Goal: Answer question/provide support: Share knowledge or assist other users

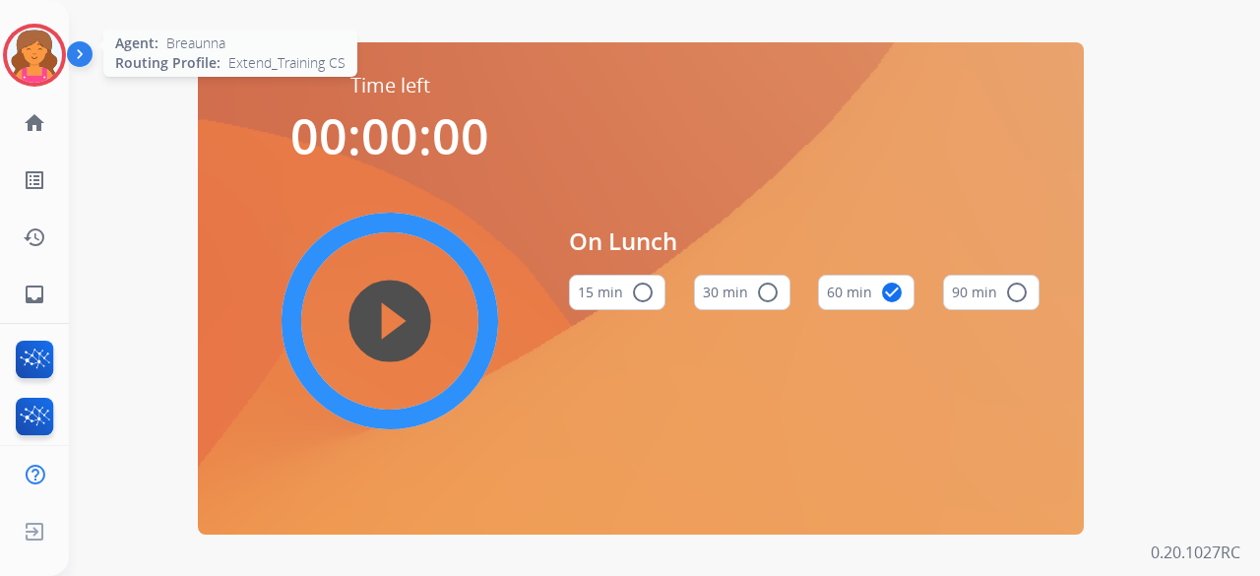
click at [47, 48] on img at bounding box center [34, 55] width 55 height 55
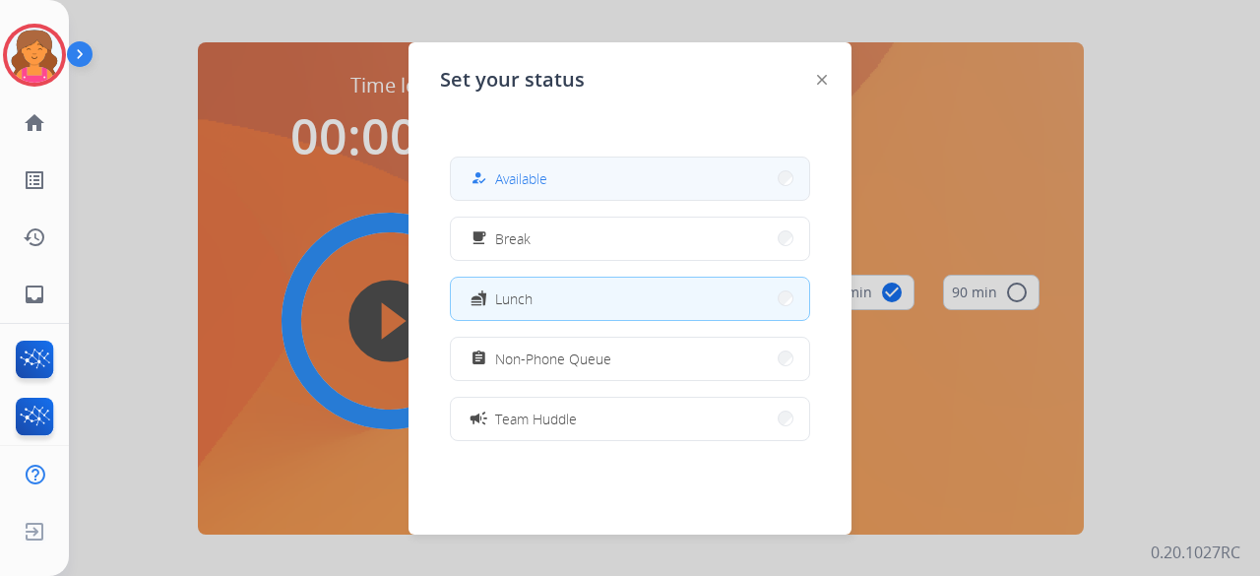
click at [595, 186] on button "how_to_reg Available" at bounding box center [630, 179] width 358 height 42
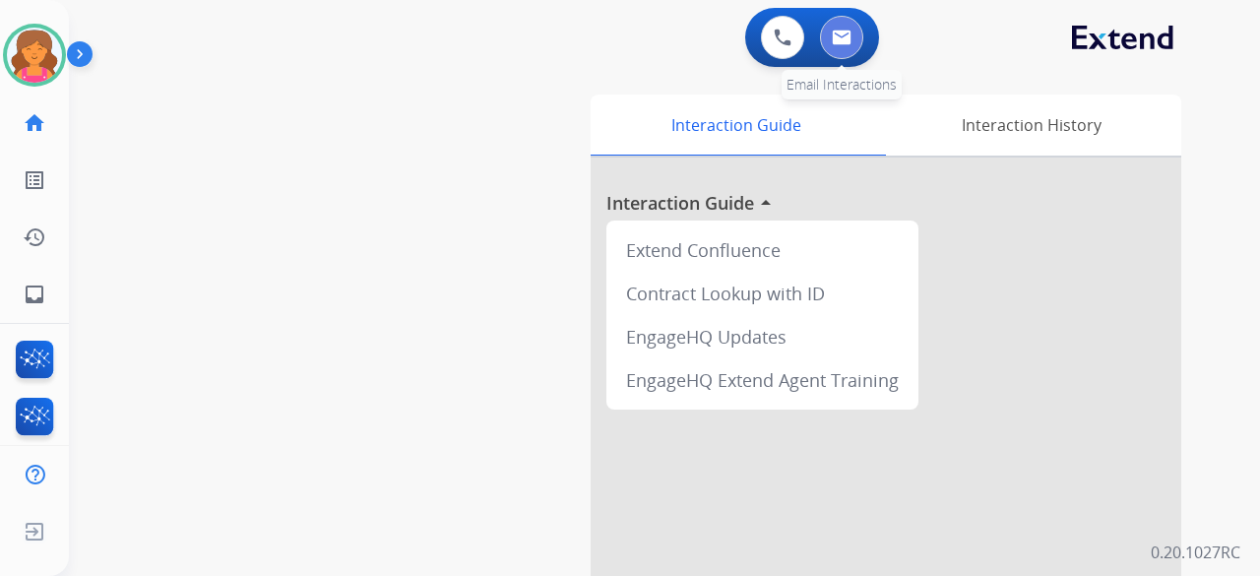
click at [827, 36] on button at bounding box center [841, 37] width 43 height 43
select select "**********"
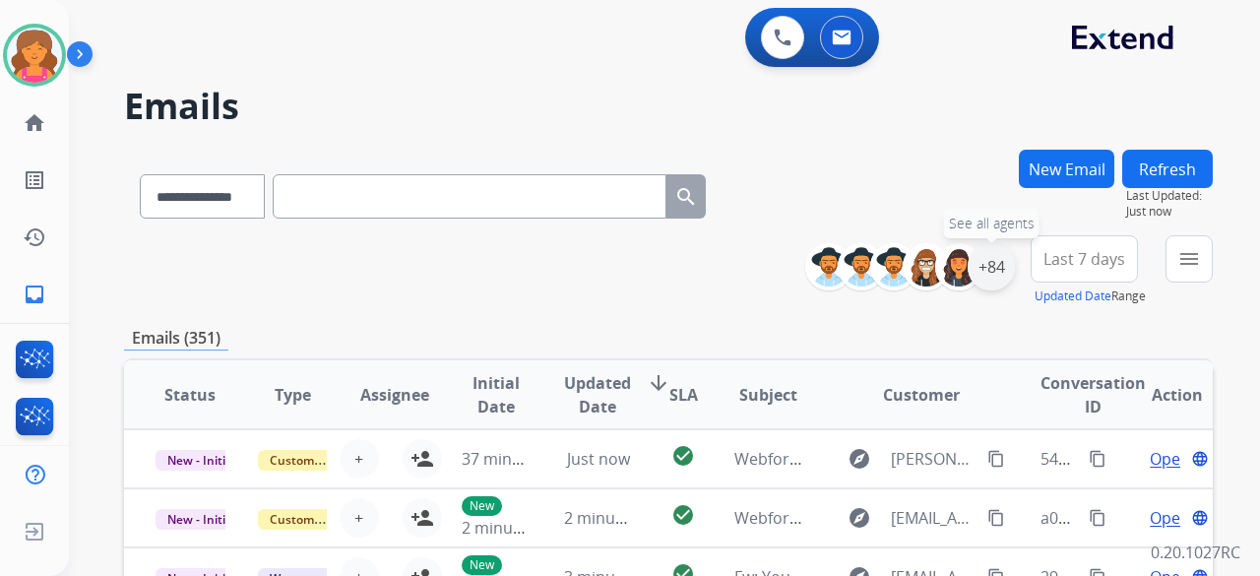
click at [990, 262] on div "+84" at bounding box center [991, 266] width 47 height 47
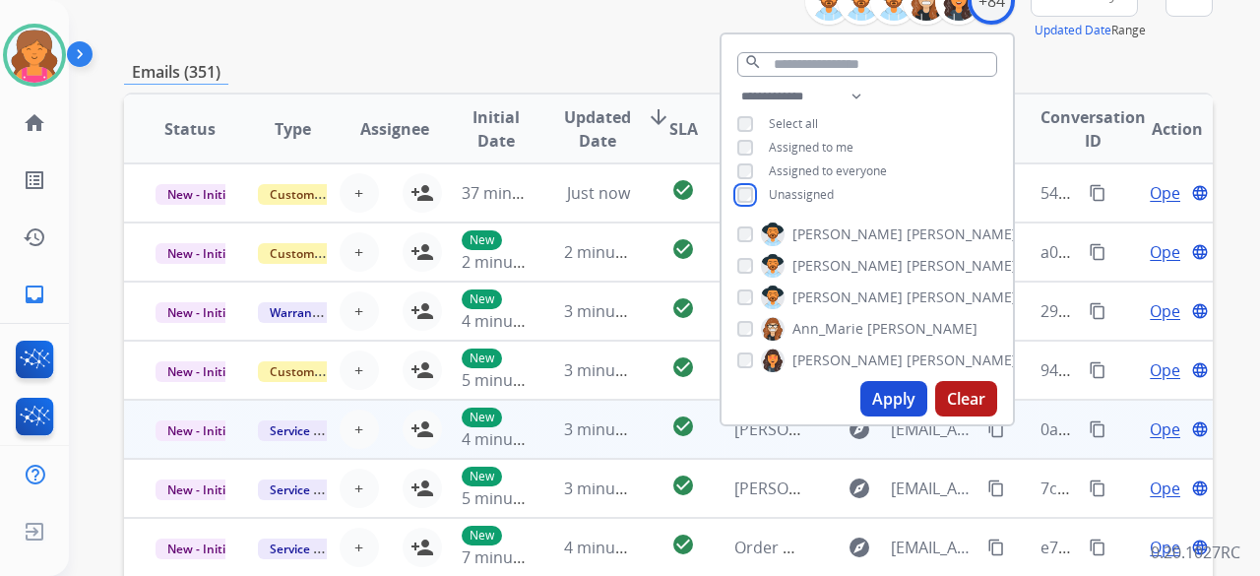
scroll to position [295, 0]
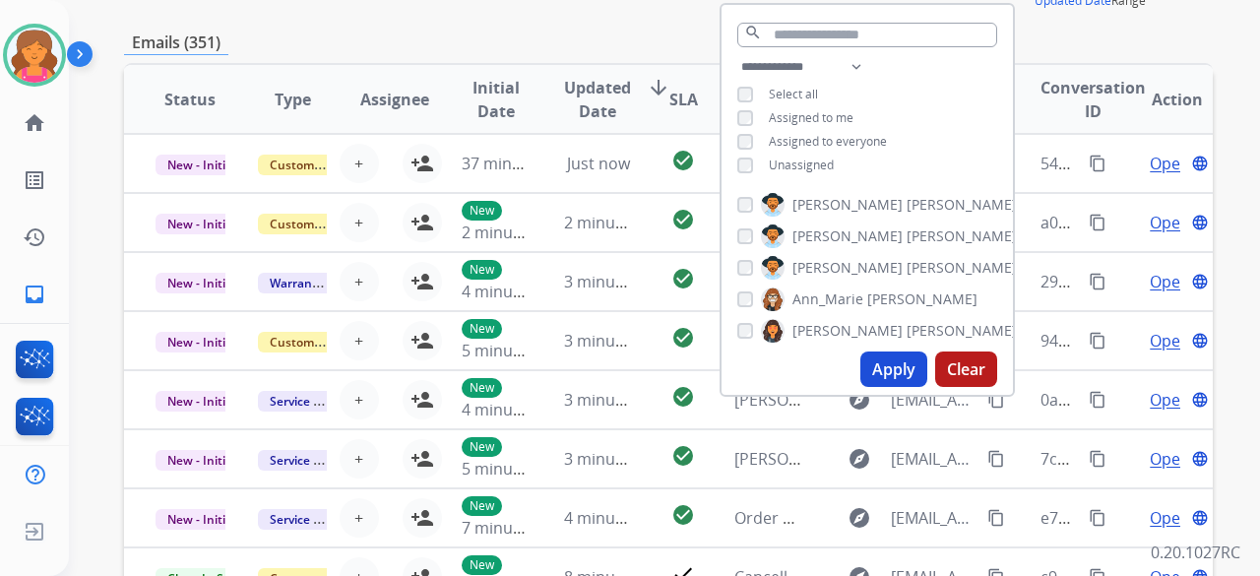
click at [896, 375] on button "Apply" at bounding box center [893, 368] width 67 height 35
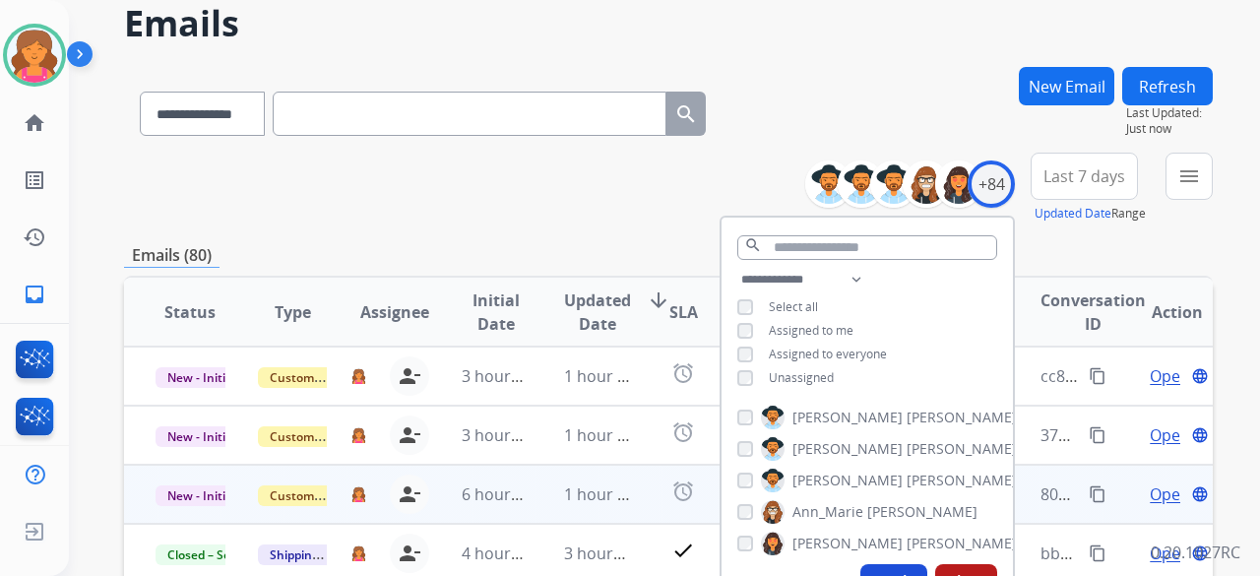
scroll to position [197, 0]
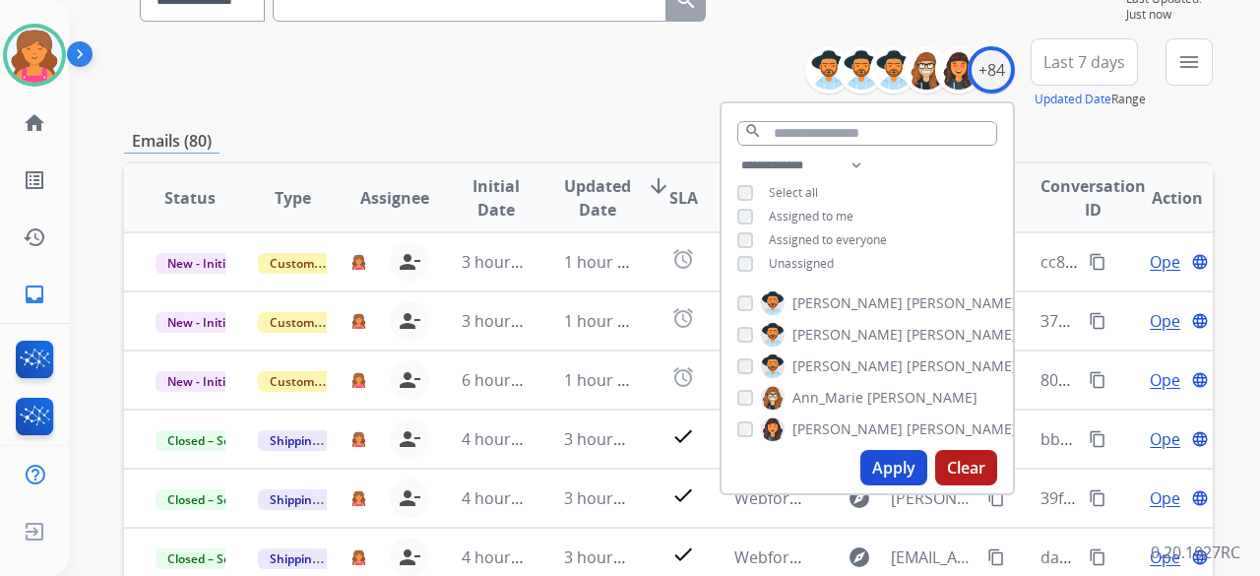
click at [1072, 45] on button "Last 7 days" at bounding box center [1084, 61] width 107 height 47
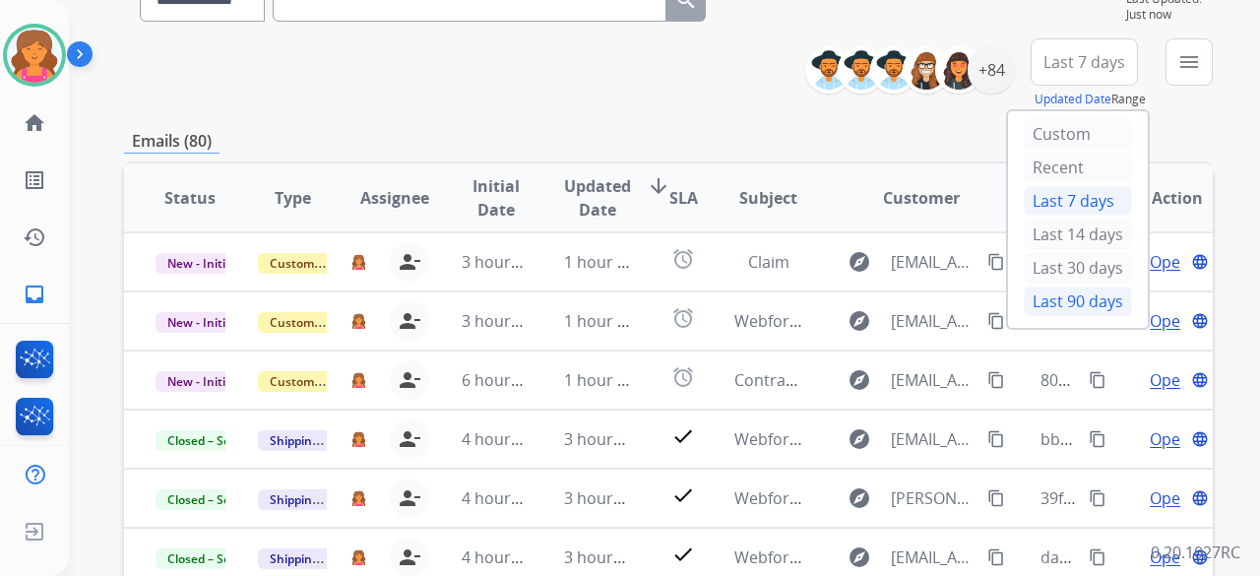
click at [1024, 295] on div "Last 90 days" at bounding box center [1078, 301] width 108 height 30
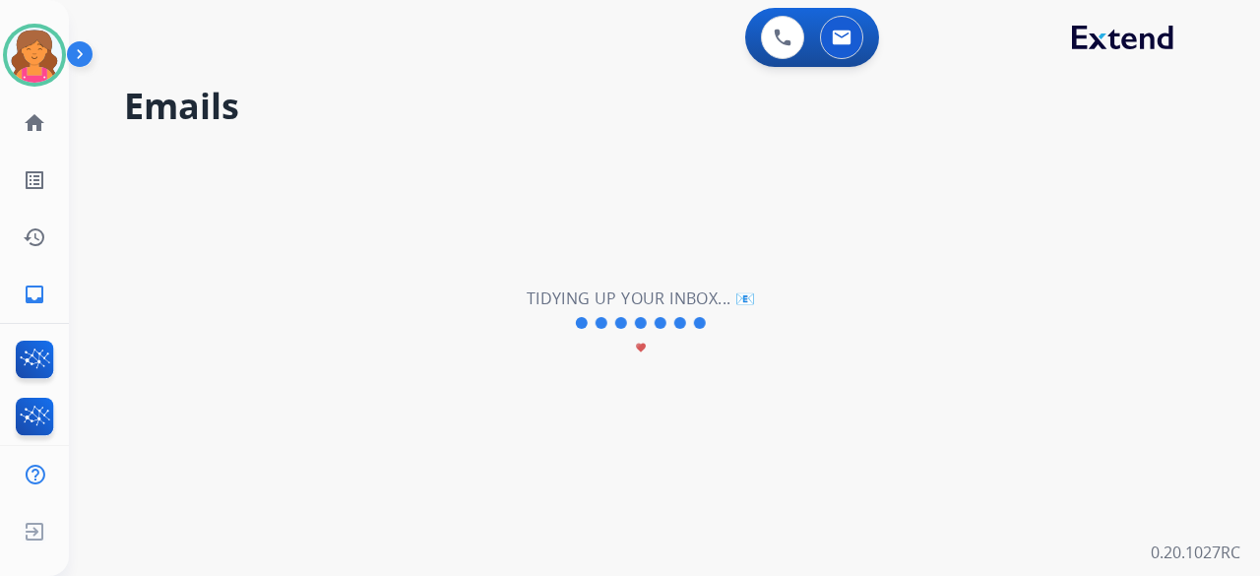
scroll to position [0, 0]
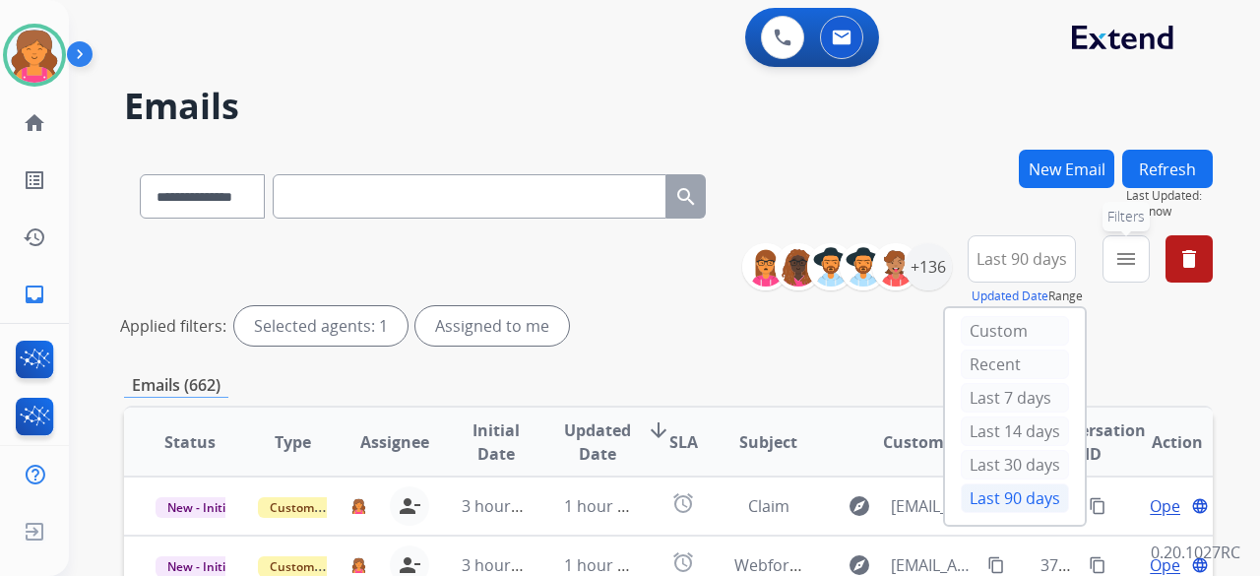
drag, startPoint x: 1139, startPoint y: 265, endPoint x: 1121, endPoint y: 269, distance: 18.2
click at [1137, 265] on button "menu Filters" at bounding box center [1126, 258] width 47 height 47
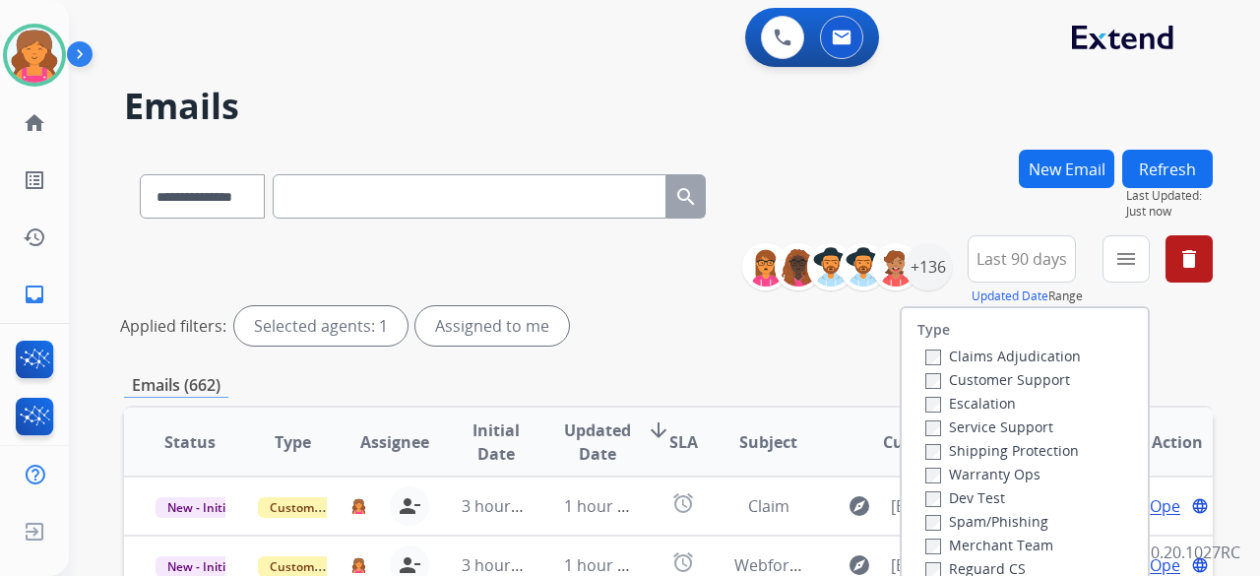
click at [1022, 375] on label "Customer Support" at bounding box center [997, 379] width 145 height 19
click at [983, 450] on label "Shipping Protection" at bounding box center [1002, 450] width 154 height 19
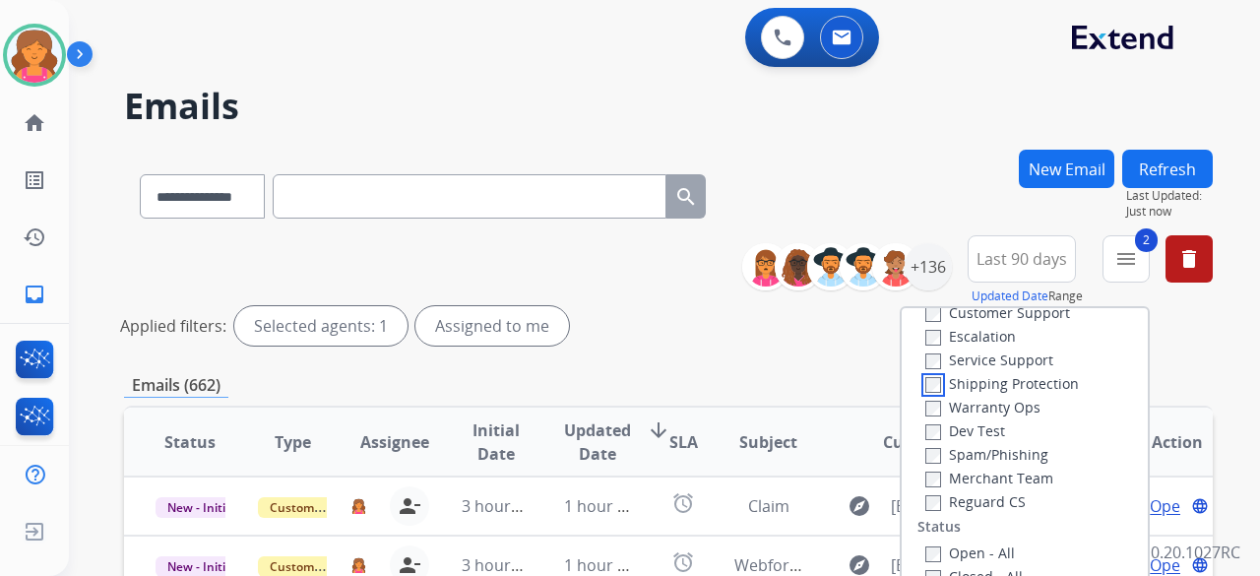
scroll to position [98, 0]
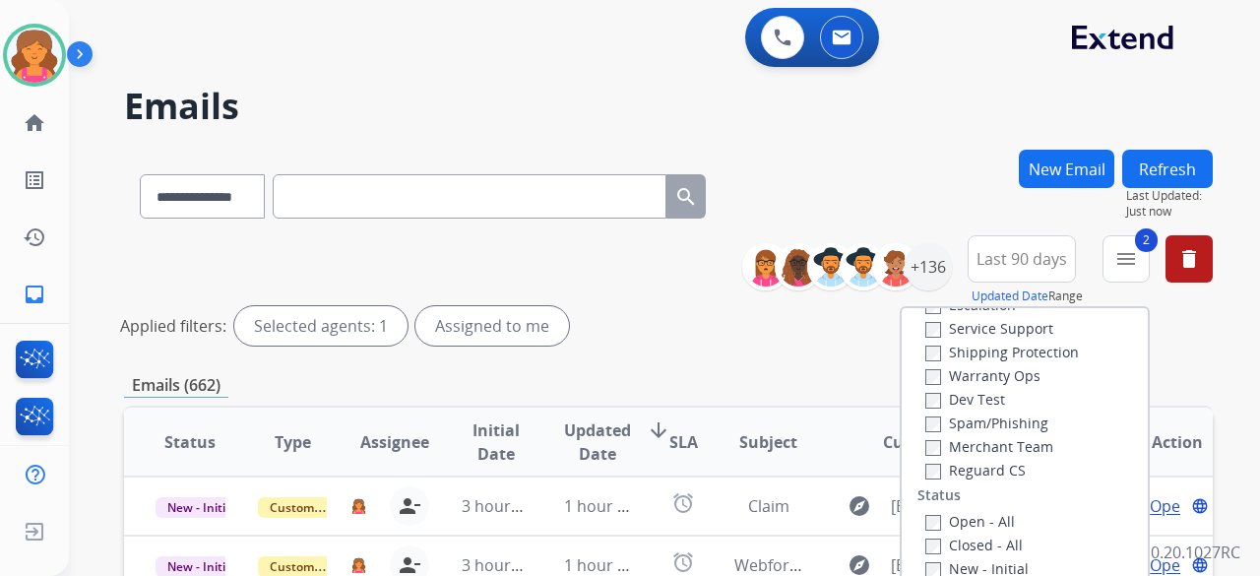
click at [961, 469] on label "Reguard CS" at bounding box center [975, 470] width 100 height 19
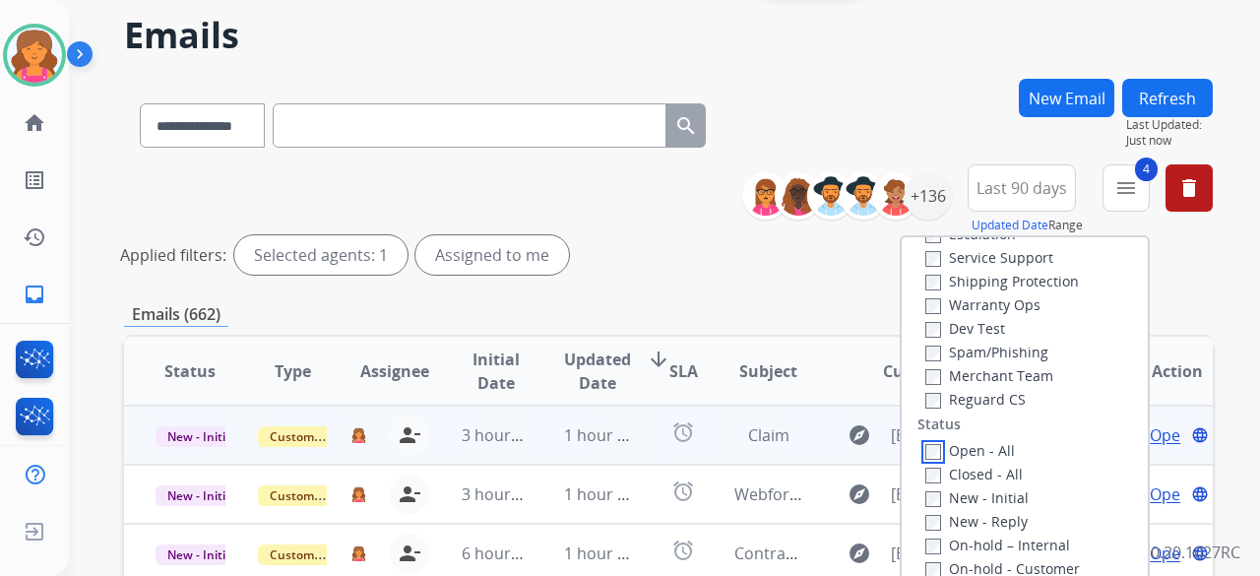
scroll to position [197, 0]
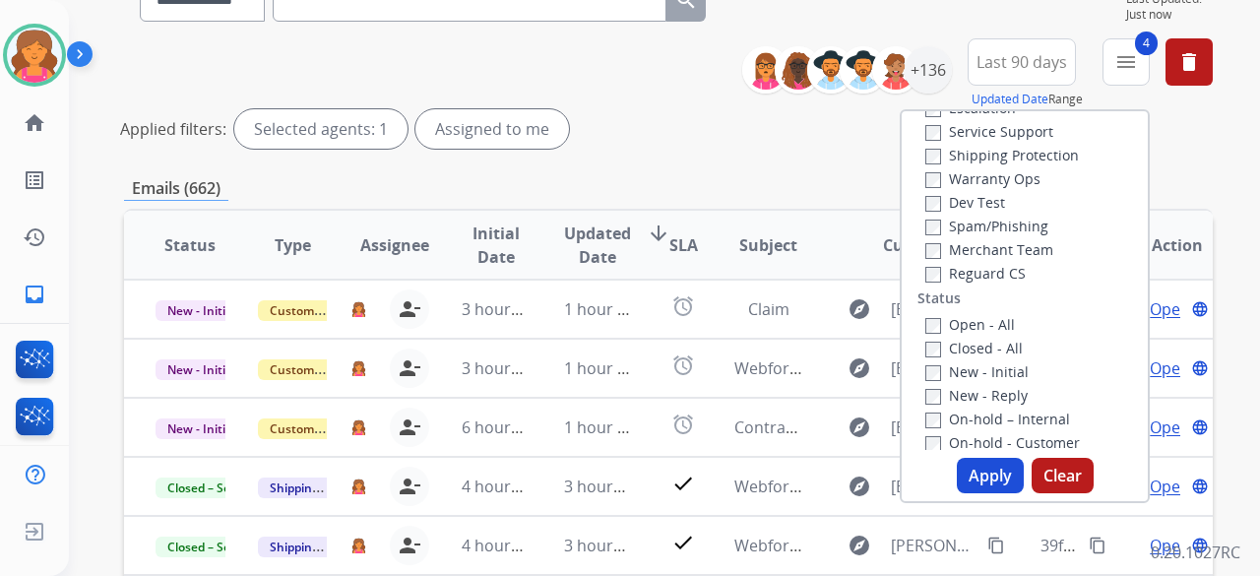
click at [975, 466] on button "Apply" at bounding box center [990, 475] width 67 height 35
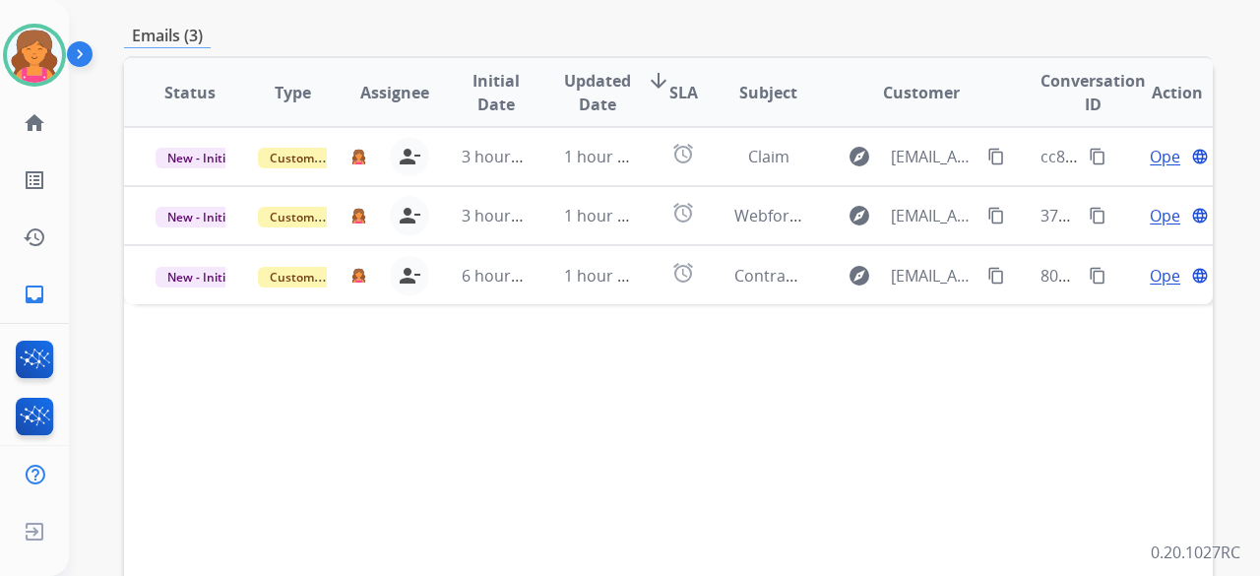
scroll to position [492, 0]
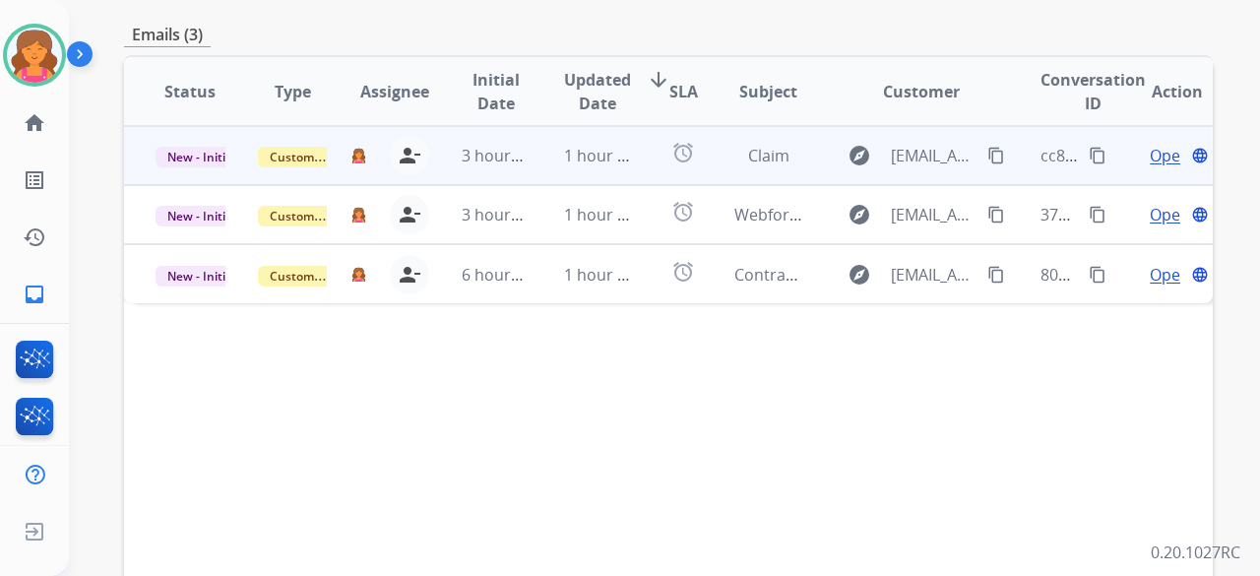
click at [1150, 144] on span "Open" at bounding box center [1170, 156] width 40 height 24
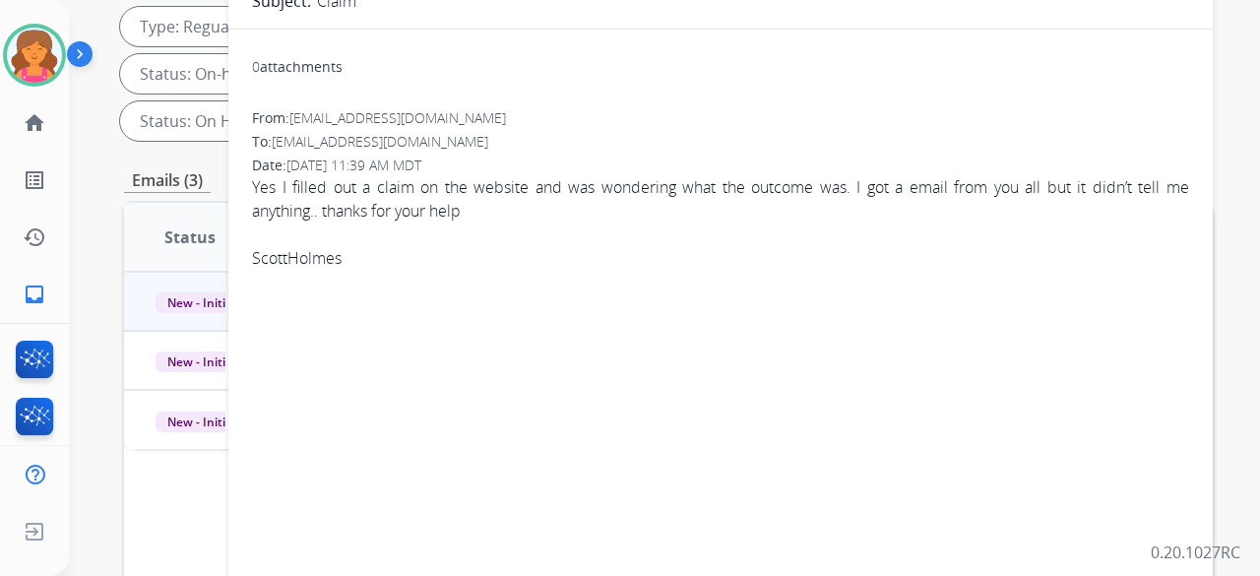
scroll to position [197, 0]
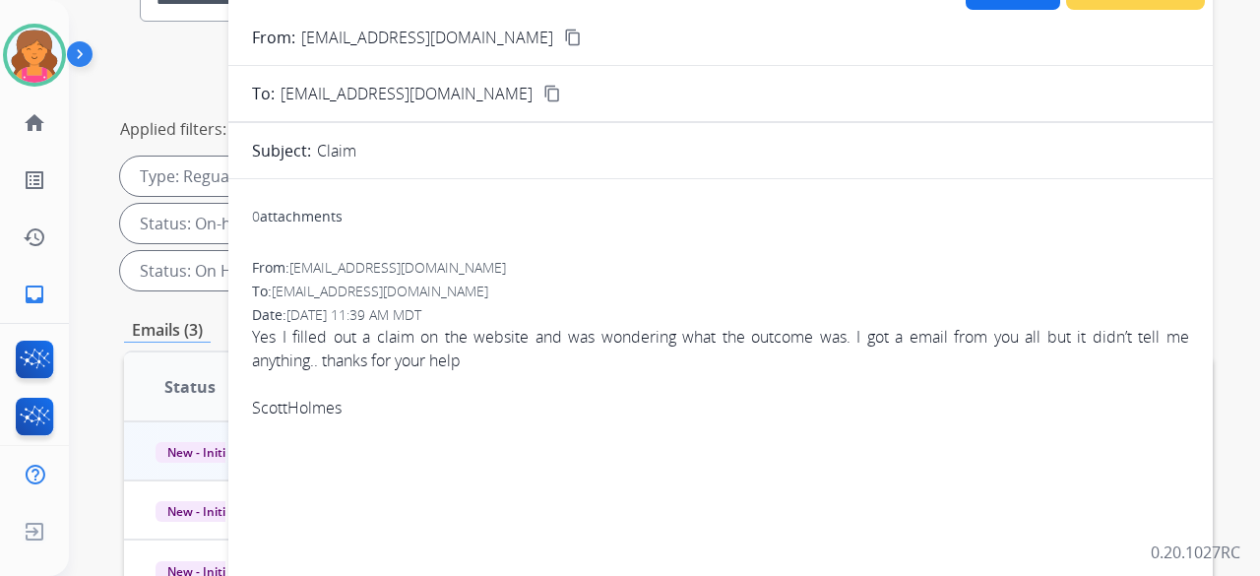
click at [564, 32] on mat-icon "content_copy" at bounding box center [573, 38] width 18 height 18
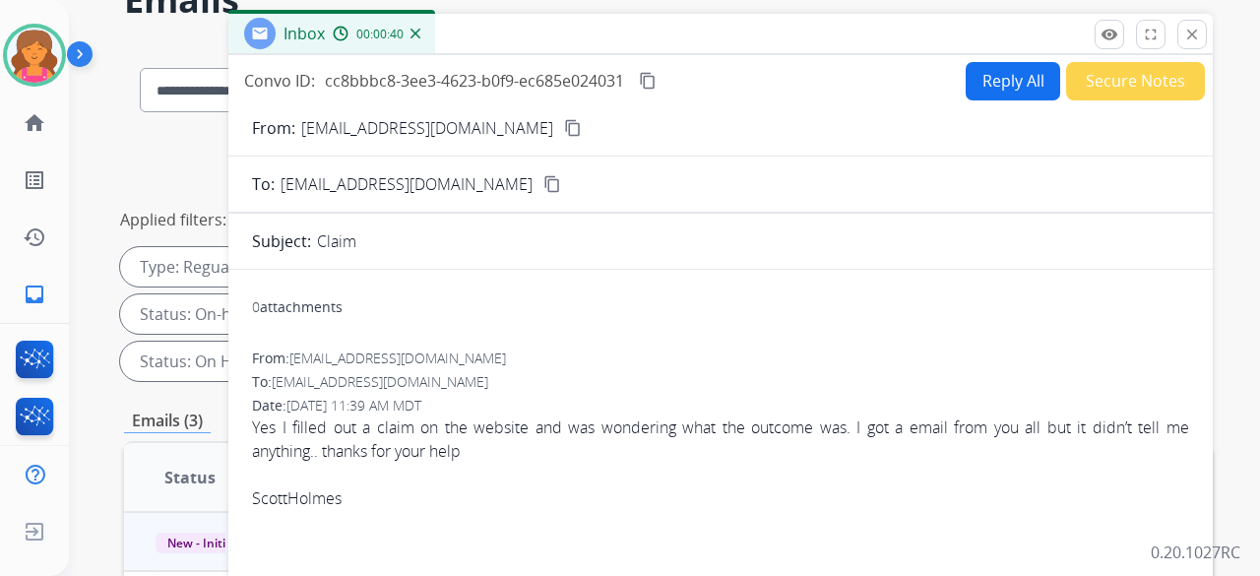
scroll to position [0, 0]
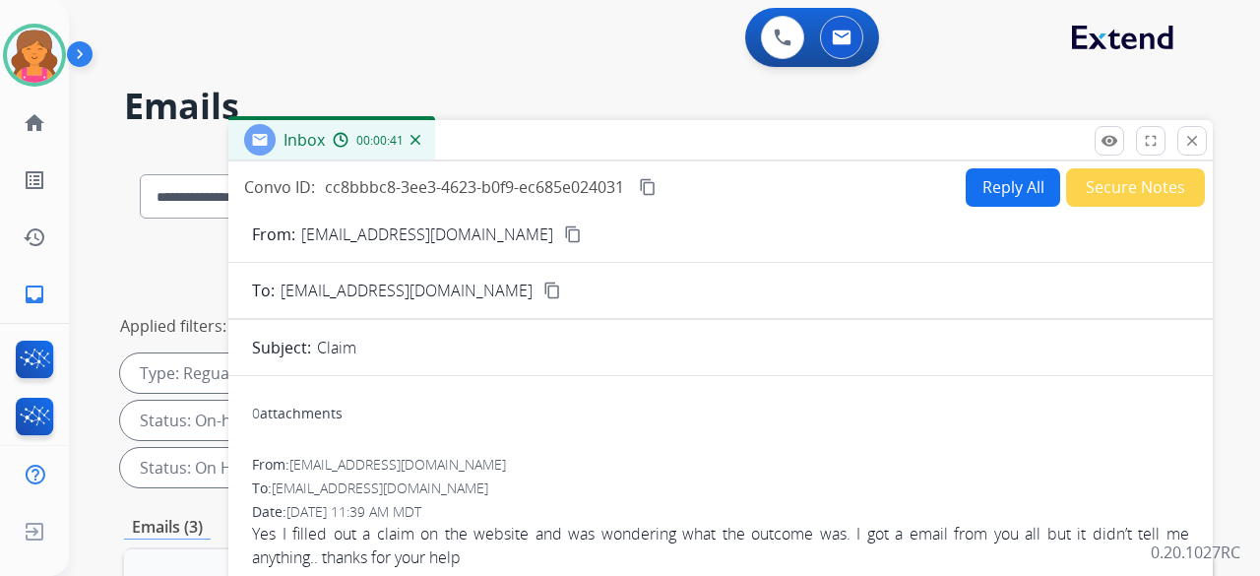
click at [967, 197] on button "Reply All" at bounding box center [1013, 187] width 95 height 38
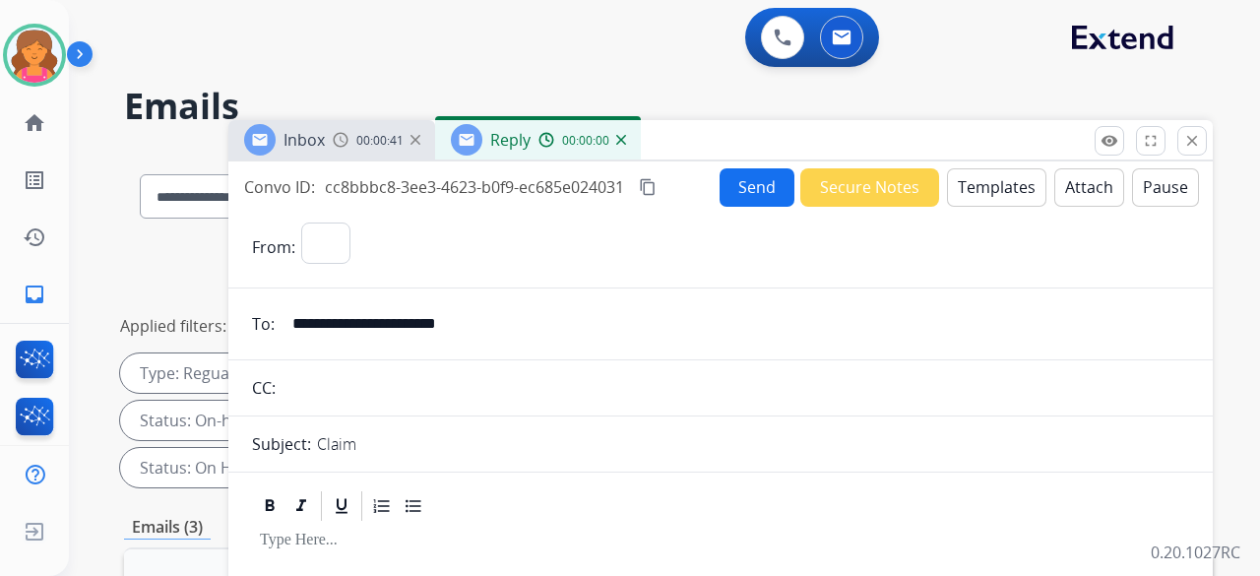
select select "**********"
click at [967, 197] on button "Templates" at bounding box center [996, 187] width 99 height 38
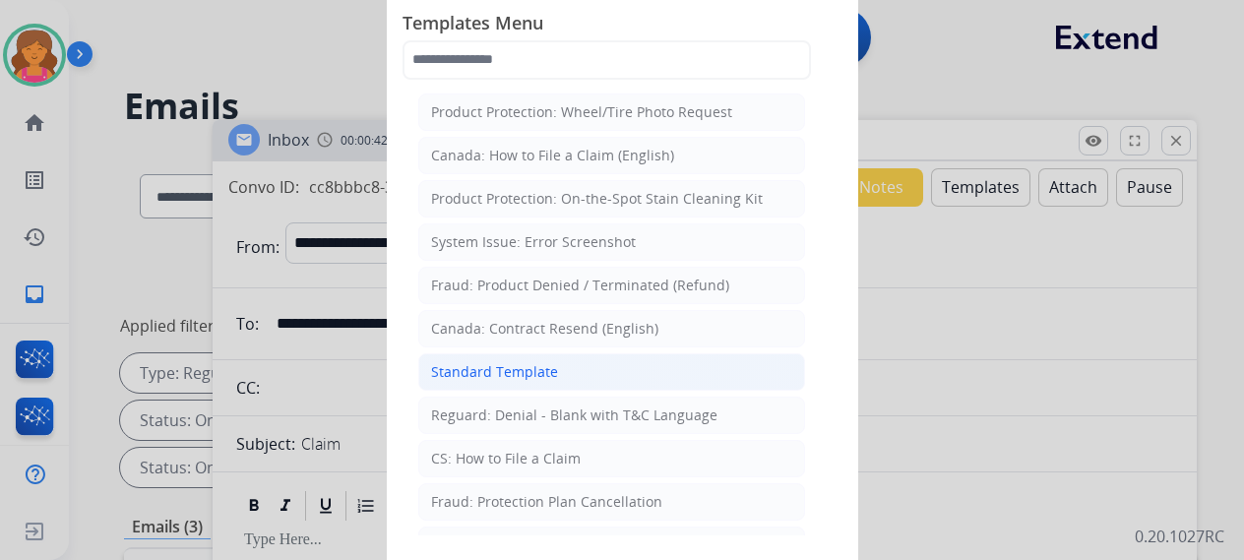
click at [514, 377] on li "Standard Template" at bounding box center [611, 371] width 387 height 37
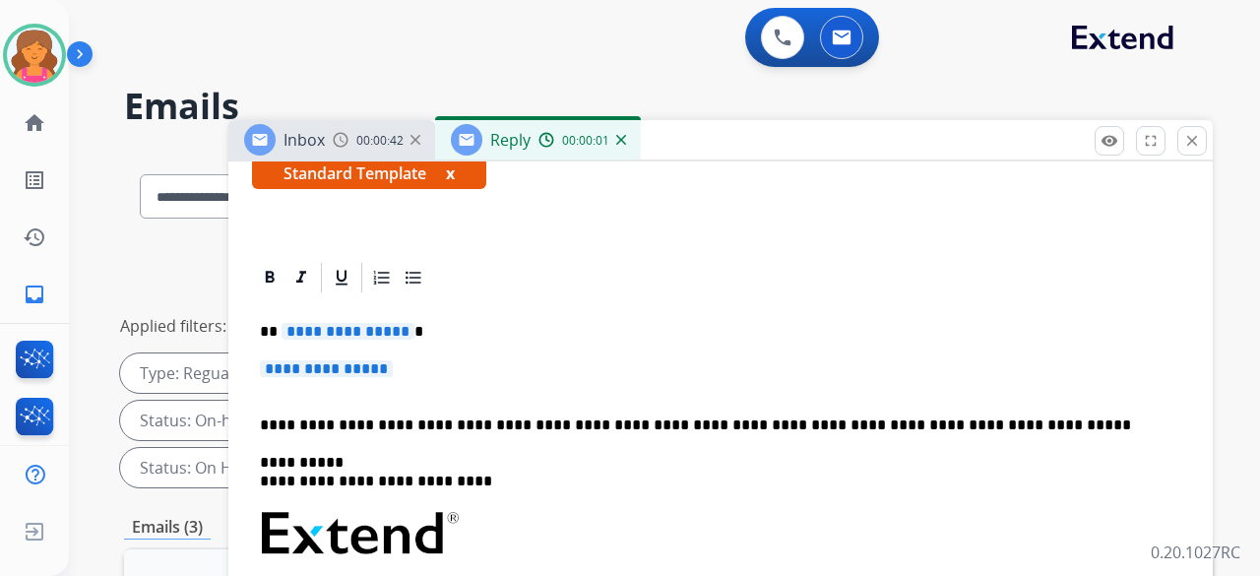
scroll to position [394, 0]
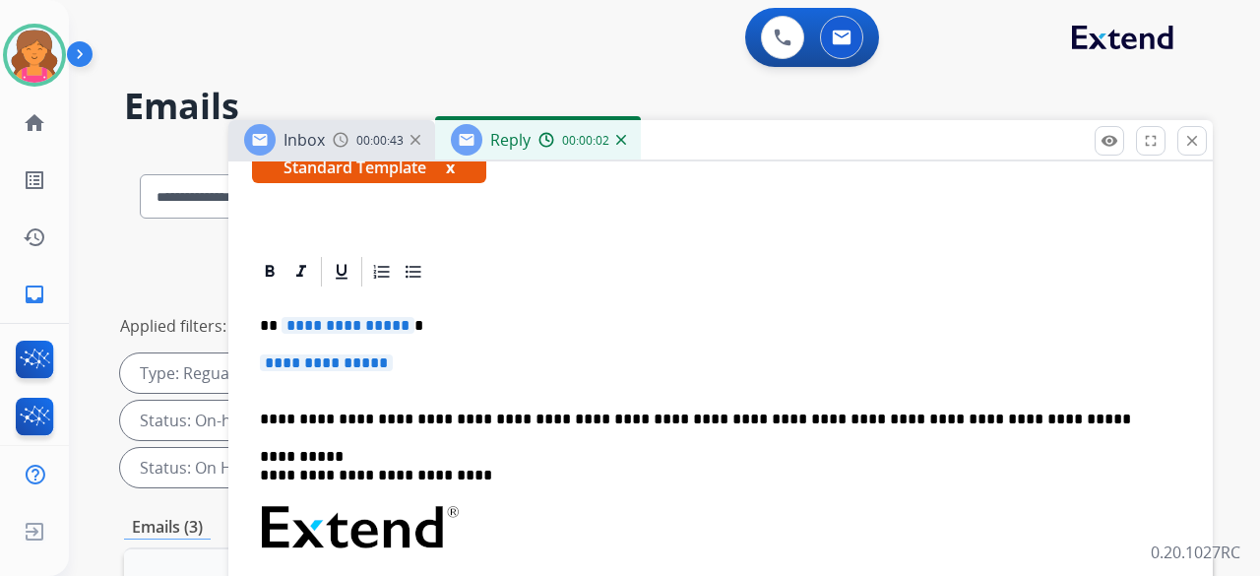
click at [325, 317] on span "**********" at bounding box center [348, 325] width 133 height 17
click at [297, 315] on div "**********" at bounding box center [720, 573] width 937 height 569
click at [284, 354] on span "**********" at bounding box center [326, 362] width 133 height 17
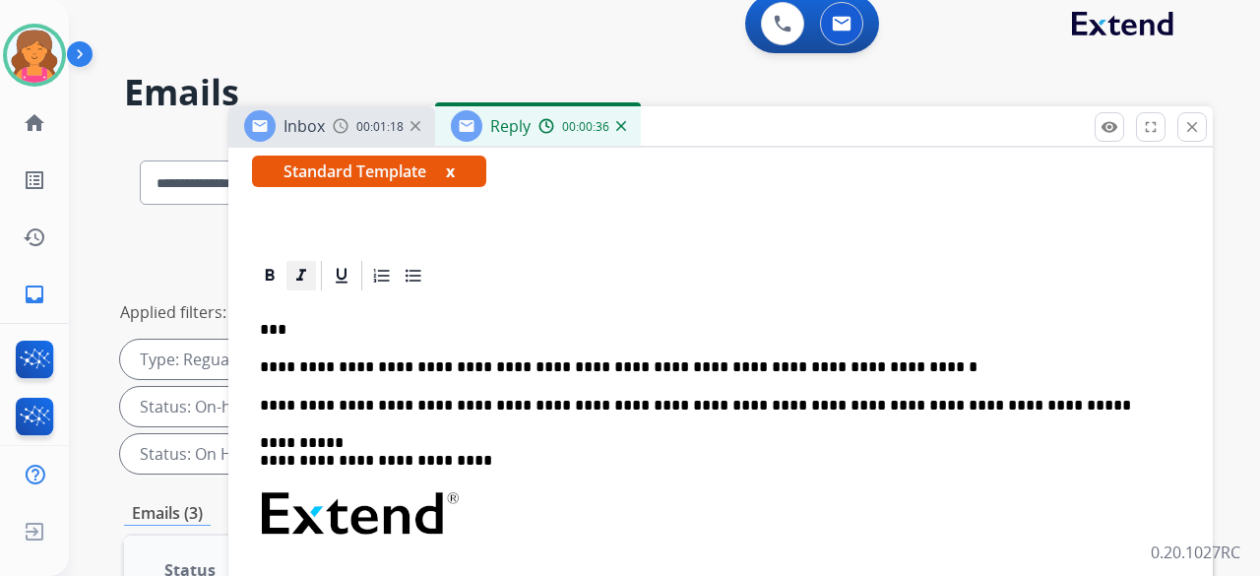
scroll to position [70, 0]
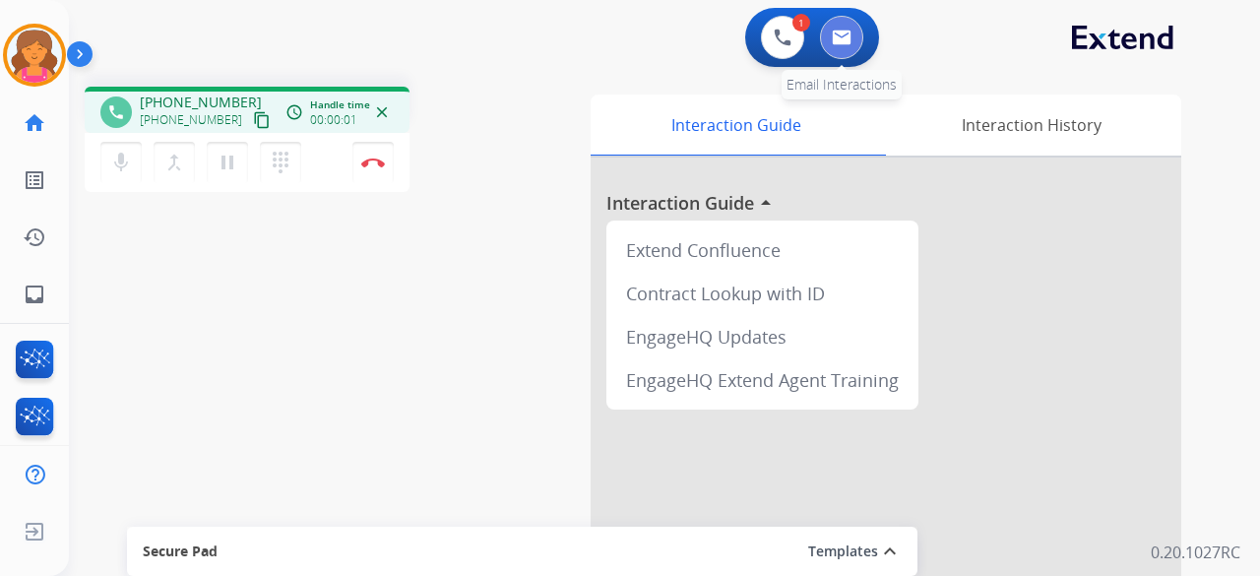
click at [855, 31] on button at bounding box center [841, 37] width 43 height 43
select select "**********"
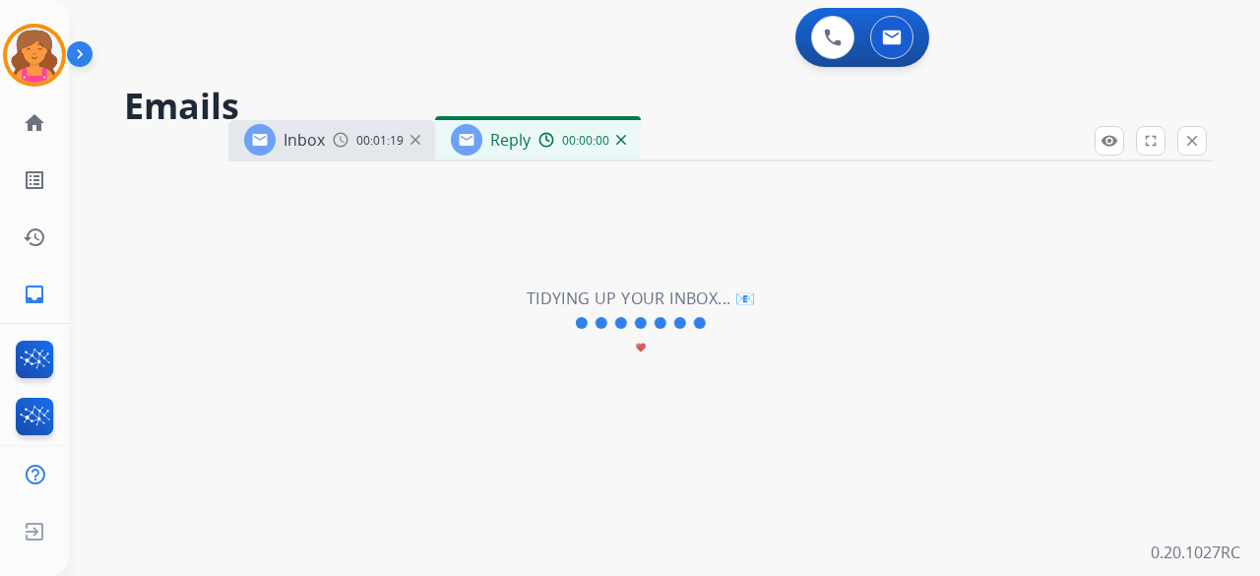
select select "**********"
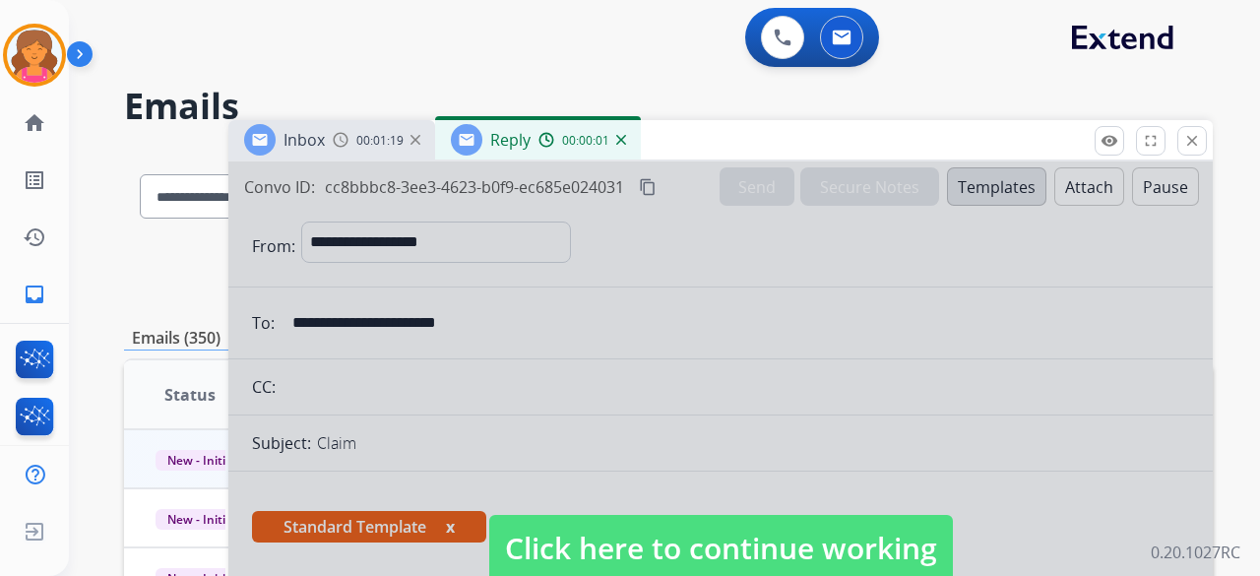
click at [536, 555] on span "Click here to continue working" at bounding box center [721, 548] width 464 height 67
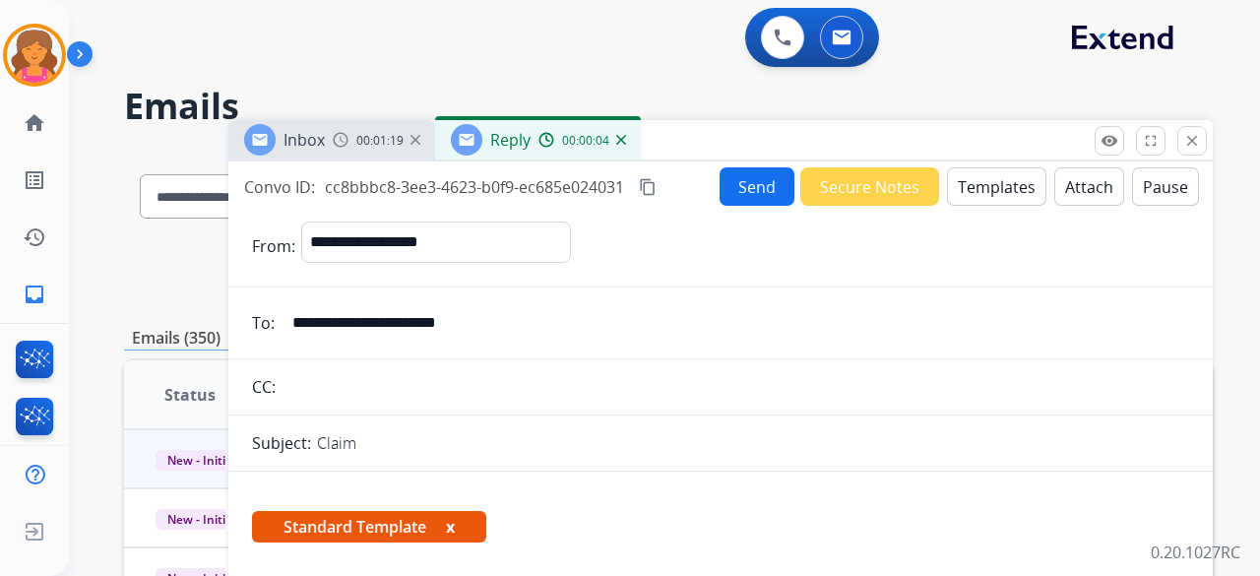
click at [766, 188] on button "Send" at bounding box center [757, 186] width 75 height 38
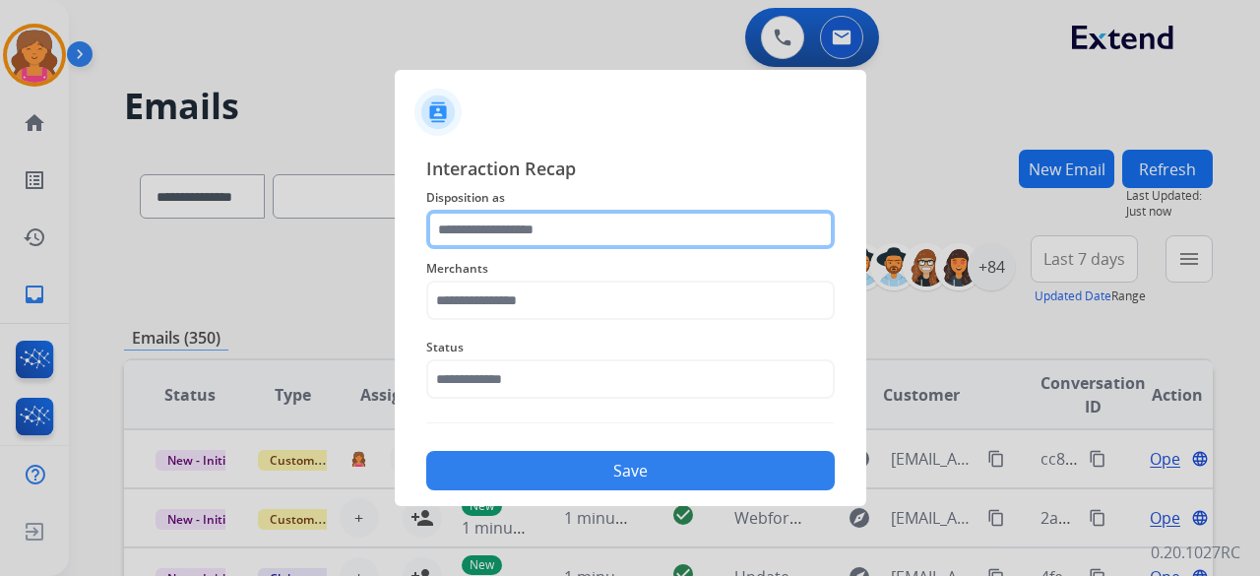
click at [553, 233] on input "text" at bounding box center [630, 229] width 409 height 39
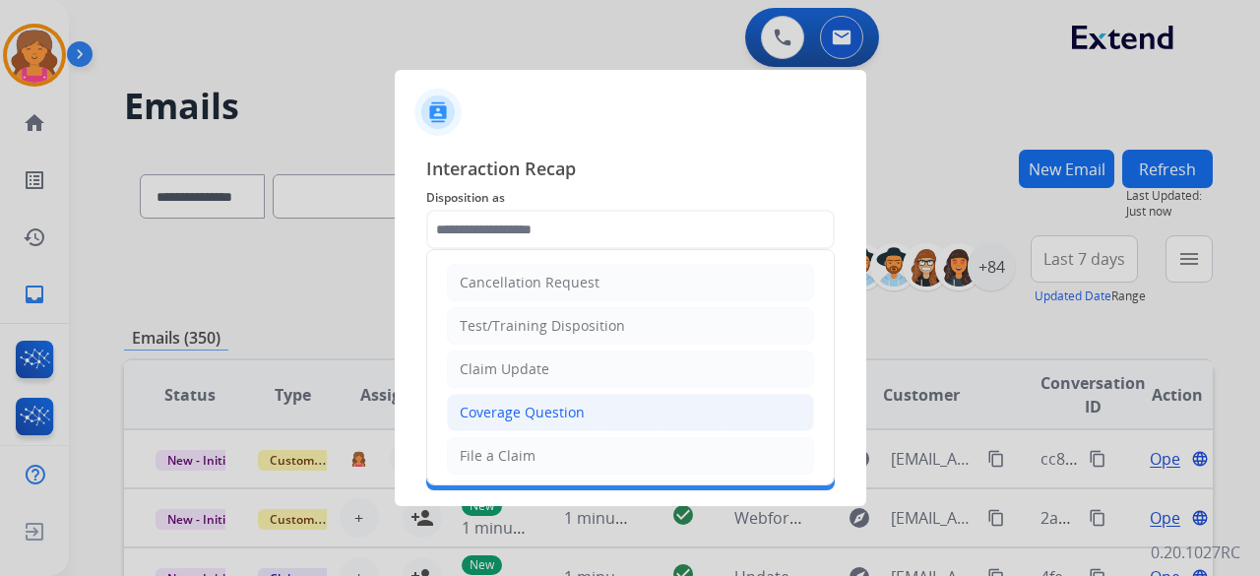
click at [502, 411] on div "Coverage Question" at bounding box center [522, 413] width 125 height 20
type input "**********"
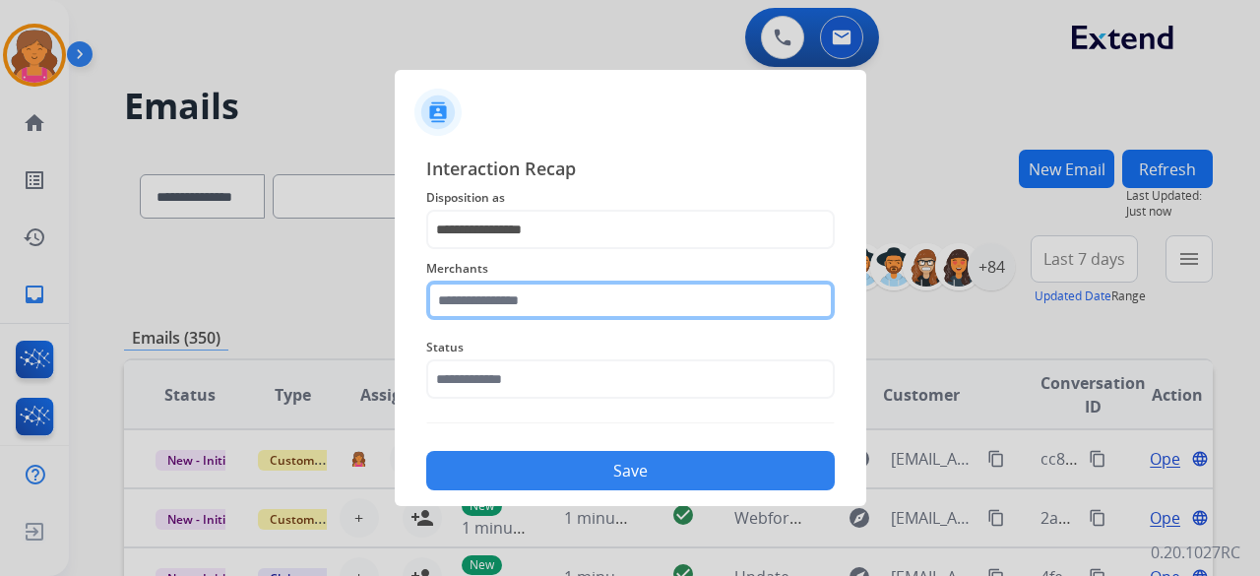
click at [502, 304] on input "text" at bounding box center [630, 300] width 409 height 39
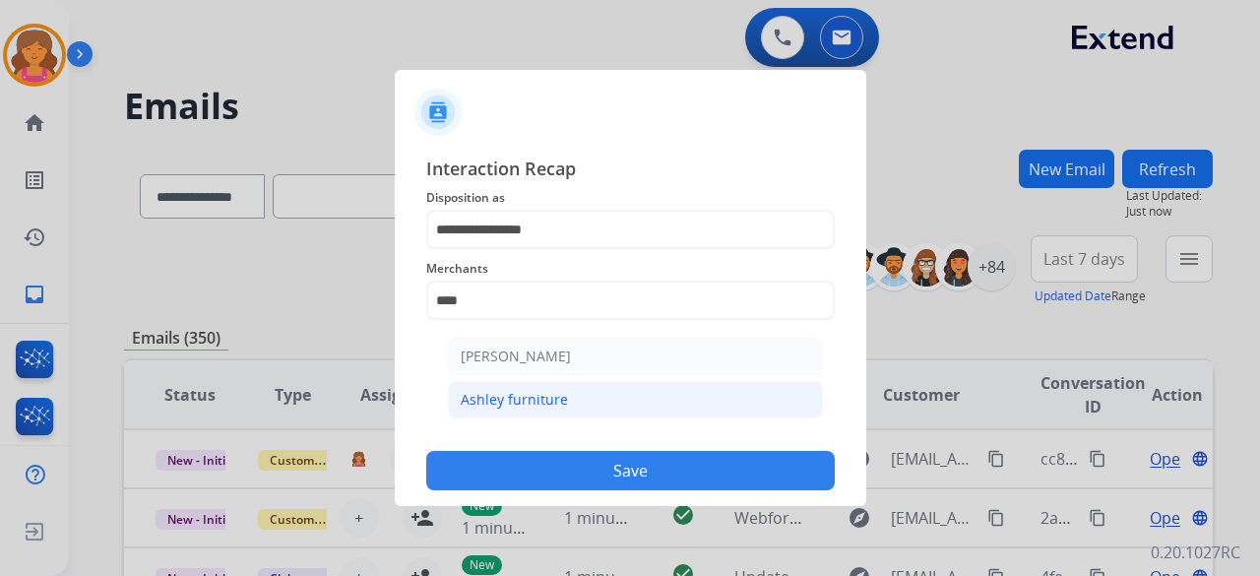
click at [610, 401] on li "Ashley furniture" at bounding box center [635, 399] width 375 height 37
type input "**********"
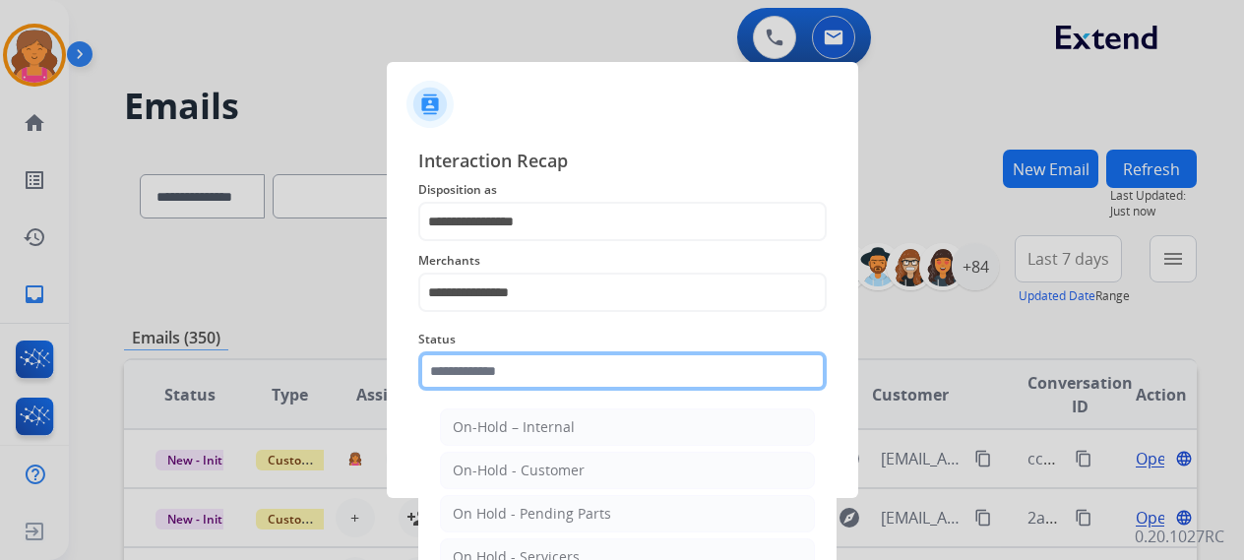
click at [545, 393] on div "Status On-Hold – Internal On-Hold - Customer On Hold - Pending Parts On Hold - …" at bounding box center [622, 359] width 409 height 79
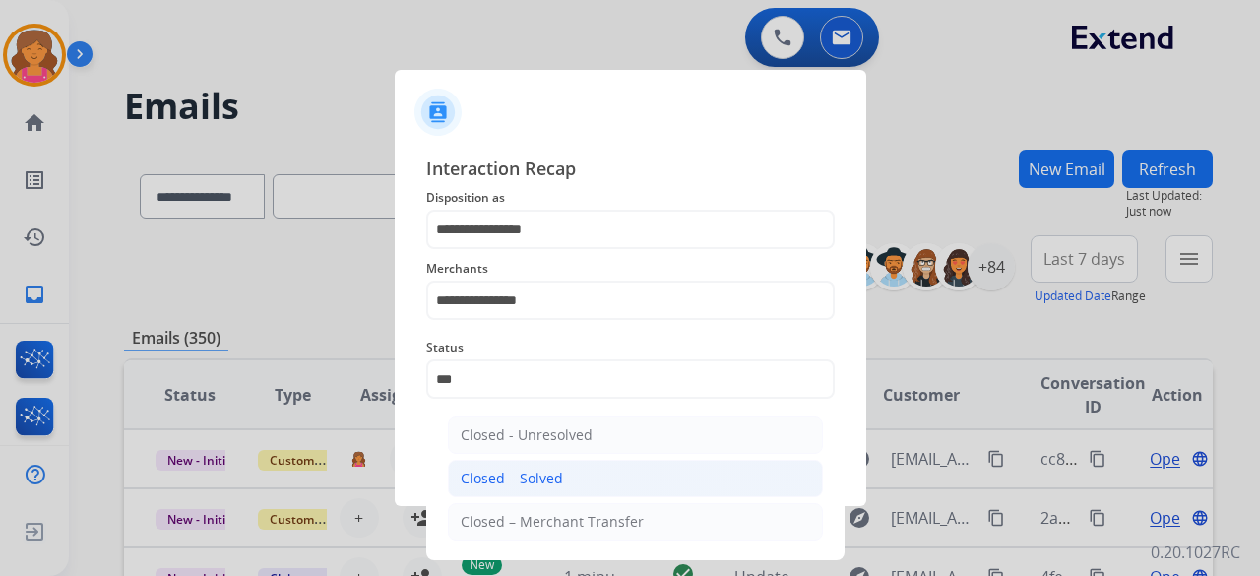
click at [518, 470] on div "Closed – Solved" at bounding box center [512, 479] width 102 height 20
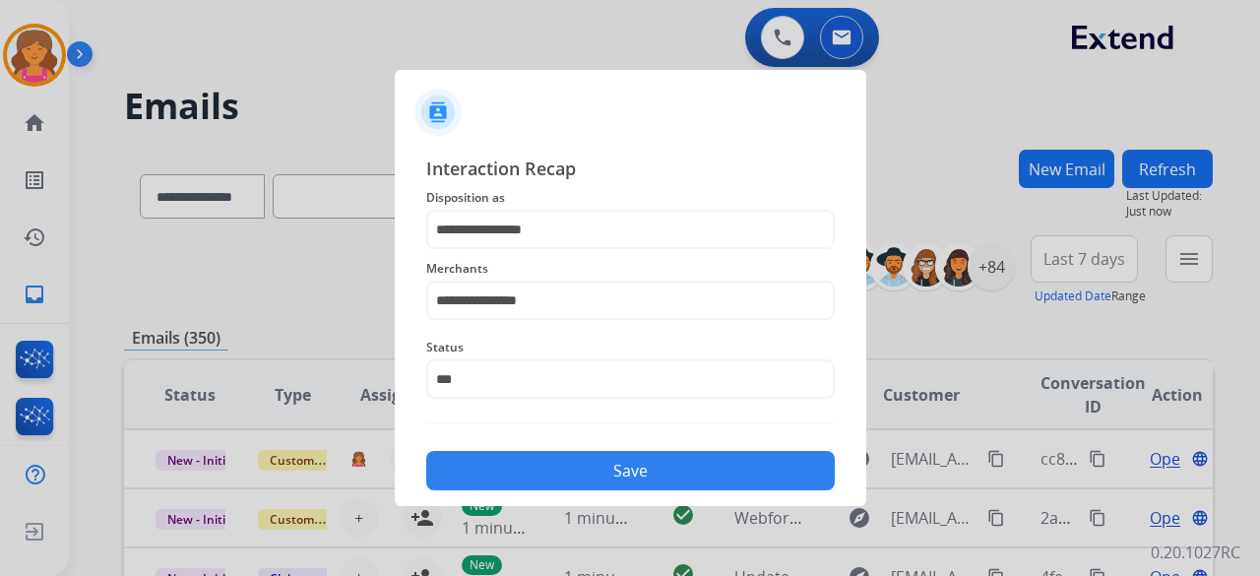
type input "**********"
click at [510, 461] on button "Save" at bounding box center [630, 470] width 409 height 39
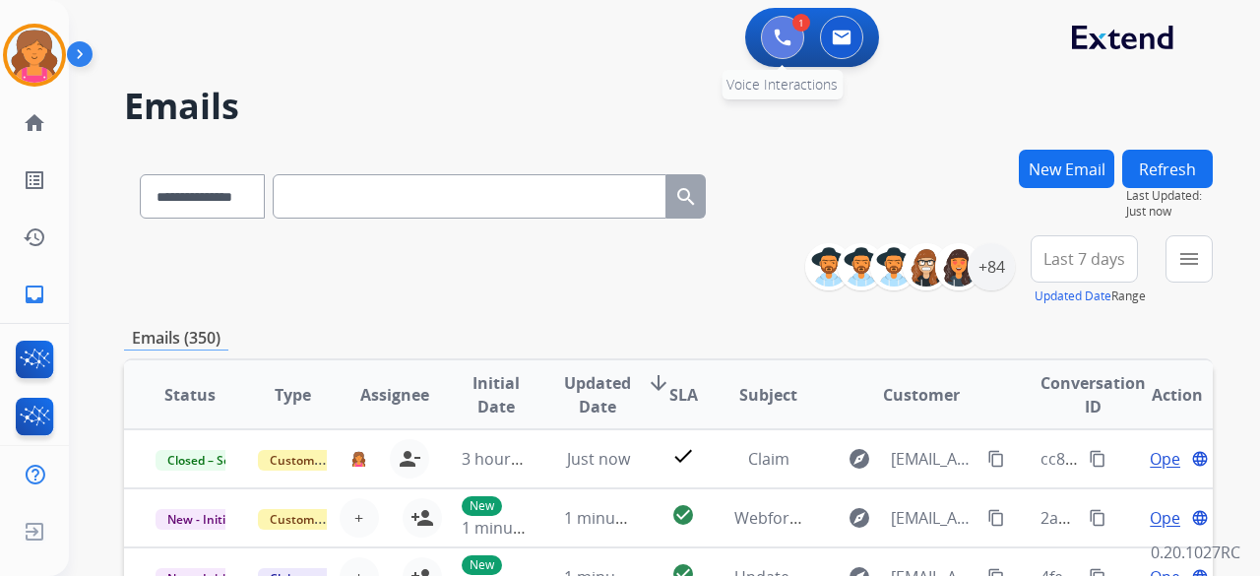
click at [770, 41] on button at bounding box center [782, 37] width 43 height 43
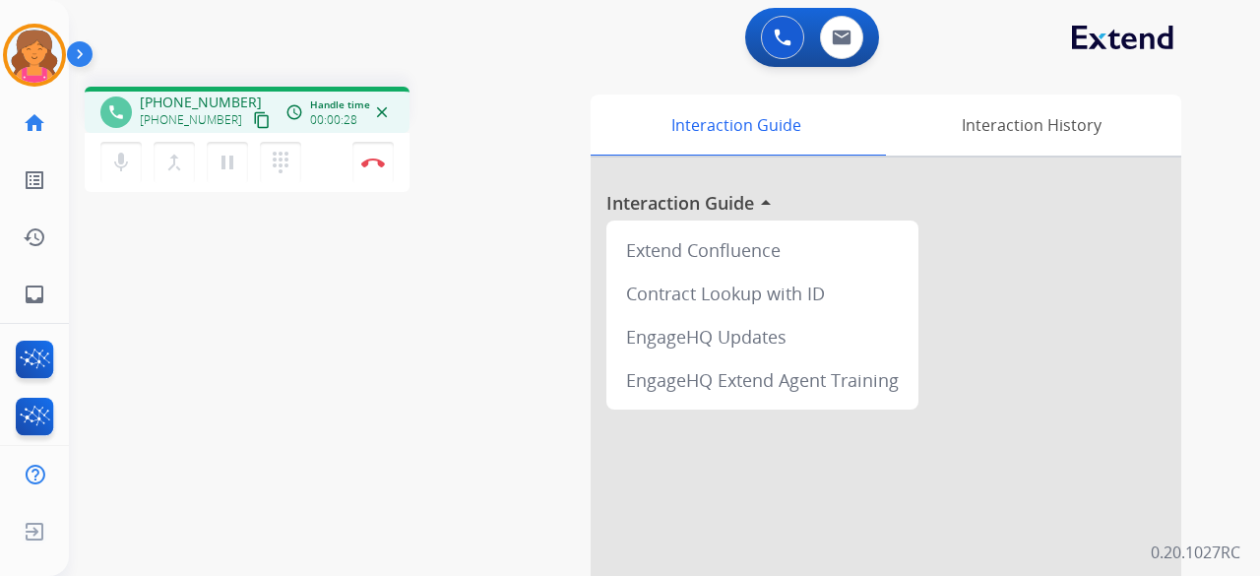
click at [253, 125] on mat-icon "content_copy" at bounding box center [262, 120] width 18 height 18
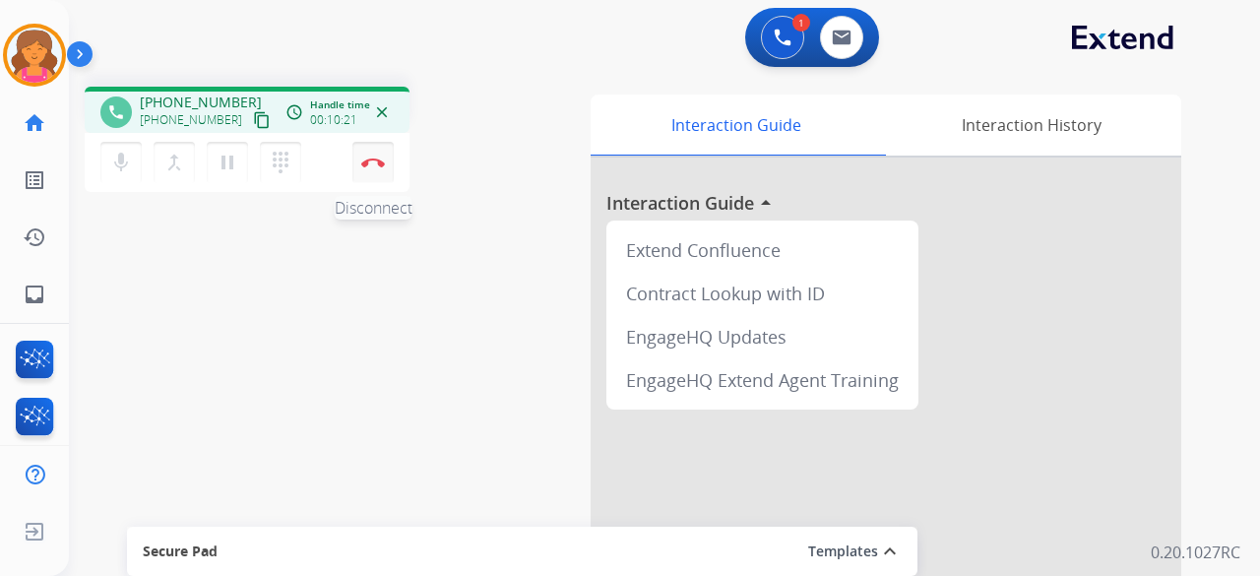
click at [377, 170] on button "Disconnect" at bounding box center [372, 162] width 41 height 41
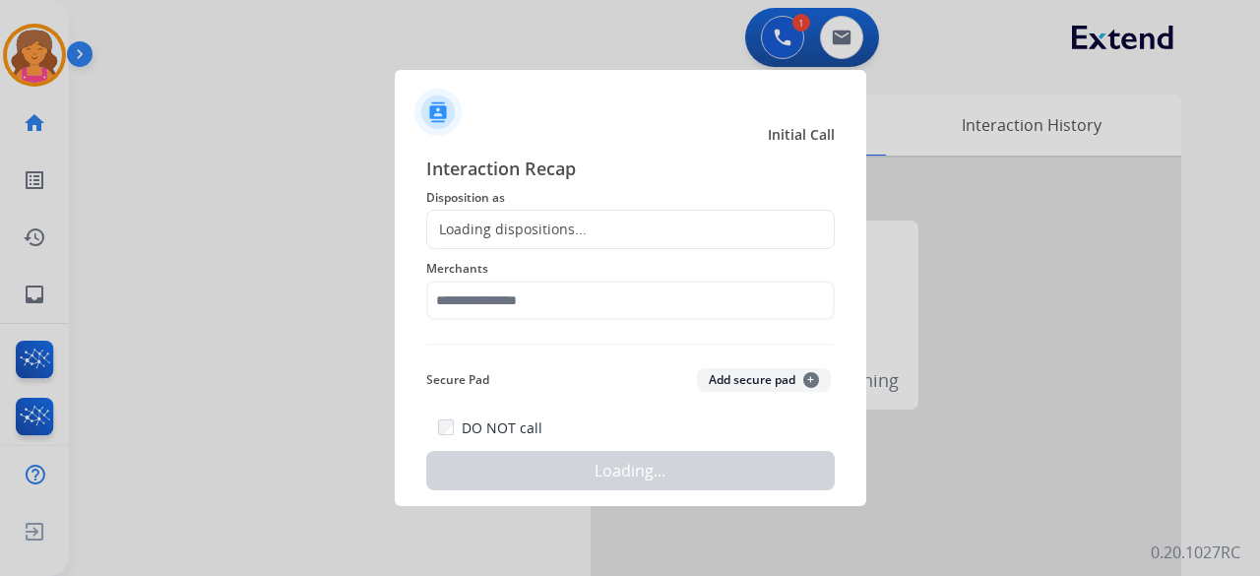
click at [539, 220] on div "Loading dispositions..." at bounding box center [506, 230] width 159 height 20
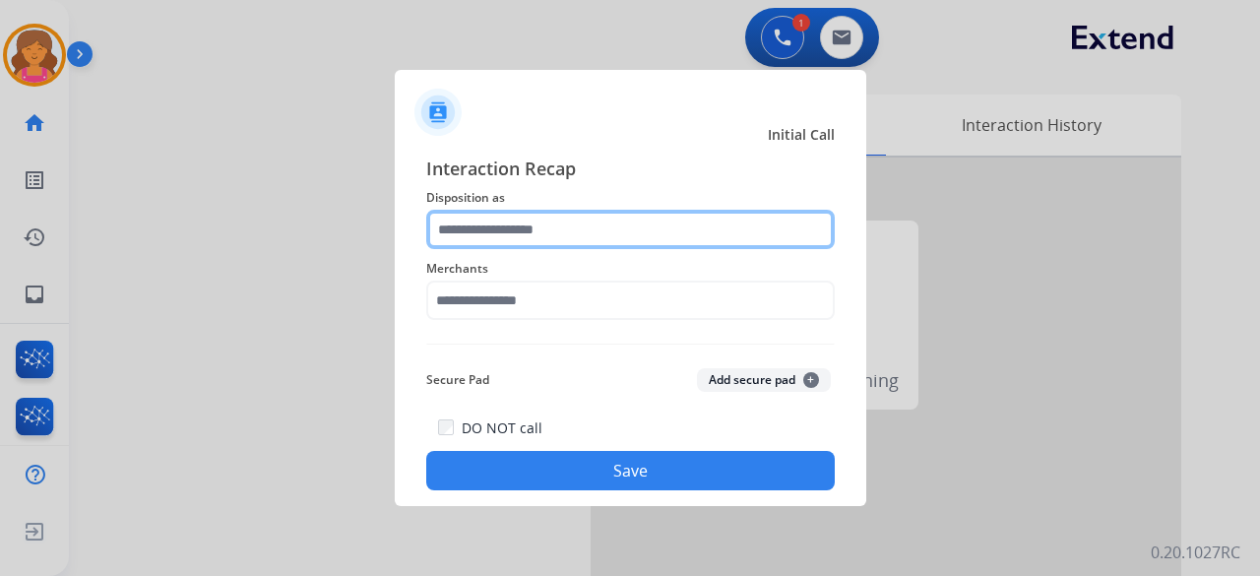
click at [541, 231] on input "text" at bounding box center [630, 229] width 409 height 39
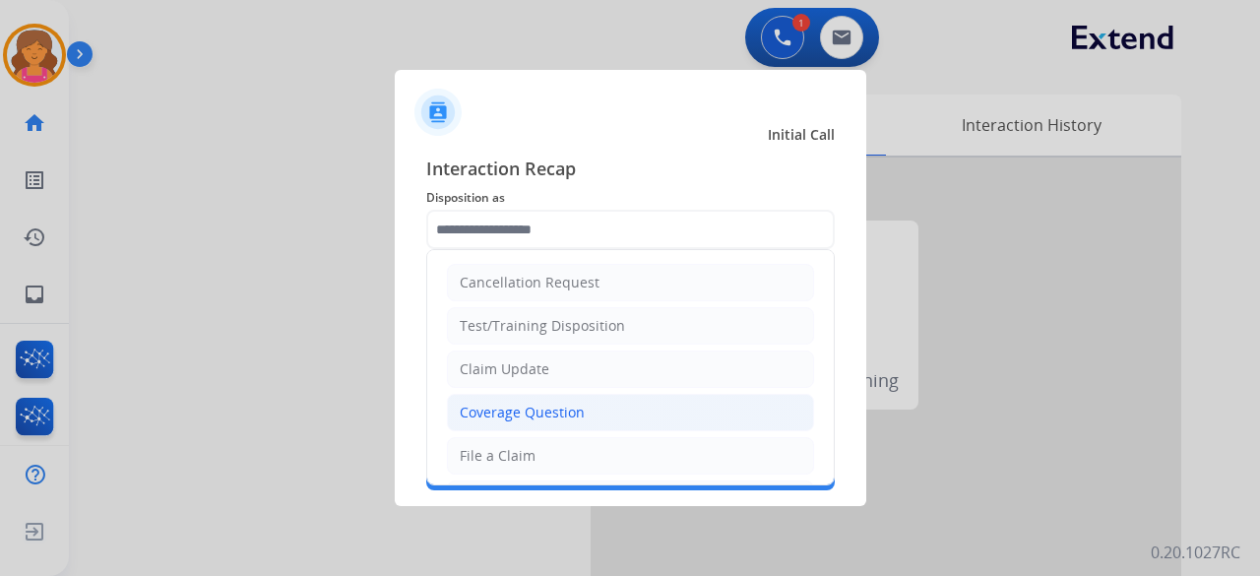
click at [514, 411] on div "Coverage Question" at bounding box center [522, 413] width 125 height 20
type input "**********"
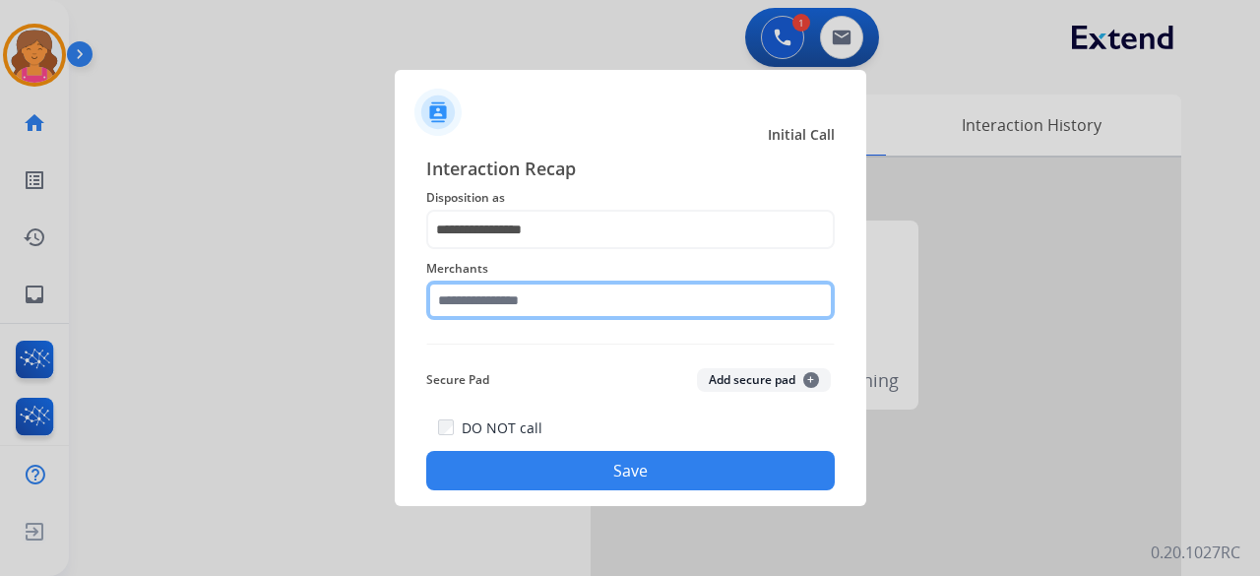
click at [479, 308] on input "text" at bounding box center [630, 300] width 409 height 39
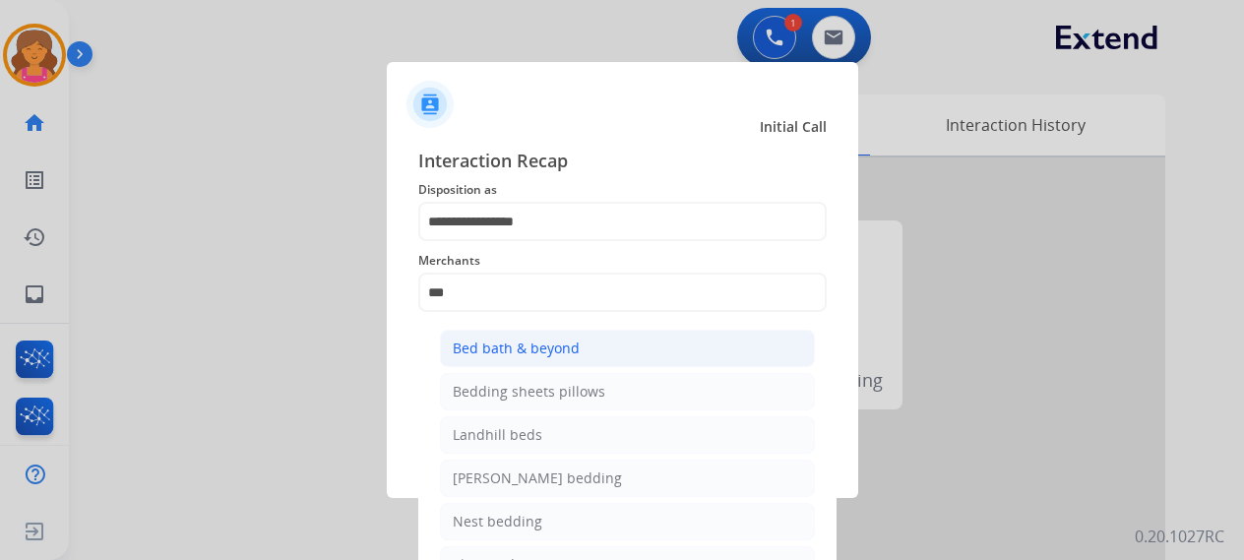
click at [534, 345] on div "Bed bath & beyond" at bounding box center [516, 349] width 127 height 20
type input "**********"
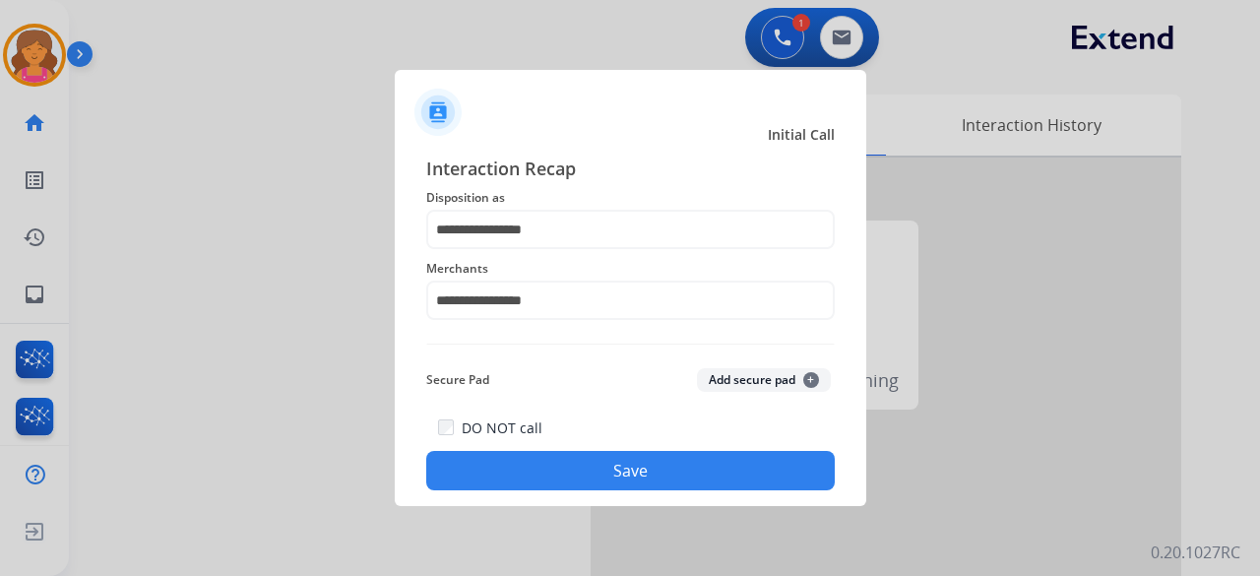
click at [551, 475] on button "Save" at bounding box center [630, 470] width 409 height 39
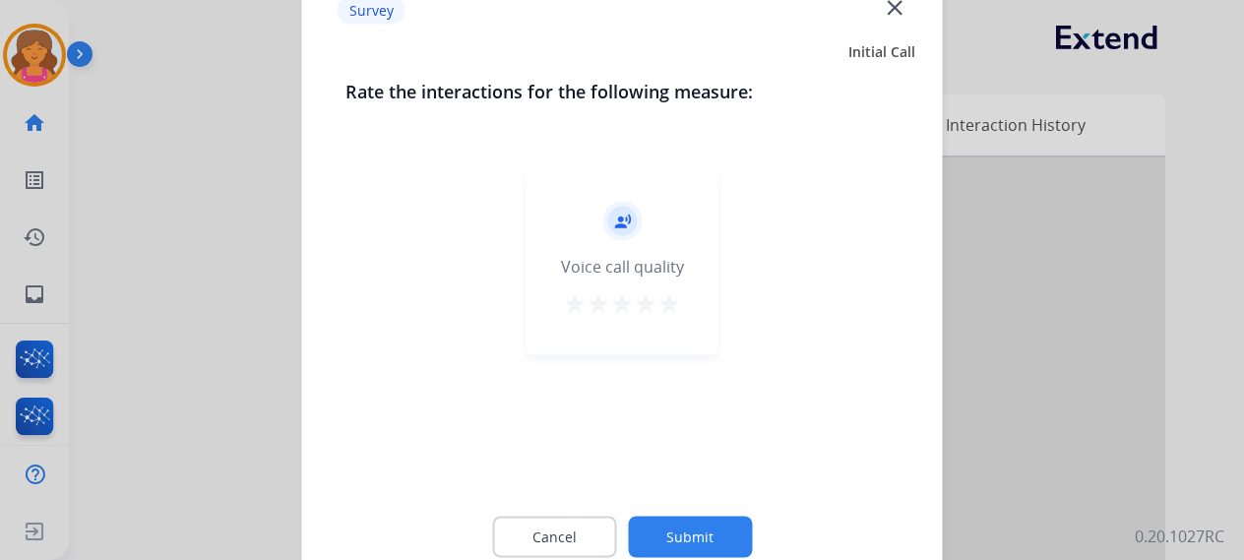
click at [660, 310] on mat-icon "star" at bounding box center [670, 303] width 24 height 24
click at [650, 549] on button "Submit" at bounding box center [690, 536] width 124 height 41
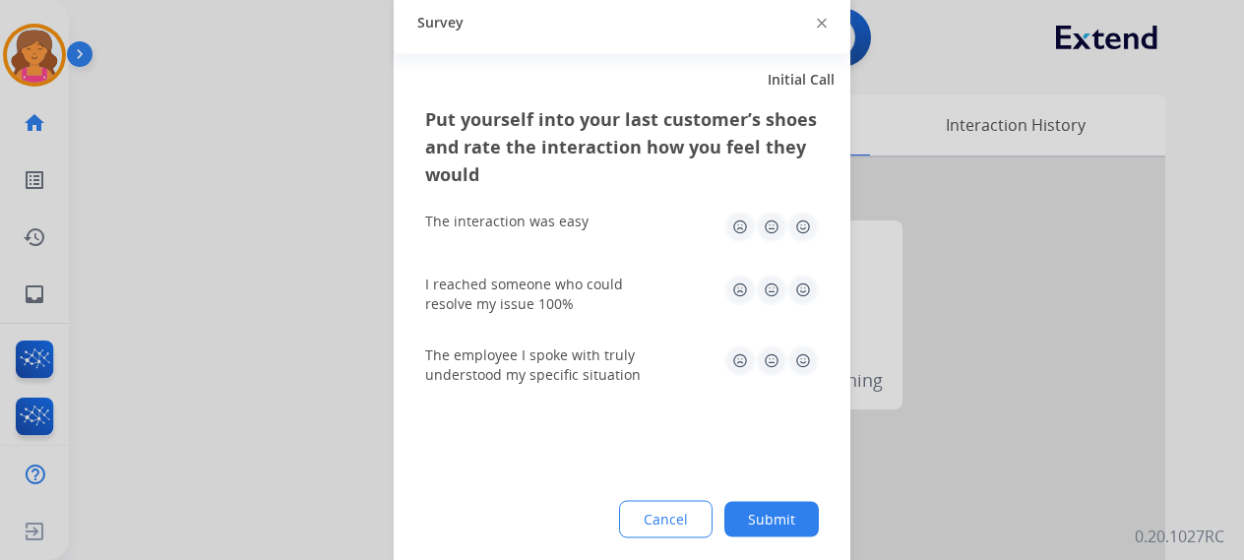
click at [799, 230] on img at bounding box center [804, 227] width 32 height 32
drag, startPoint x: 797, startPoint y: 292, endPoint x: 798, endPoint y: 308, distance: 15.8
click at [798, 292] on img at bounding box center [804, 290] width 32 height 32
click at [801, 357] on img at bounding box center [804, 361] width 32 height 32
click at [771, 534] on button "Submit" at bounding box center [772, 518] width 95 height 35
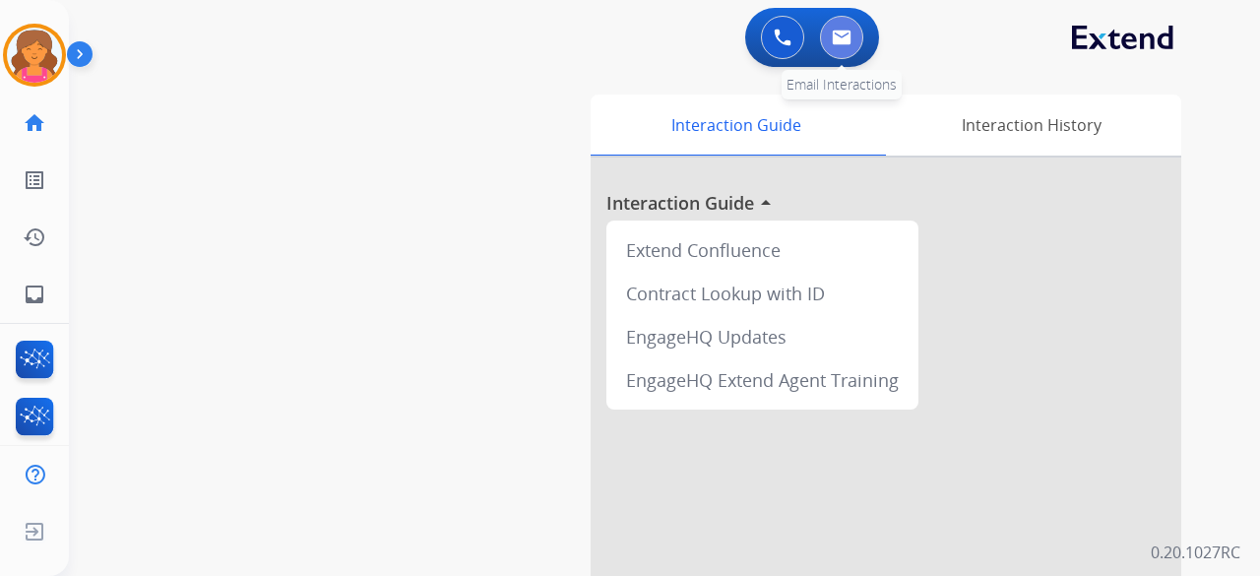
click at [851, 35] on img at bounding box center [842, 38] width 20 height 16
select select "**********"
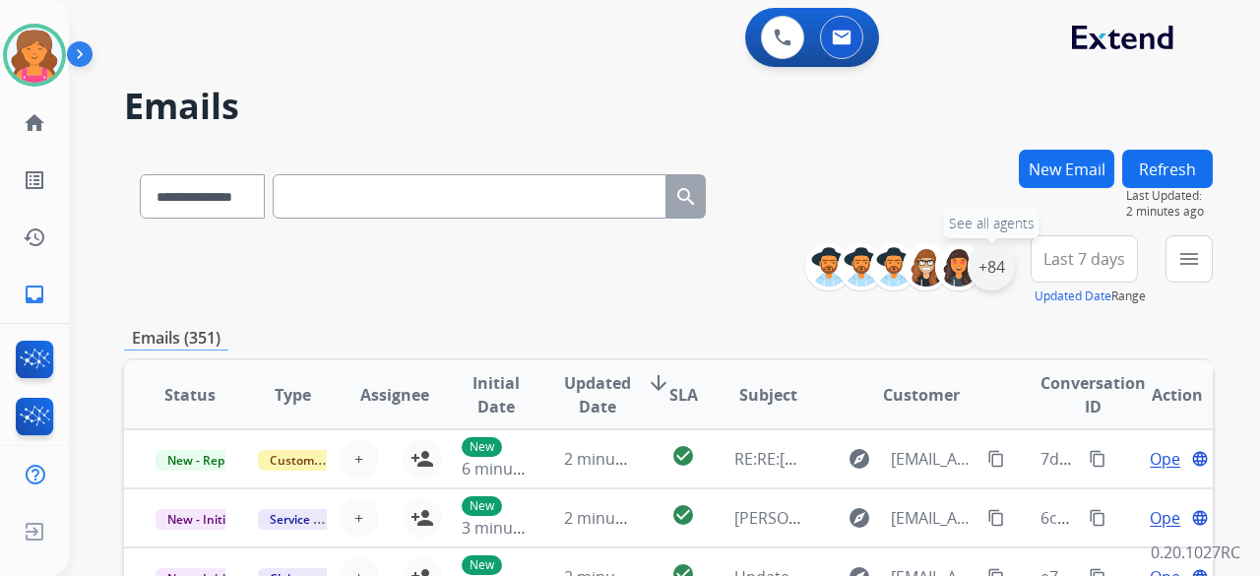
click at [986, 265] on div "+84" at bounding box center [991, 266] width 47 height 47
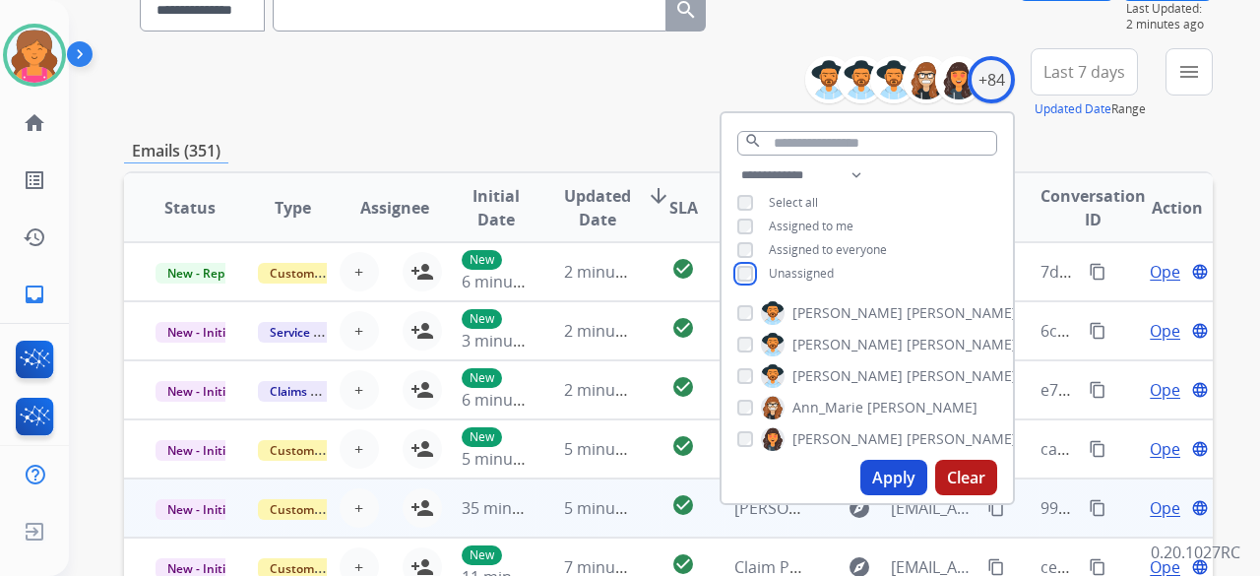
scroll to position [295, 0]
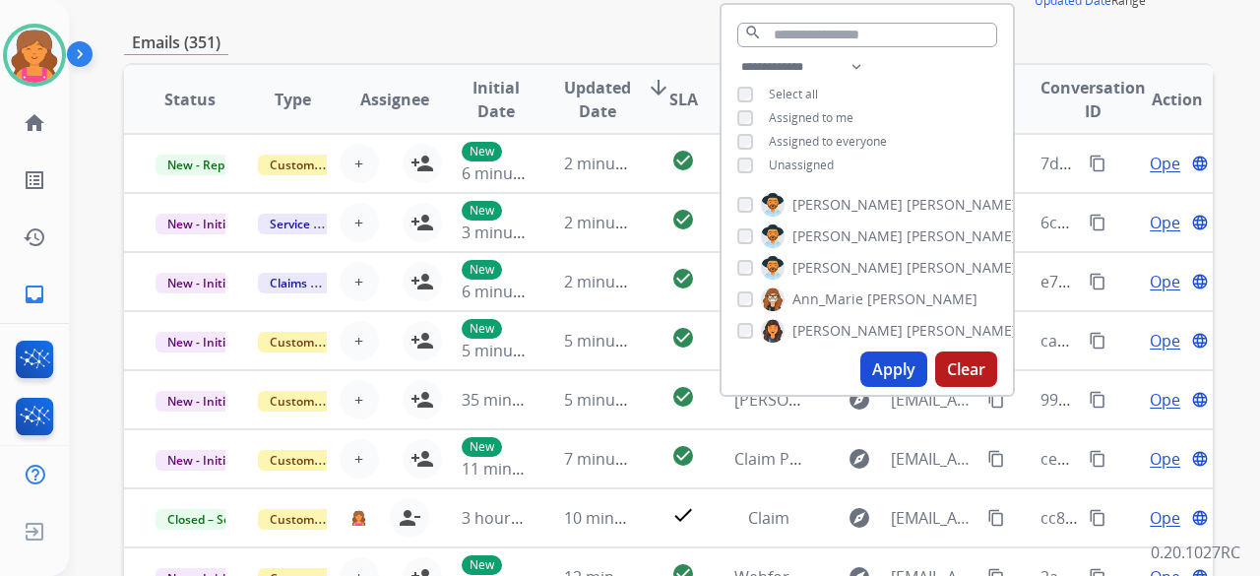
click at [898, 374] on button "Apply" at bounding box center [893, 368] width 67 height 35
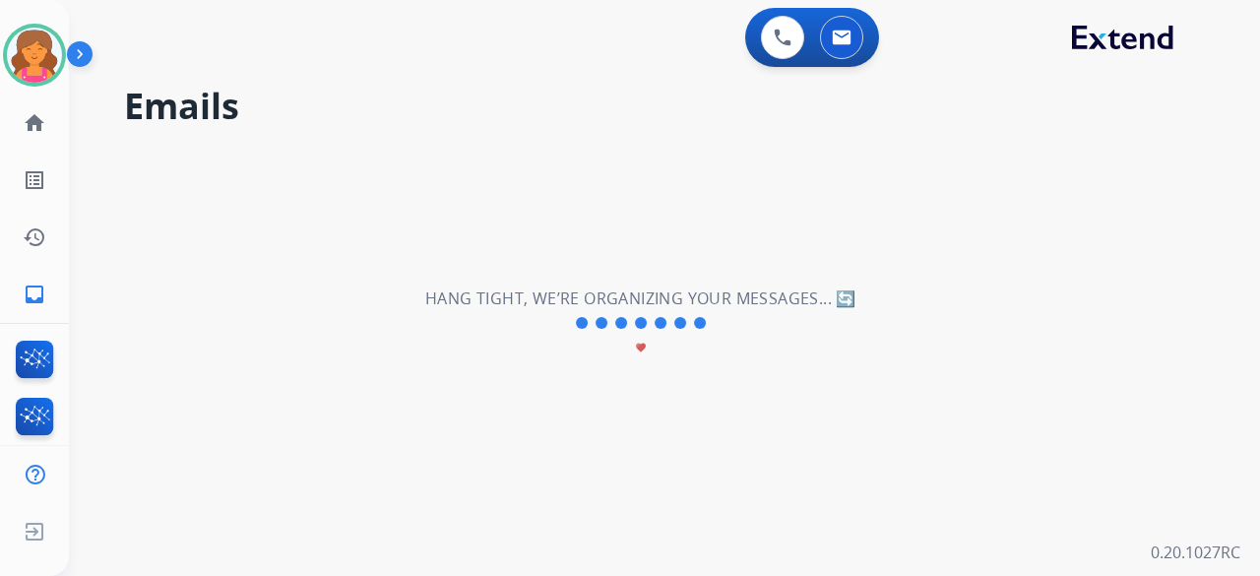
scroll to position [0, 0]
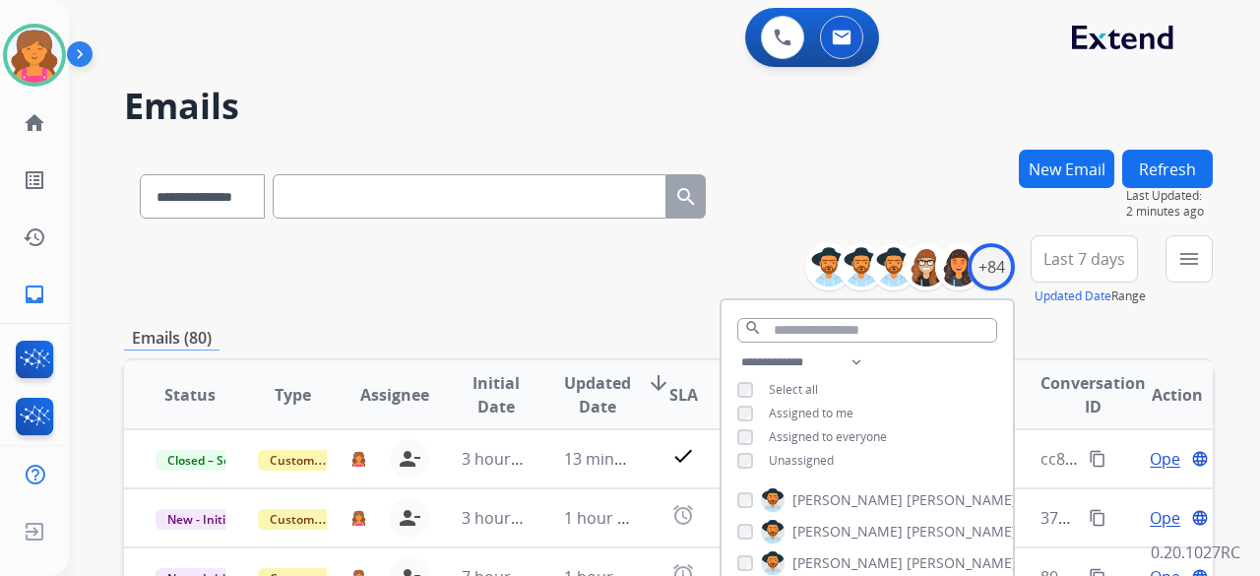
drag, startPoint x: 1051, startPoint y: 247, endPoint x: 1024, endPoint y: 275, distance: 39.0
click at [1047, 246] on button "Last 7 days" at bounding box center [1084, 258] width 107 height 47
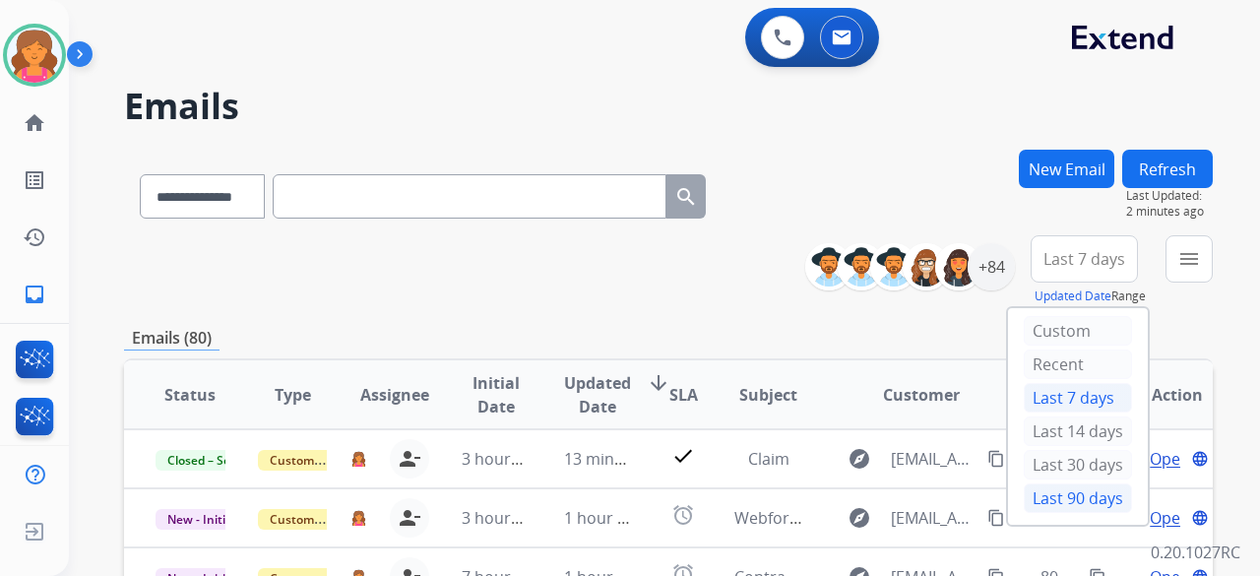
click at [1038, 495] on div "Last 90 days" at bounding box center [1078, 498] width 108 height 30
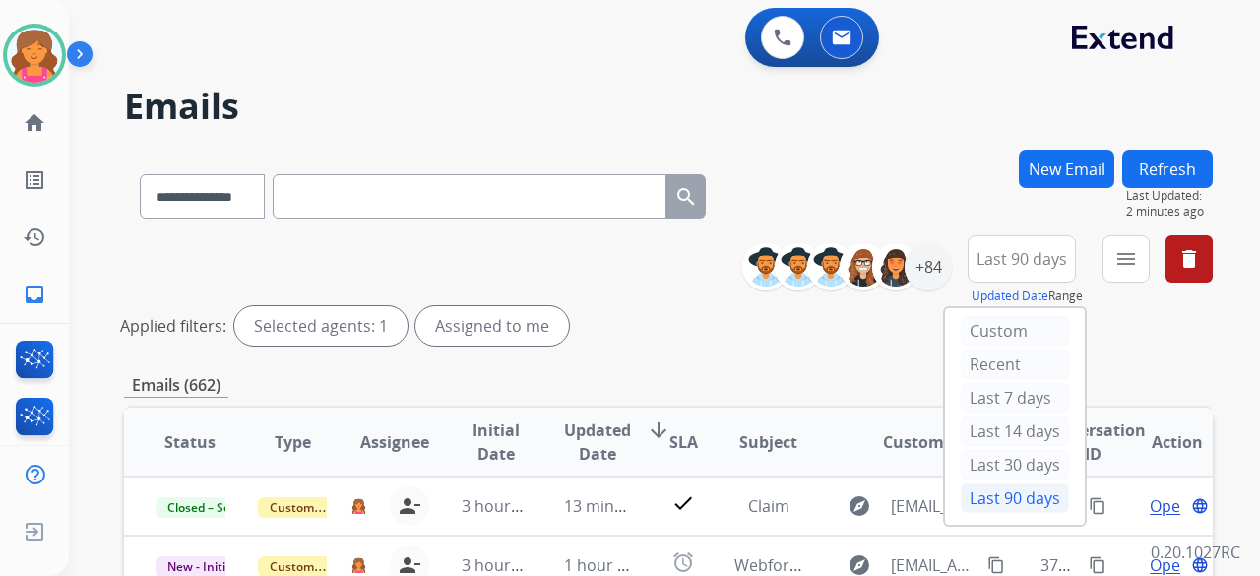
click at [1119, 281] on button "menu" at bounding box center [1126, 258] width 47 height 47
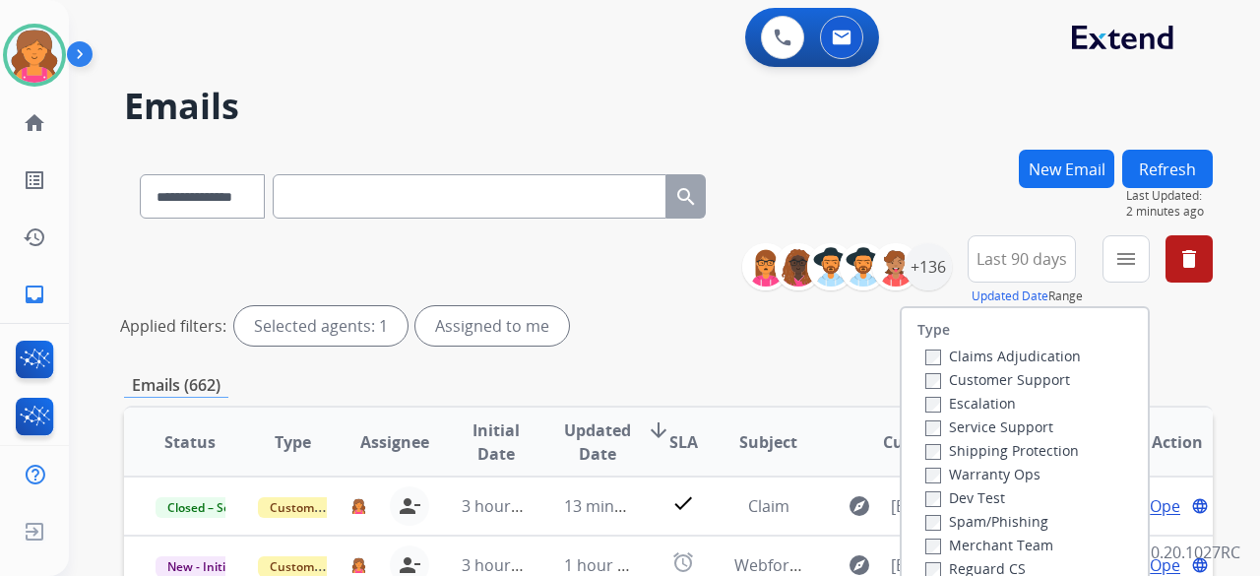
click at [983, 376] on label "Customer Support" at bounding box center [997, 379] width 145 height 19
click at [918, 450] on div "Claims Adjudication Customer Support Escalation Service Support Shipping Protec…" at bounding box center [999, 462] width 163 height 236
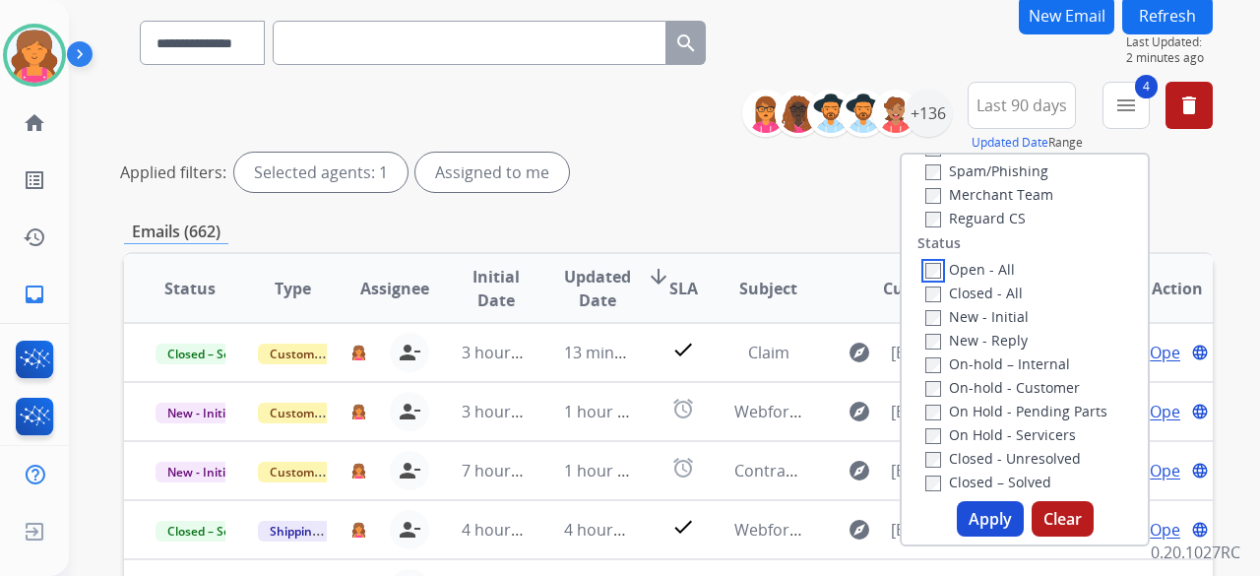
scroll to position [295, 0]
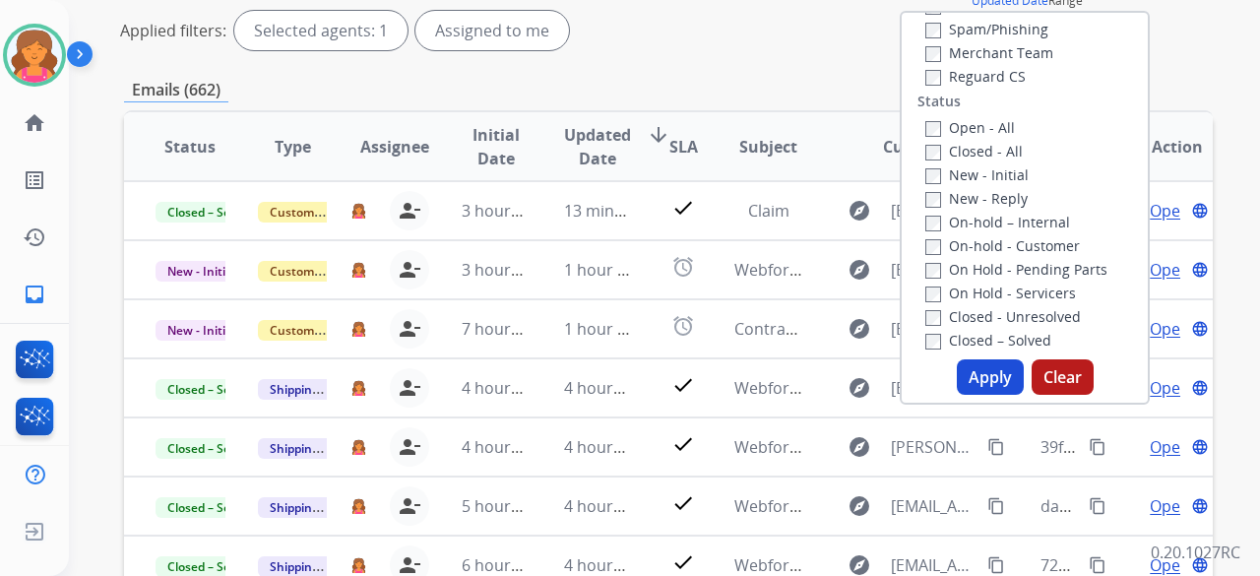
click at [1002, 378] on button "Apply" at bounding box center [990, 376] width 67 height 35
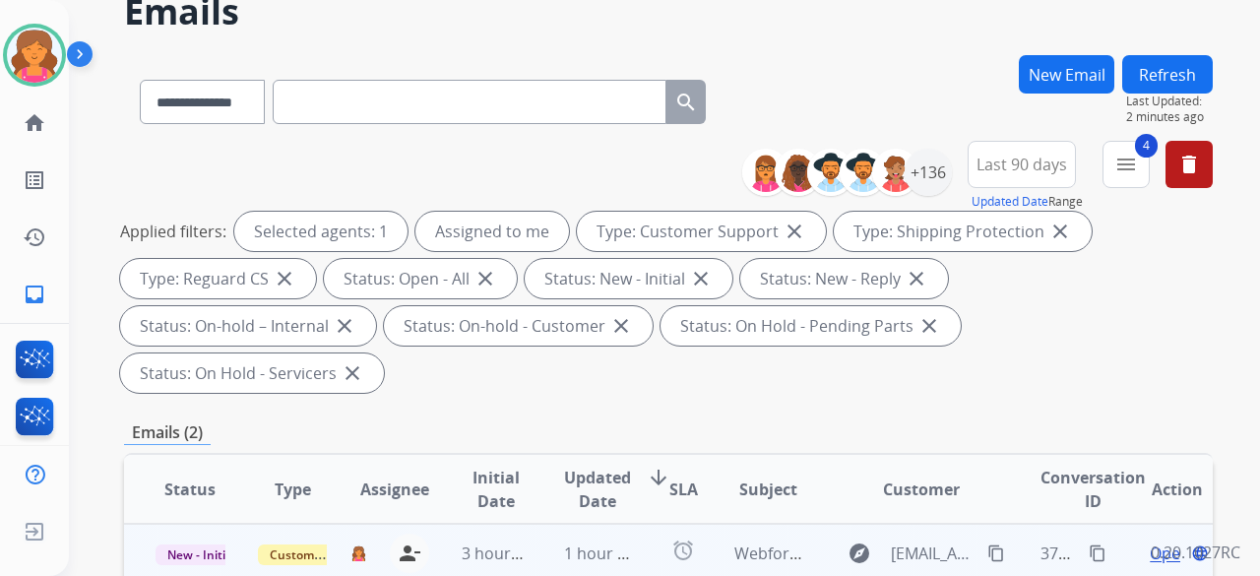
scroll to position [197, 0]
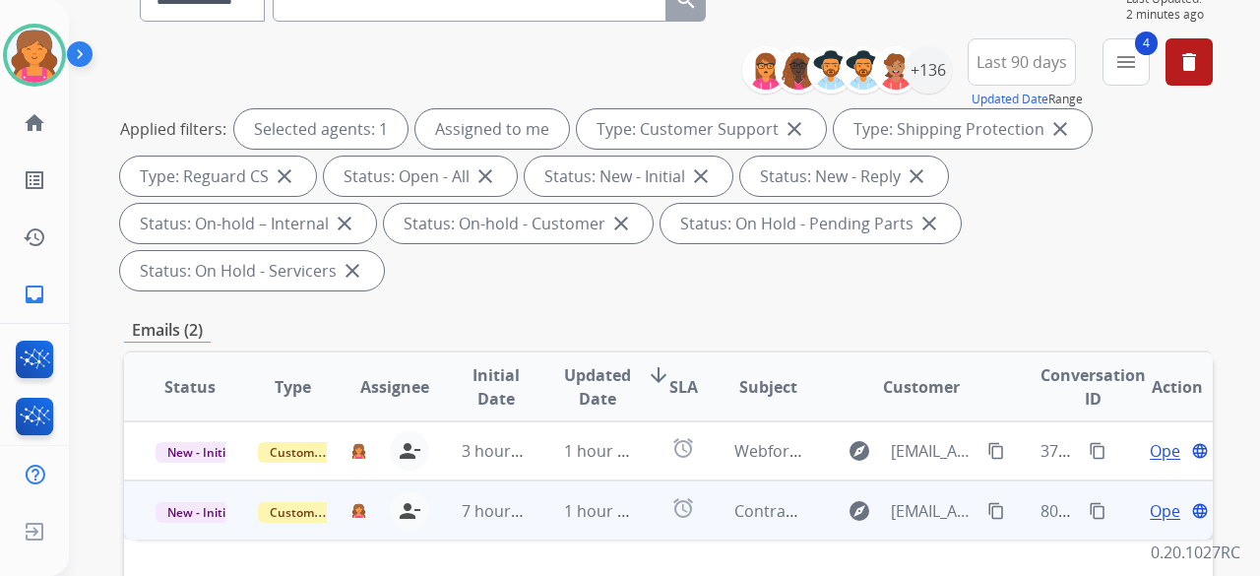
click at [1168, 499] on div "Open language" at bounding box center [1177, 511] width 70 height 24
click at [1150, 498] on span "Open" at bounding box center [1170, 510] width 40 height 24
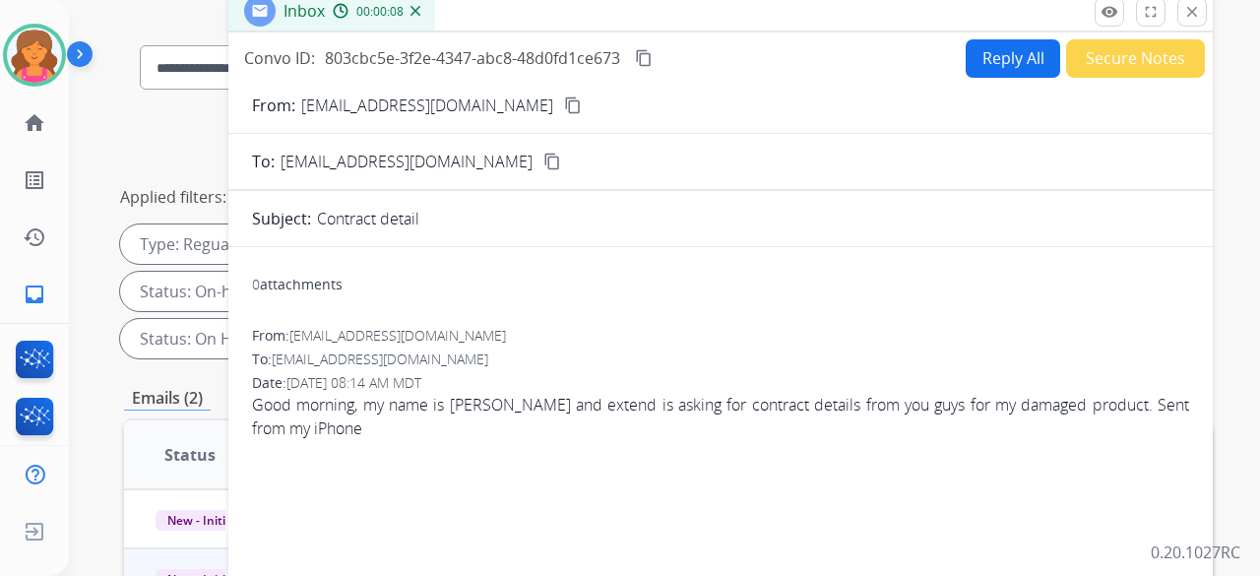
scroll to position [98, 0]
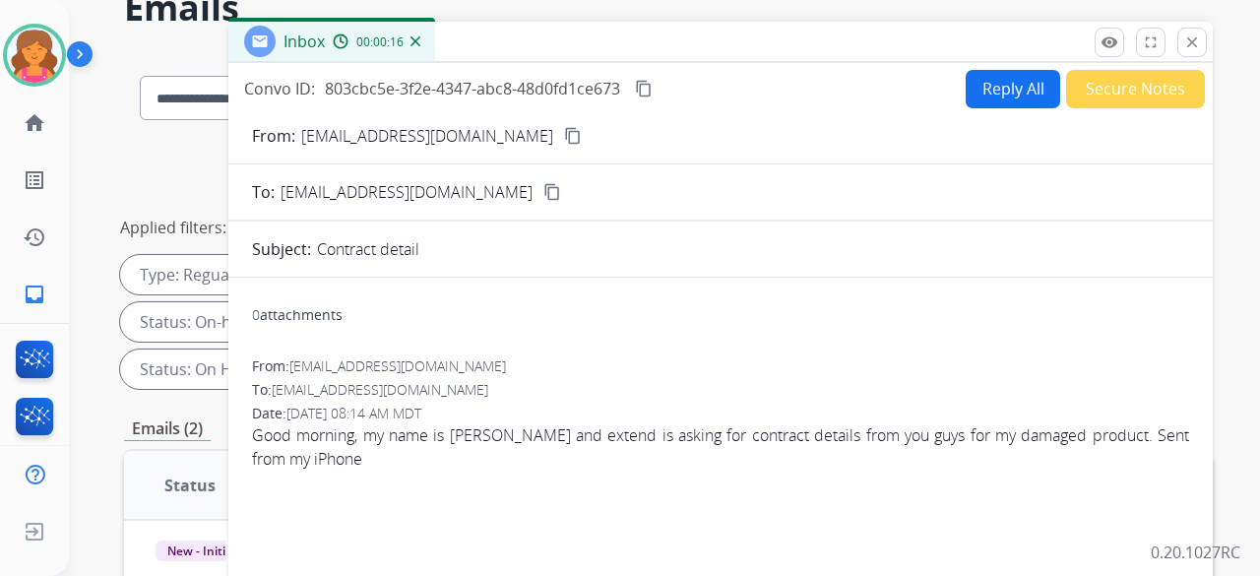
click at [564, 144] on mat-icon "content_copy" at bounding box center [573, 136] width 18 height 18
click at [1025, 90] on button "Reply All" at bounding box center [1013, 89] width 95 height 38
select select "**********"
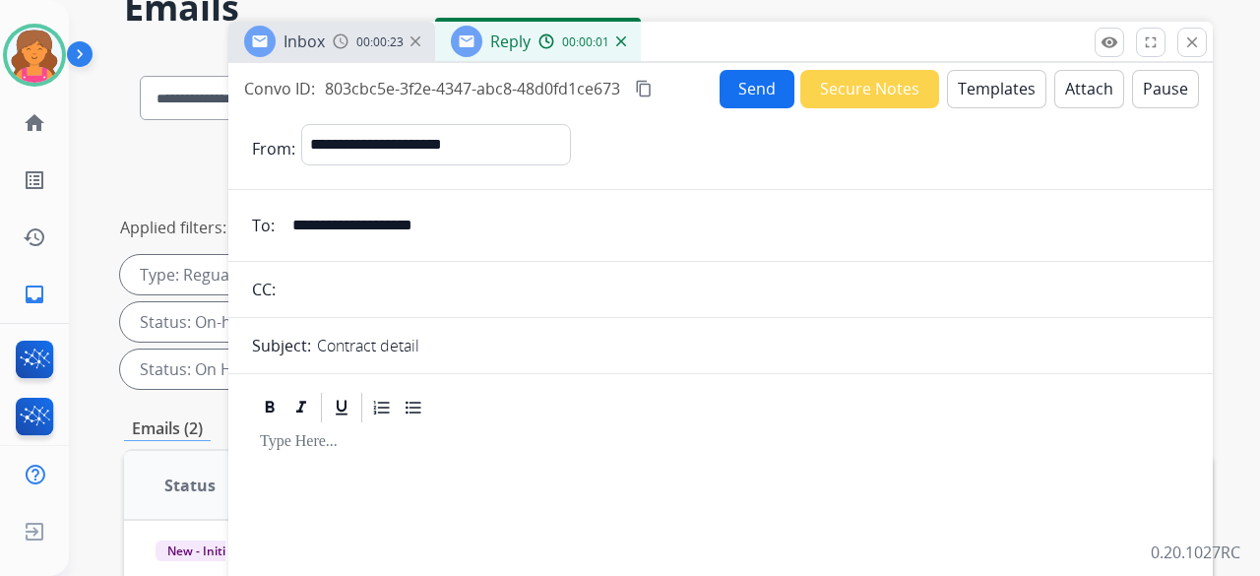
click at [947, 97] on button "Templates" at bounding box center [996, 89] width 99 height 38
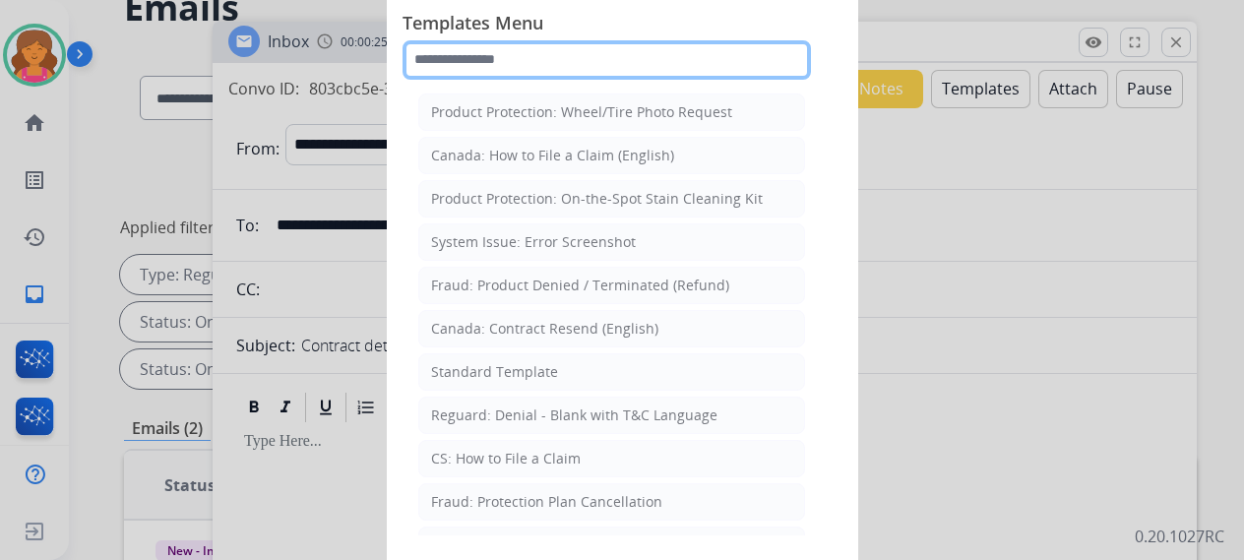
click at [561, 64] on input "text" at bounding box center [607, 59] width 409 height 39
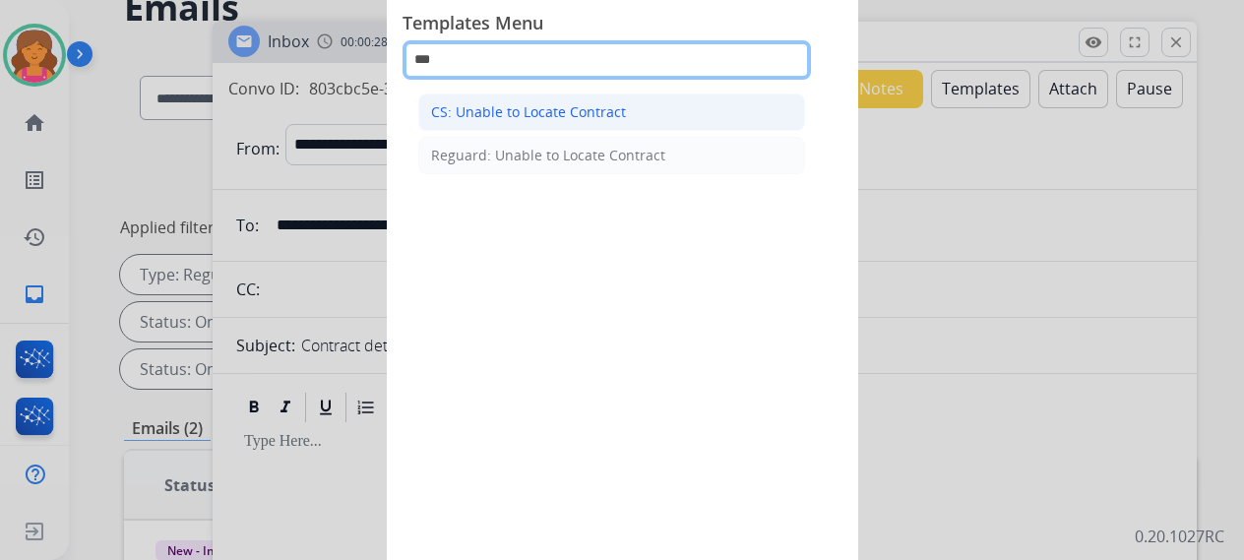
type input "***"
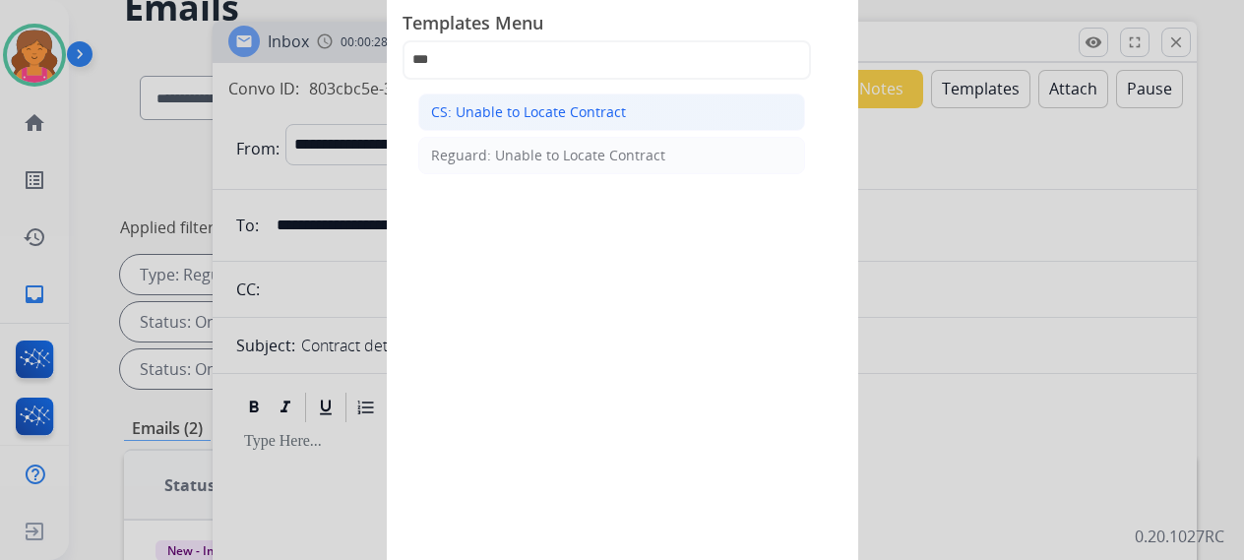
click at [583, 120] on div "CS: Unable to Locate Contract" at bounding box center [528, 112] width 195 height 20
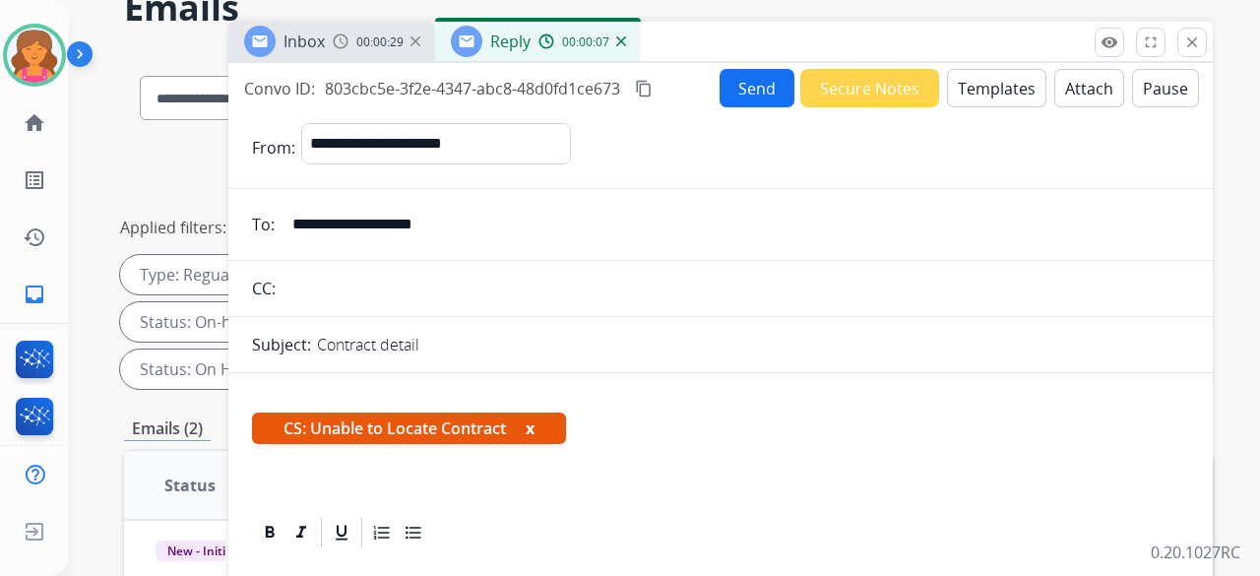
scroll to position [295, 0]
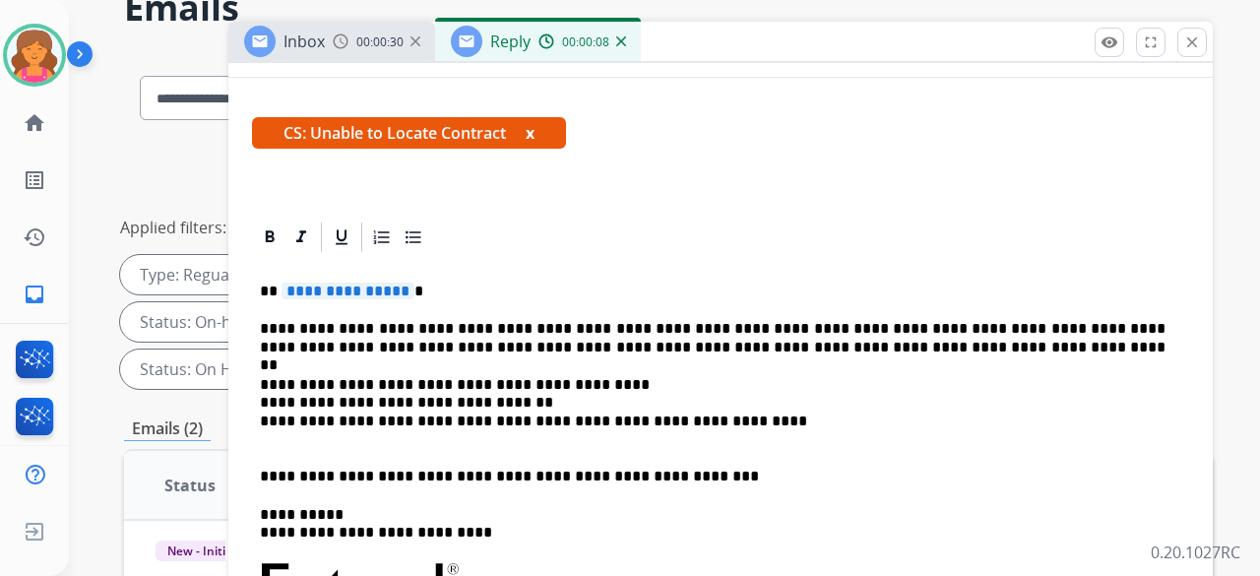
click at [313, 307] on div "**********" at bounding box center [720, 586] width 937 height 662
click at [327, 286] on span "**********" at bounding box center [348, 291] width 133 height 17
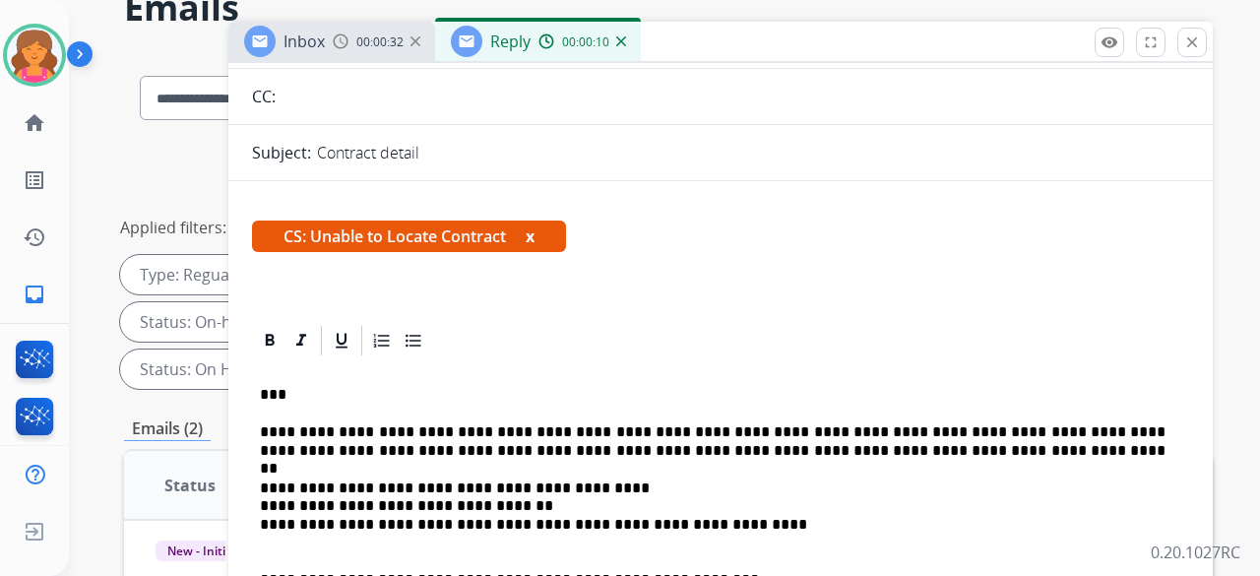
scroll to position [0, 0]
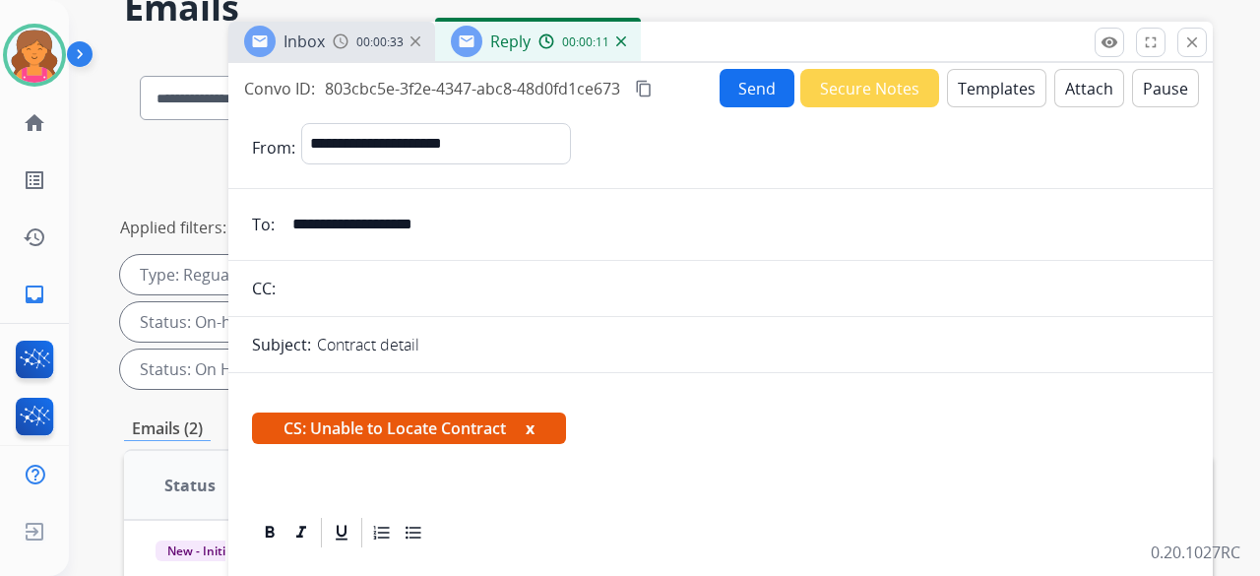
click at [741, 79] on button "Send" at bounding box center [757, 88] width 75 height 38
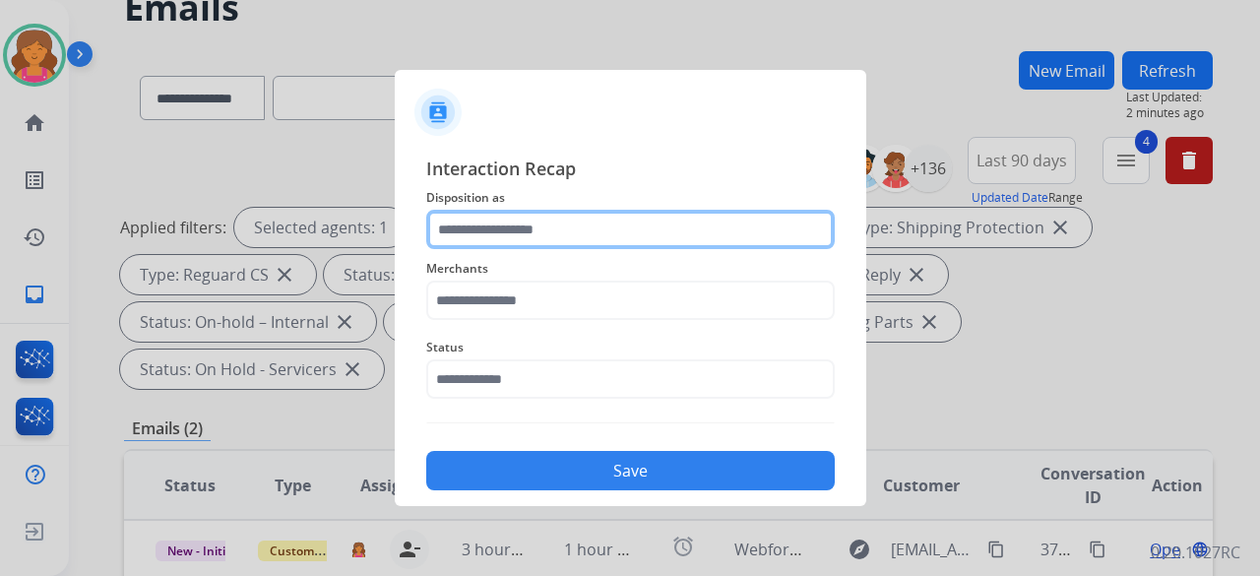
click at [473, 244] on input "text" at bounding box center [630, 229] width 409 height 39
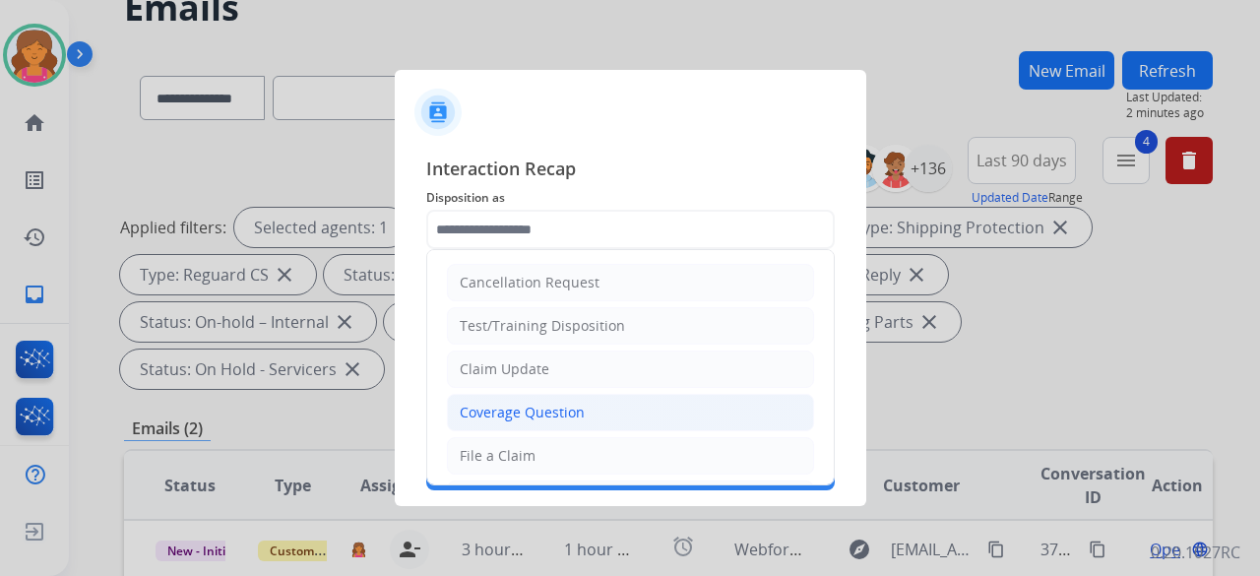
click at [525, 403] on div "Coverage Question" at bounding box center [522, 413] width 125 height 20
type input "**********"
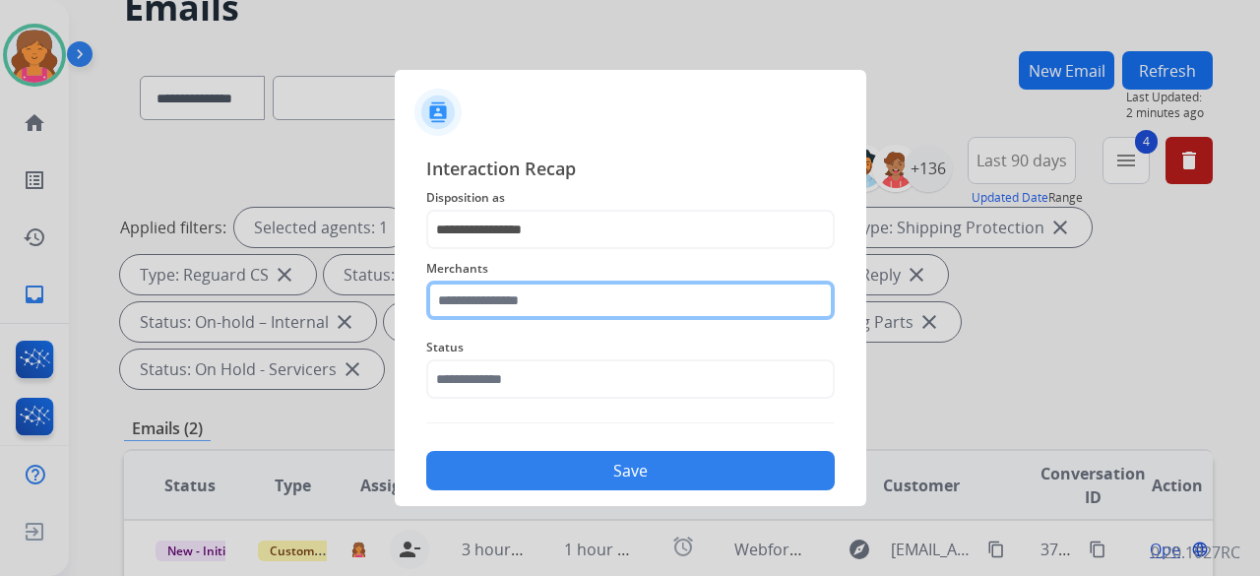
click at [528, 293] on input "text" at bounding box center [630, 300] width 409 height 39
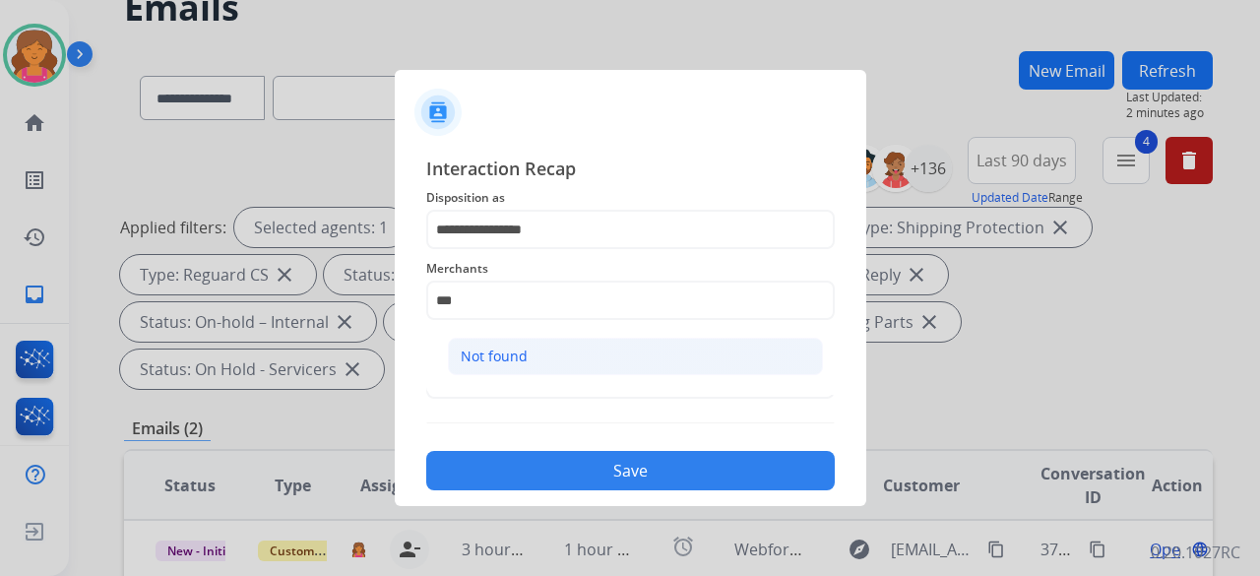
click at [510, 353] on div "Not found" at bounding box center [494, 357] width 67 height 20
type input "*********"
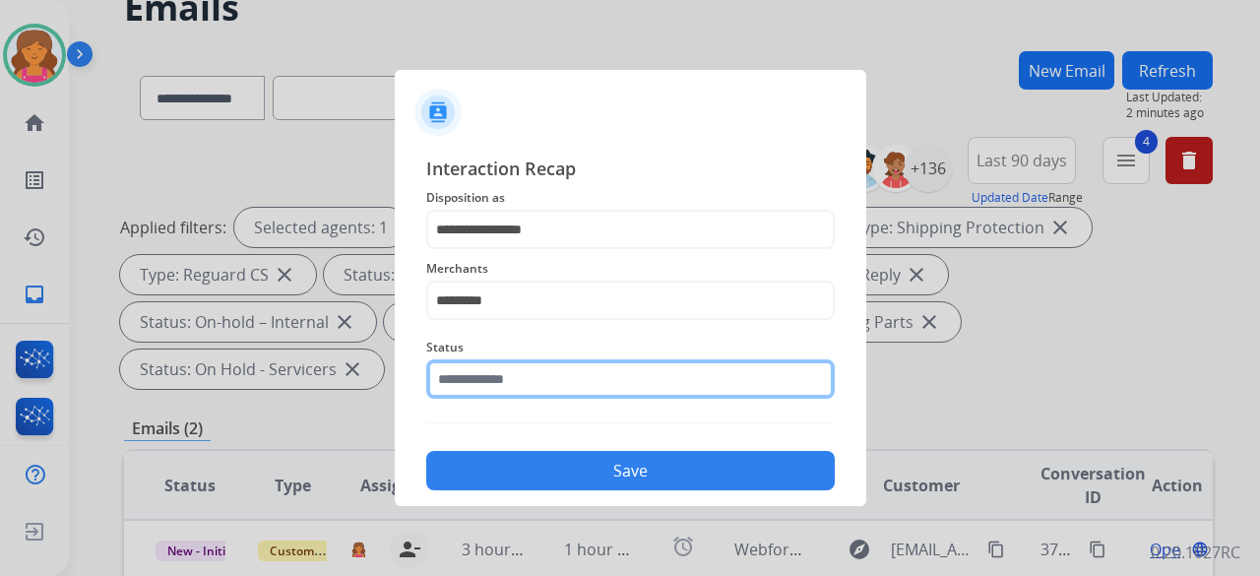
click at [514, 371] on input "text" at bounding box center [630, 378] width 409 height 39
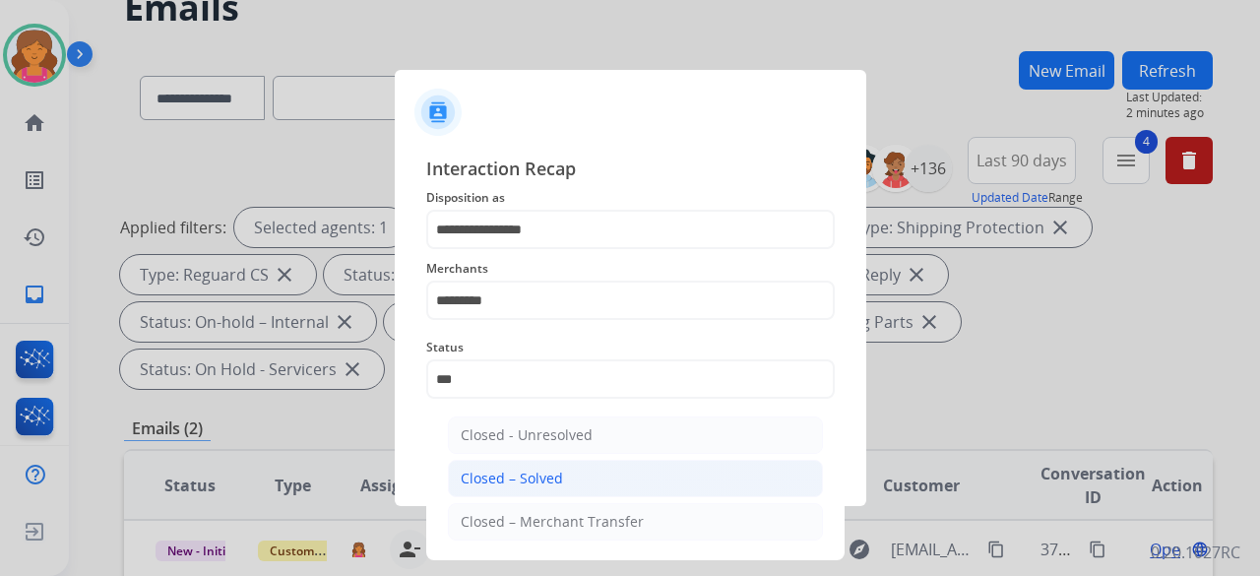
click at [553, 483] on div "Closed – Solved" at bounding box center [512, 479] width 102 height 20
type input "**********"
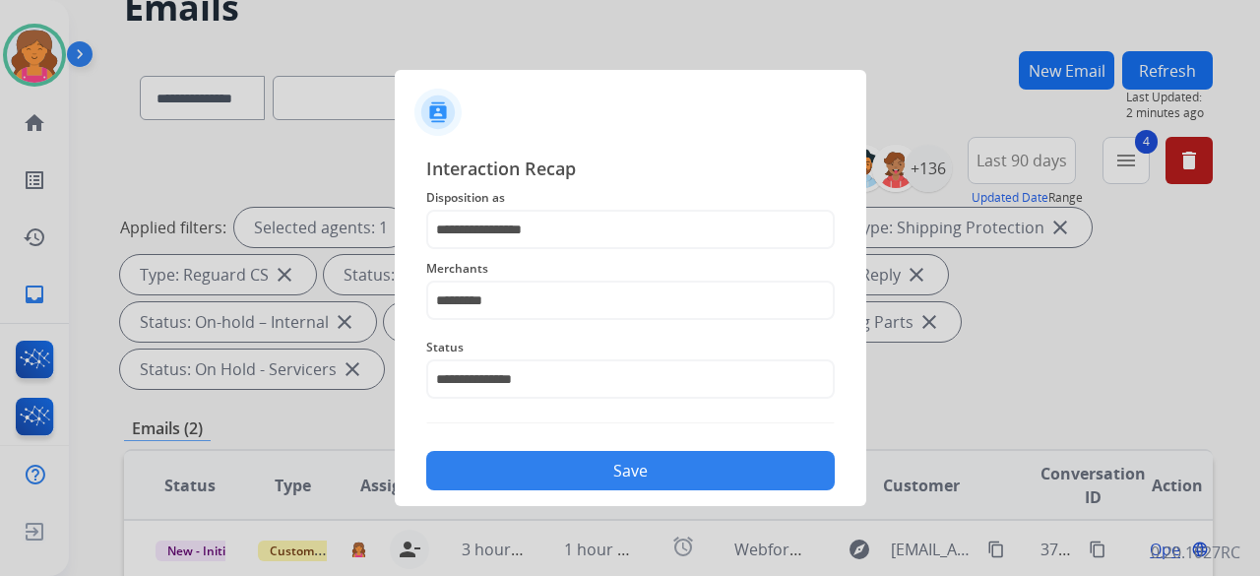
click at [553, 483] on button "Save" at bounding box center [630, 470] width 409 height 39
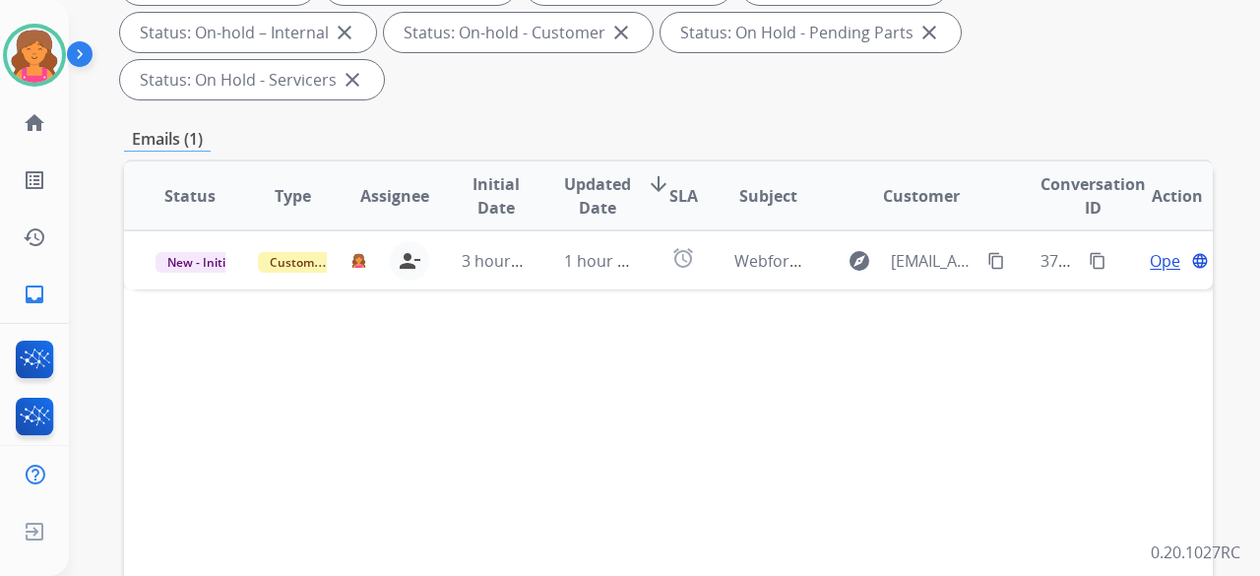
scroll to position [394, 0]
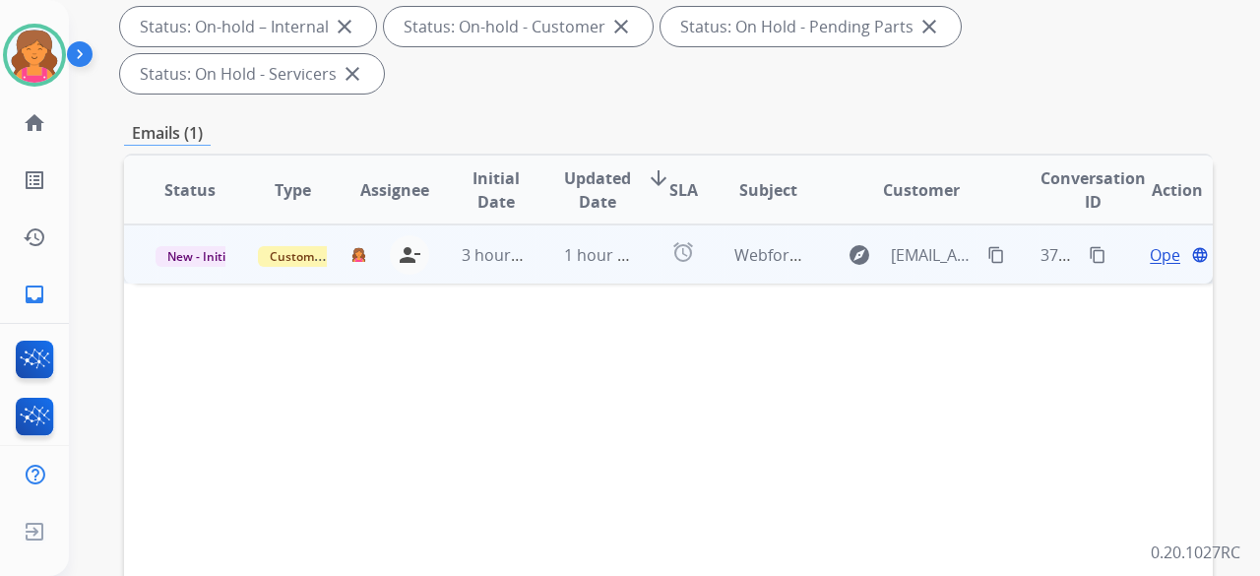
click at [1155, 243] on span "Open" at bounding box center [1170, 255] width 40 height 24
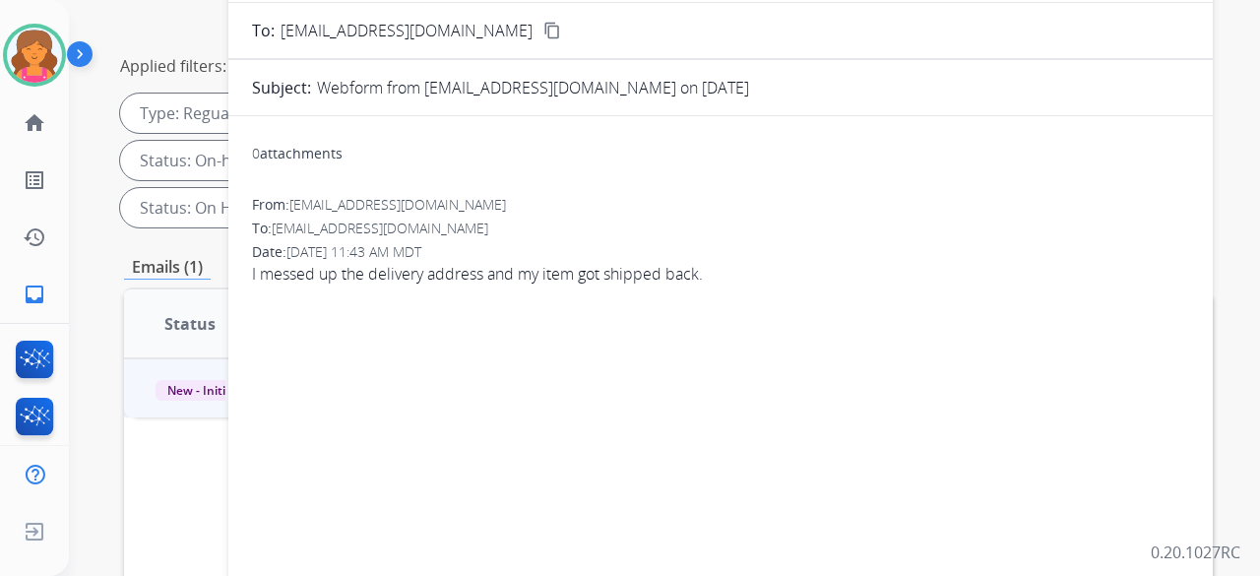
scroll to position [98, 0]
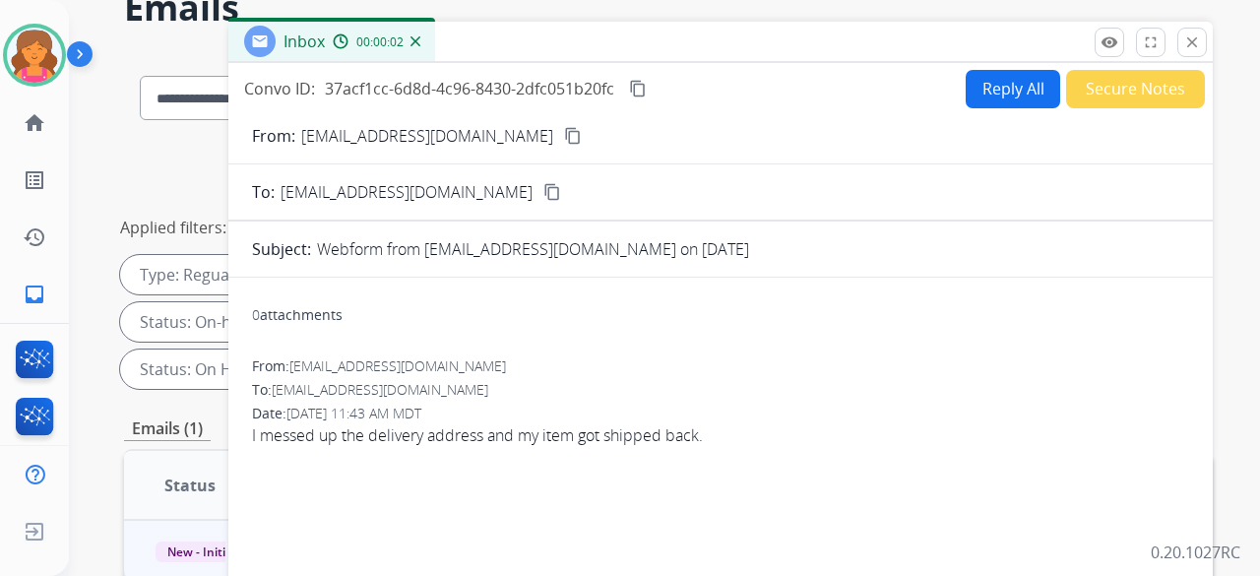
click at [564, 141] on mat-icon "content_copy" at bounding box center [573, 136] width 18 height 18
click at [968, 102] on button "Reply All" at bounding box center [1013, 89] width 95 height 38
select select "**********"
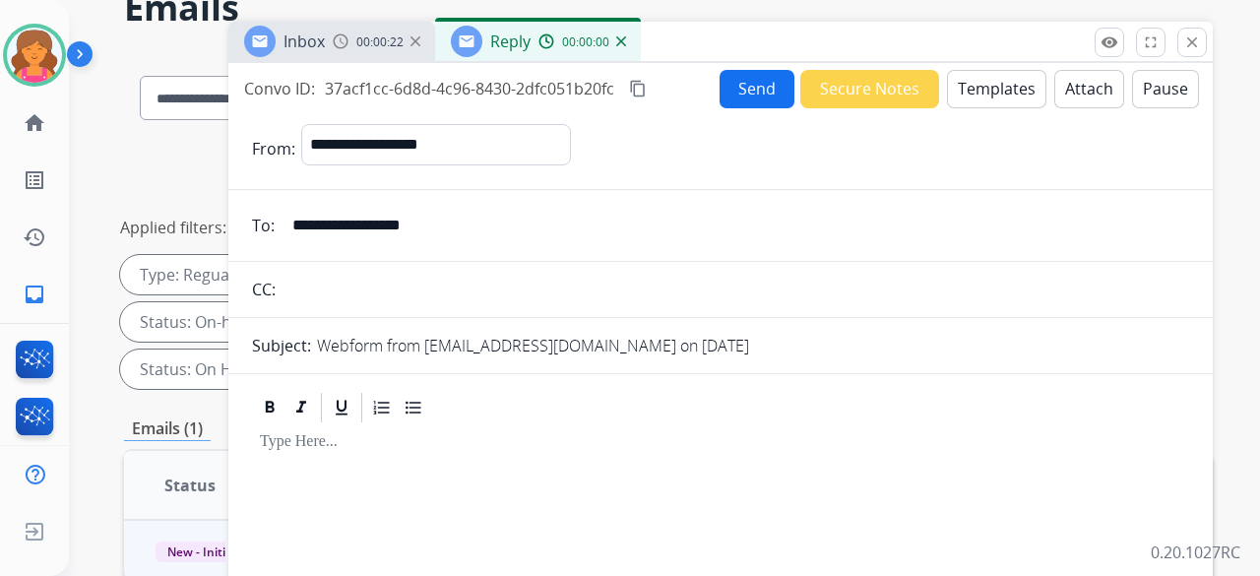
click at [967, 102] on button "Templates" at bounding box center [996, 89] width 99 height 38
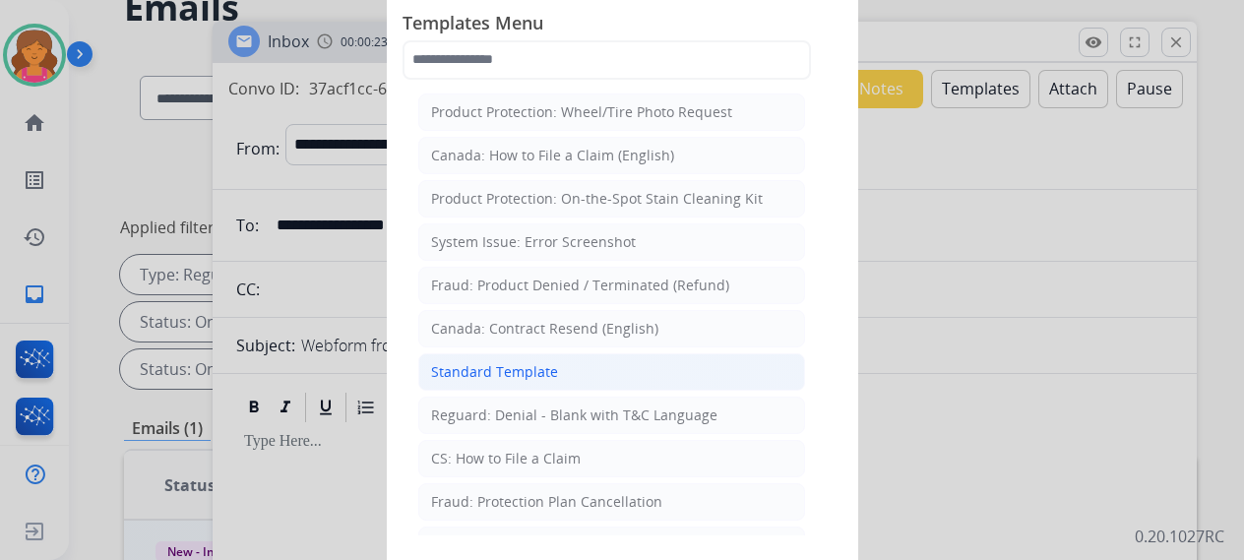
click at [449, 371] on div "Standard Template" at bounding box center [494, 372] width 127 height 20
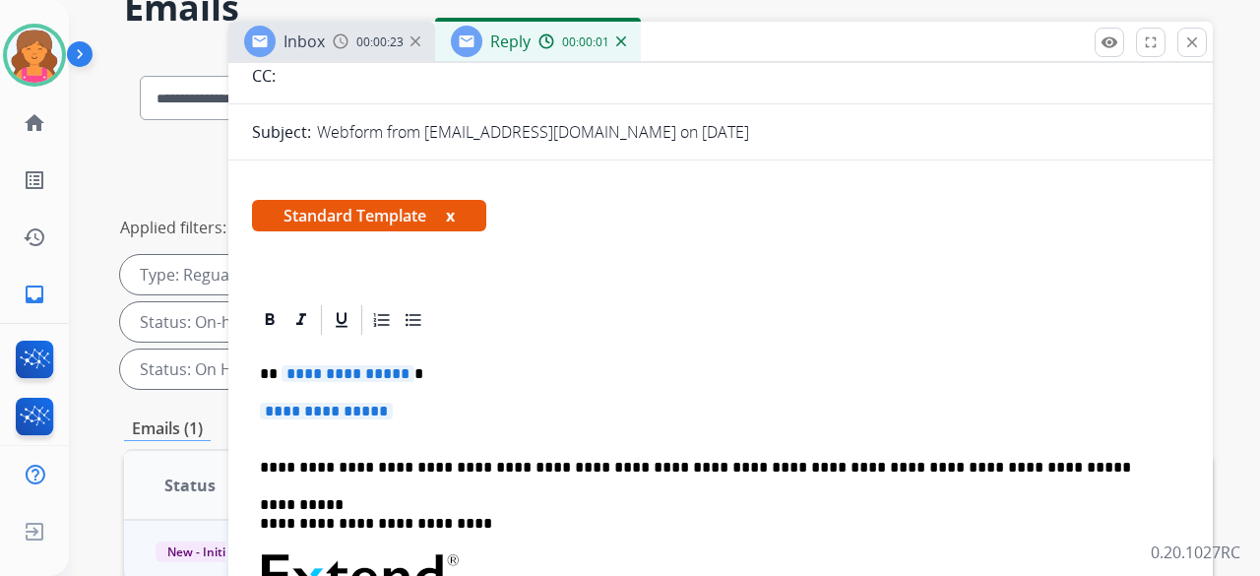
scroll to position [323, 0]
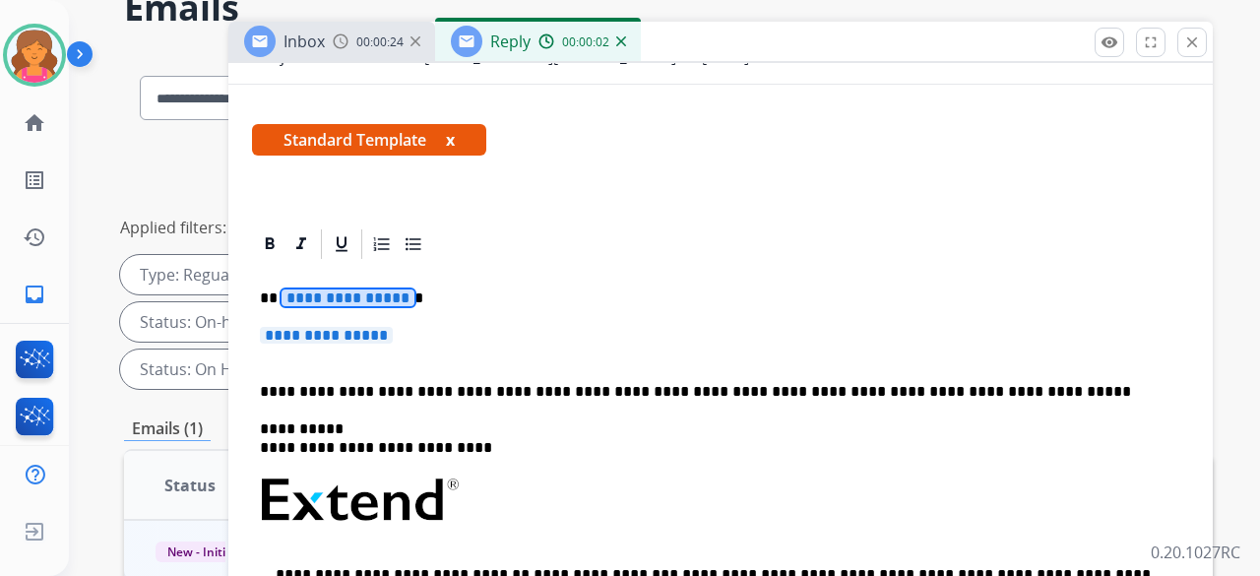
click at [349, 289] on span "**********" at bounding box center [348, 297] width 133 height 17
click at [335, 327] on span "**********" at bounding box center [326, 335] width 133 height 17
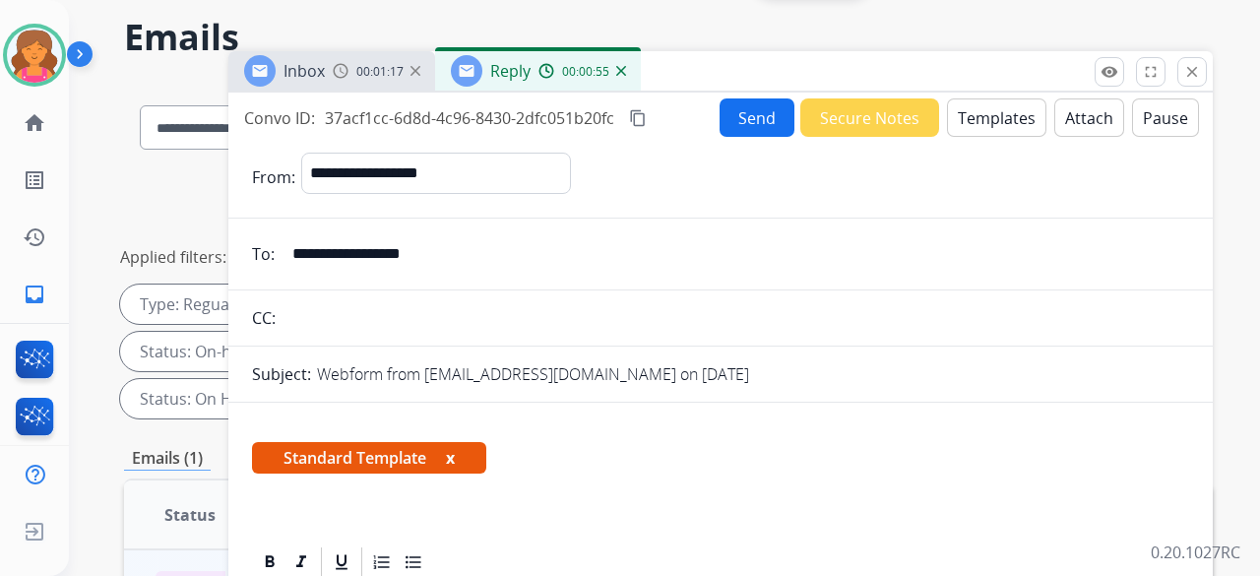
scroll to position [0, 0]
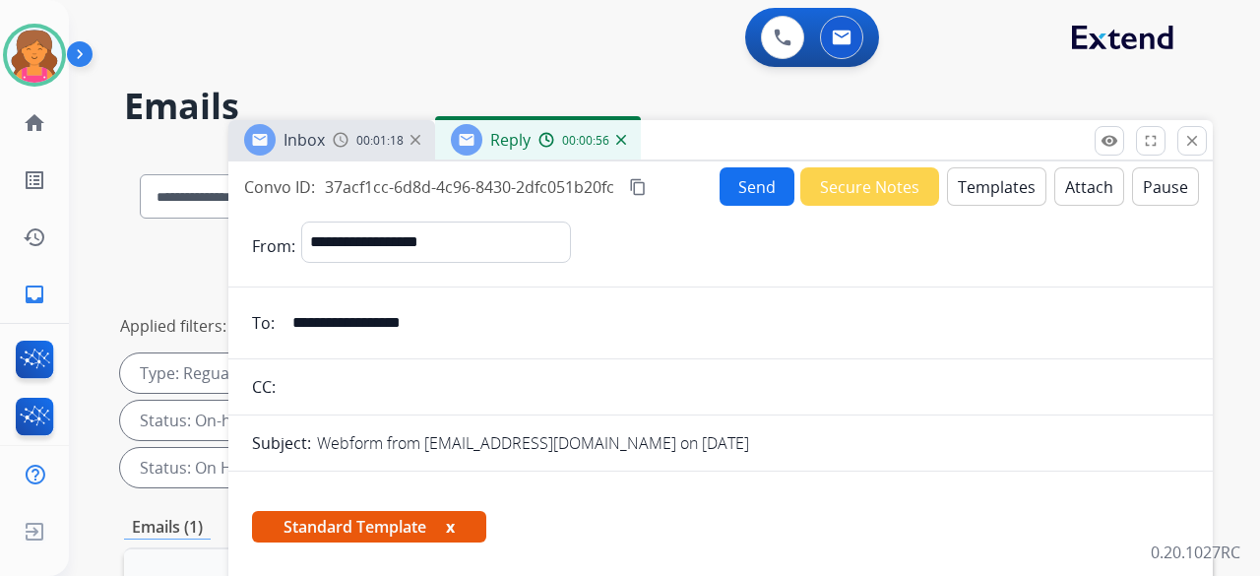
click at [721, 172] on button "Send" at bounding box center [757, 186] width 75 height 38
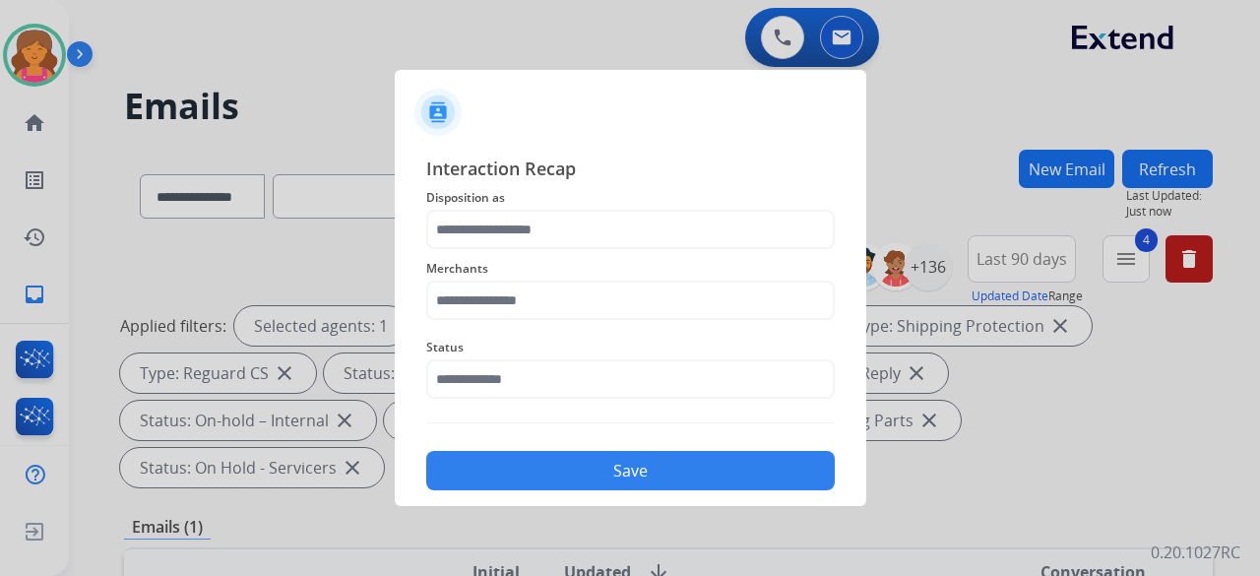
click at [526, 251] on div "Merchants" at bounding box center [630, 288] width 409 height 79
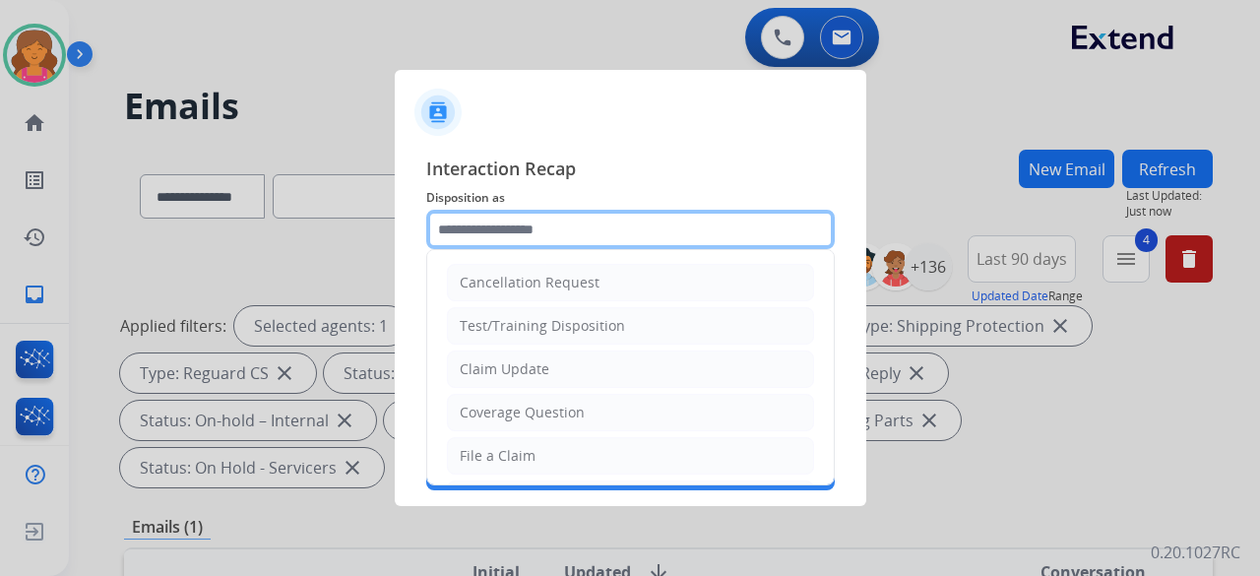
click at [525, 239] on input "text" at bounding box center [630, 229] width 409 height 39
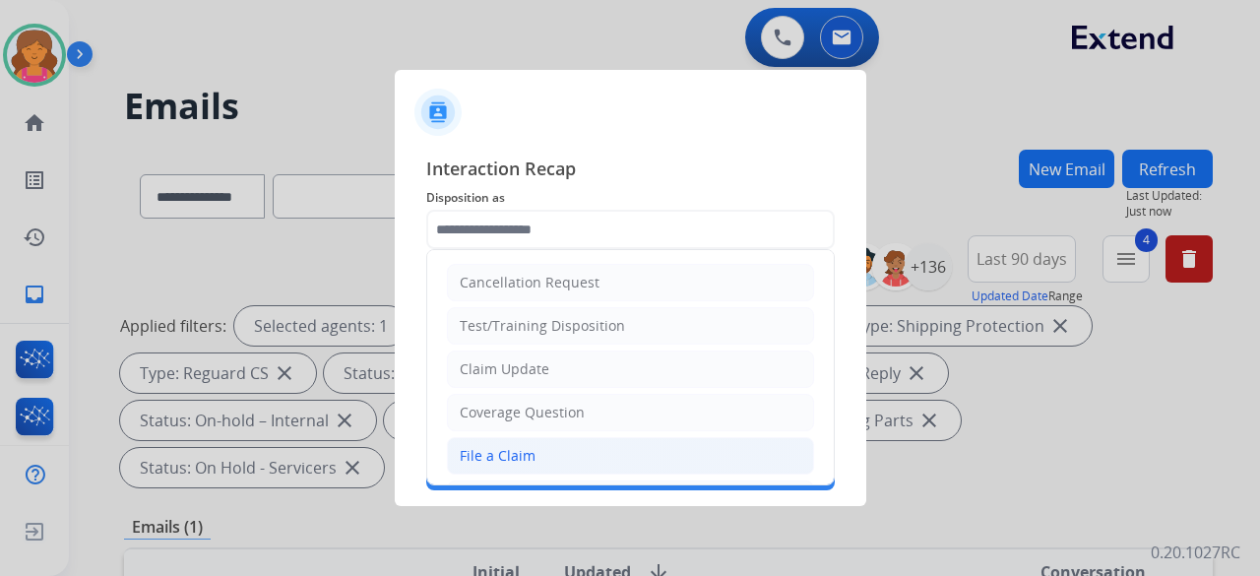
click at [485, 462] on div "File a Claim" at bounding box center [498, 456] width 76 height 20
type input "**********"
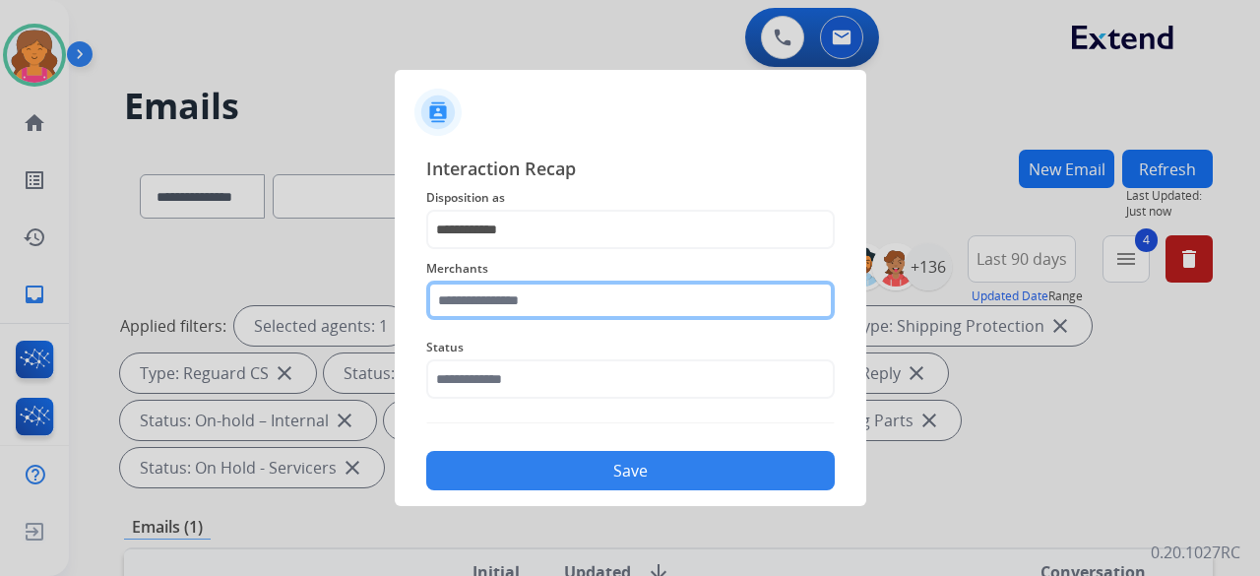
click at [498, 312] on div "Merchants" at bounding box center [630, 288] width 409 height 79
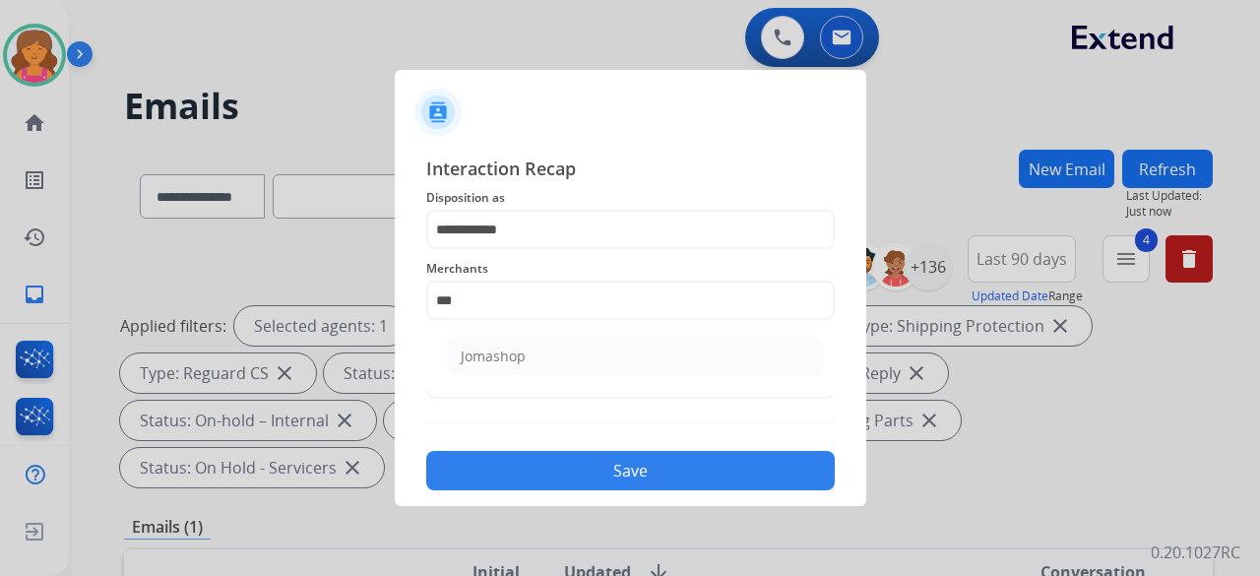
drag, startPoint x: 494, startPoint y: 338, endPoint x: 486, endPoint y: 379, distance: 42.1
click at [493, 338] on li "Jomashop" at bounding box center [635, 356] width 375 height 37
type input "********"
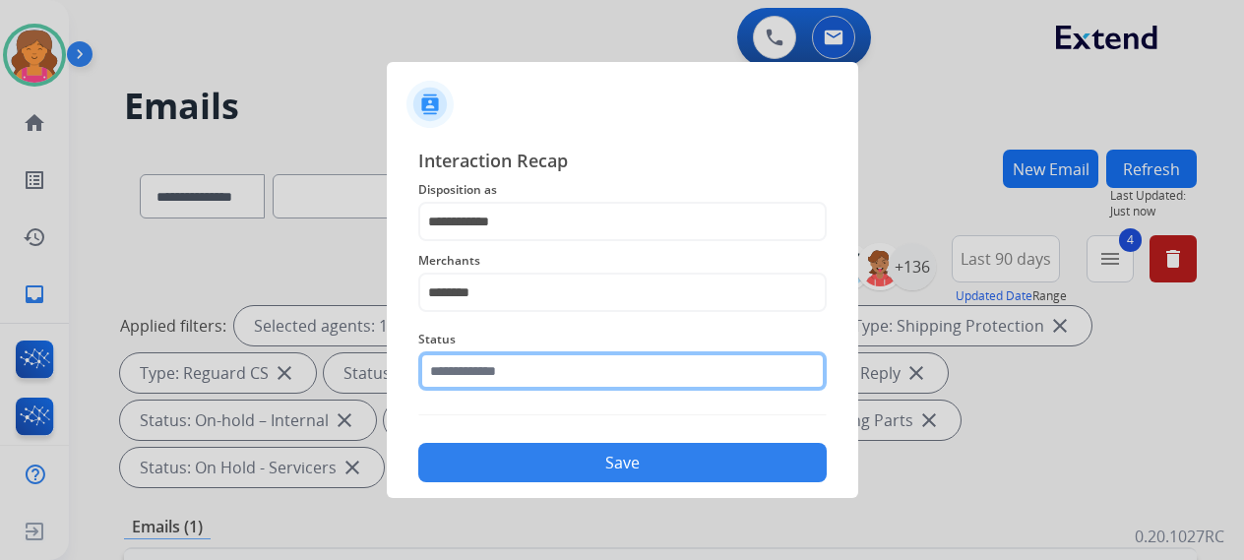
click at [486, 379] on input "text" at bounding box center [622, 370] width 409 height 39
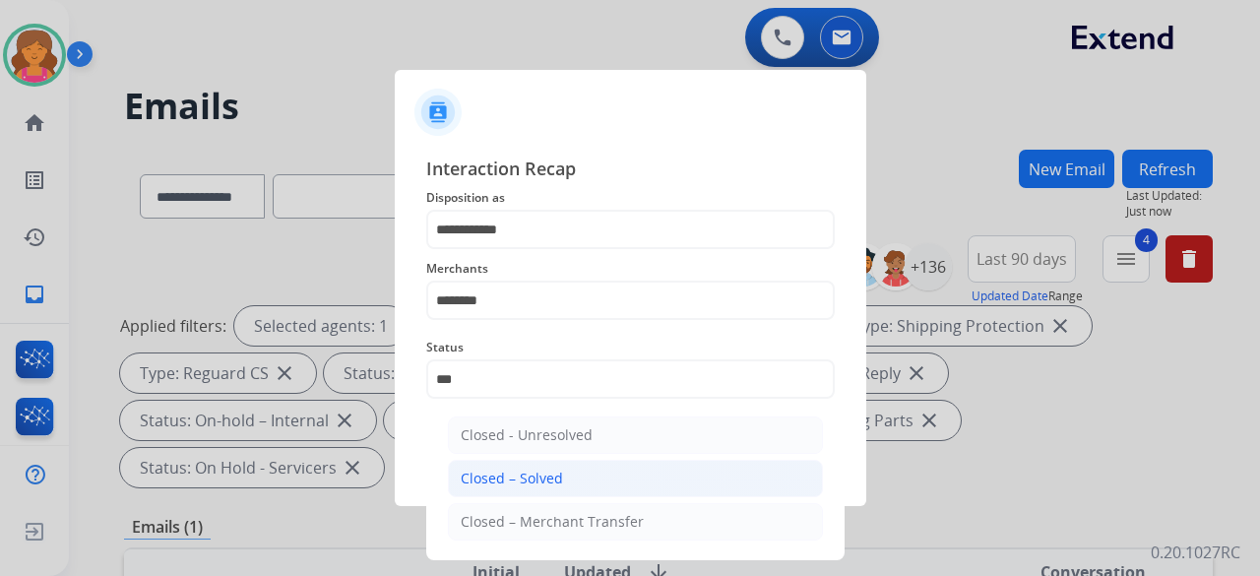
click at [525, 488] on li "Closed – Solved" at bounding box center [635, 478] width 375 height 37
type input "**********"
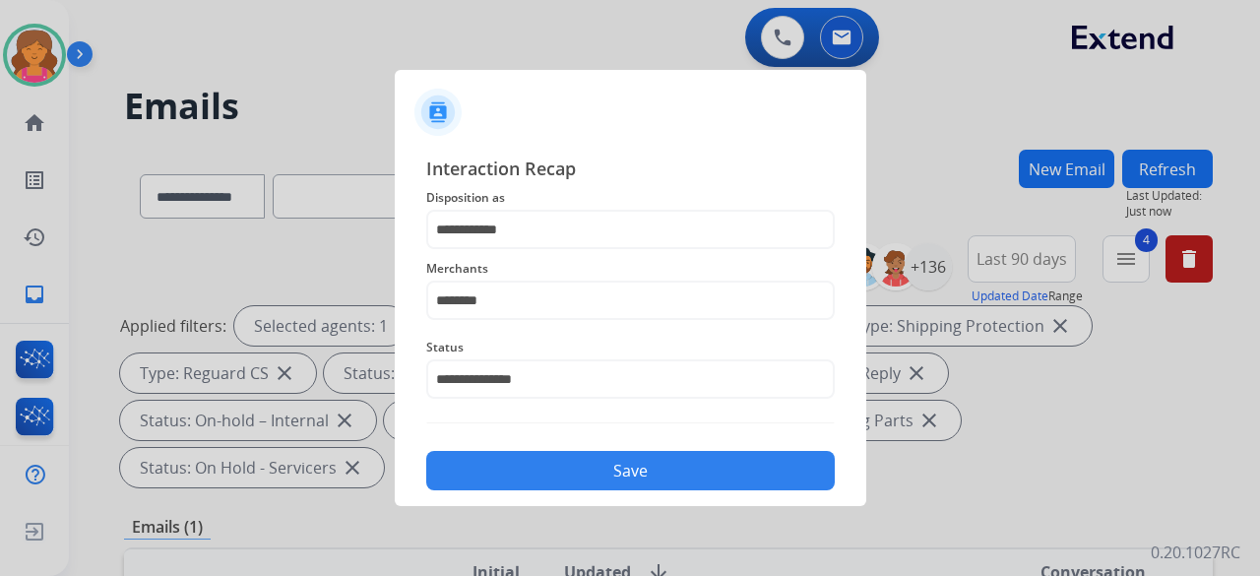
click at [524, 488] on button "Save" at bounding box center [630, 470] width 409 height 39
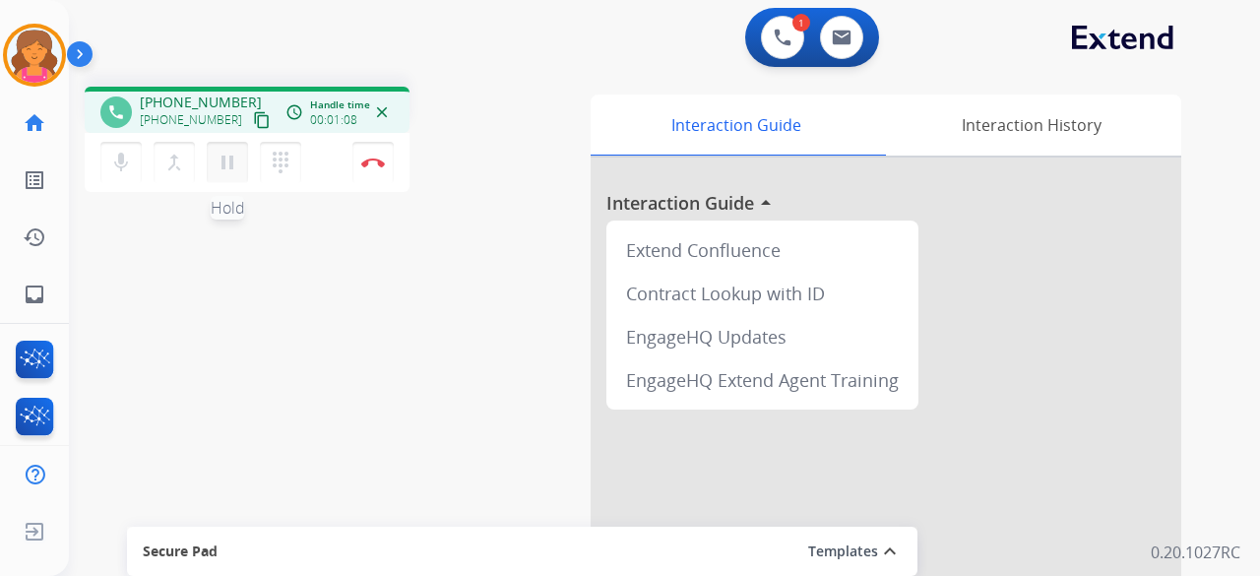
click at [233, 159] on mat-icon "pause" at bounding box center [228, 163] width 24 height 24
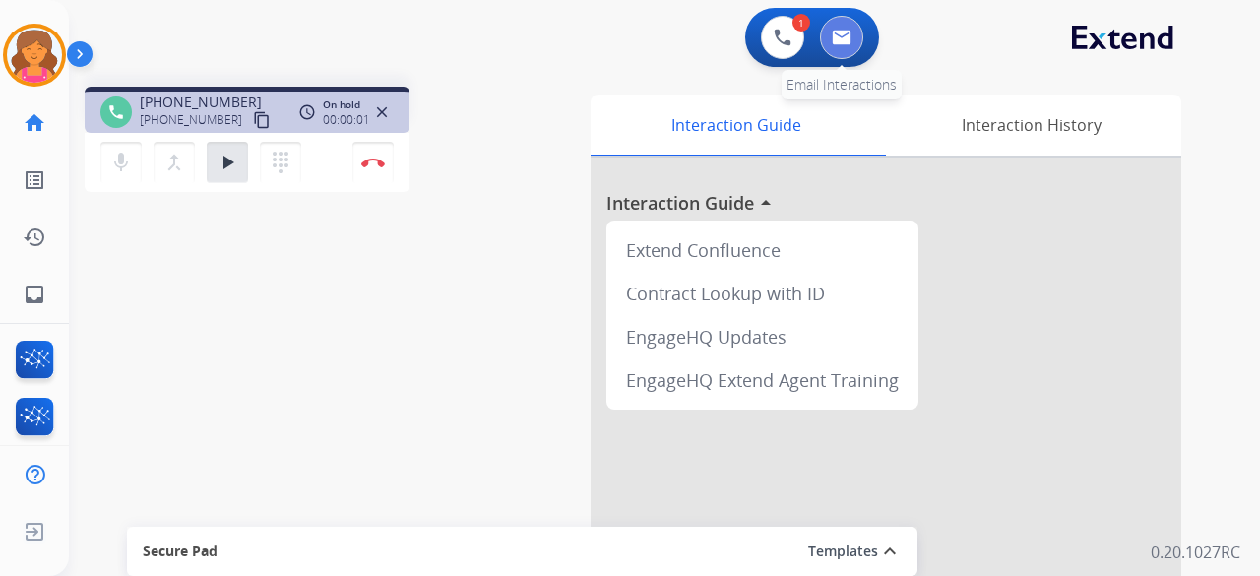
click at [835, 47] on button at bounding box center [841, 37] width 43 height 43
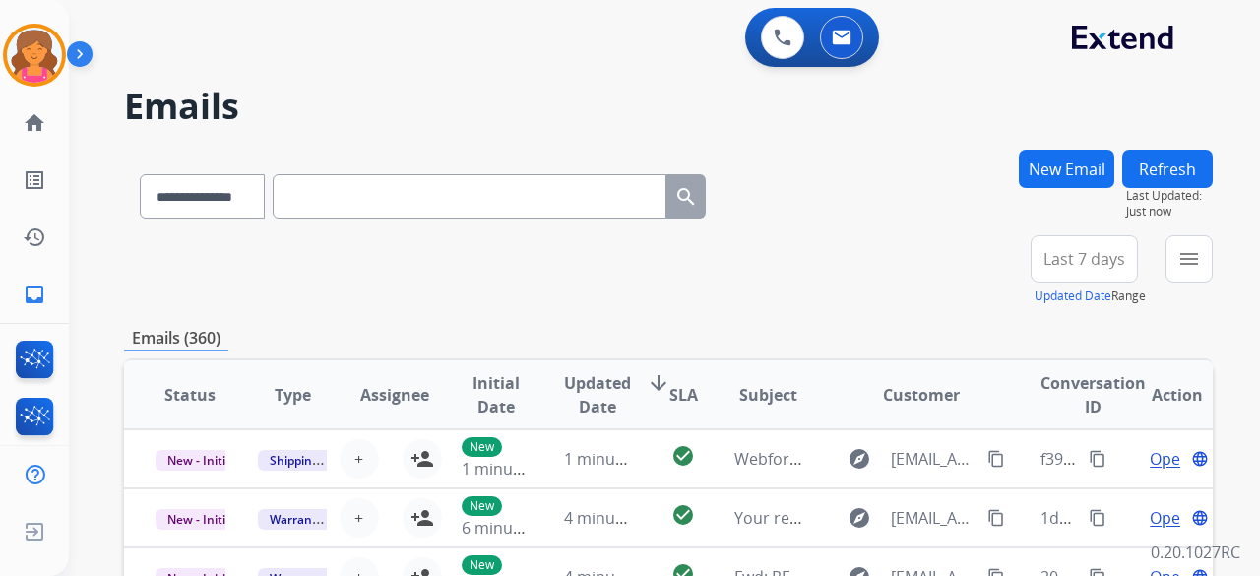
click at [1035, 186] on button "New Email" at bounding box center [1066, 169] width 95 height 38
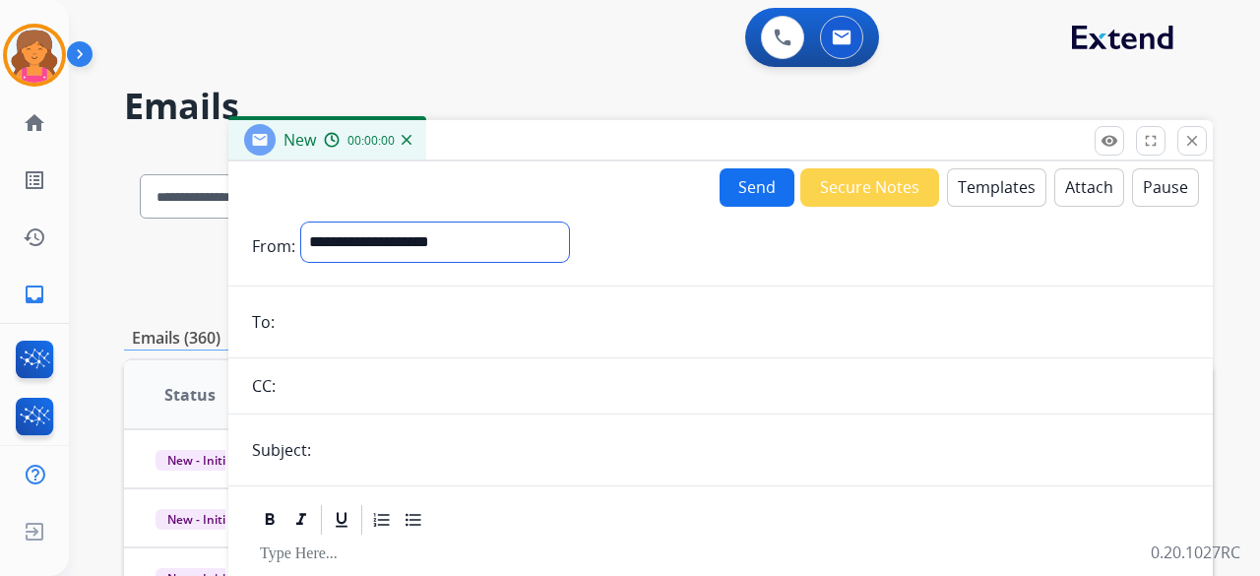
click at [448, 233] on select "**********" at bounding box center [435, 241] width 268 height 39
click at [1195, 141] on mat-icon "close" at bounding box center [1192, 141] width 18 height 18
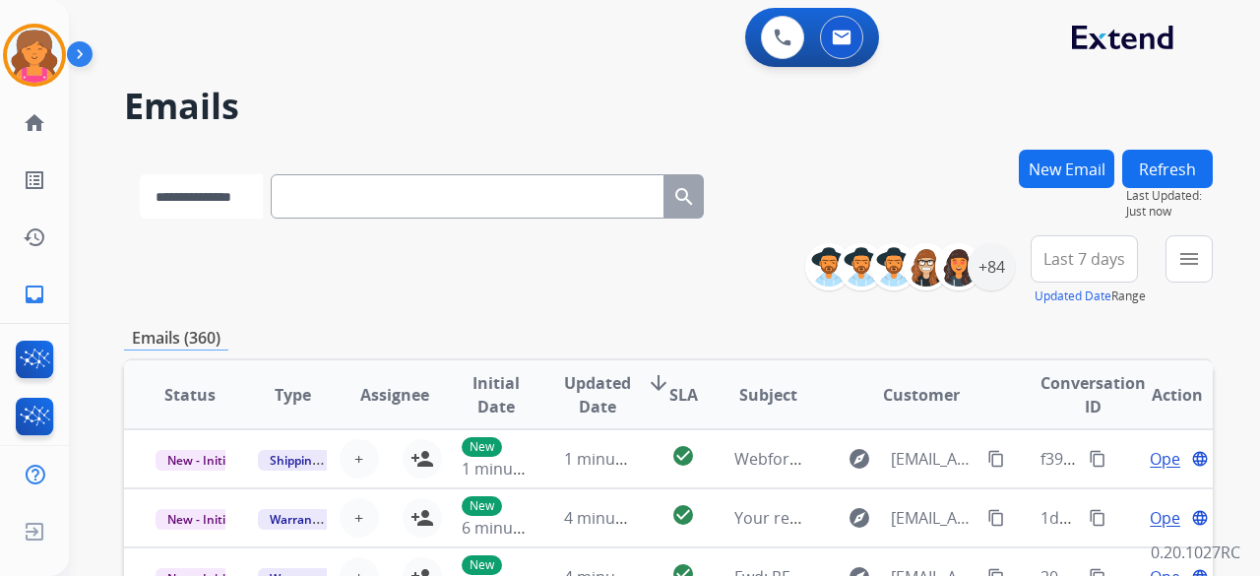
click at [263, 193] on select "**********" at bounding box center [201, 196] width 123 height 44
select select "**********"
click at [140, 174] on select "**********" at bounding box center [201, 196] width 123 height 44
paste input "**********"
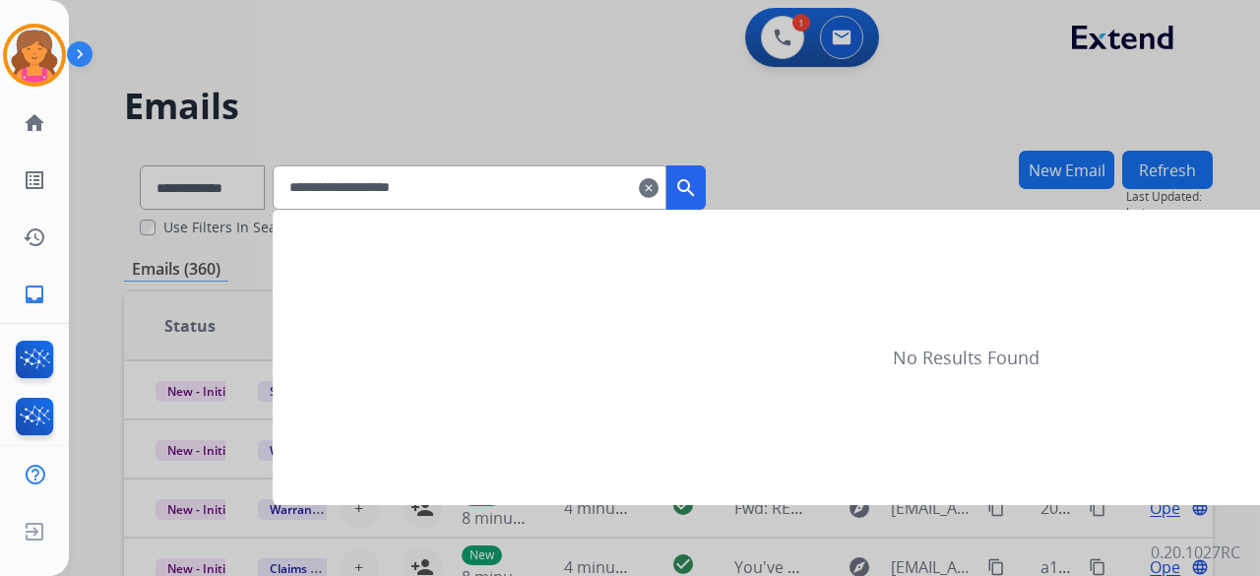
type input "**********"
click at [698, 184] on mat-icon "search" at bounding box center [686, 188] width 24 height 24
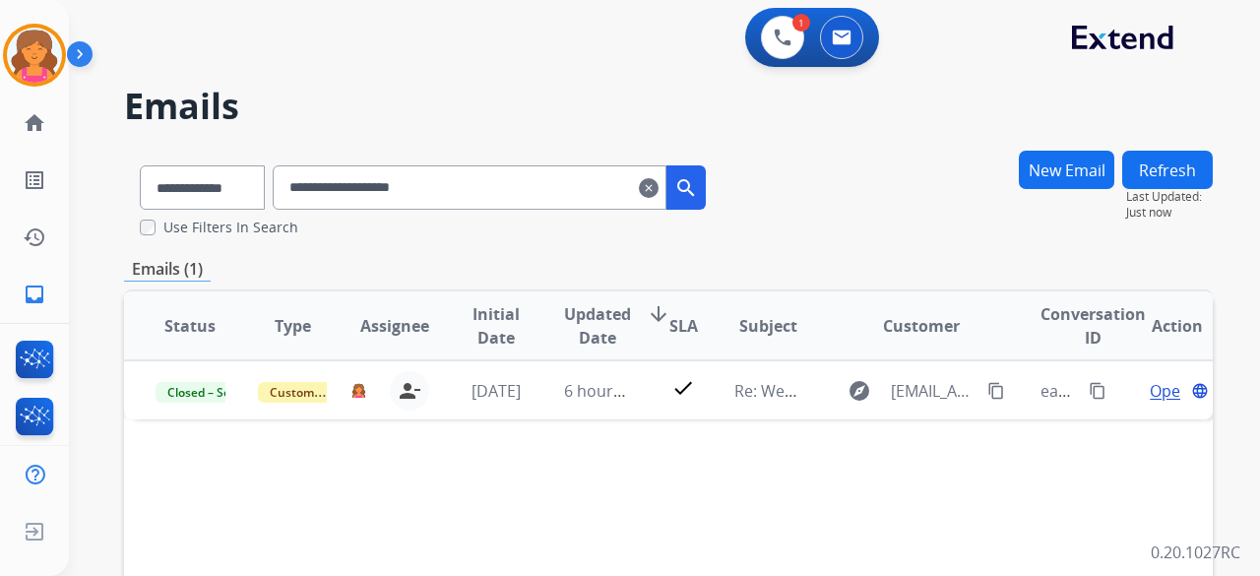
click at [706, 182] on button "search" at bounding box center [685, 187] width 39 height 44
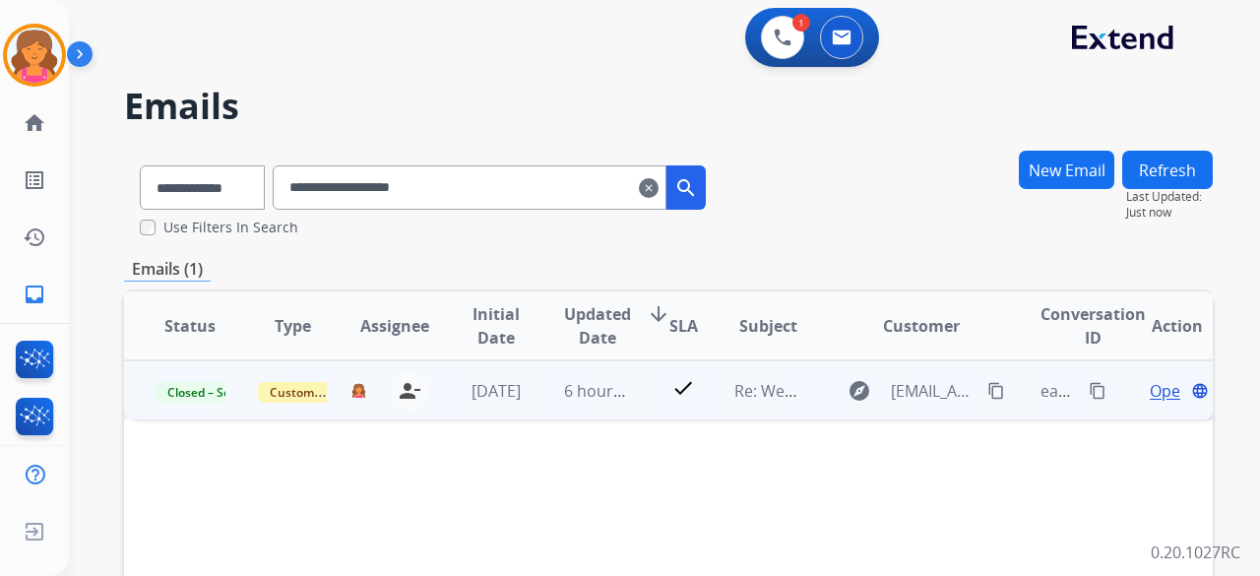
click at [1156, 397] on span "Open" at bounding box center [1170, 391] width 40 height 24
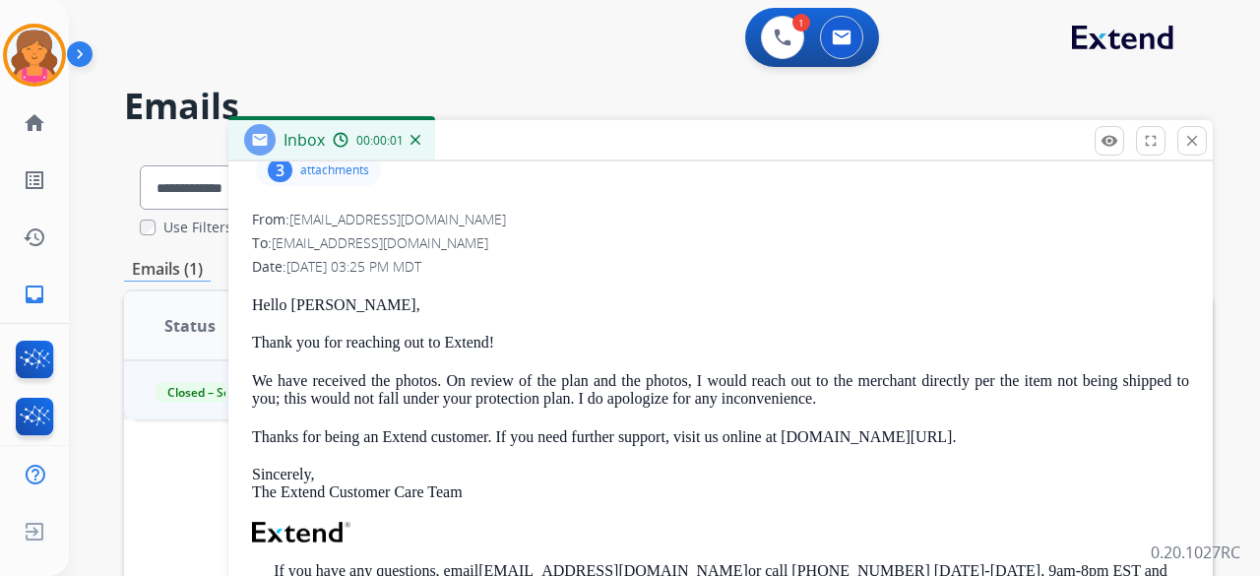
scroll to position [98, 0]
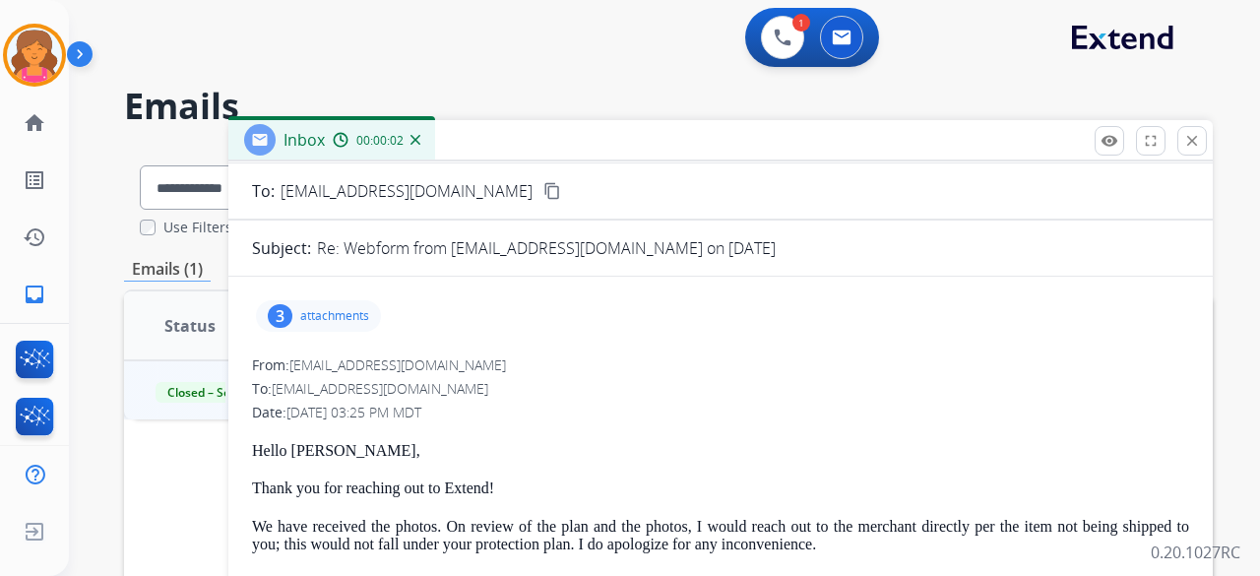
click at [352, 324] on div "3 attachments" at bounding box center [318, 316] width 125 height 32
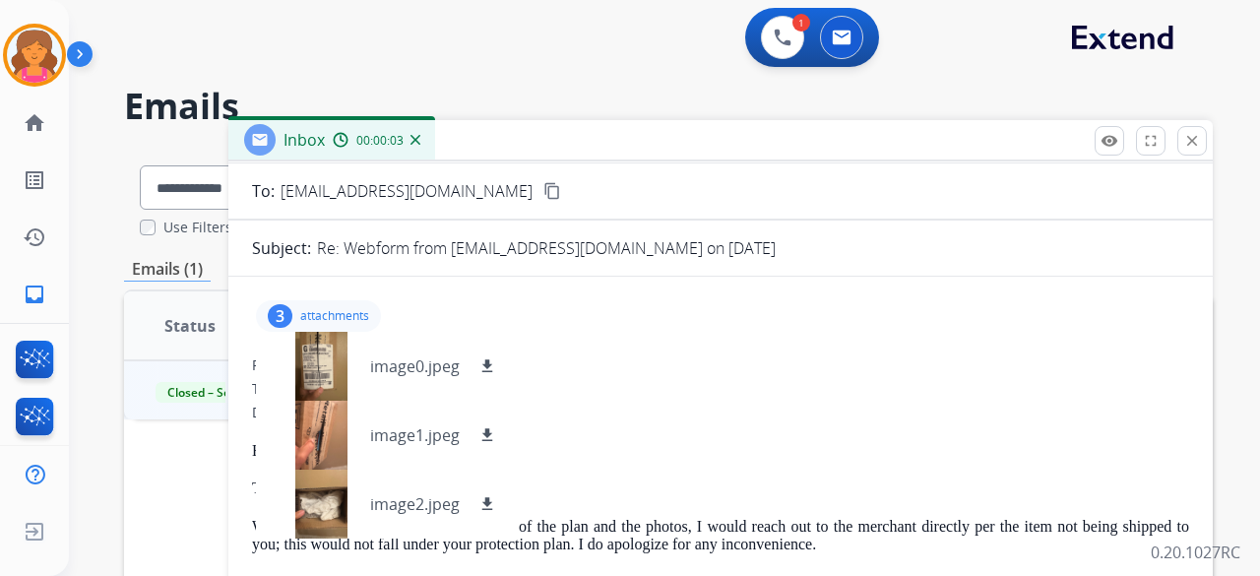
click at [347, 320] on p "attachments" at bounding box center [334, 316] width 69 height 16
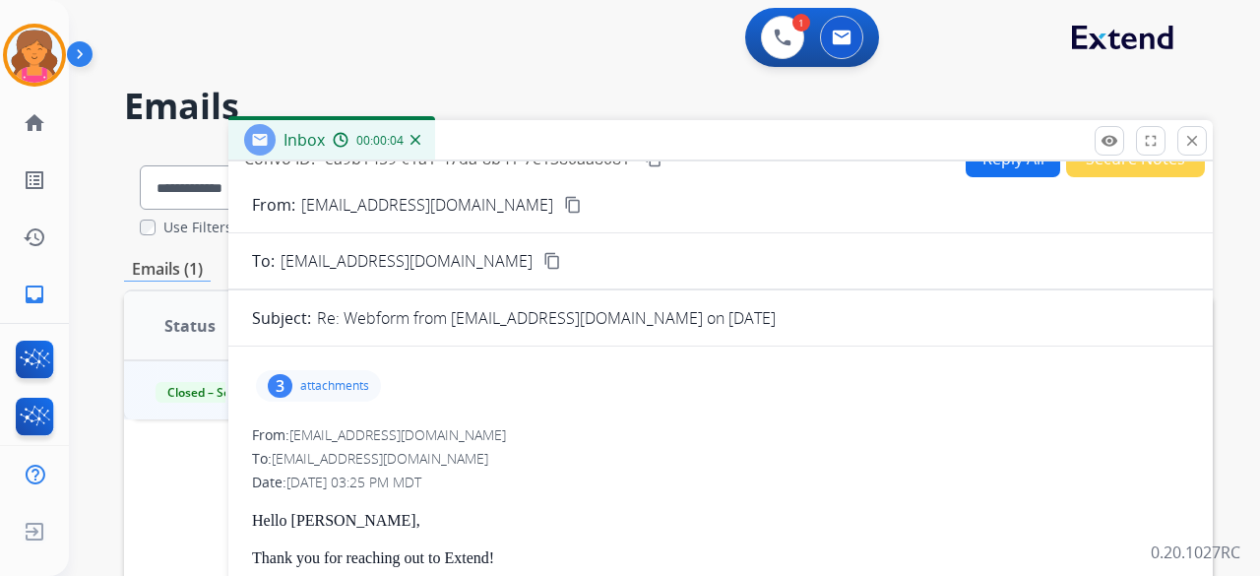
scroll to position [0, 0]
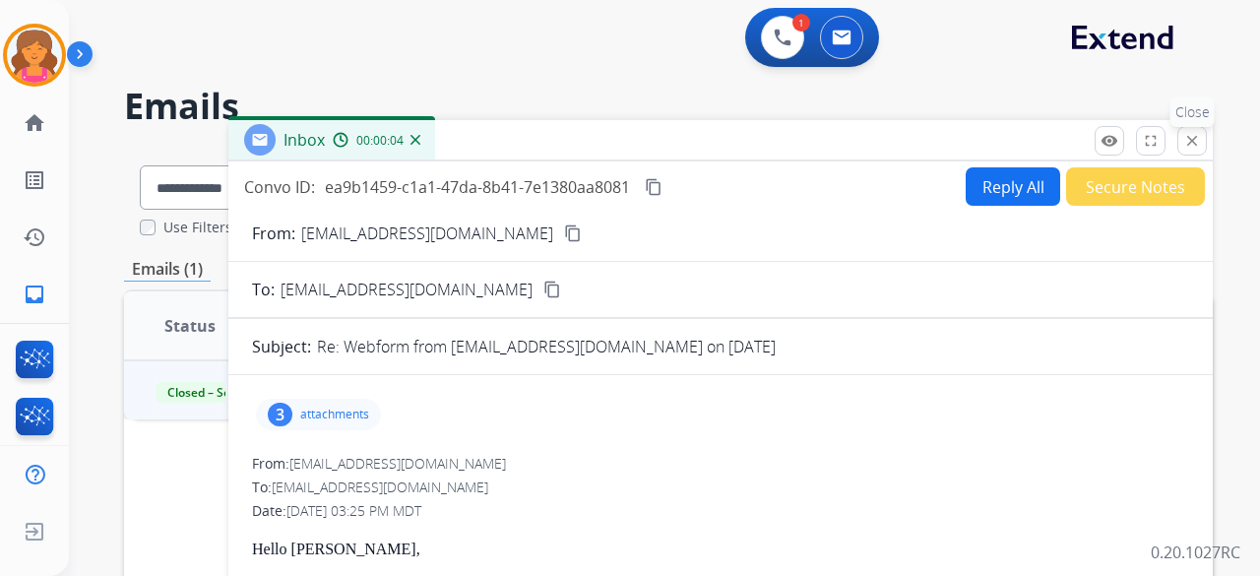
click at [1197, 139] on mat-icon "close" at bounding box center [1192, 141] width 18 height 18
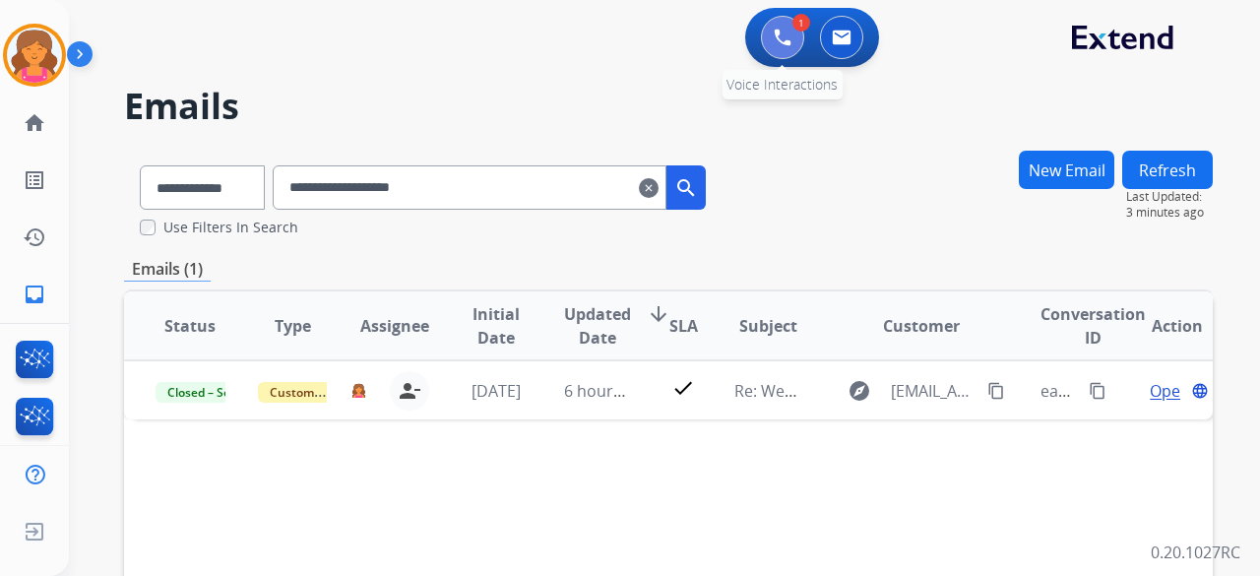
click at [771, 48] on button at bounding box center [782, 37] width 43 height 43
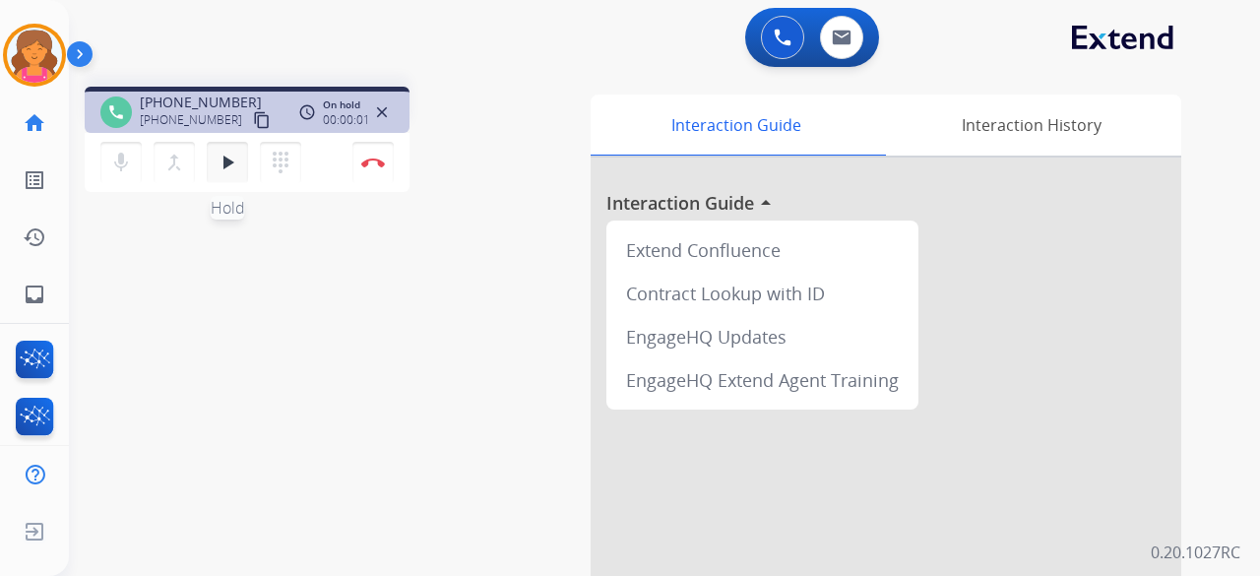
click at [222, 167] on mat-icon "play_arrow" at bounding box center [228, 163] width 24 height 24
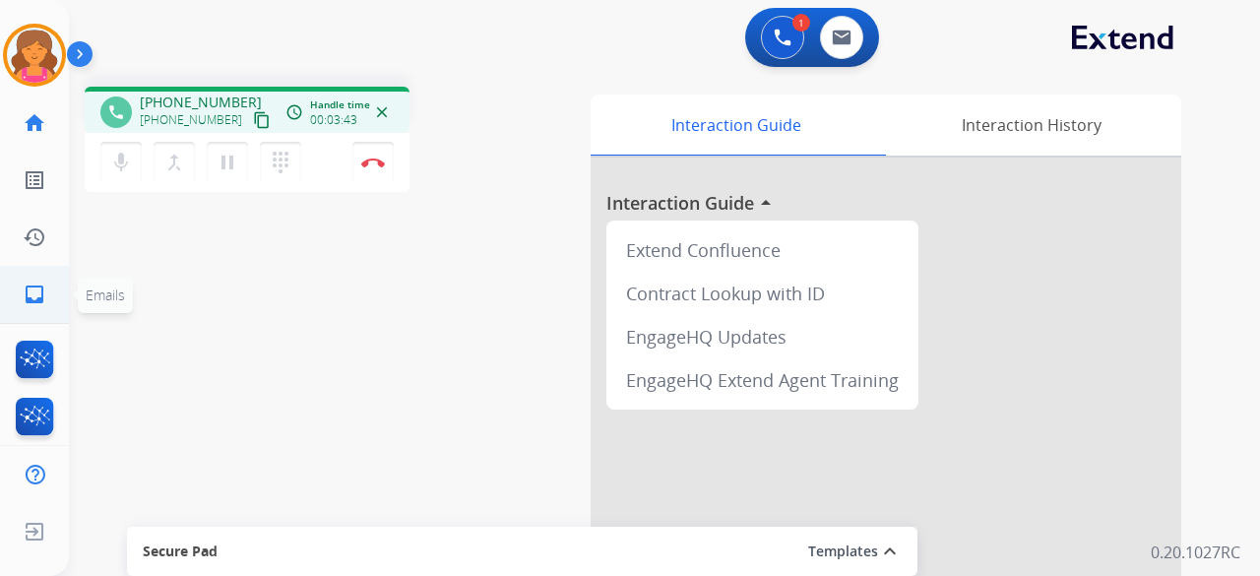
click at [35, 290] on mat-icon "inbox" at bounding box center [35, 295] width 24 height 24
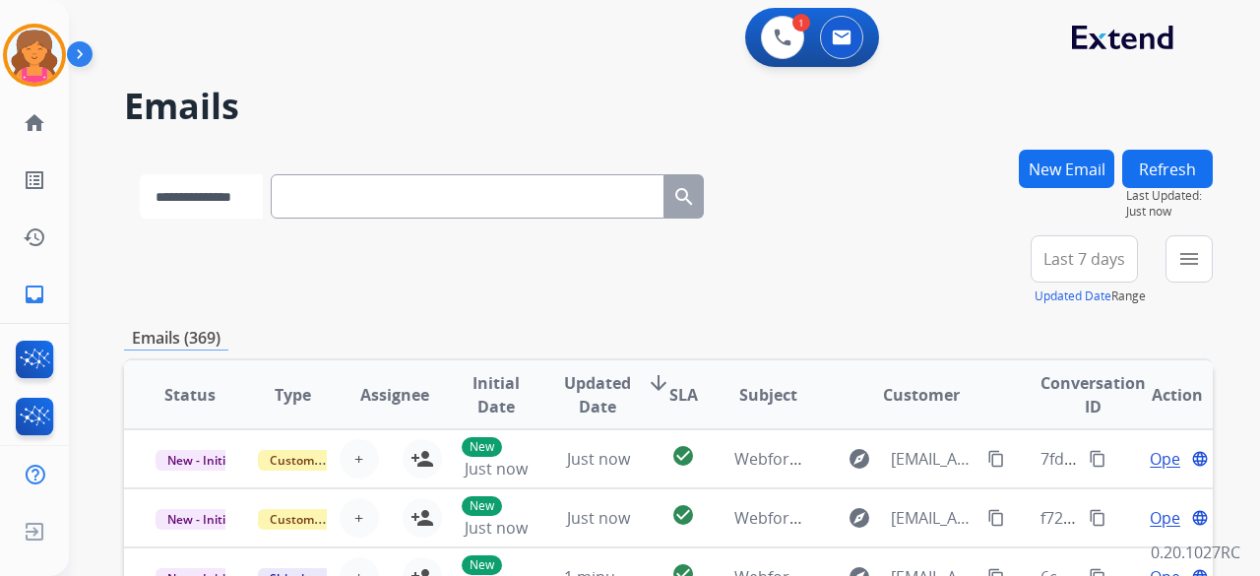
drag, startPoint x: 271, startPoint y: 200, endPoint x: 261, endPoint y: 204, distance: 10.6
click at [263, 200] on select "**********" at bounding box center [201, 196] width 123 height 44
select select "**********"
click at [140, 174] on select "**********" at bounding box center [201, 196] width 123 height 44
paste input "**********"
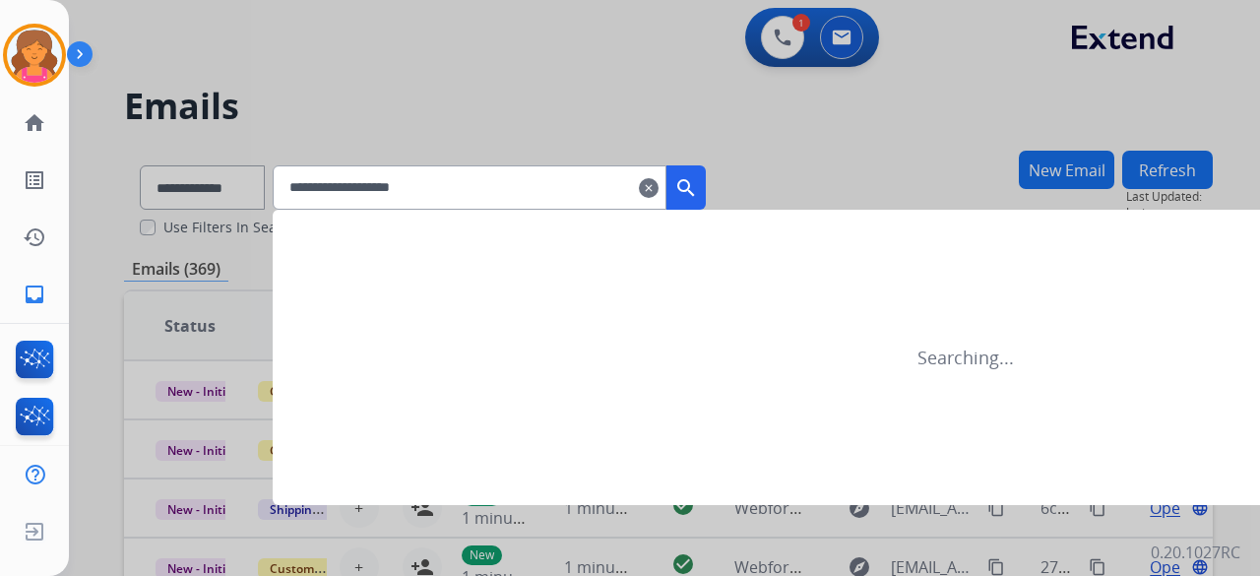
type input "**********"
click at [698, 192] on mat-icon "search" at bounding box center [686, 188] width 24 height 24
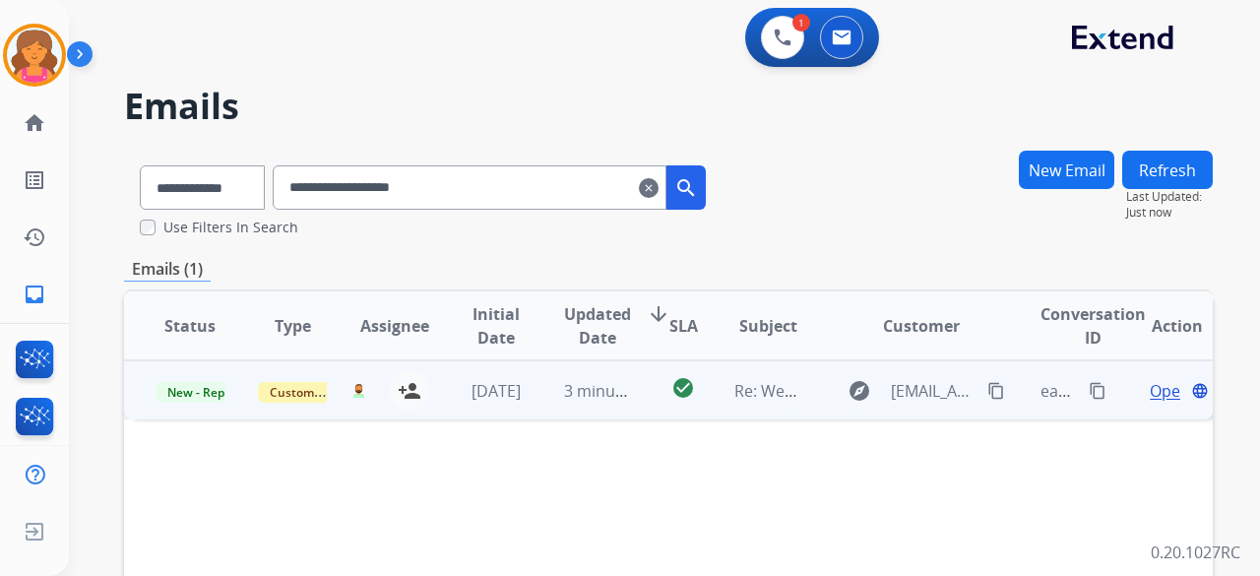
click at [1150, 392] on span "Open" at bounding box center [1170, 391] width 40 height 24
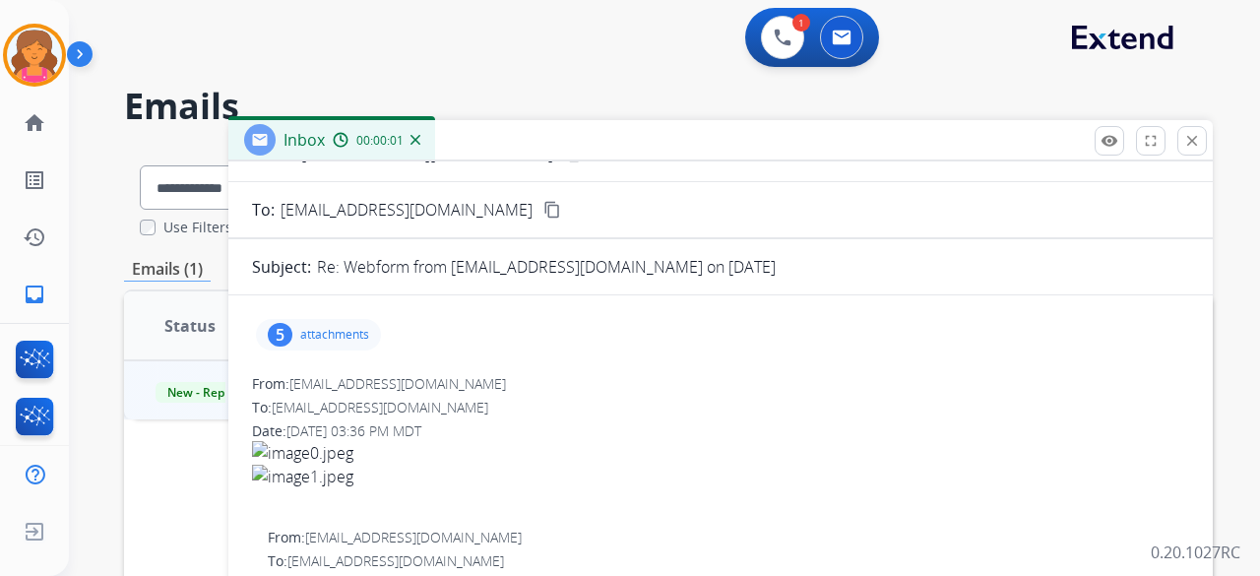
scroll to position [98, 0]
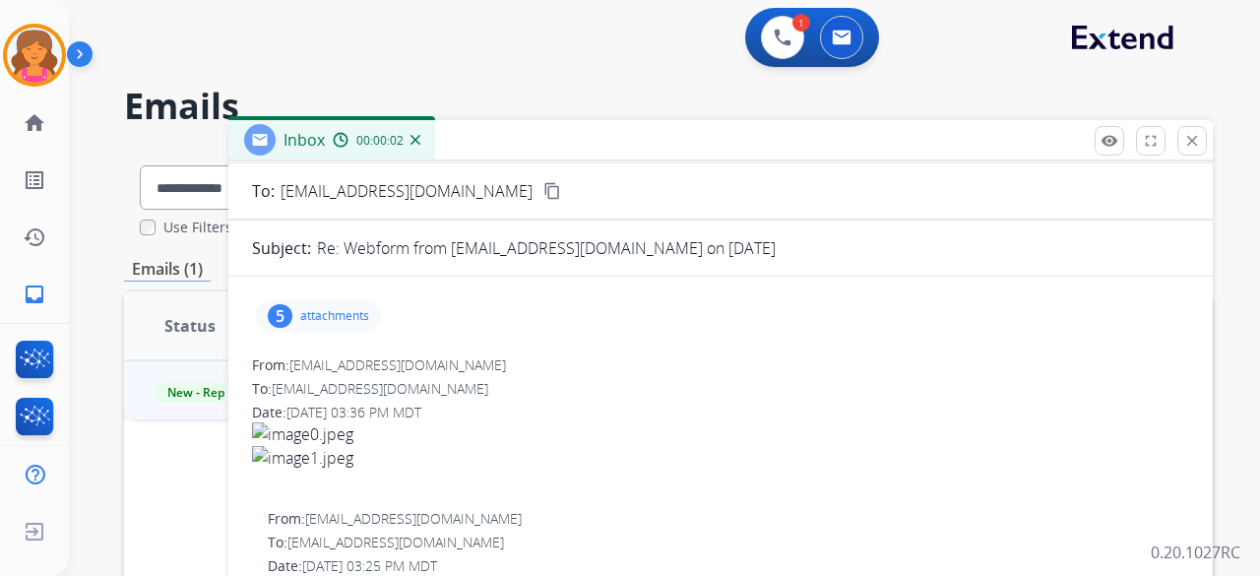
click at [292, 314] on div "5 attachments" at bounding box center [318, 316] width 125 height 32
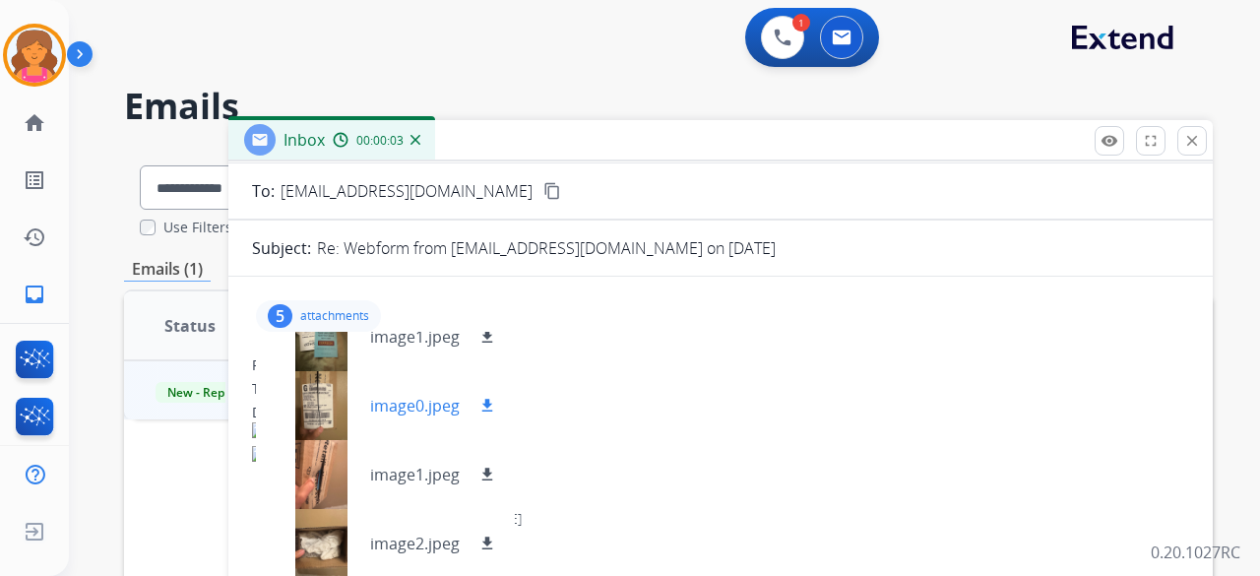
scroll to position [0, 0]
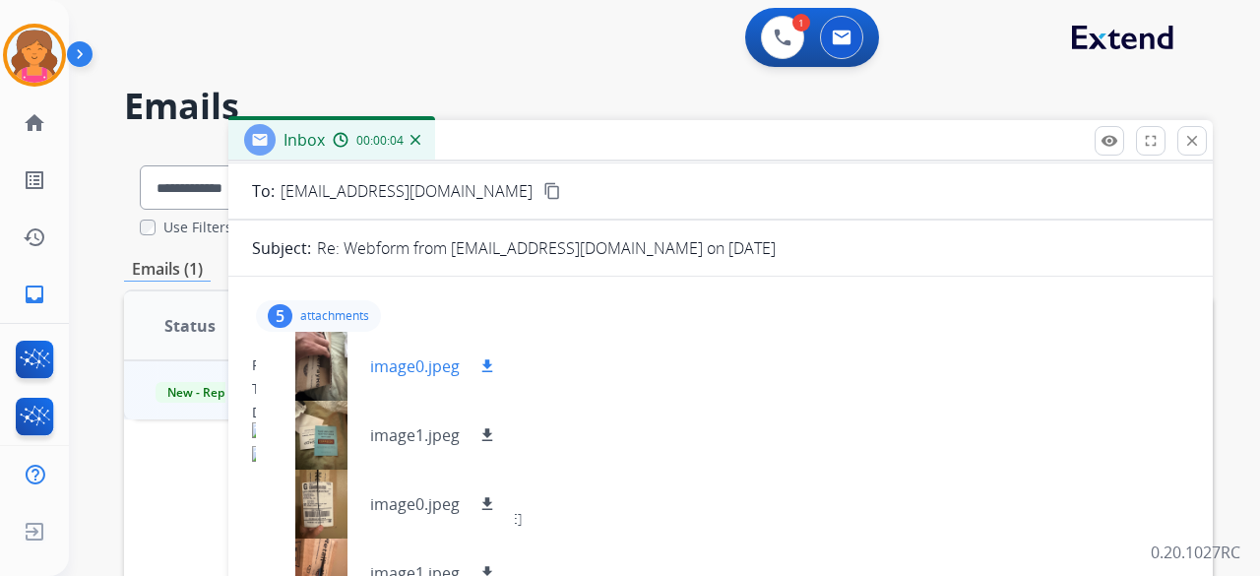
click at [313, 363] on div at bounding box center [321, 366] width 98 height 69
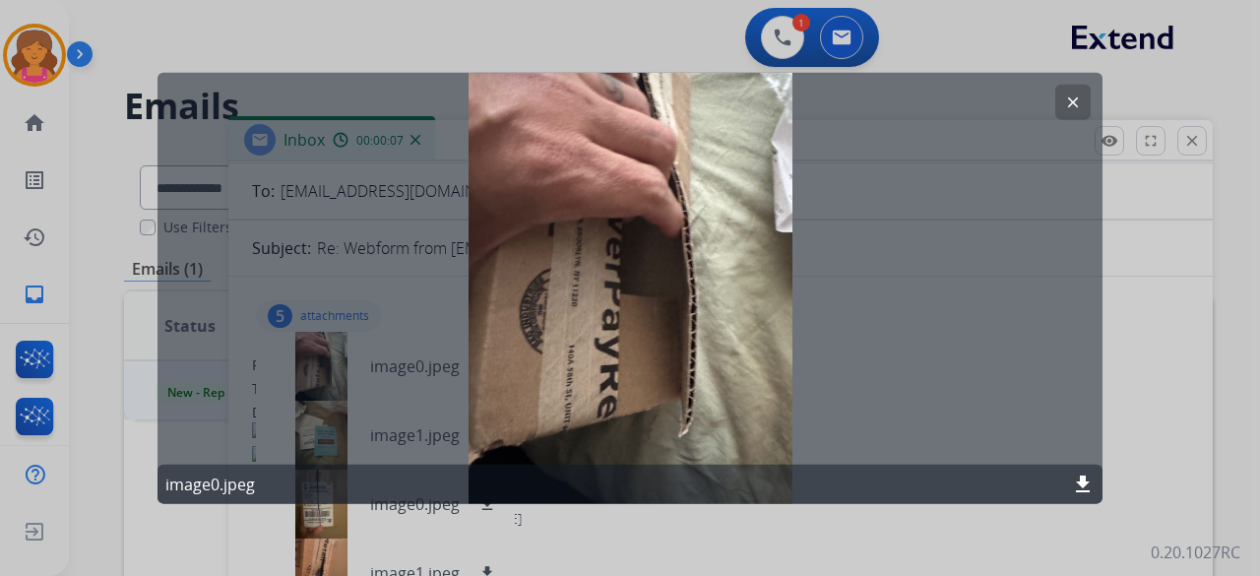
click at [1065, 99] on mat-icon "clear" at bounding box center [1073, 102] width 18 height 18
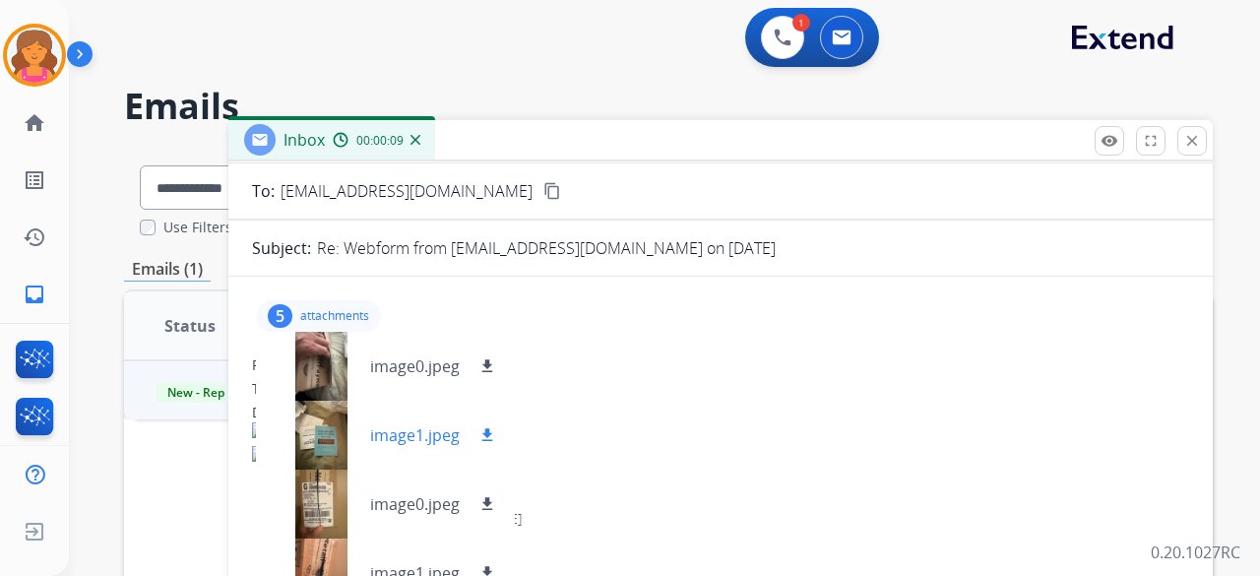
click at [321, 421] on div at bounding box center [321, 435] width 98 height 69
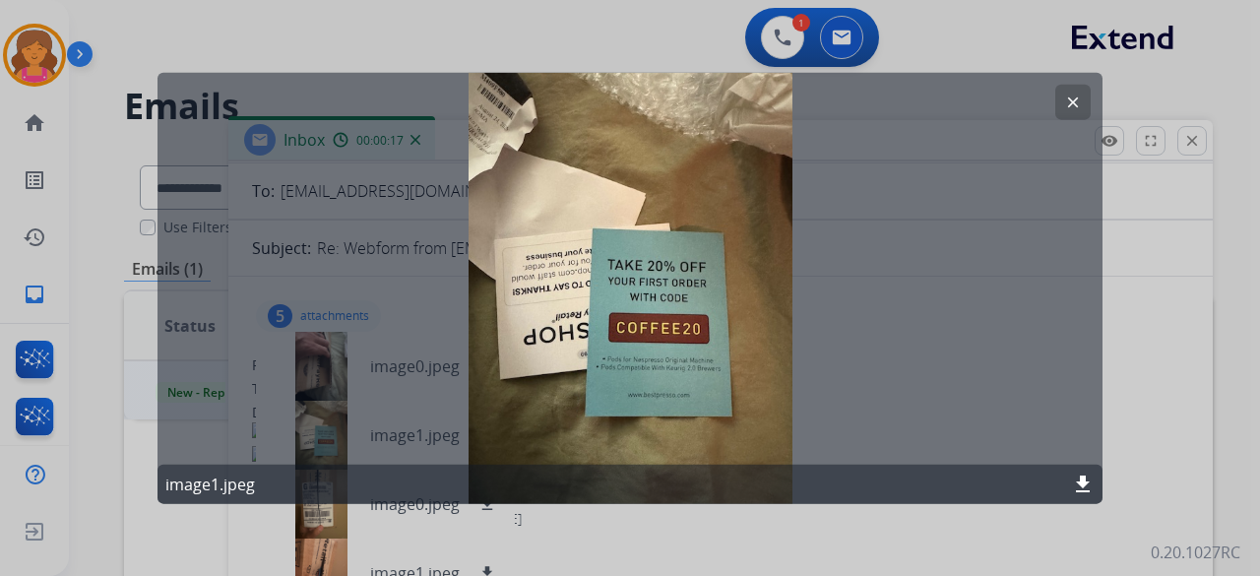
click at [1067, 98] on mat-icon "clear" at bounding box center [1073, 102] width 18 height 18
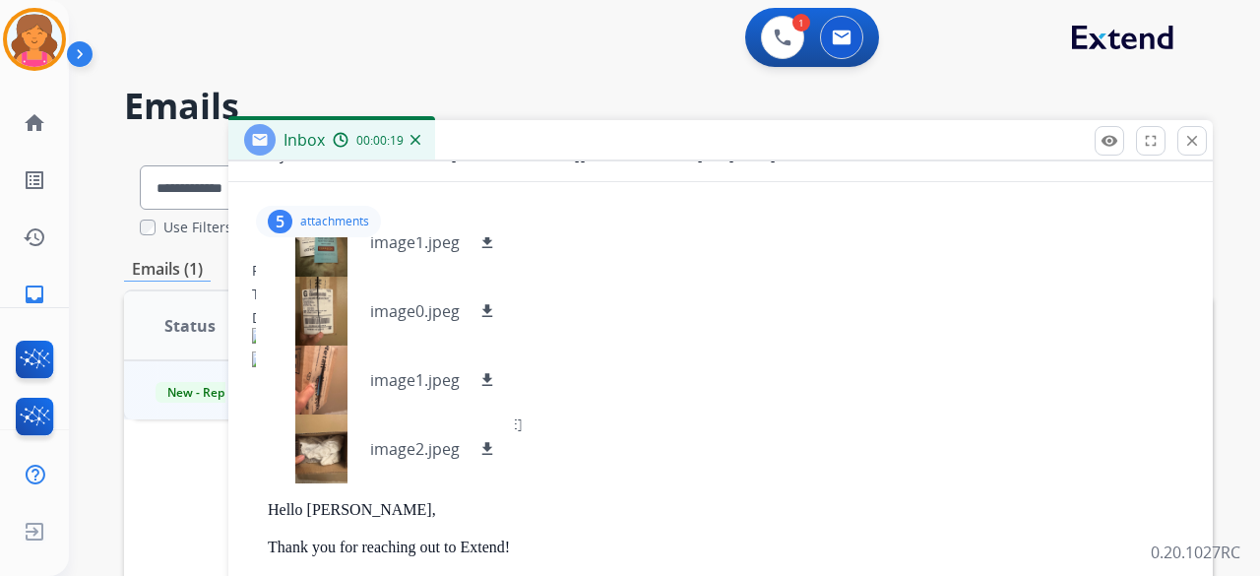
scroll to position [295, 0]
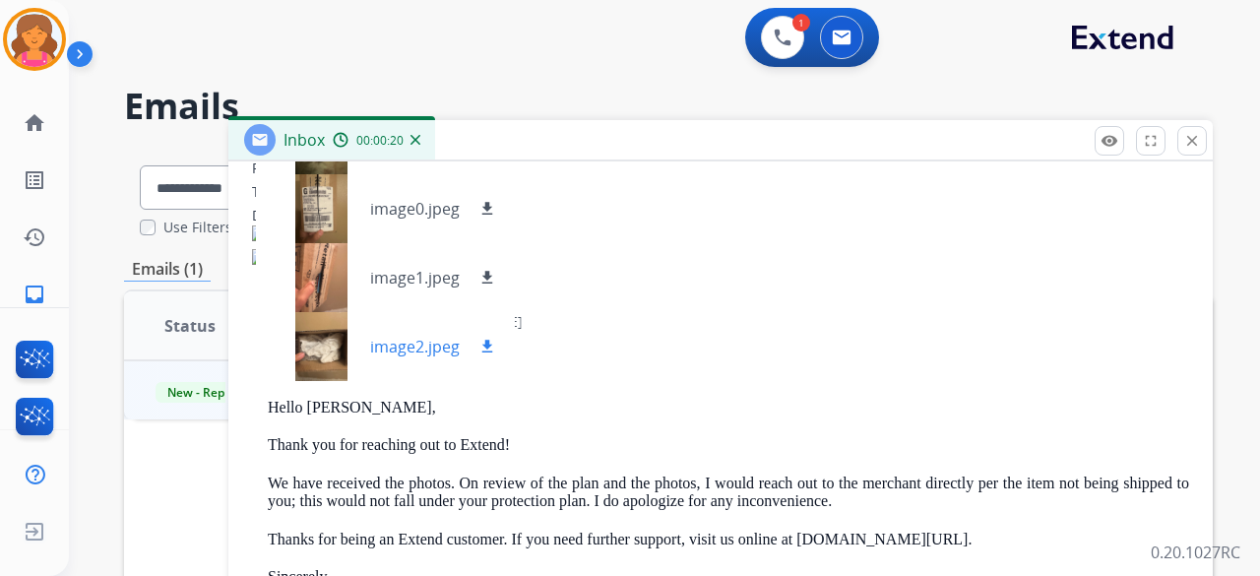
click at [311, 342] on div at bounding box center [321, 346] width 98 height 69
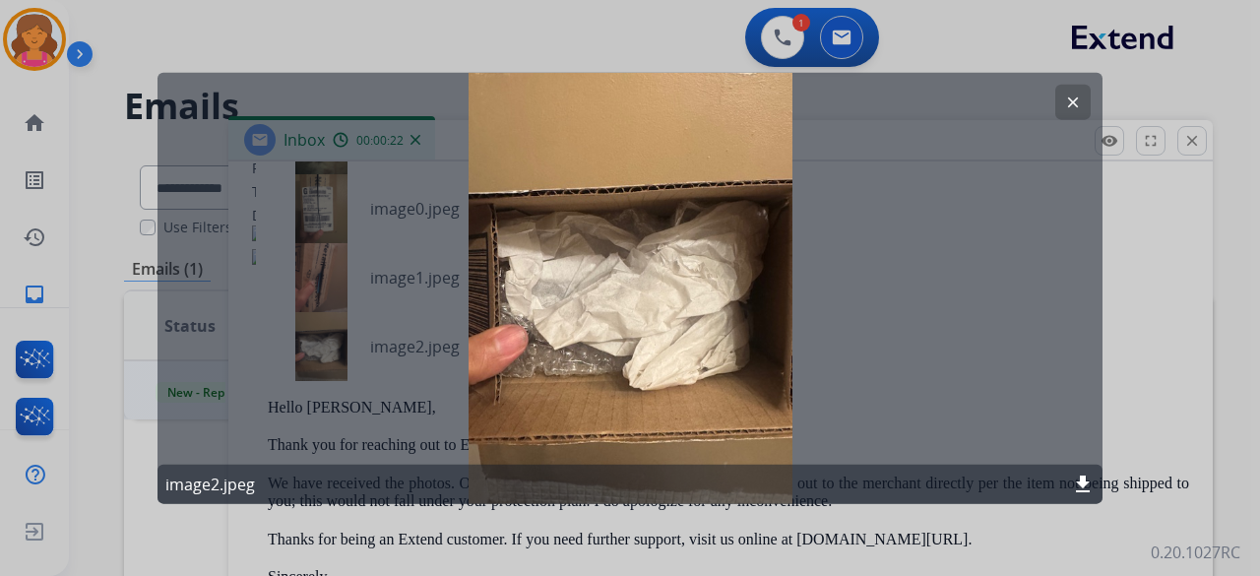
click at [1065, 97] on mat-icon "clear" at bounding box center [1073, 102] width 18 height 18
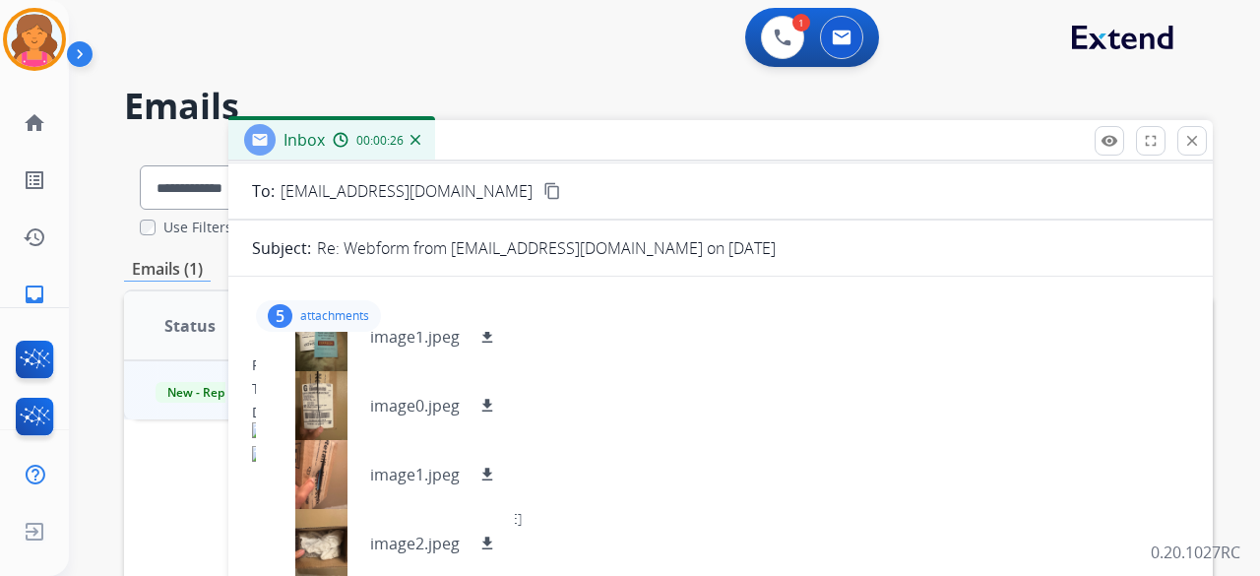
scroll to position [0, 0]
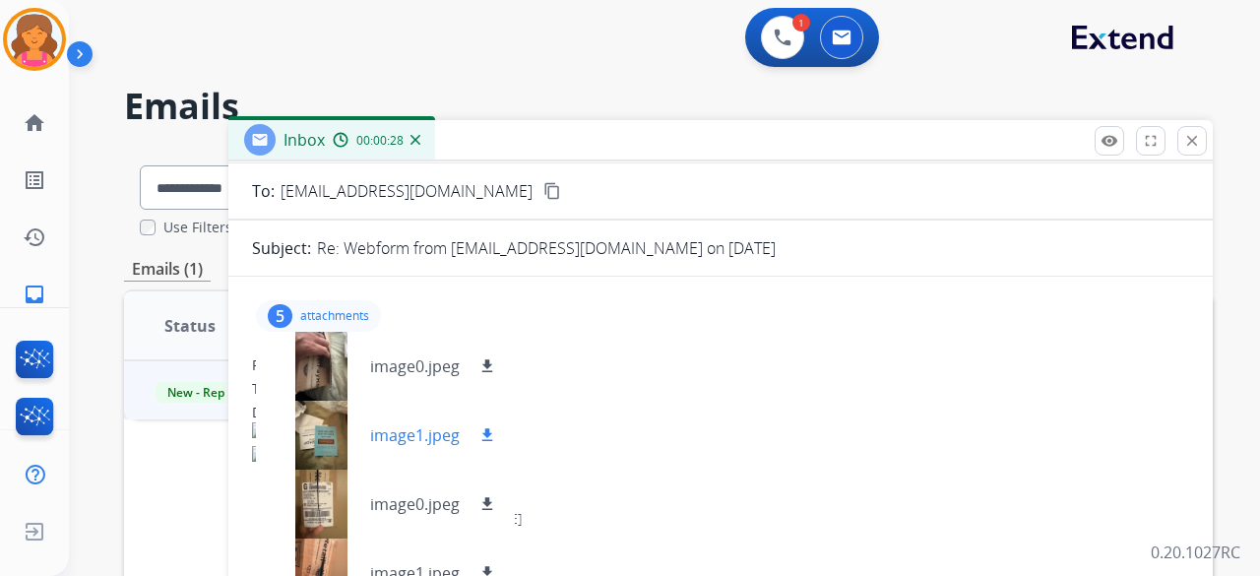
click at [482, 428] on mat-icon "download" at bounding box center [487, 435] width 18 height 18
click at [781, 49] on button at bounding box center [782, 37] width 43 height 43
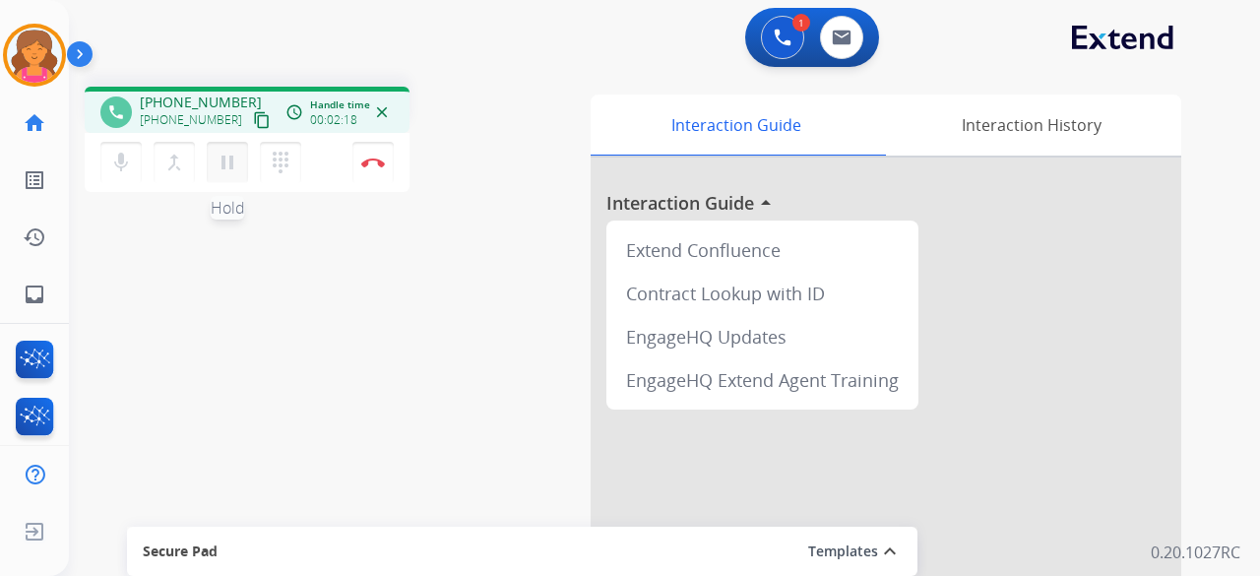
click at [238, 165] on button "pause Hold" at bounding box center [227, 162] width 41 height 41
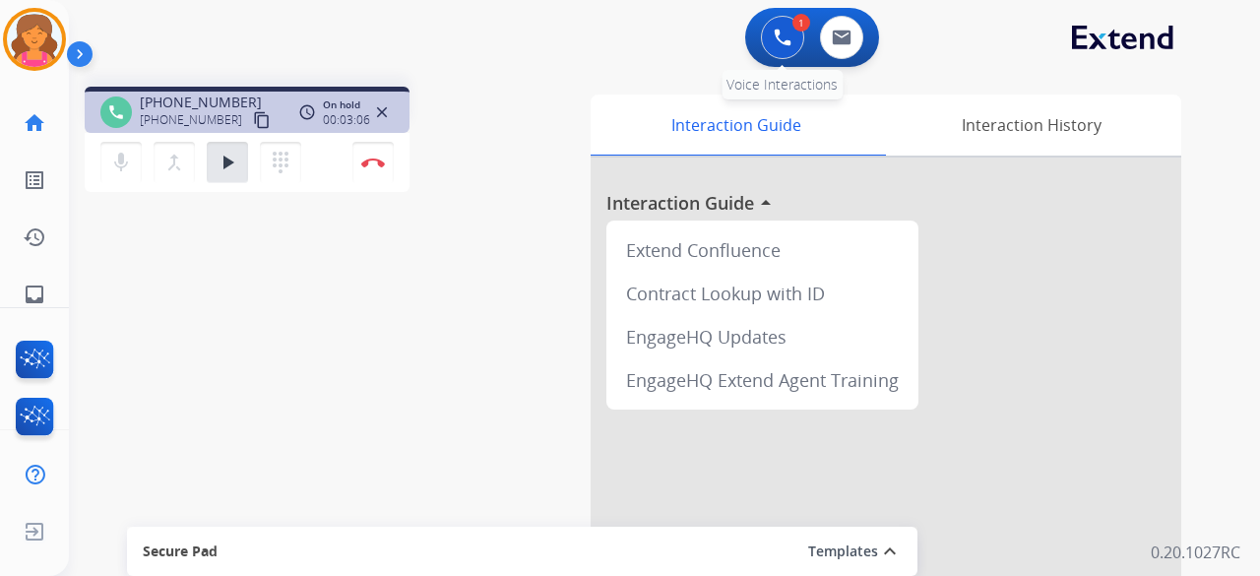
click at [784, 49] on button at bounding box center [782, 37] width 43 height 43
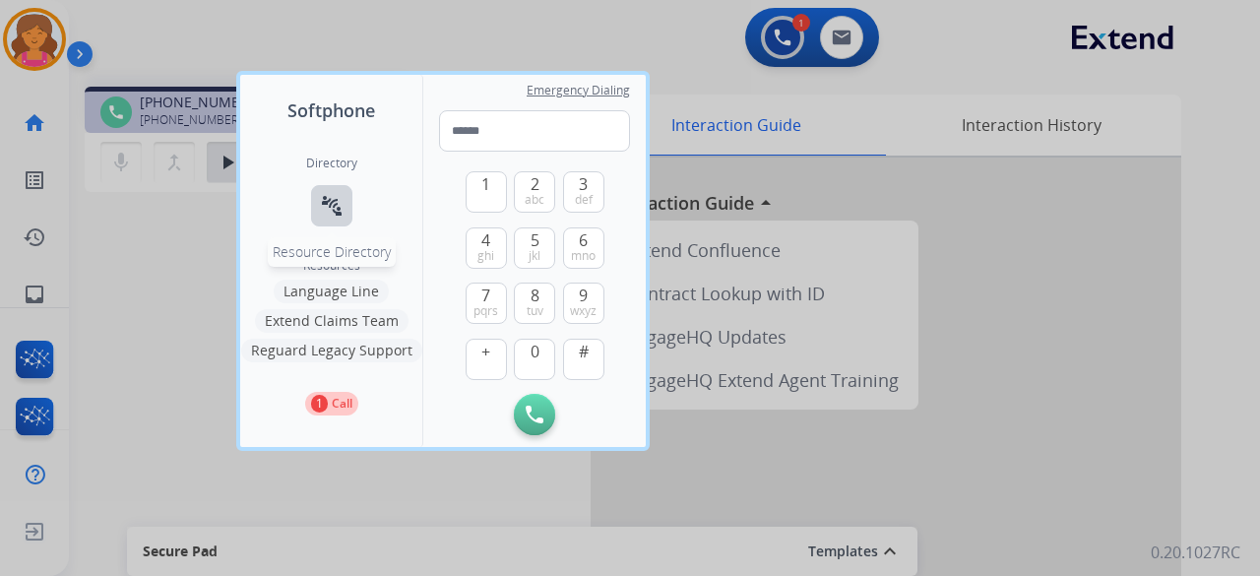
click at [332, 210] on mat-icon "connect_without_contact" at bounding box center [332, 206] width 24 height 24
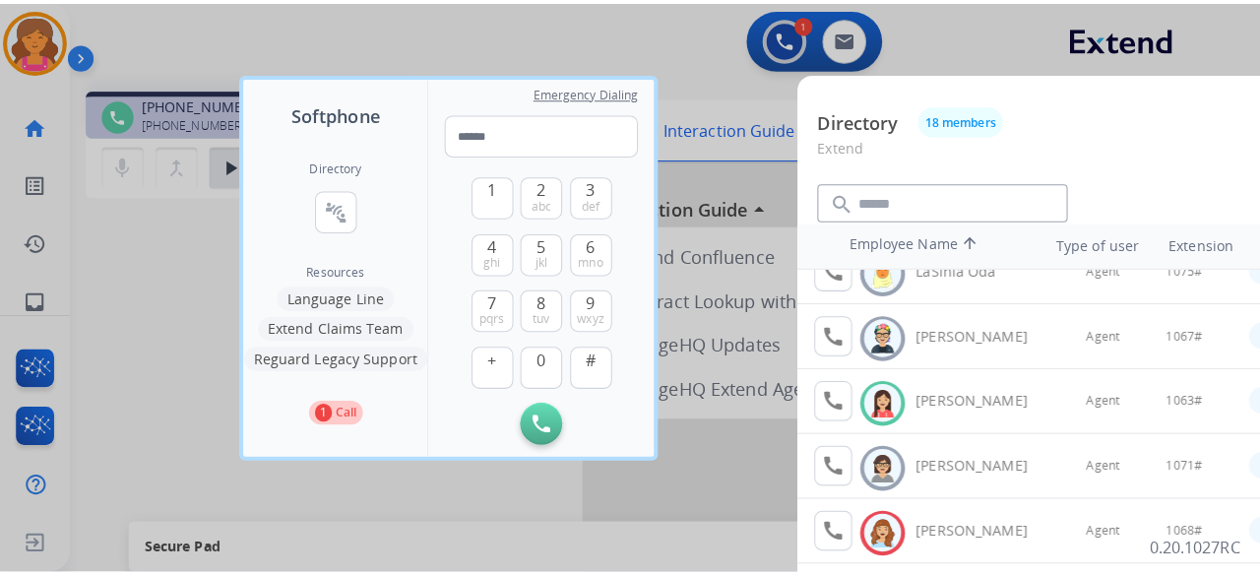
scroll to position [689, 0]
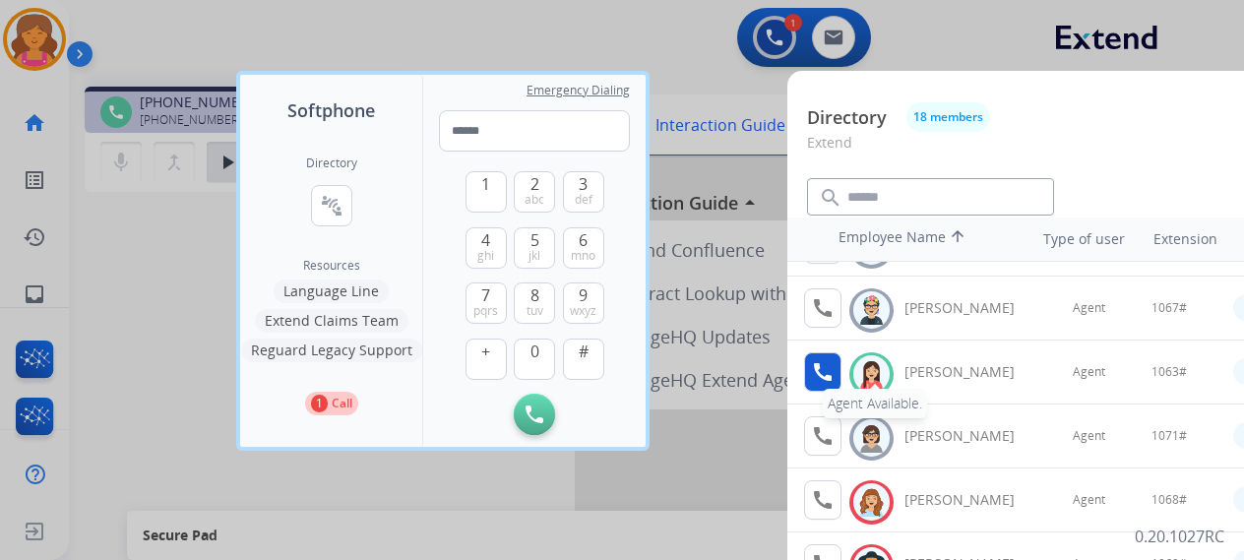
click at [824, 371] on mat-icon "call" at bounding box center [823, 372] width 24 height 24
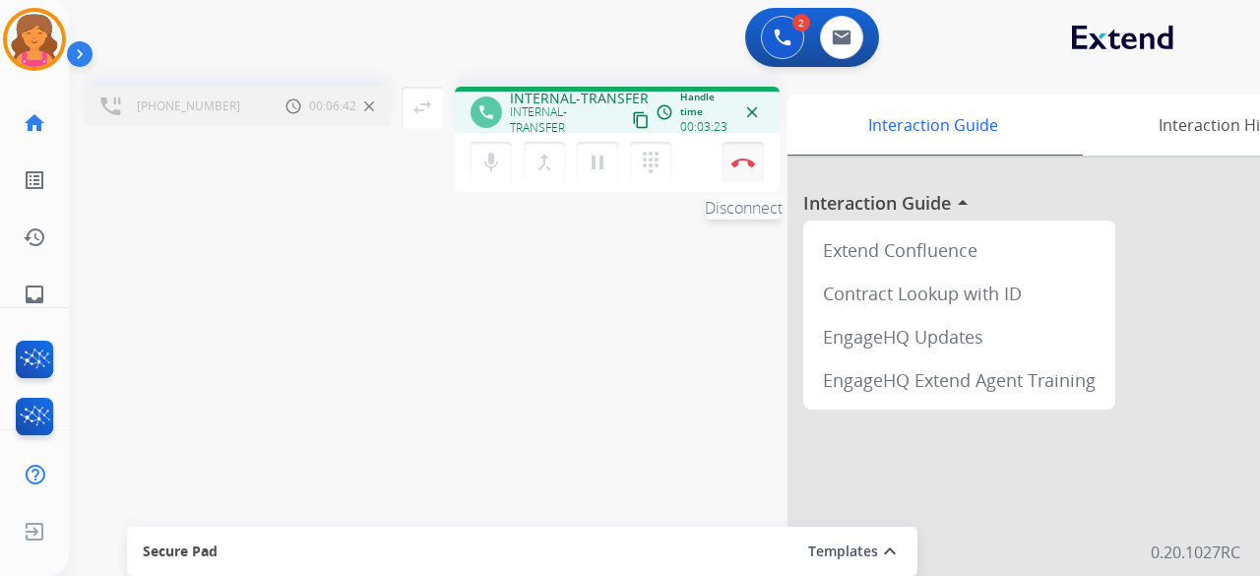
click at [746, 170] on button "Disconnect" at bounding box center [743, 162] width 41 height 41
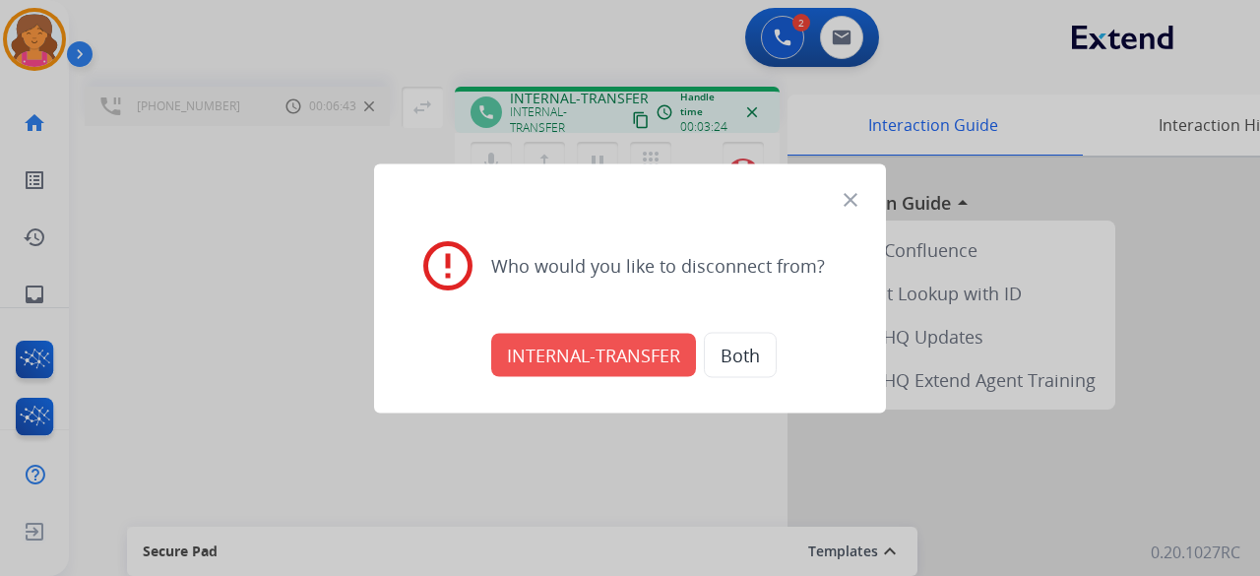
click at [610, 357] on button "INTERNAL-TRANSFER" at bounding box center [593, 354] width 205 height 43
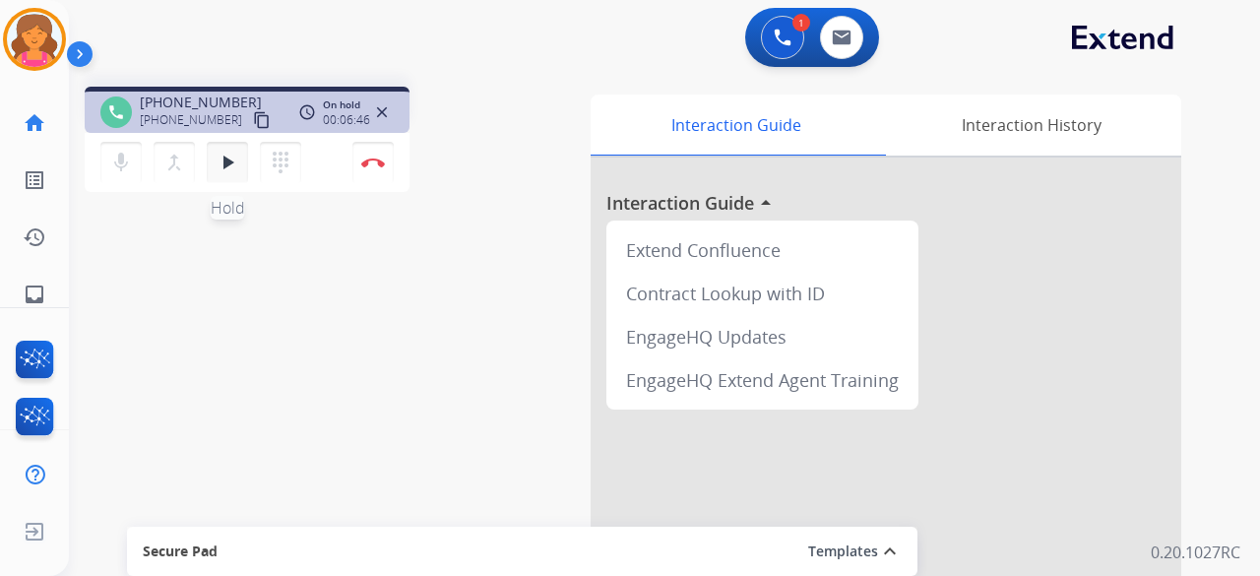
click at [223, 158] on mat-icon "play_arrow" at bounding box center [228, 163] width 24 height 24
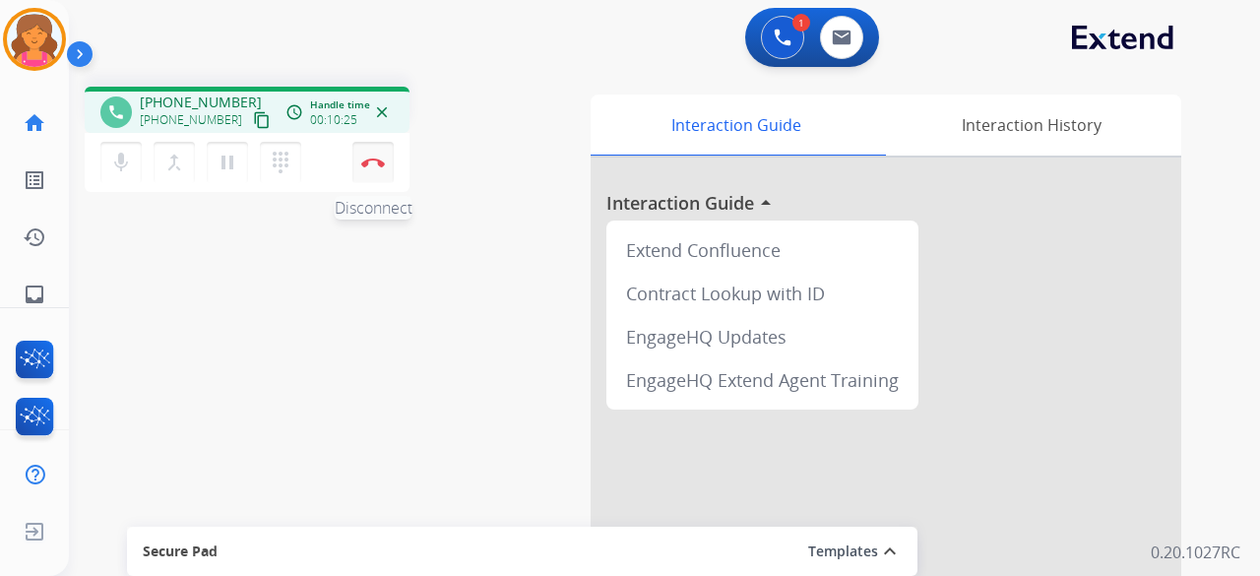
click at [374, 167] on button "Disconnect" at bounding box center [372, 162] width 41 height 41
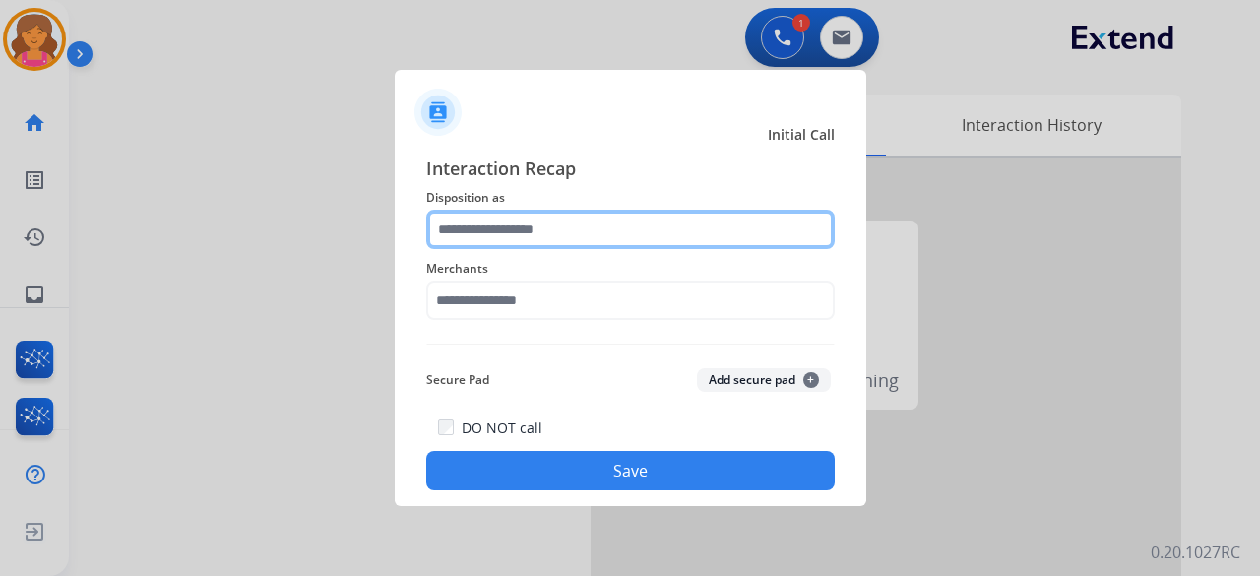
click at [658, 233] on input "text" at bounding box center [630, 229] width 409 height 39
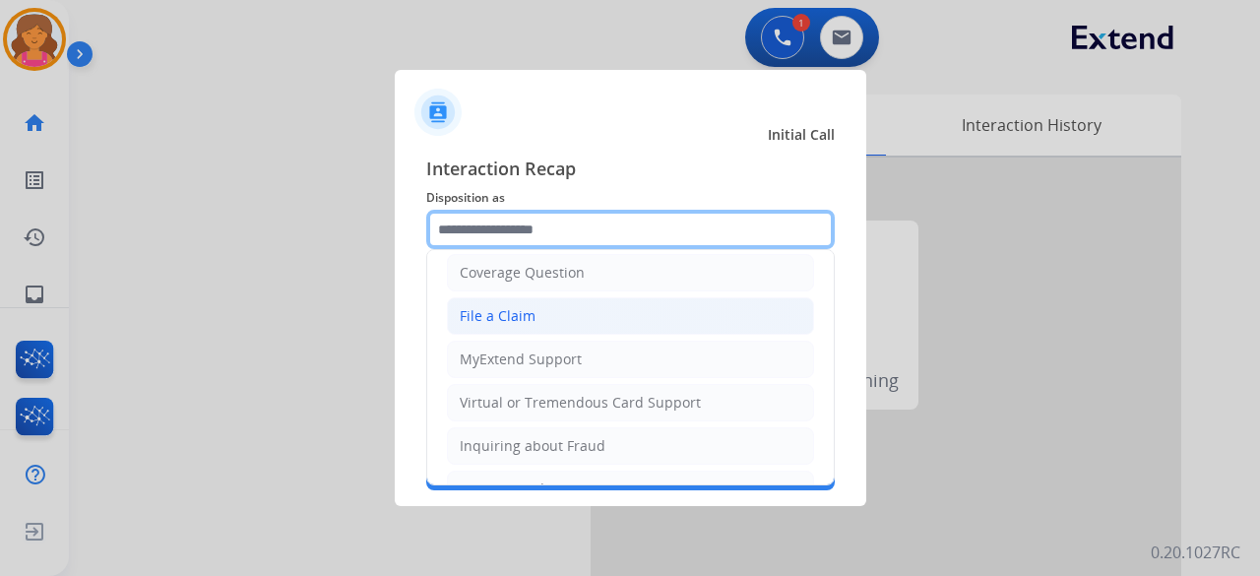
scroll to position [98, 0]
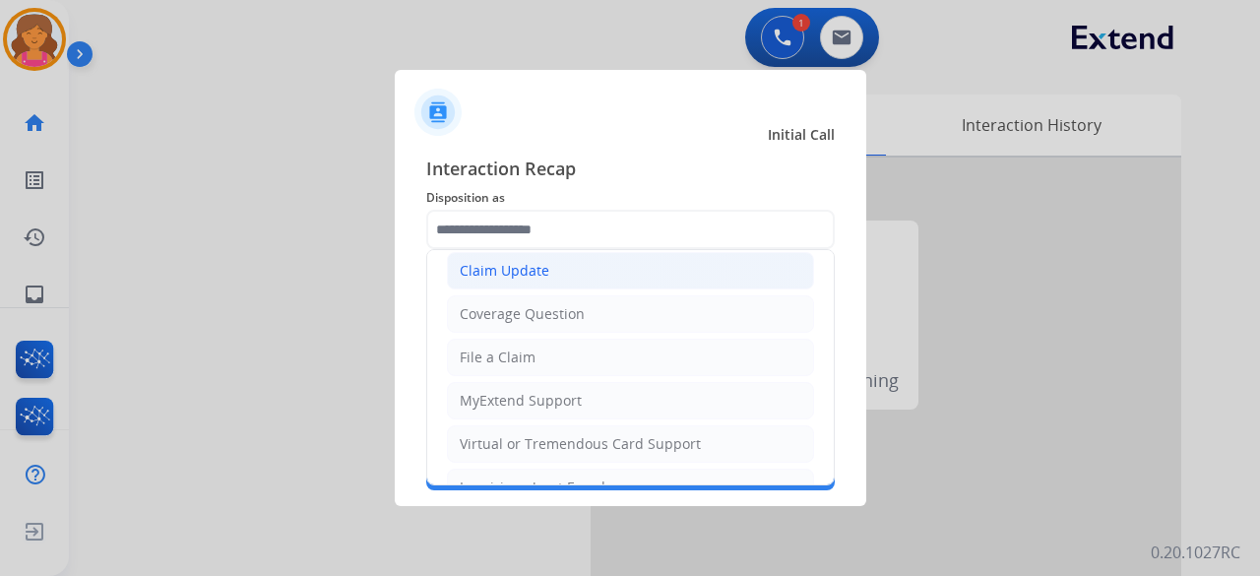
click at [484, 269] on div "Claim Update" at bounding box center [505, 271] width 90 height 20
type input "**********"
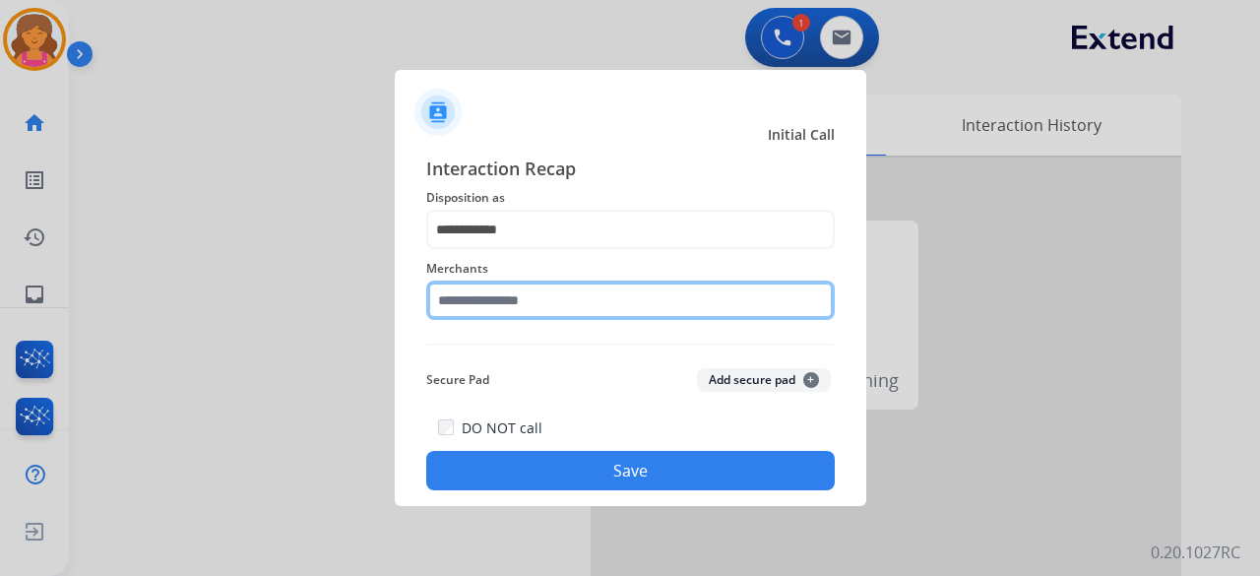
click at [525, 306] on input "text" at bounding box center [630, 300] width 409 height 39
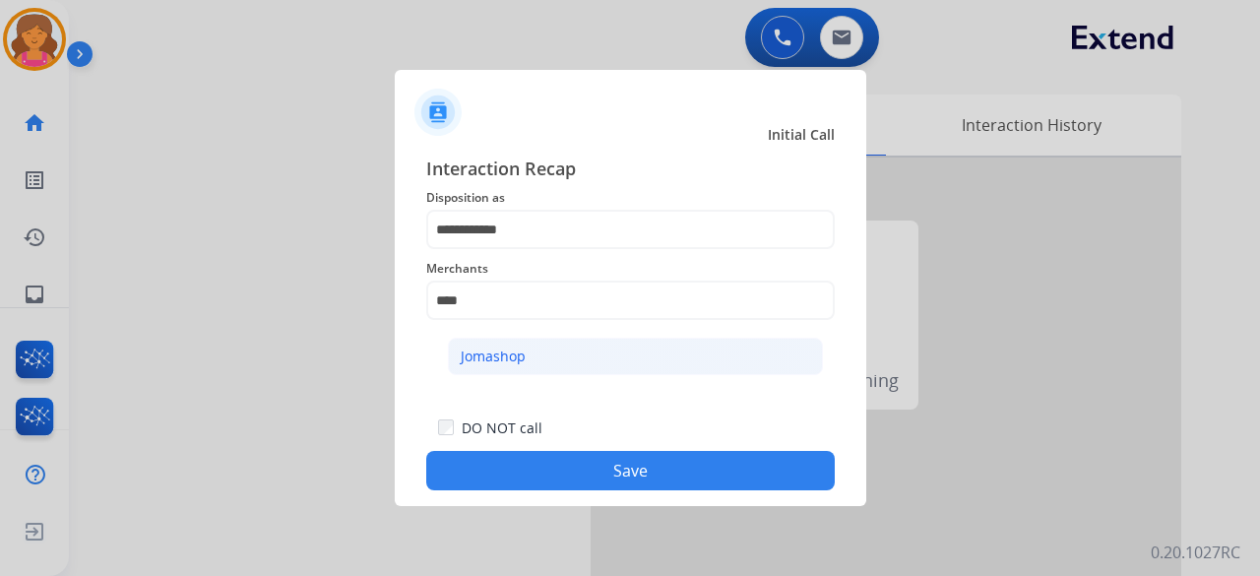
click at [510, 353] on div "Jomashop" at bounding box center [493, 357] width 65 height 20
type input "********"
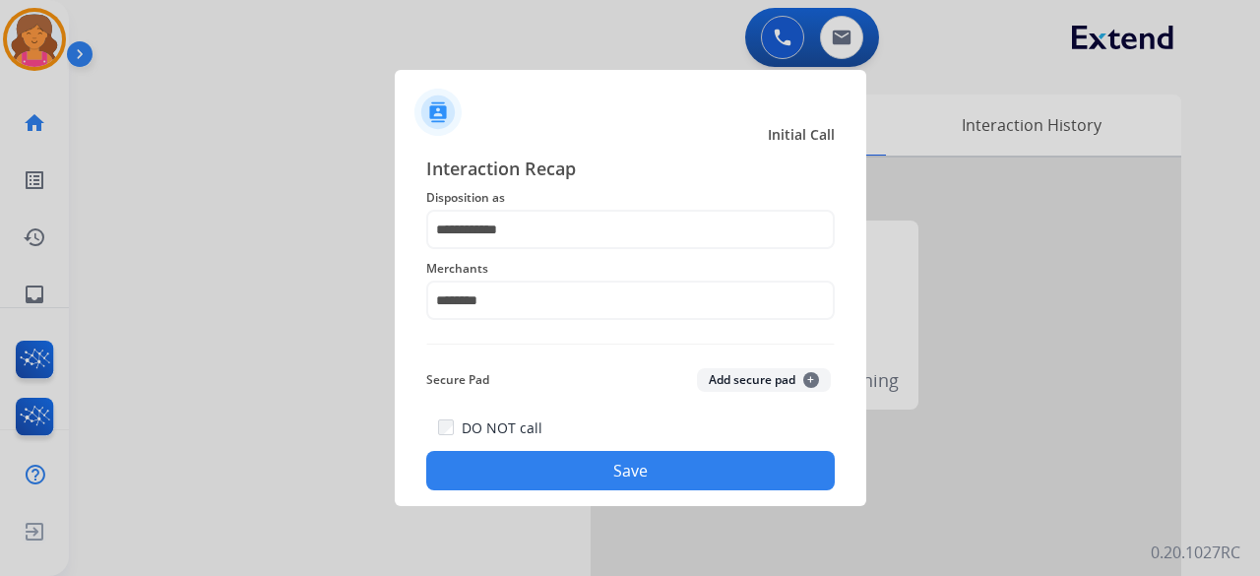
click at [602, 473] on button "Save" at bounding box center [630, 470] width 409 height 39
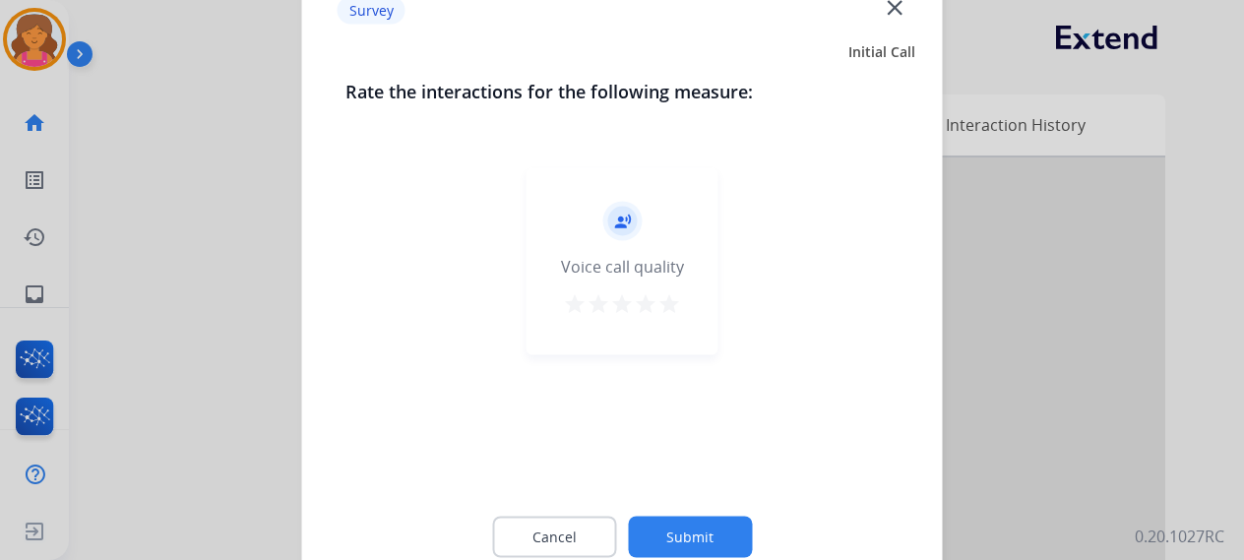
click at [675, 307] on mat-icon "star" at bounding box center [670, 303] width 24 height 24
click at [686, 533] on button "Submit" at bounding box center [690, 536] width 124 height 41
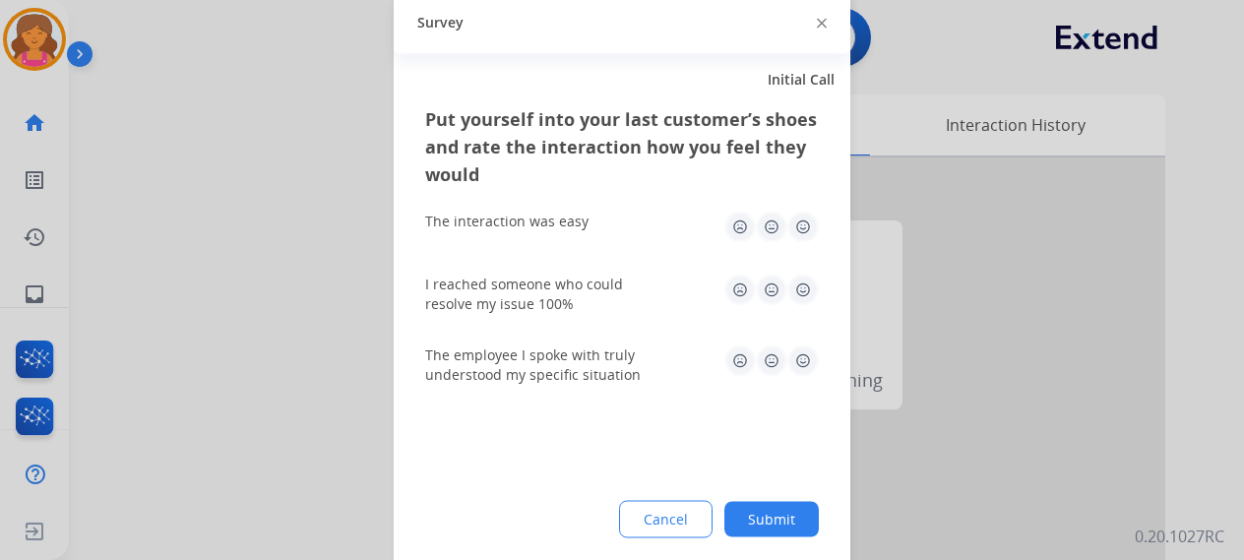
click at [807, 227] on img at bounding box center [804, 227] width 32 height 32
click at [795, 286] on img at bounding box center [804, 290] width 32 height 32
click at [804, 361] on img at bounding box center [804, 361] width 32 height 32
click at [776, 517] on button "Submit" at bounding box center [772, 518] width 95 height 35
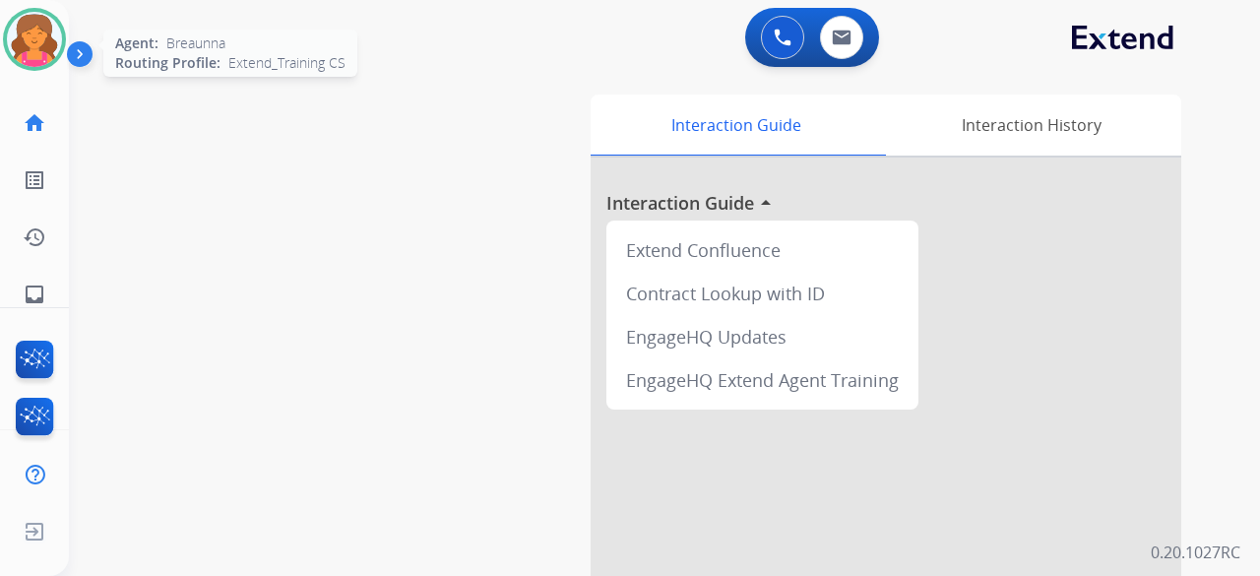
click at [21, 32] on img at bounding box center [34, 39] width 55 height 55
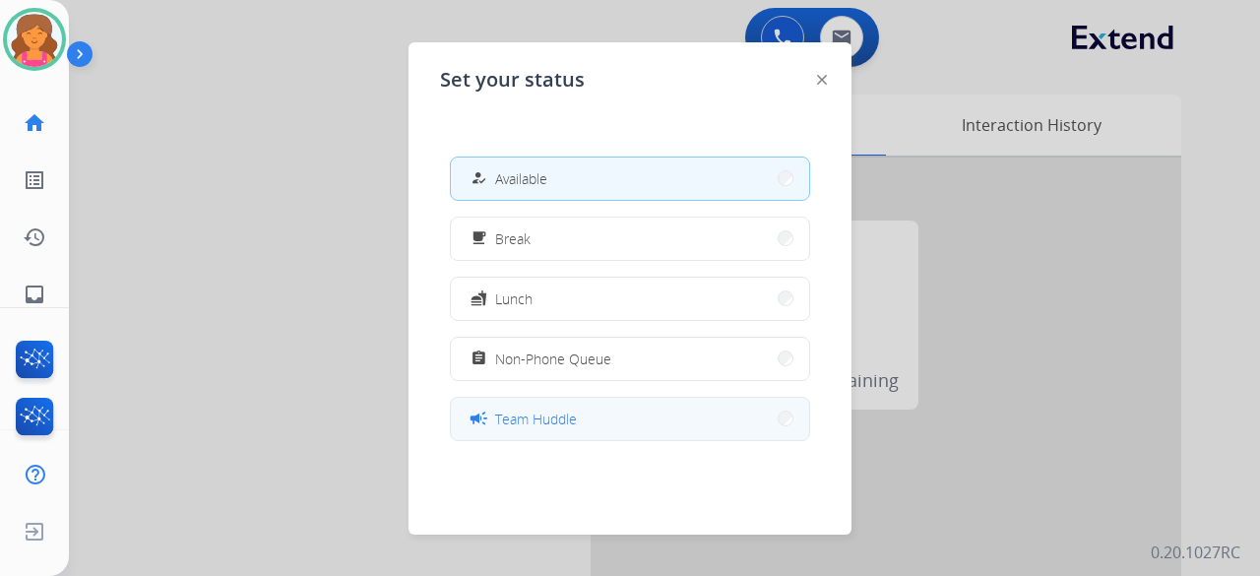
click at [546, 426] on span "Team Huddle" at bounding box center [536, 419] width 82 height 21
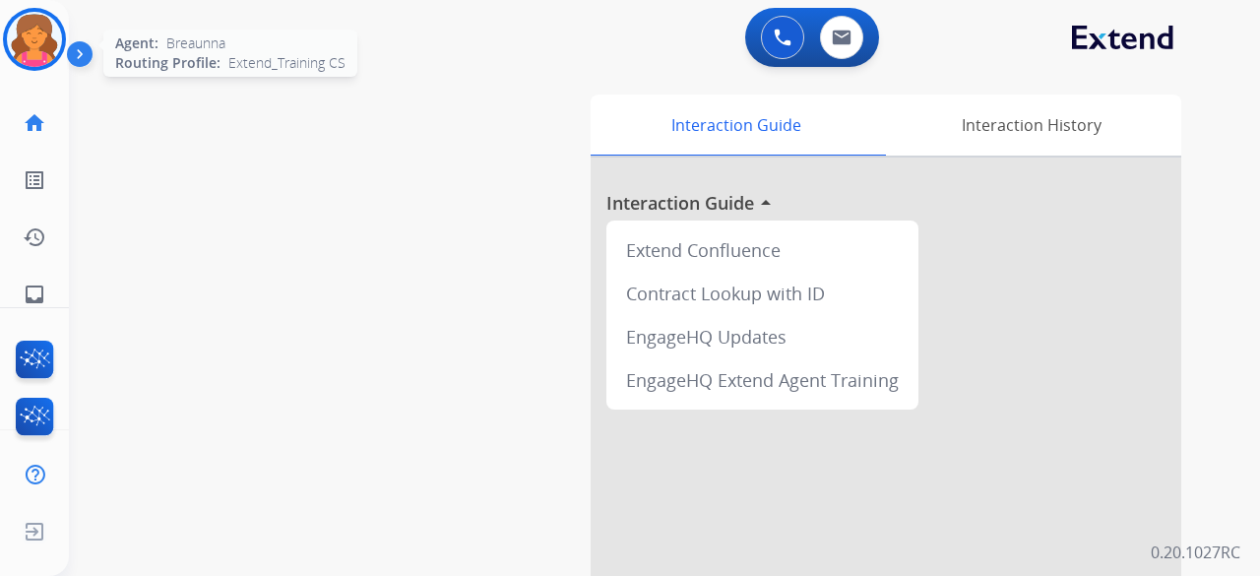
click at [24, 28] on img at bounding box center [34, 39] width 55 height 55
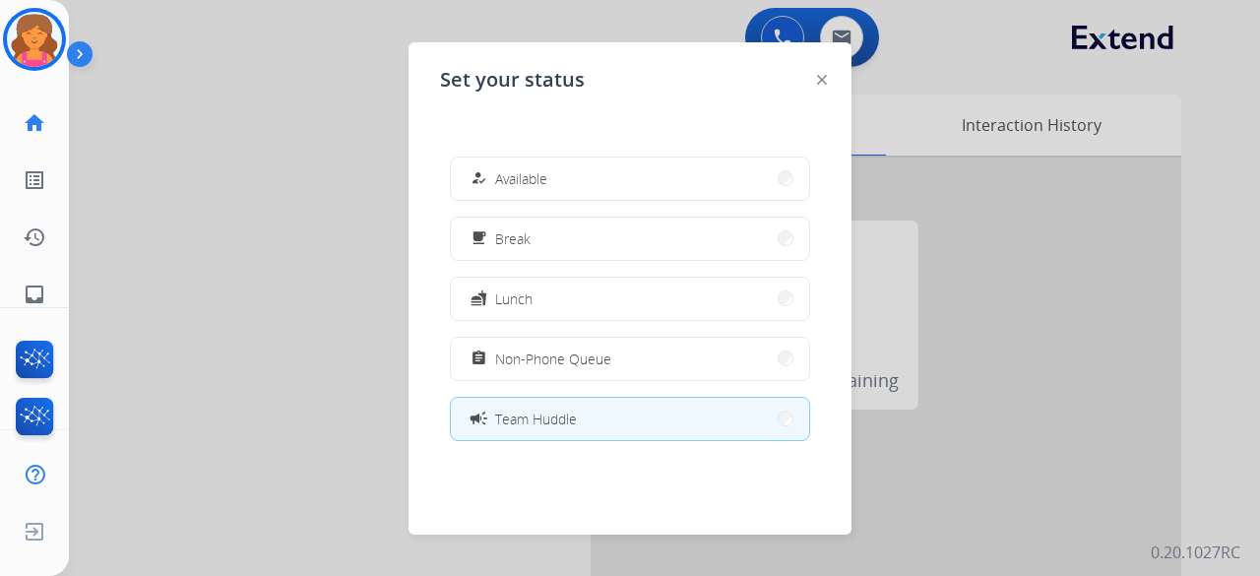
click at [595, 261] on div "how_to_reg Available free_breakfast Break fastfood Lunch assignment Non-Phone Q…" at bounding box center [630, 298] width 380 height 315
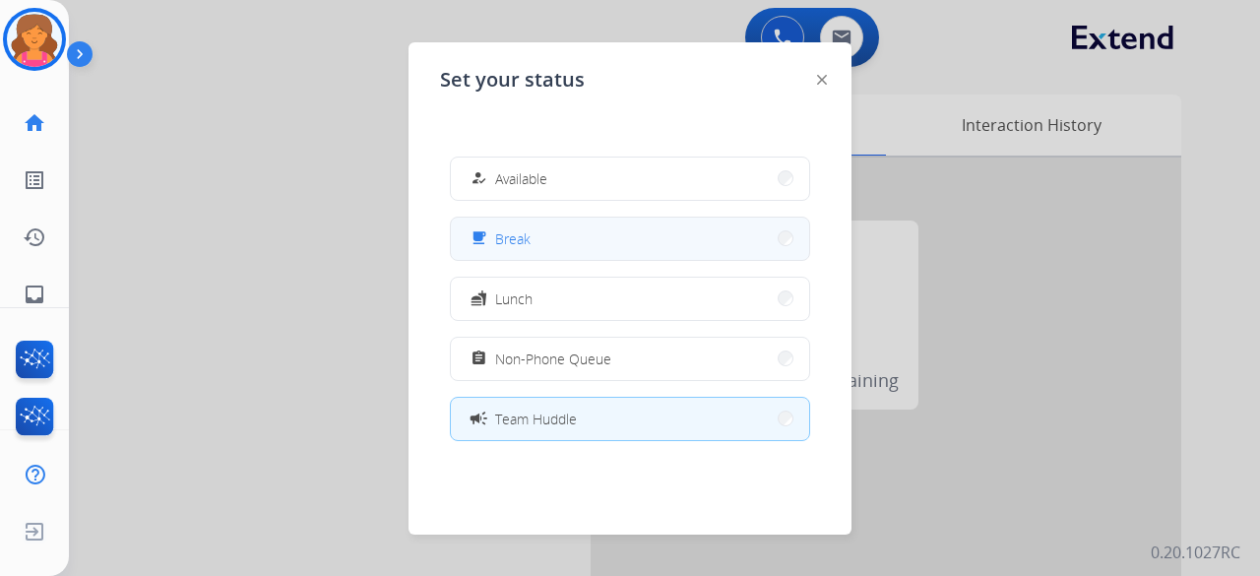
click at [594, 245] on button "free_breakfast Break" at bounding box center [630, 239] width 358 height 42
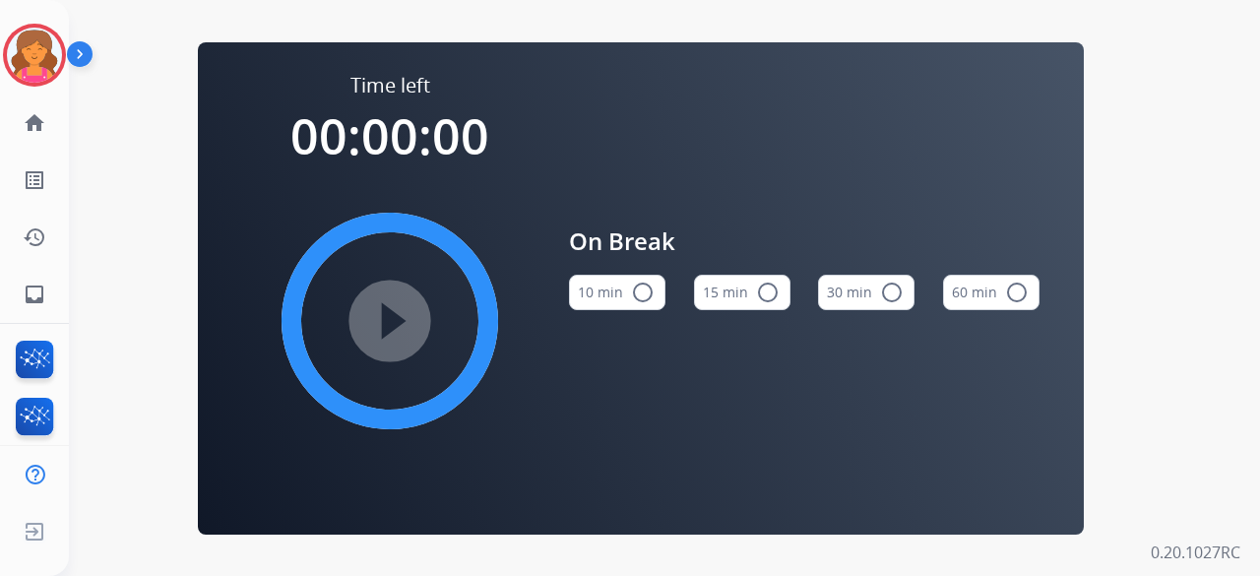
click at [738, 301] on button "15 min radio_button_unchecked" at bounding box center [742, 292] width 96 height 35
click at [396, 323] on mat-icon "play_circle_filled" at bounding box center [390, 321] width 24 height 24
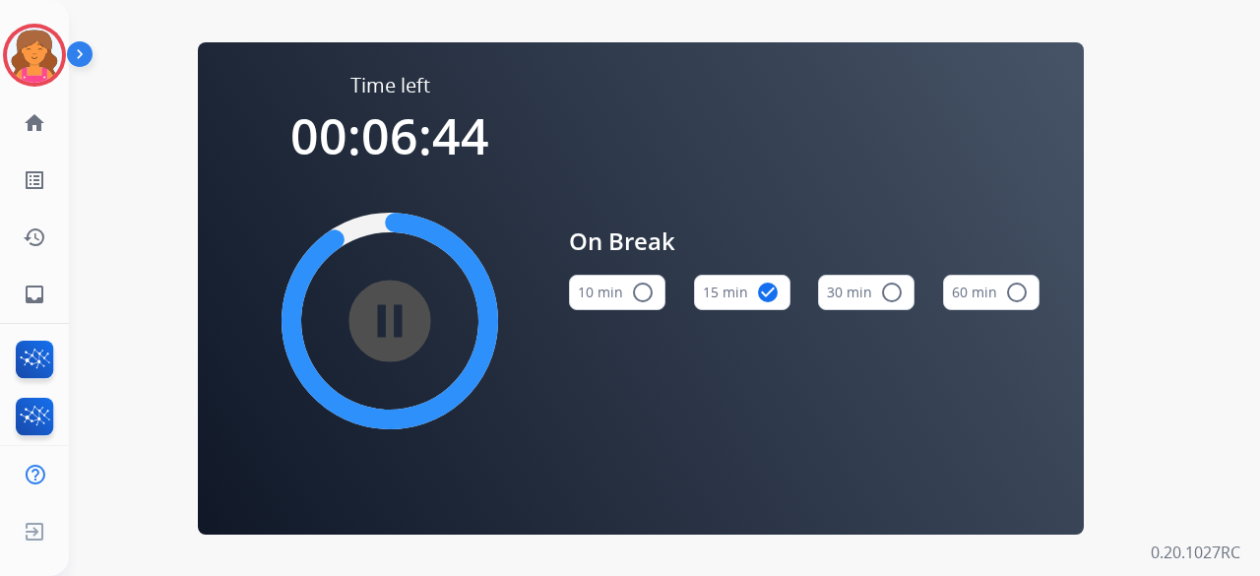
click at [211, 131] on div "Time left 00:06:44 pause_circle_filled On Break 10 min radio_button_unchecked 1…" at bounding box center [641, 288] width 886 height 492
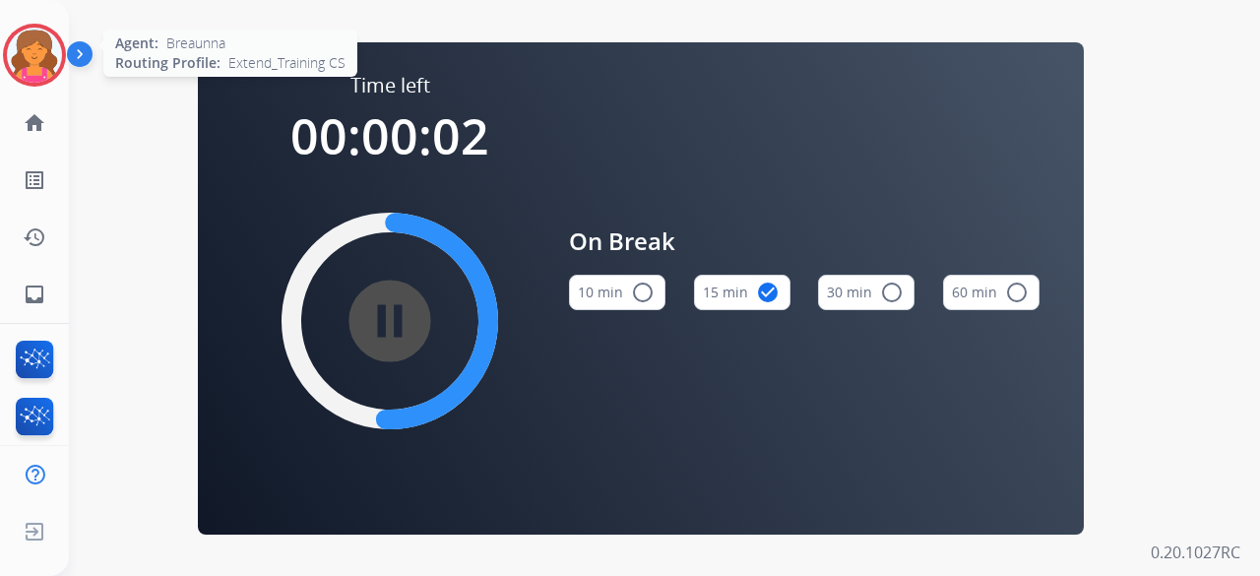
drag, startPoint x: 0, startPoint y: 62, endPoint x: 16, endPoint y: 71, distance: 18.1
click at [4, 66] on div "Breaunna Break Edit Avatar Agent: [PERSON_NAME] Routing Profile: Extend_Trainin…" at bounding box center [34, 55] width 69 height 63
click at [17, 69] on img at bounding box center [34, 55] width 55 height 55
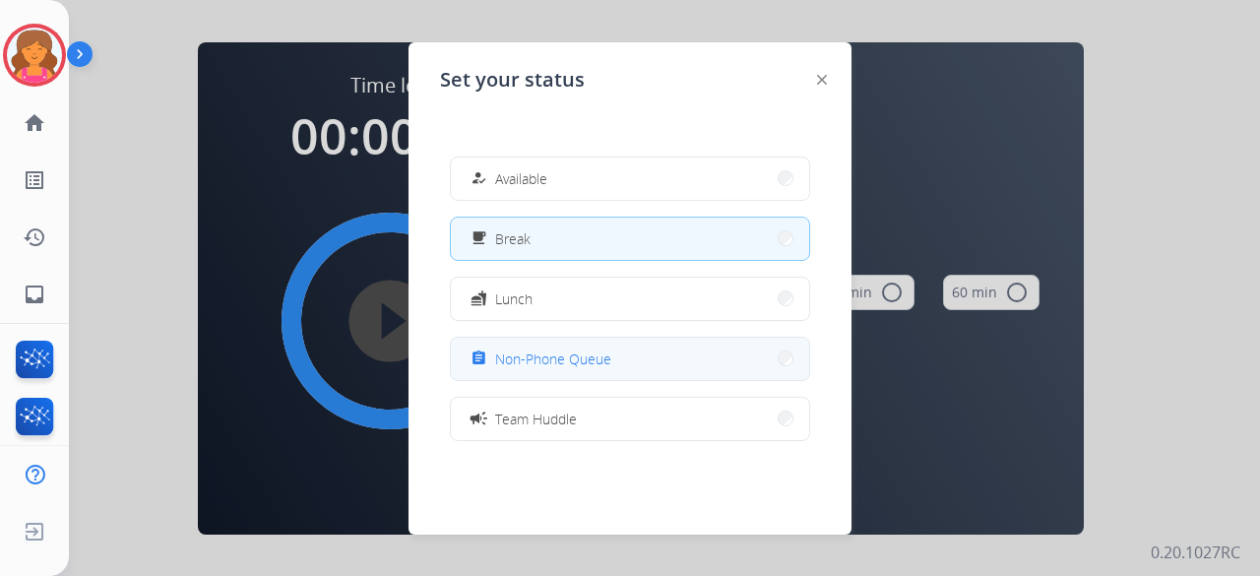
click at [570, 361] on span "Non-Phone Queue" at bounding box center [553, 359] width 116 height 21
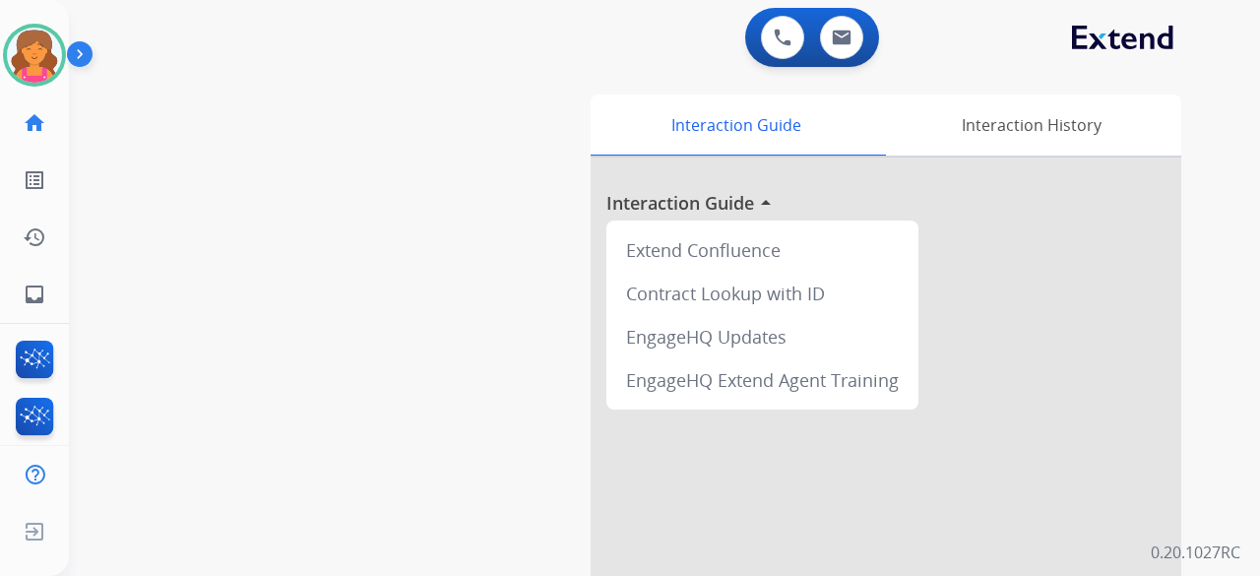
click at [132, 119] on div "swap_horiz Break voice bridge close_fullscreen Connect 3-Way Call merge_type Se…" at bounding box center [641, 481] width 1144 height 821
click at [43, 60] on img at bounding box center [34, 55] width 55 height 55
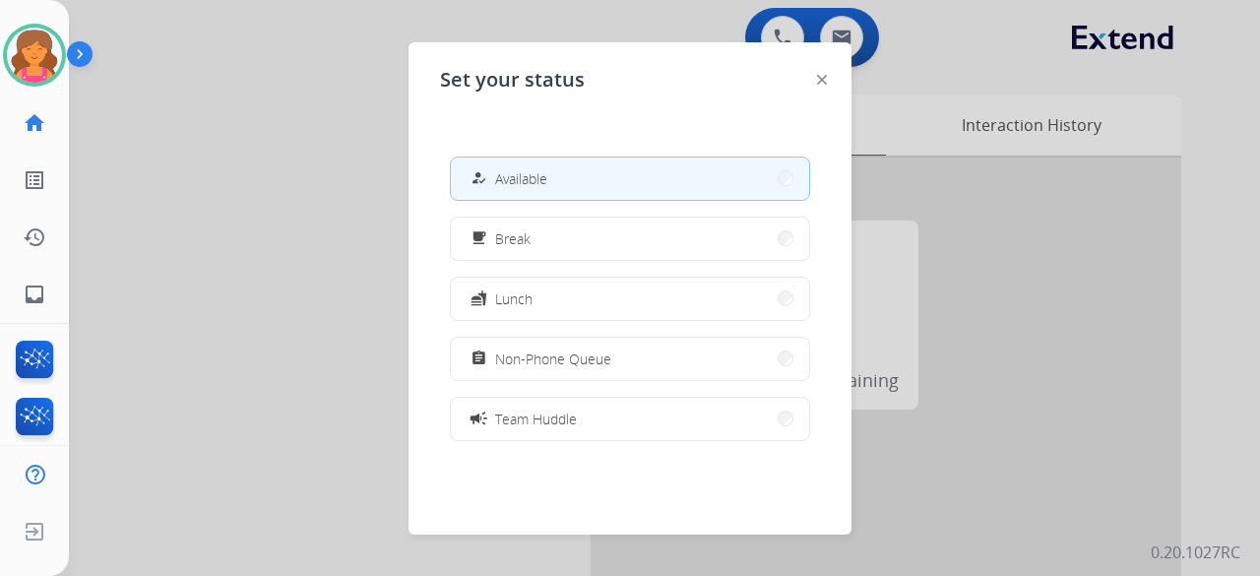
click at [457, 273] on div "how_to_reg Available free_breakfast Break fastfood Lunch assignment Non-Phone Q…" at bounding box center [630, 298] width 380 height 315
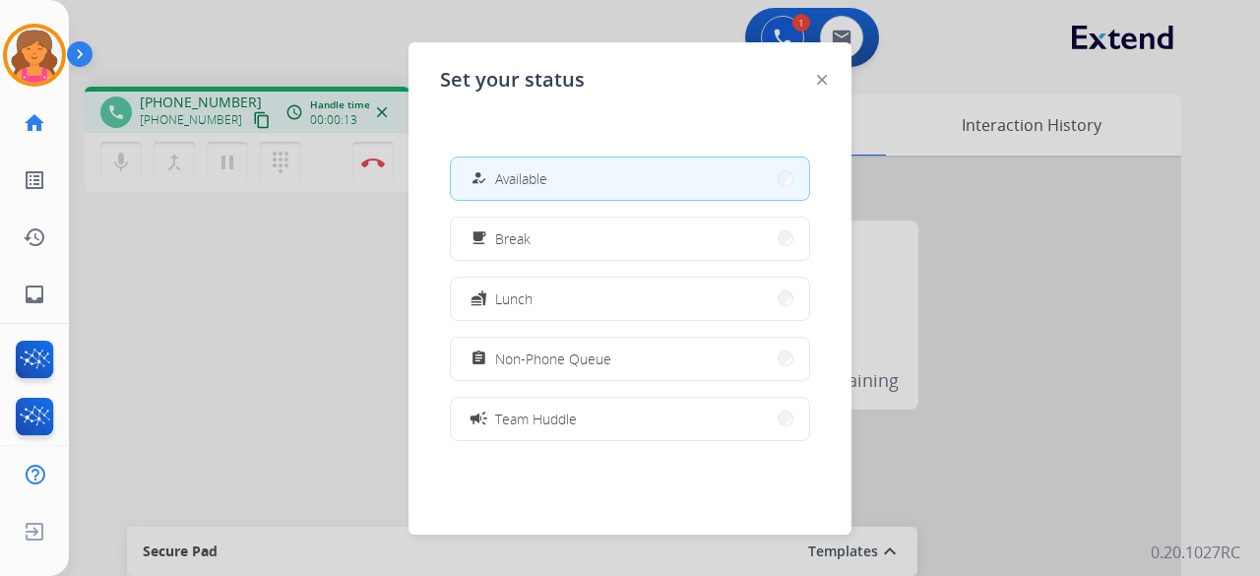
click at [815, 70] on div "Set your status how_to_reg Available free_breakfast Break fastfood Lunch assign…" at bounding box center [630, 288] width 443 height 492
click at [820, 82] on img at bounding box center [822, 80] width 10 height 10
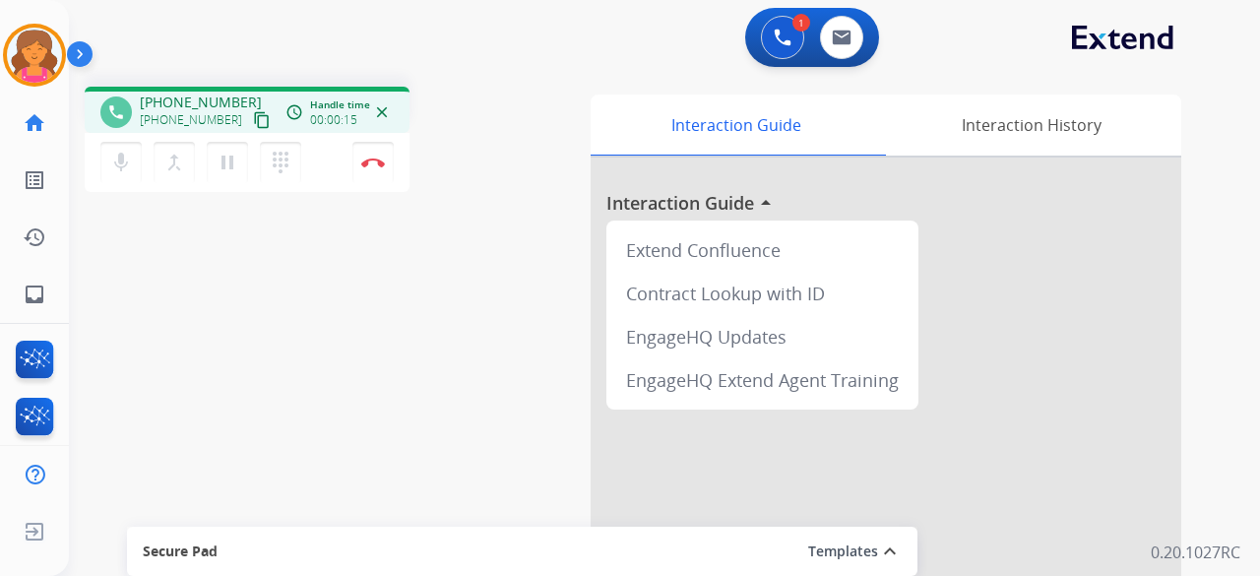
click at [253, 125] on mat-icon "content_copy" at bounding box center [262, 120] width 18 height 18
click at [372, 158] on img at bounding box center [373, 163] width 24 height 10
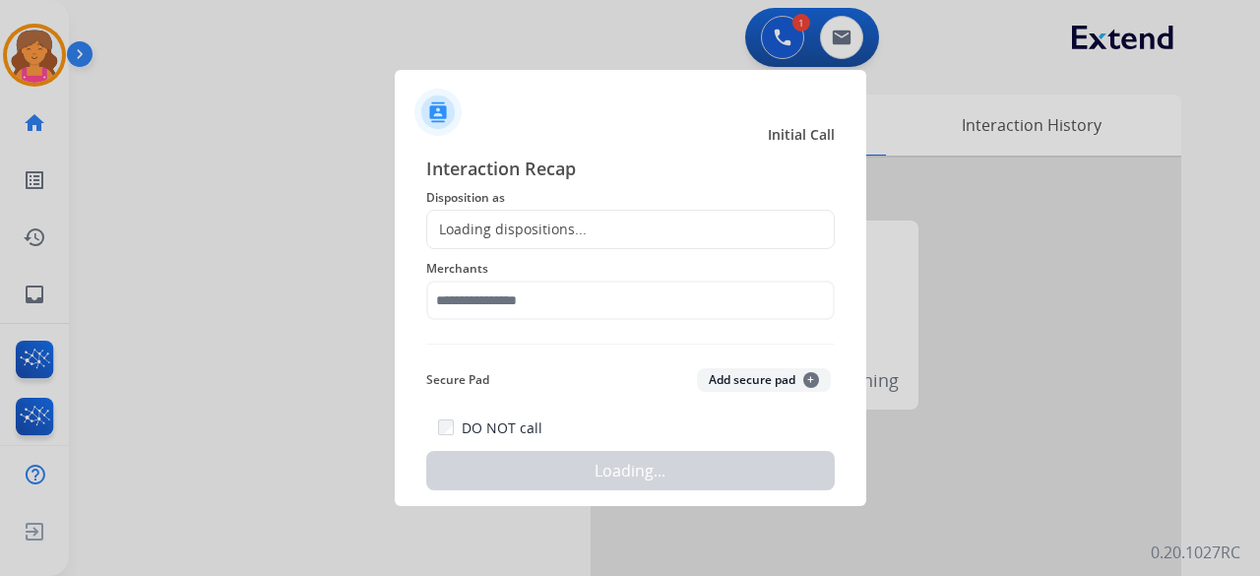
click at [469, 220] on div "Loading dispositions..." at bounding box center [506, 230] width 159 height 20
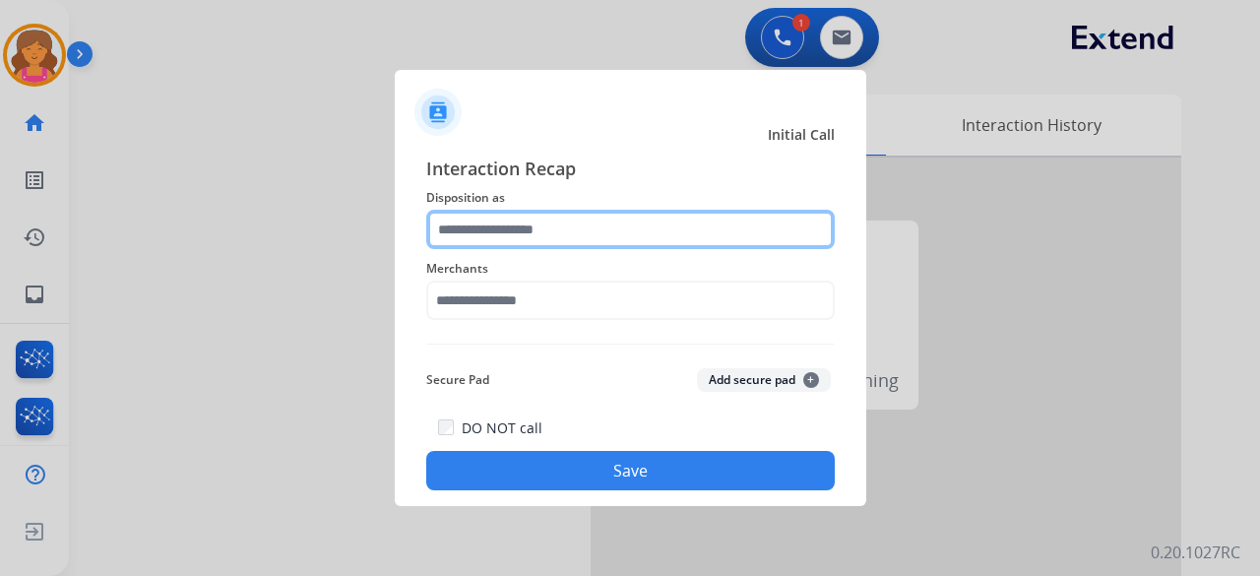
click at [470, 225] on input "text" at bounding box center [630, 229] width 409 height 39
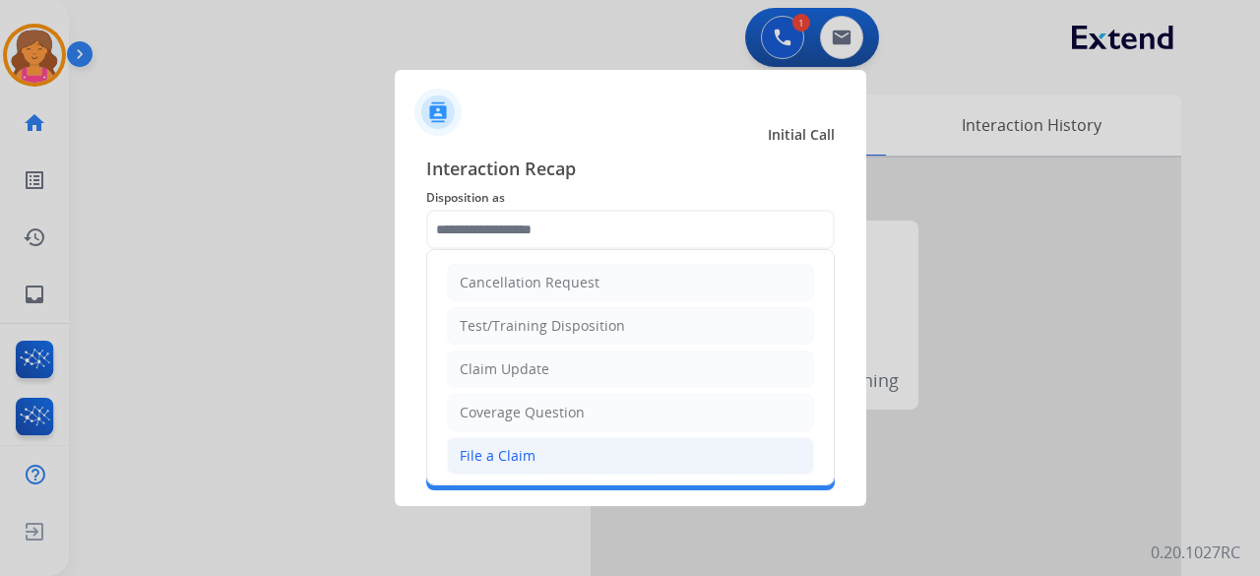
click at [496, 451] on div "File a Claim" at bounding box center [498, 456] width 76 height 20
type input "**********"
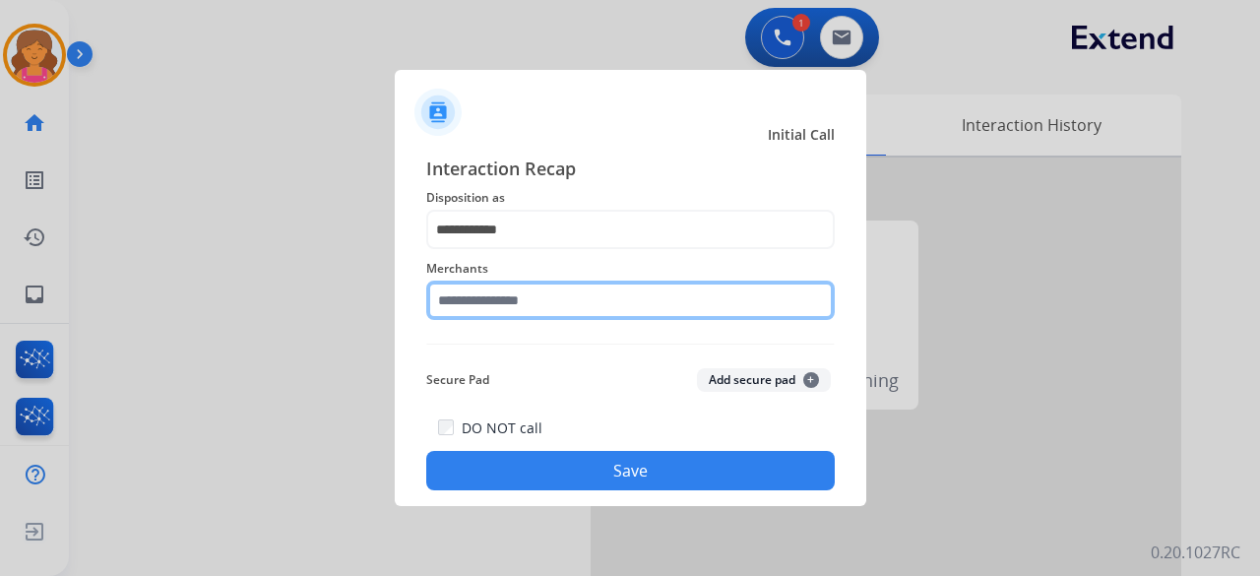
click at [500, 308] on input "text" at bounding box center [630, 300] width 409 height 39
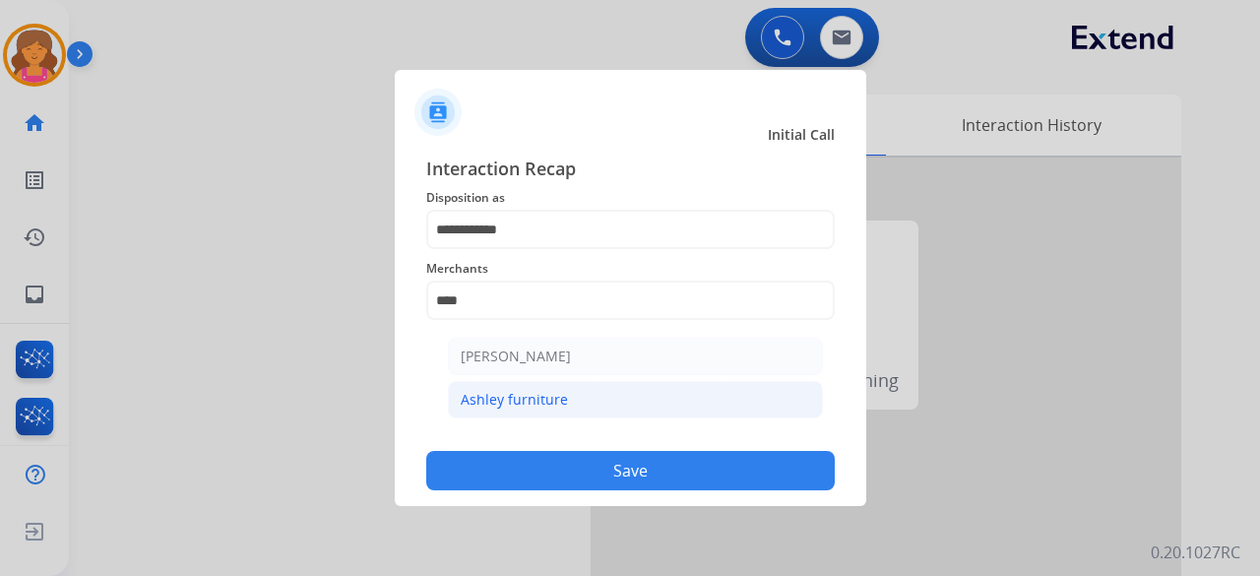
click at [513, 405] on div "Ashley furniture" at bounding box center [514, 400] width 107 height 20
type input "**********"
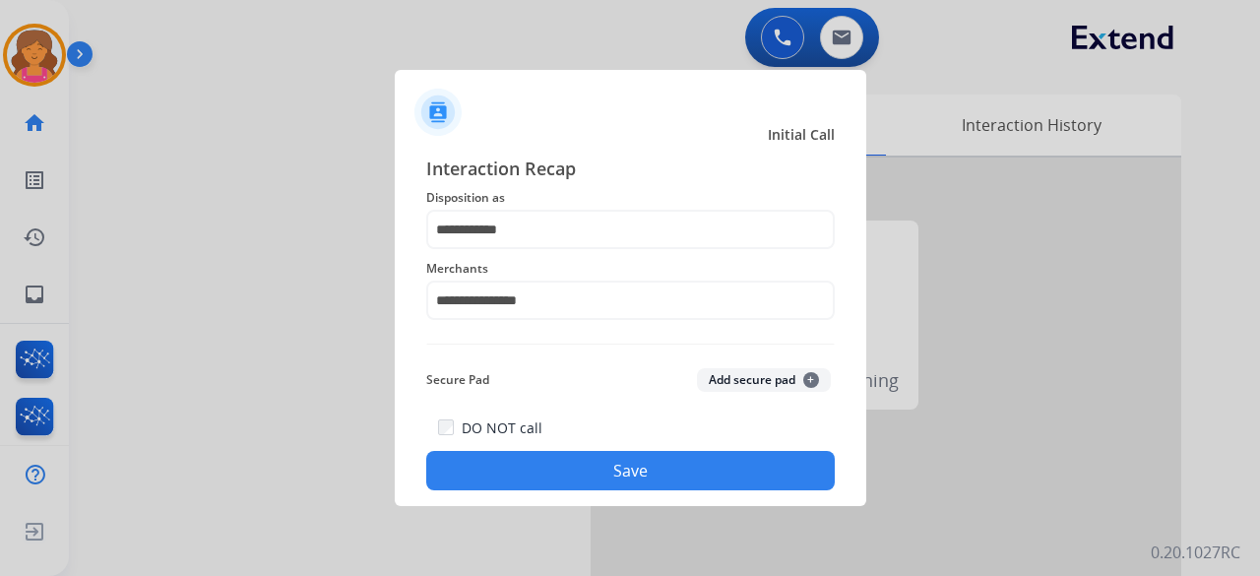
click at [522, 441] on div "DO NOT call Save" at bounding box center [630, 452] width 409 height 75
click at [530, 477] on button "Save" at bounding box center [630, 470] width 409 height 39
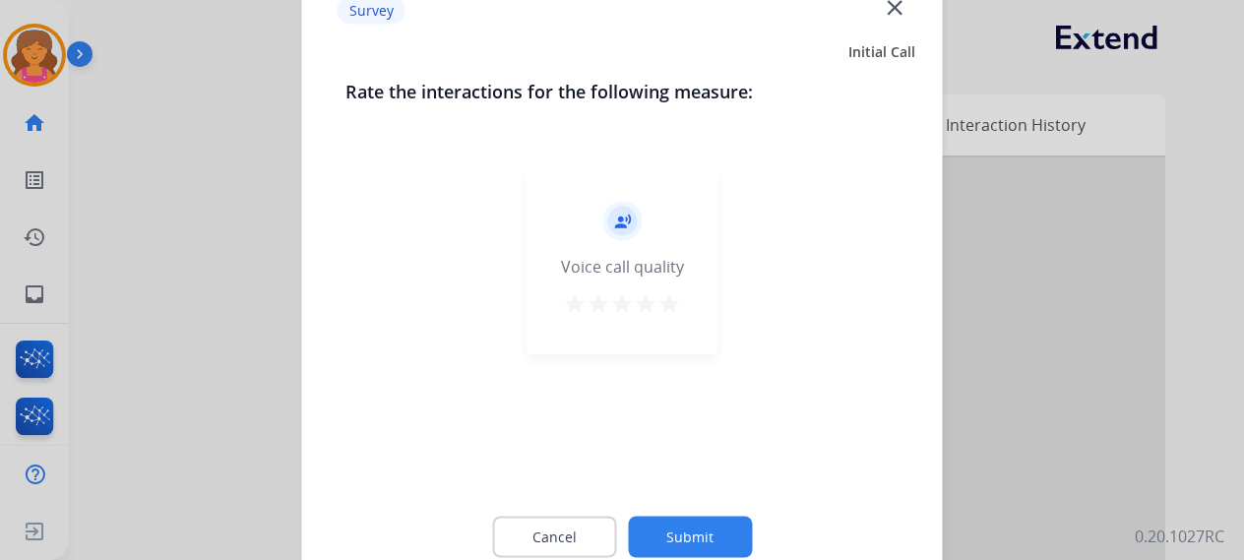
click at [666, 313] on mat-icon "star" at bounding box center [670, 303] width 24 height 24
click at [669, 537] on button "Submit" at bounding box center [690, 536] width 124 height 41
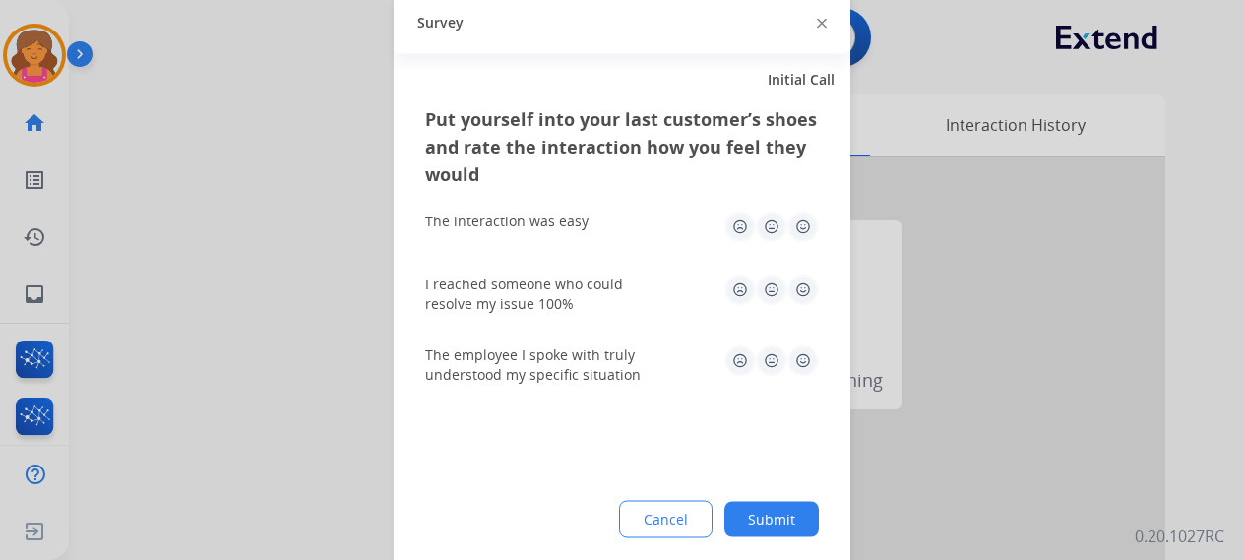
click at [807, 210] on div "The interaction was easy" at bounding box center [622, 226] width 394 height 63
click at [802, 227] on img at bounding box center [804, 227] width 32 height 32
click at [805, 295] on img at bounding box center [804, 290] width 32 height 32
click at [797, 353] on img at bounding box center [804, 361] width 32 height 32
click at [786, 517] on button "Submit" at bounding box center [772, 518] width 95 height 35
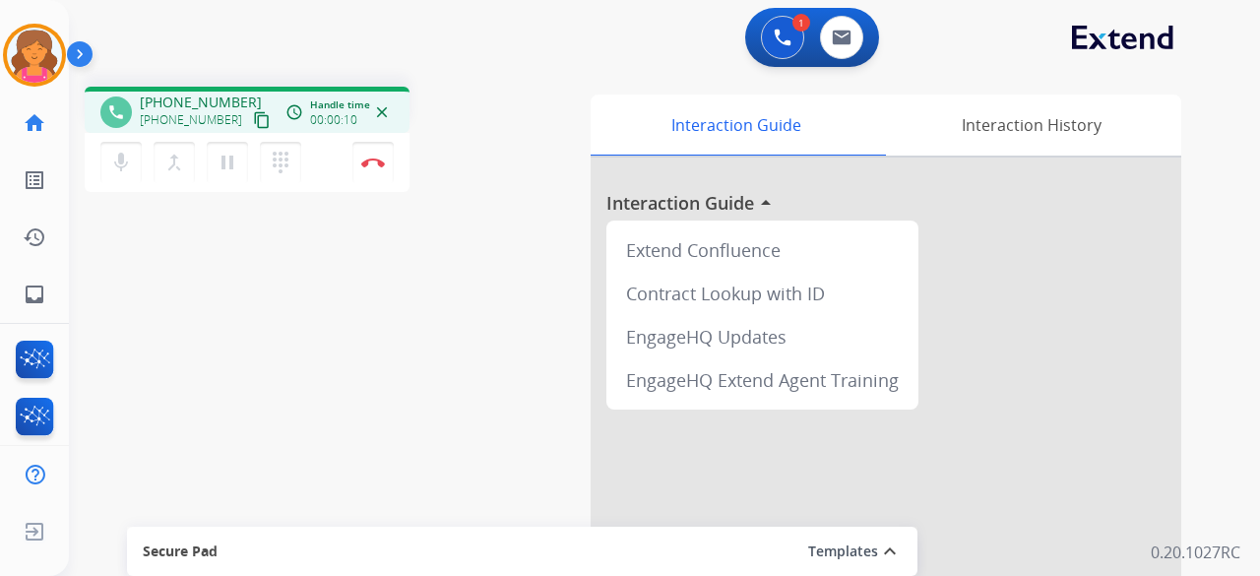
click at [253, 122] on mat-icon "content_copy" at bounding box center [262, 120] width 18 height 18
click at [385, 123] on button "close" at bounding box center [382, 112] width 24 height 24
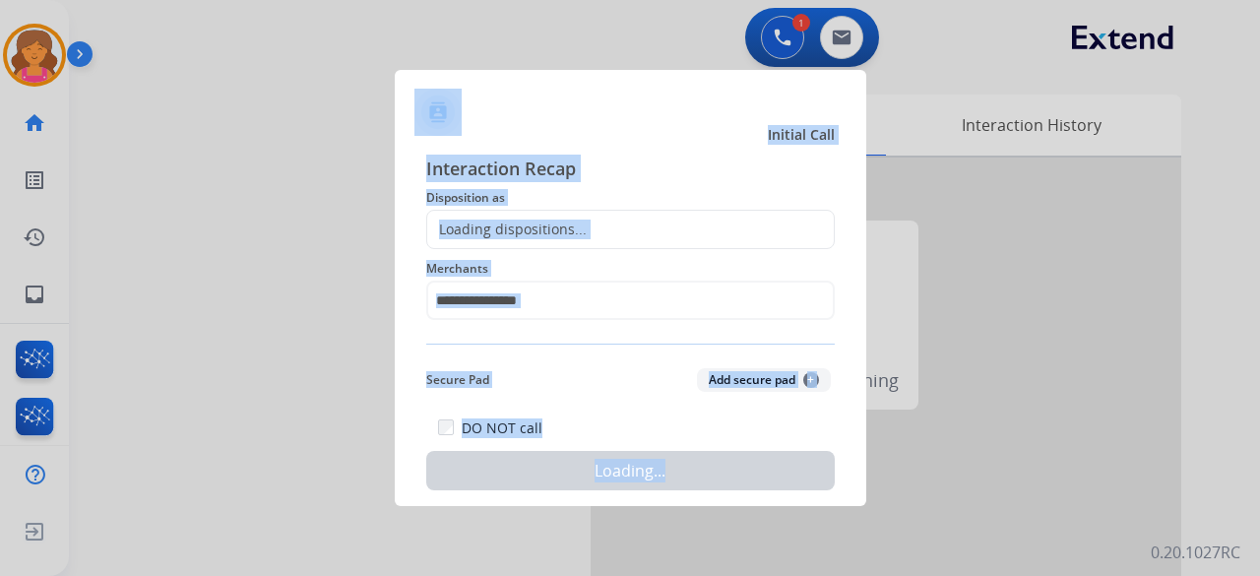
click at [385, 123] on div at bounding box center [630, 288] width 1260 height 576
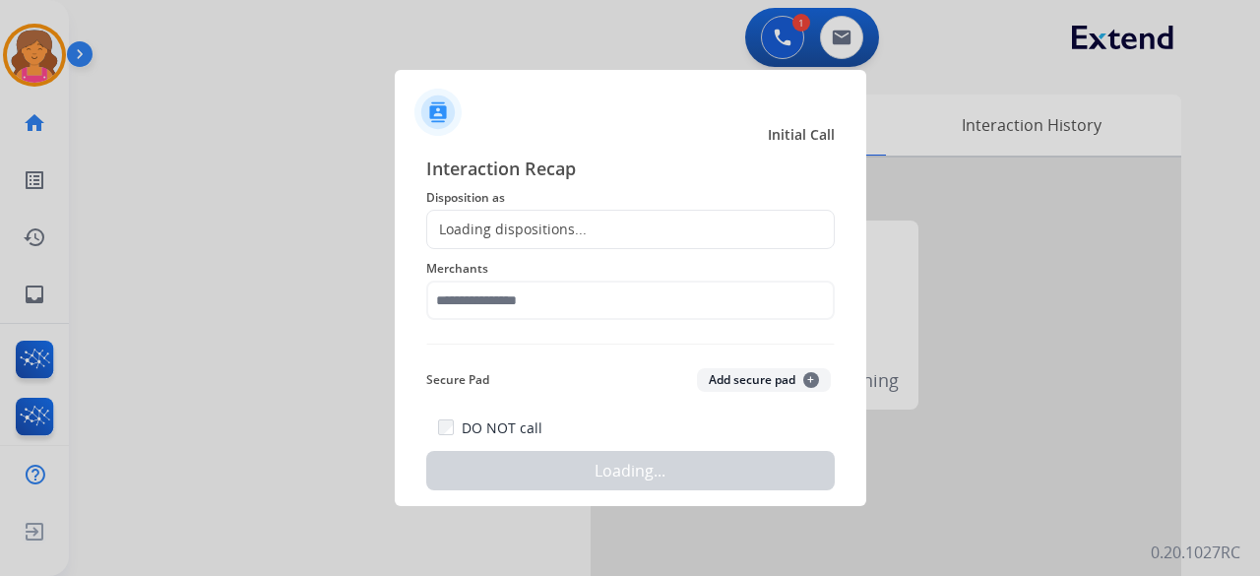
click at [479, 235] on div "Loading dispositions..." at bounding box center [506, 230] width 159 height 20
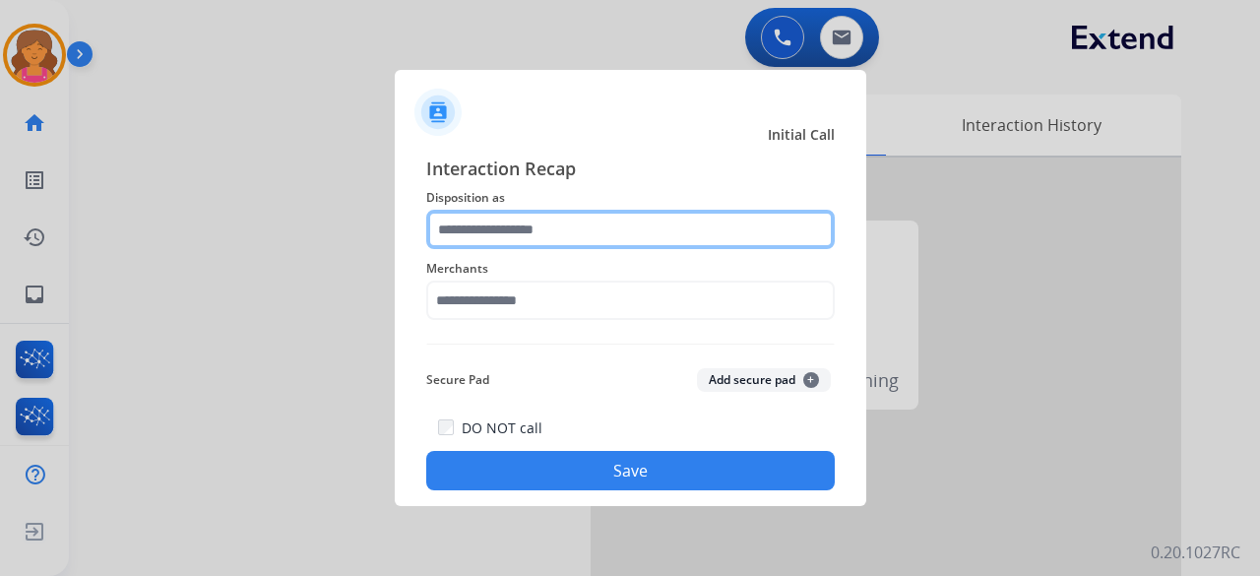
click at [490, 231] on input "text" at bounding box center [630, 229] width 409 height 39
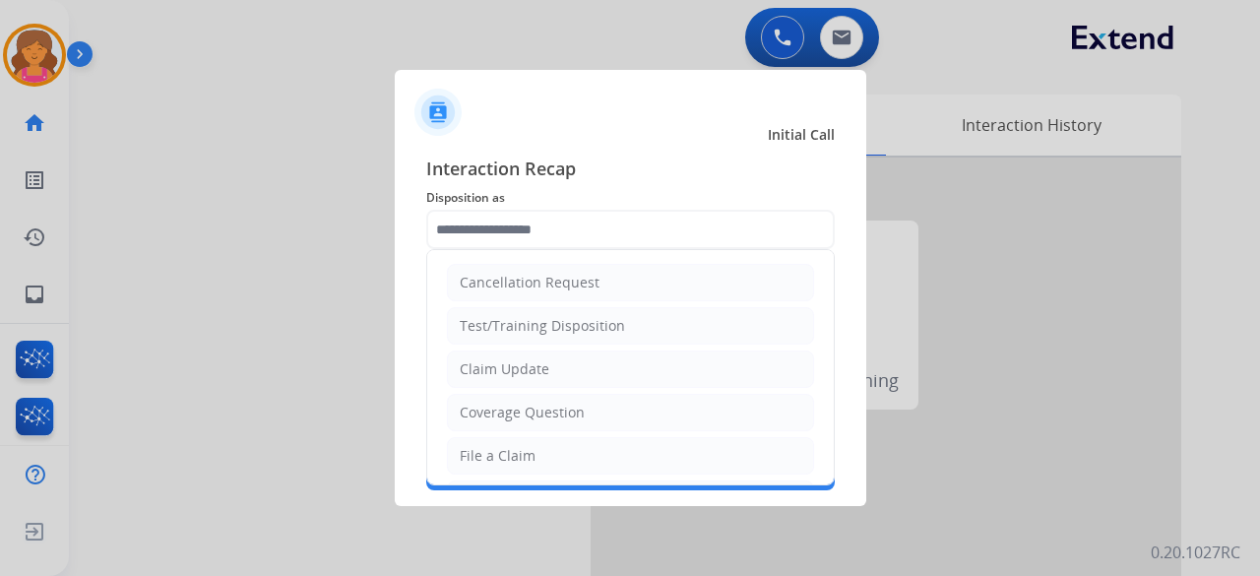
drag, startPoint x: 504, startPoint y: 454, endPoint x: 504, endPoint y: 440, distance: 13.8
click at [504, 453] on div "File a Claim" at bounding box center [498, 456] width 76 height 20
type input "**********"
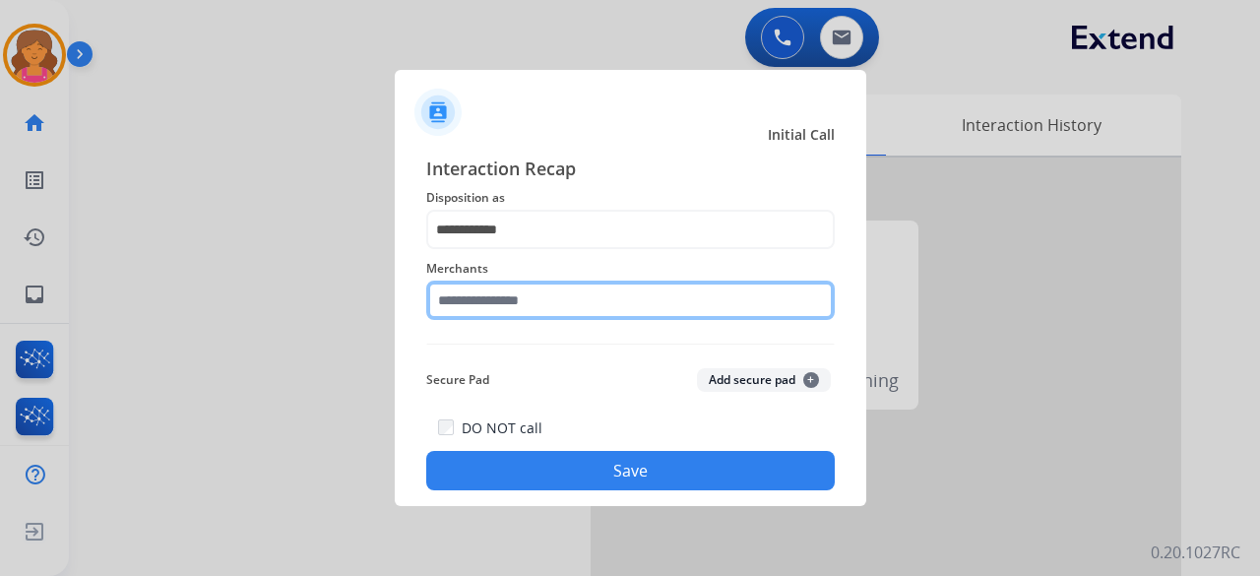
click at [508, 312] on input "text" at bounding box center [630, 300] width 409 height 39
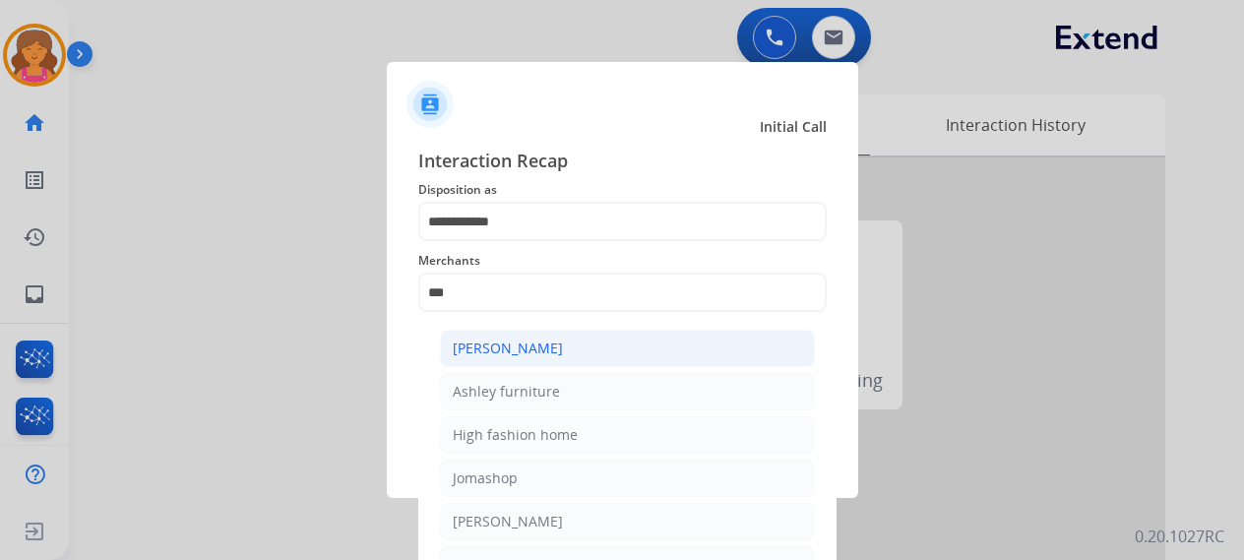
click at [518, 351] on div "[PERSON_NAME]" at bounding box center [508, 349] width 110 height 20
type input "**********"
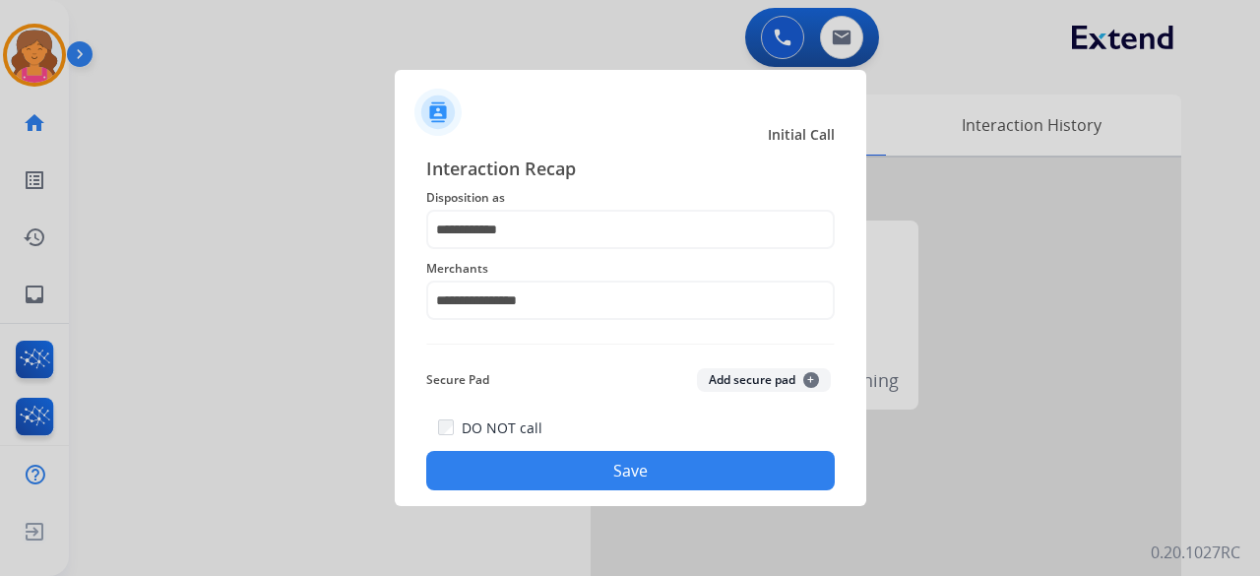
click at [558, 491] on div "**********" at bounding box center [631, 322] width 472 height 367
click at [558, 487] on button "Save" at bounding box center [630, 470] width 409 height 39
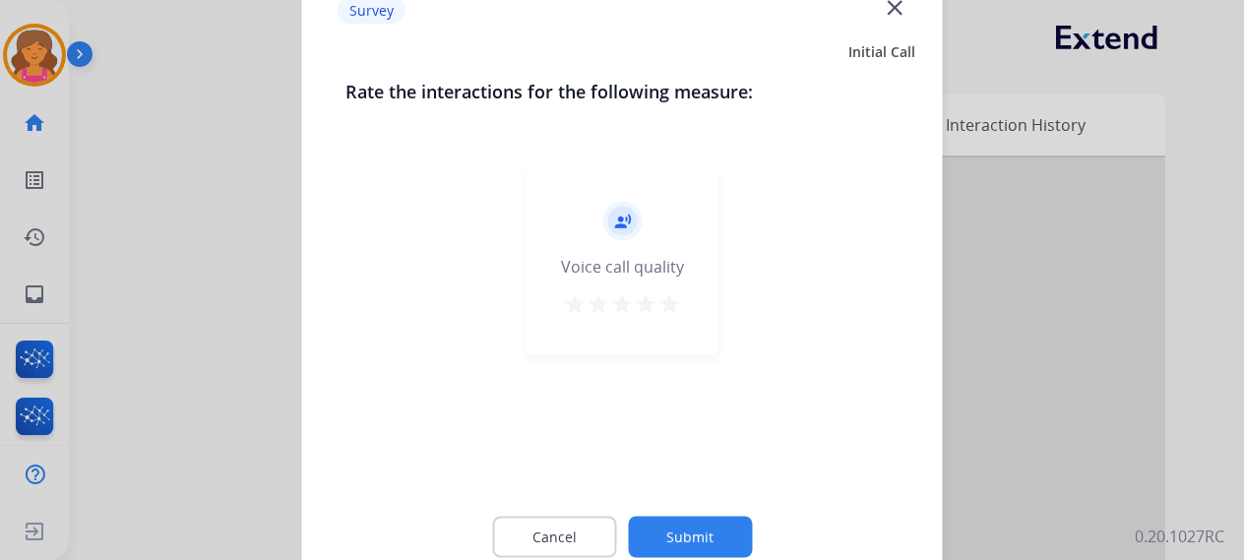
click at [666, 316] on button "star" at bounding box center [670, 306] width 24 height 30
click at [700, 532] on button "Submit" at bounding box center [690, 536] width 124 height 41
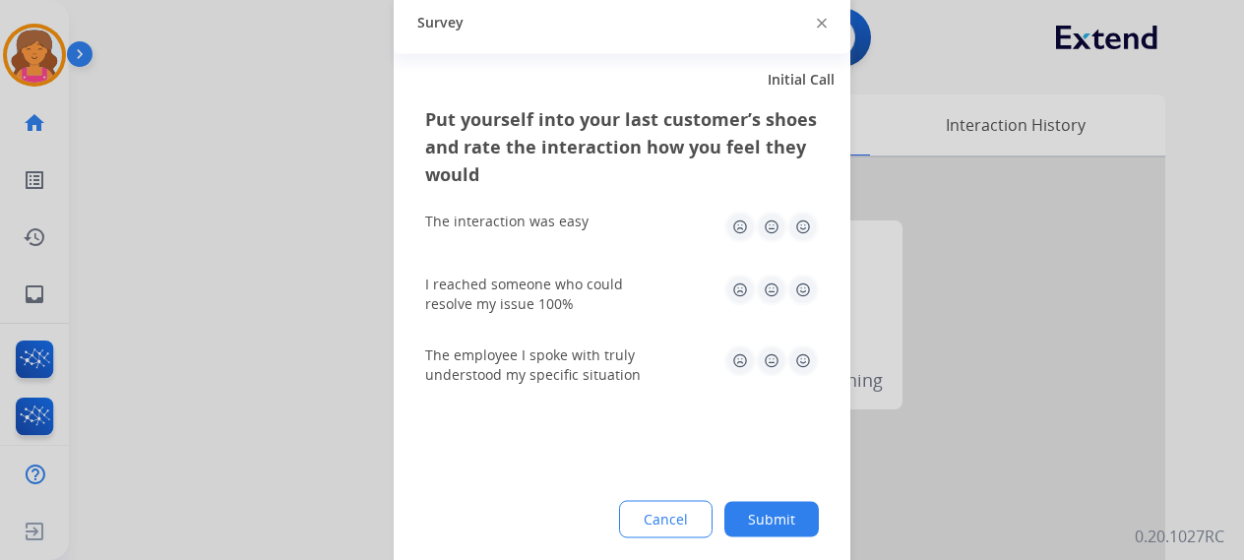
click at [817, 30] on div "Survey" at bounding box center [622, 22] width 457 height 62
click at [818, 31] on div at bounding box center [822, 23] width 10 height 24
click at [827, 23] on div "Survey" at bounding box center [622, 22] width 457 height 62
click at [822, 28] on div at bounding box center [822, 23] width 10 height 24
click at [821, 21] on img at bounding box center [822, 24] width 10 height 10
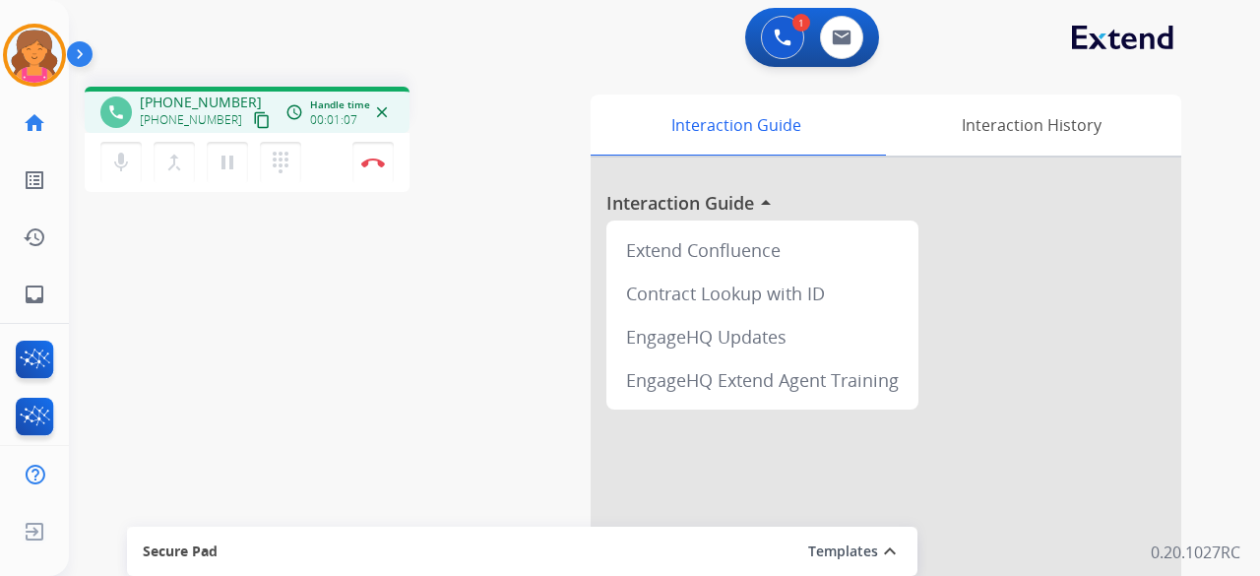
click at [253, 122] on mat-icon "content_copy" at bounding box center [262, 120] width 18 height 18
click at [858, 46] on div "0 Email Interactions" at bounding box center [841, 37] width 59 height 43
click at [854, 42] on button at bounding box center [841, 37] width 43 height 43
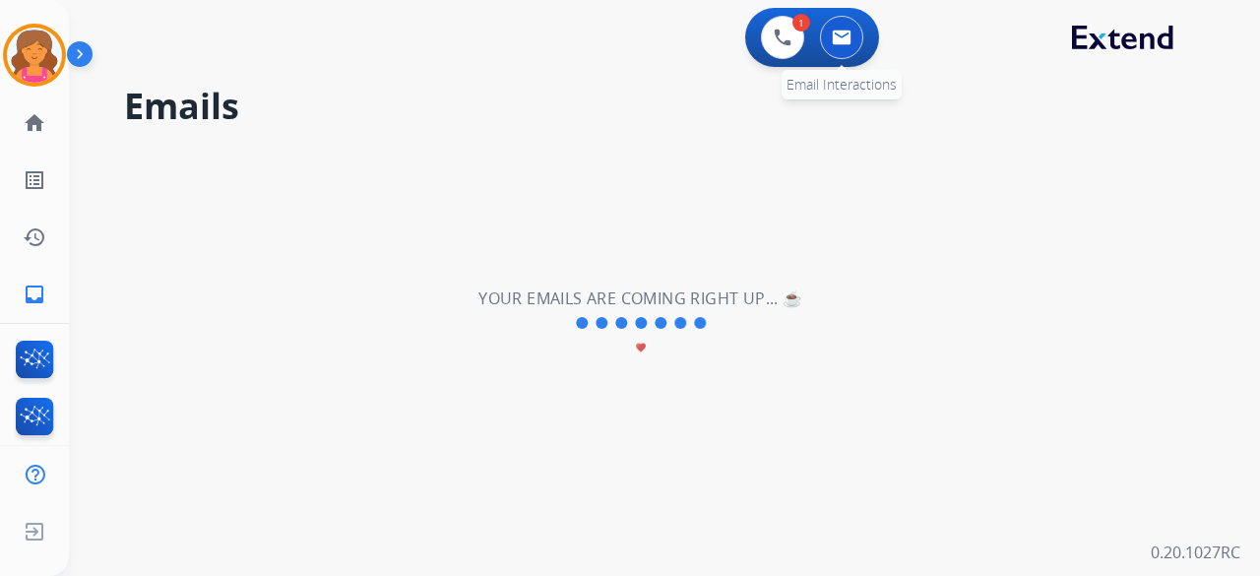
click at [823, 32] on button at bounding box center [841, 37] width 43 height 43
click at [819, 36] on div "0 Email Interactions" at bounding box center [841, 37] width 59 height 43
click at [825, 49] on button at bounding box center [841, 37] width 43 height 43
click at [753, 146] on div "**********" at bounding box center [641, 323] width 1144 height 505
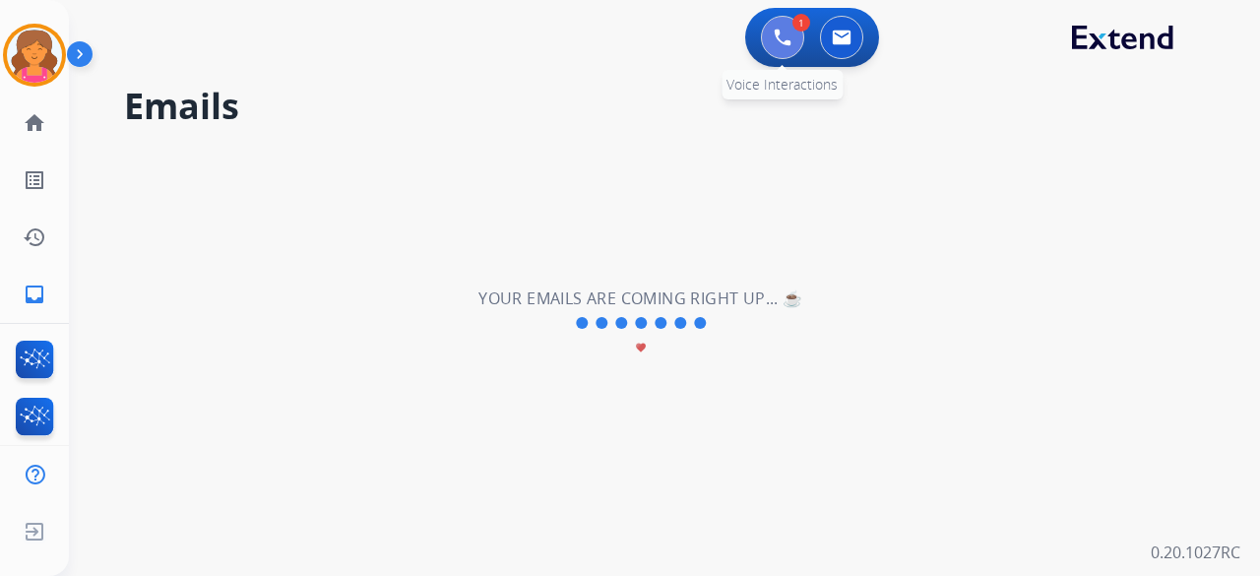
click at [782, 27] on button at bounding box center [782, 37] width 43 height 43
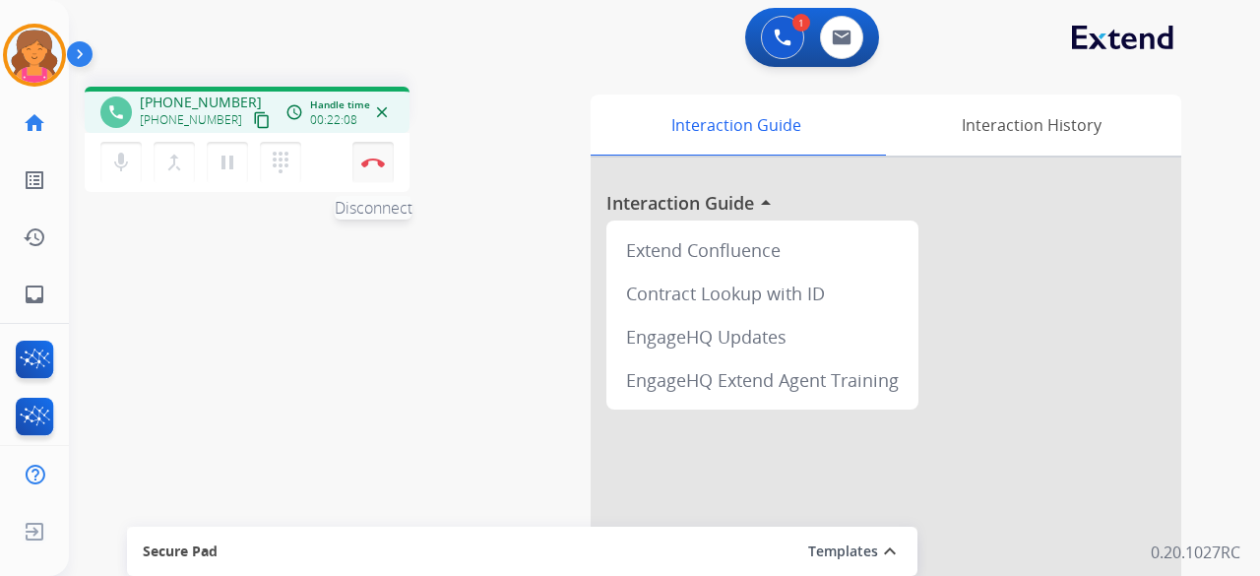
click at [372, 167] on button "Disconnect" at bounding box center [372, 162] width 41 height 41
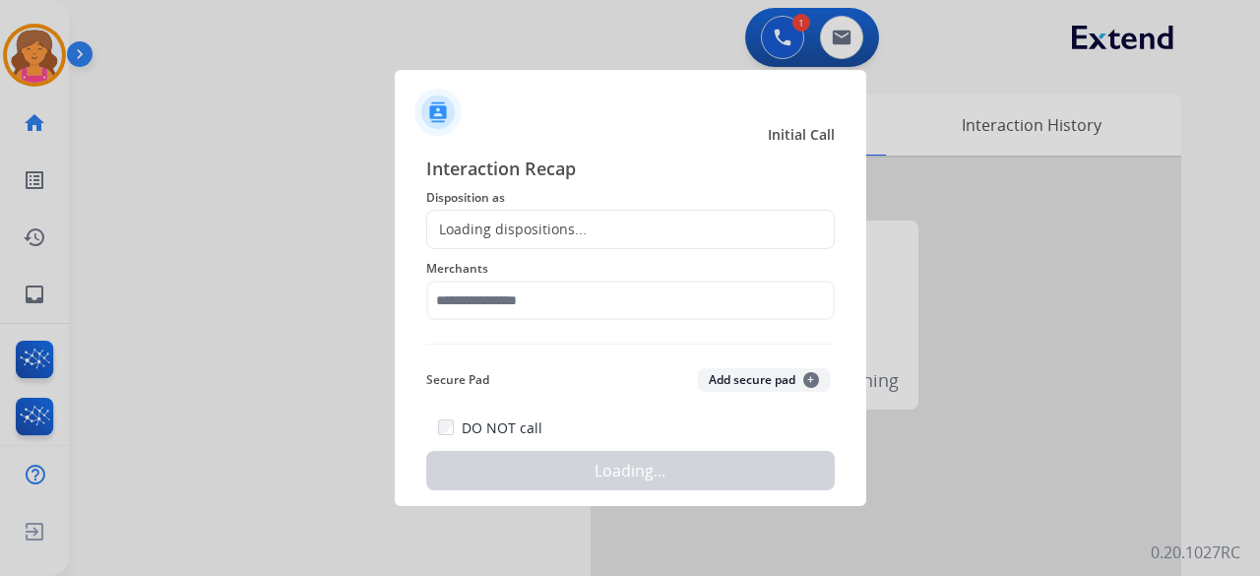
click at [568, 237] on div "Loading dispositions..." at bounding box center [506, 230] width 159 height 20
click at [559, 225] on div "Loading dispositions..." at bounding box center [506, 230] width 159 height 20
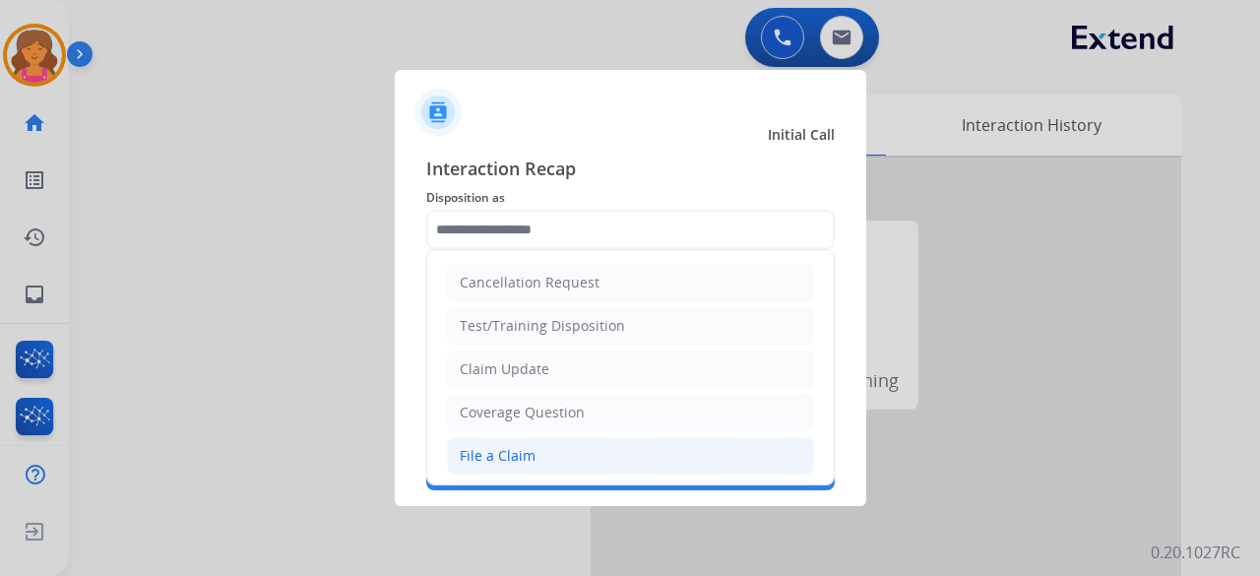
click at [507, 458] on div "File a Claim" at bounding box center [498, 456] width 76 height 20
type input "**********"
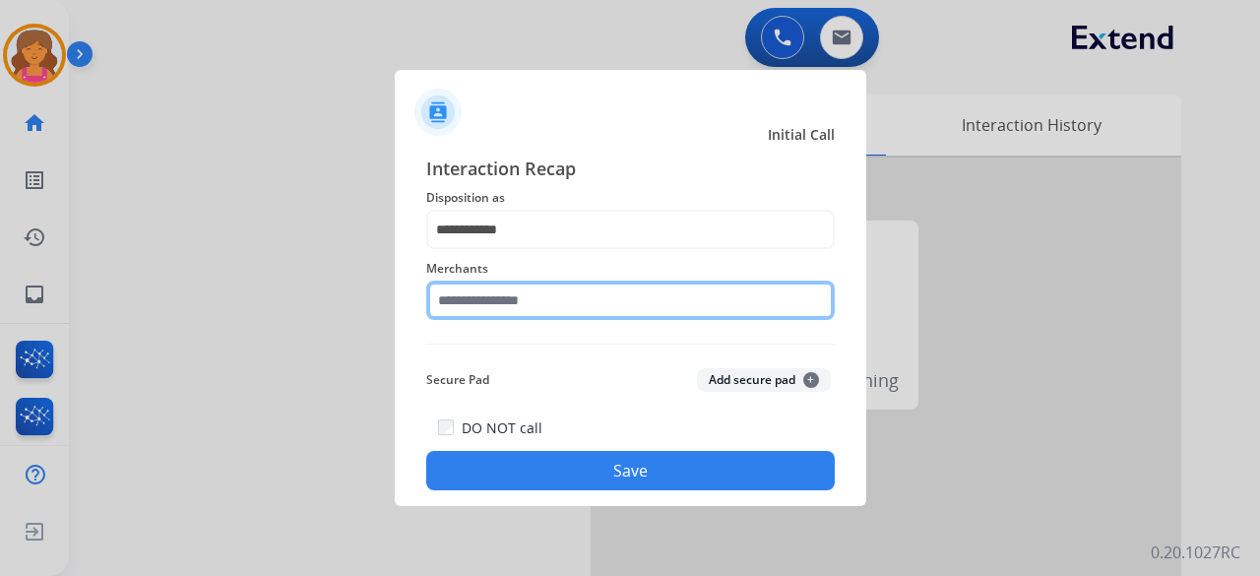
click at [450, 308] on input "text" at bounding box center [630, 300] width 409 height 39
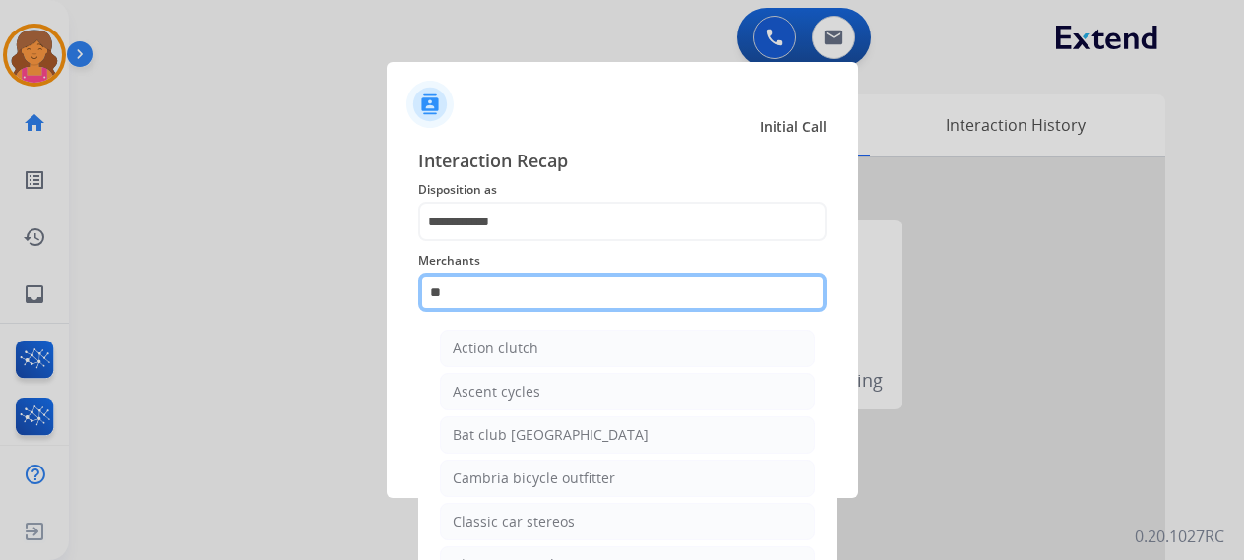
type input "*"
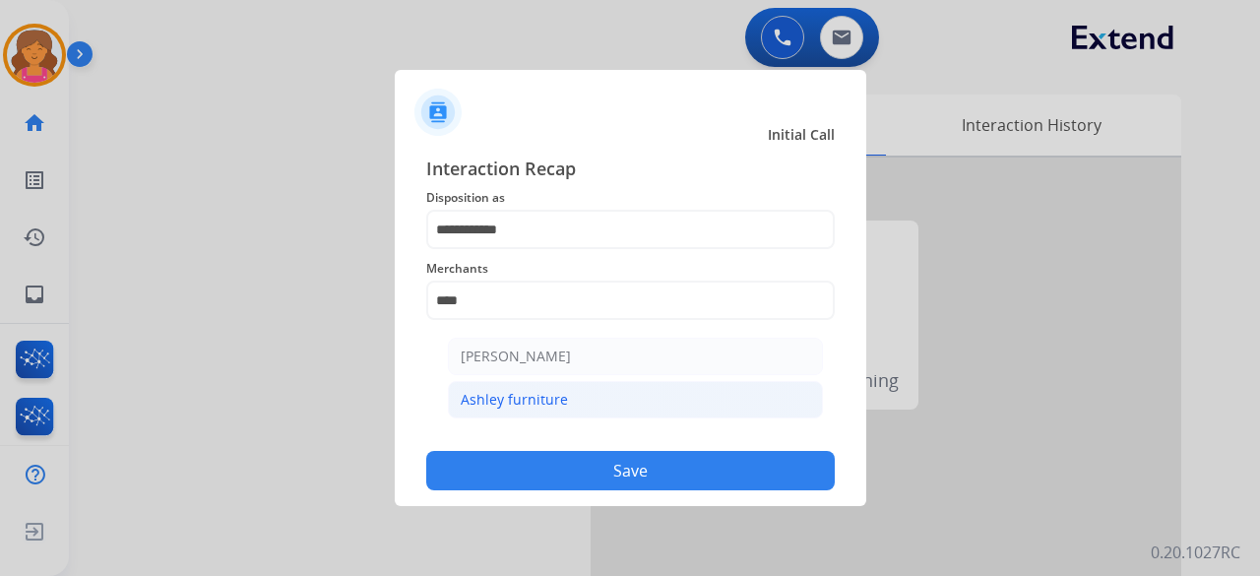
click at [534, 395] on div "Ashley furniture" at bounding box center [514, 400] width 107 height 20
type input "**********"
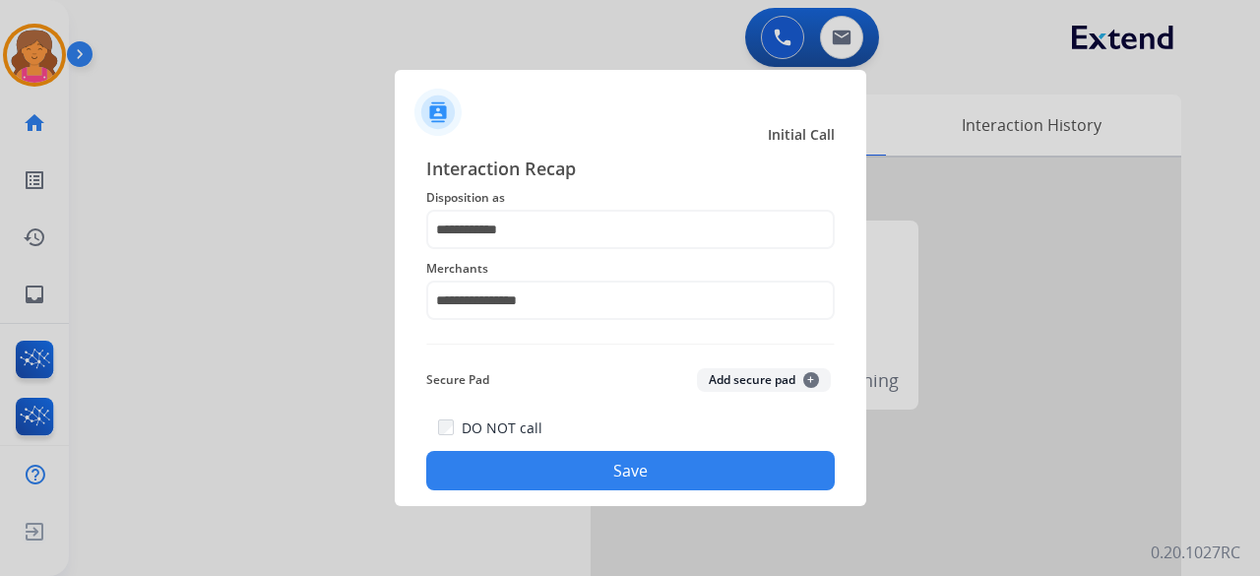
click at [527, 485] on button "Save" at bounding box center [630, 470] width 409 height 39
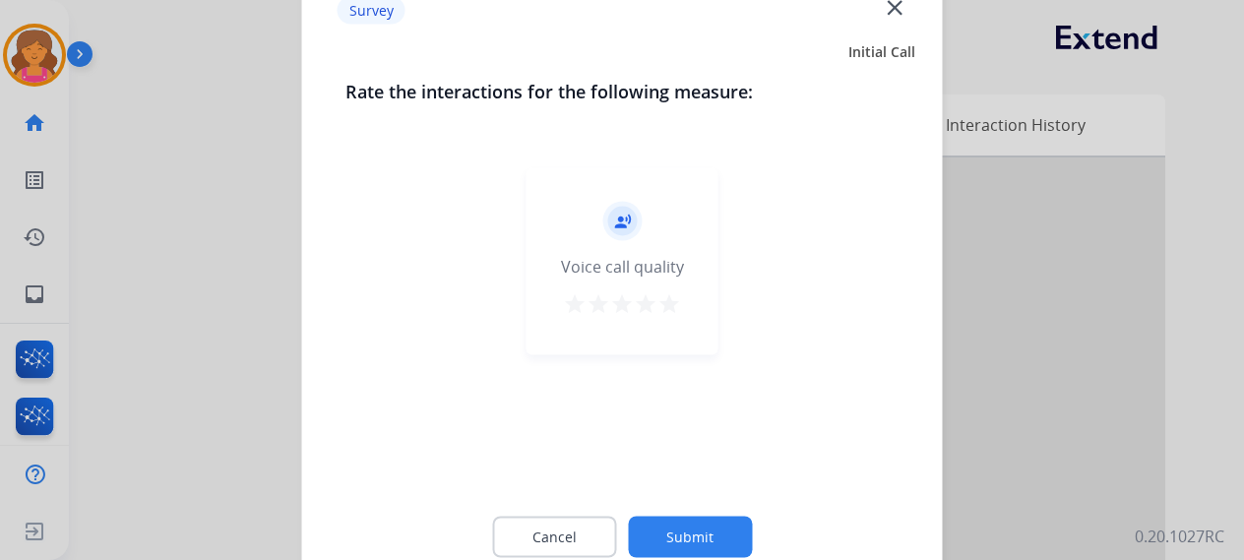
click at [667, 308] on mat-icon "star" at bounding box center [670, 303] width 24 height 24
click at [641, 519] on button "Submit" at bounding box center [690, 536] width 124 height 41
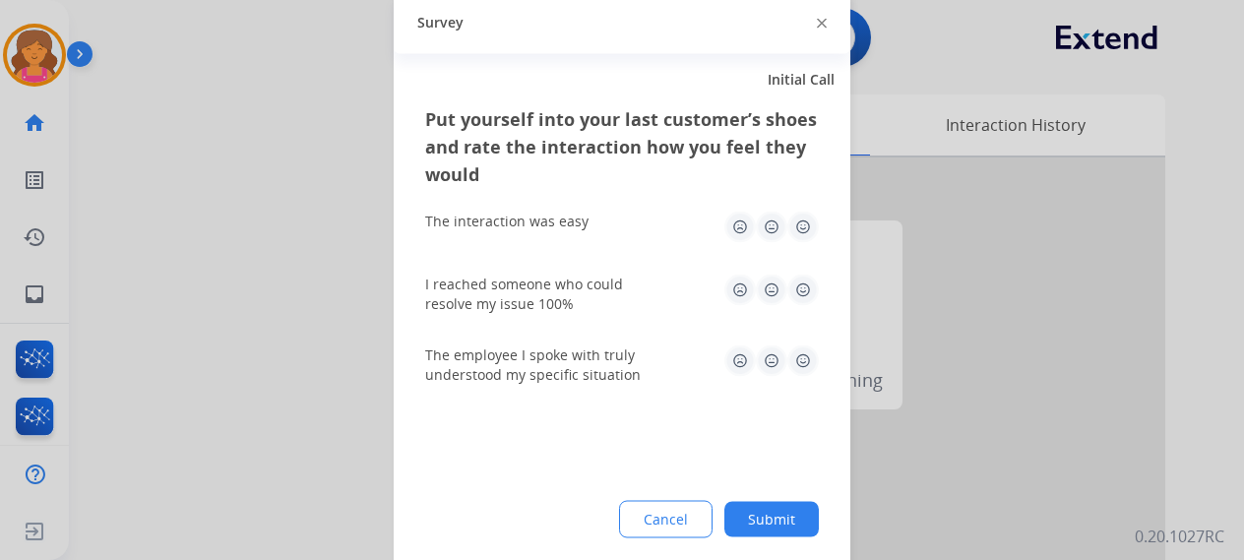
drag, startPoint x: 794, startPoint y: 225, endPoint x: 793, endPoint y: 254, distance: 28.6
click at [795, 225] on img at bounding box center [804, 227] width 32 height 32
click at [800, 286] on img at bounding box center [804, 290] width 32 height 32
click at [809, 363] on img at bounding box center [804, 361] width 32 height 32
click at [781, 509] on button "Submit" at bounding box center [772, 518] width 95 height 35
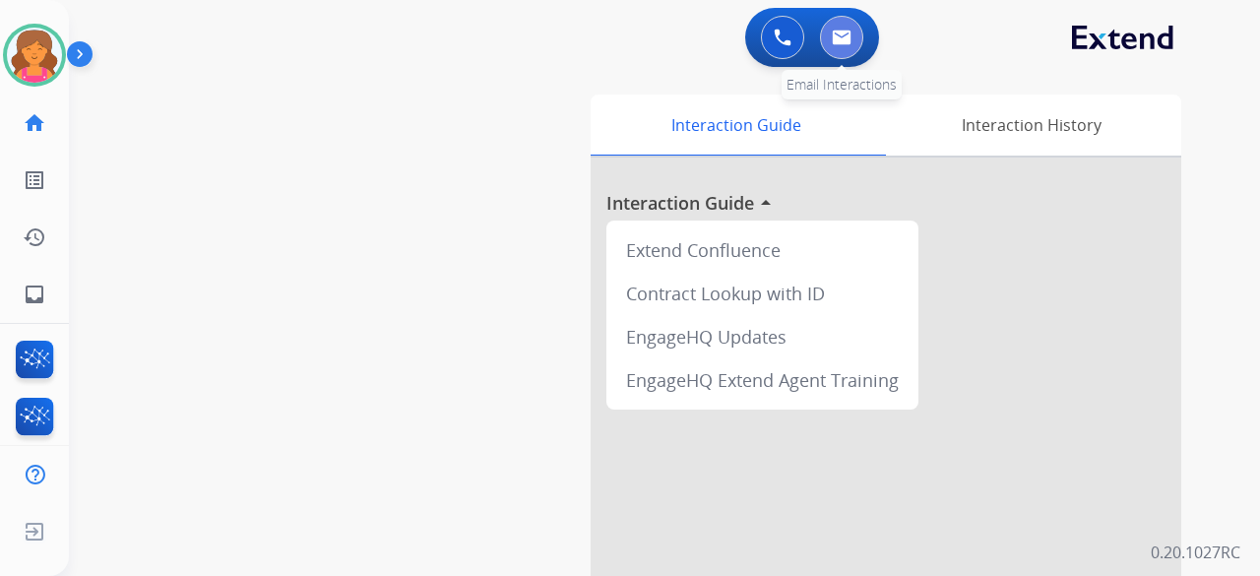
click at [845, 27] on button at bounding box center [841, 37] width 43 height 43
select select "**********"
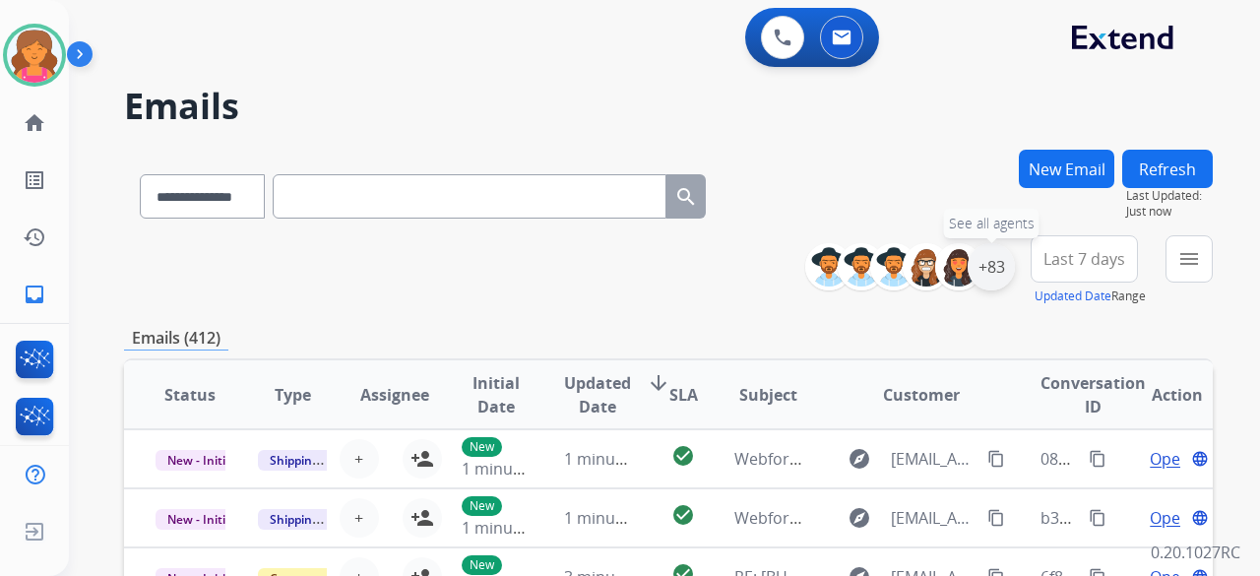
click at [998, 259] on div "+83" at bounding box center [991, 266] width 47 height 47
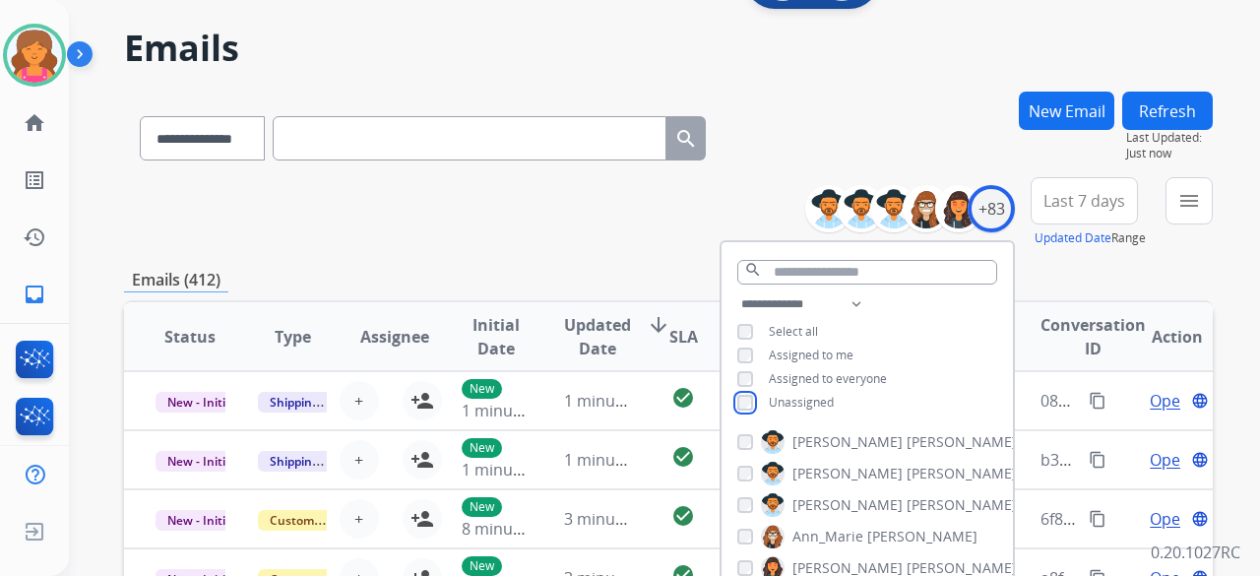
scroll to position [98, 0]
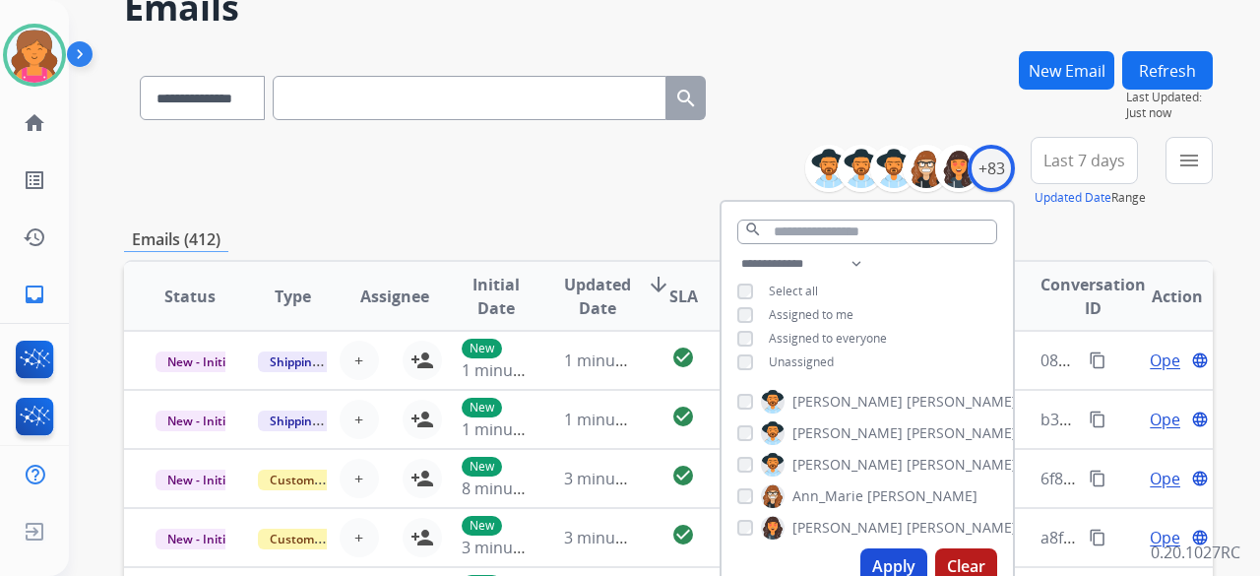
click at [897, 550] on button "Apply" at bounding box center [893, 565] width 67 height 35
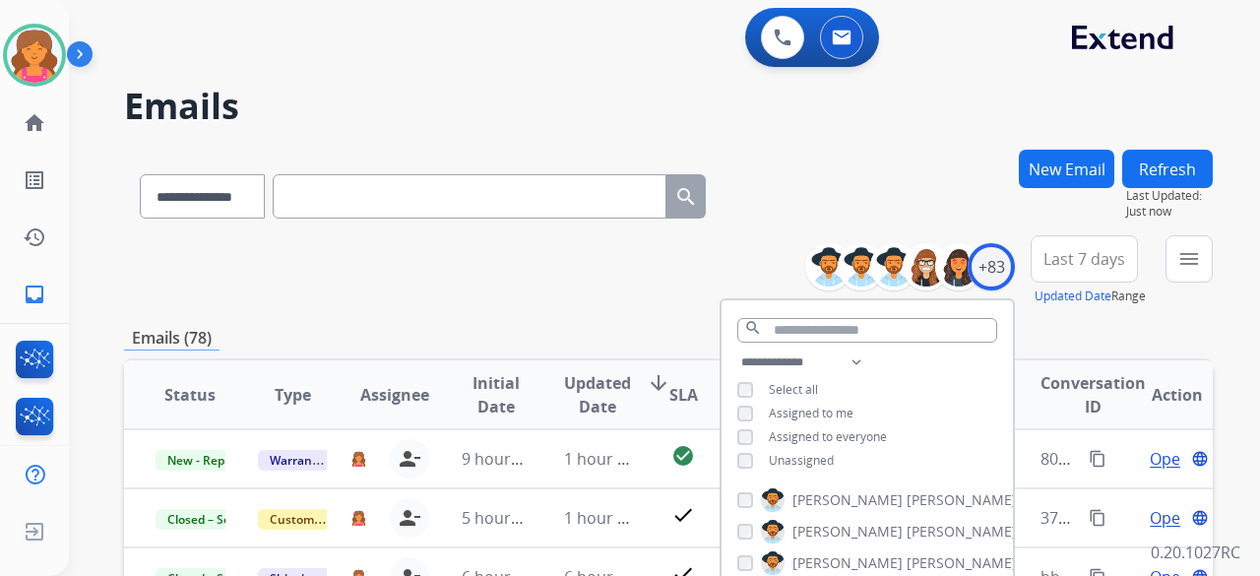
click at [1070, 255] on span "Last 7 days" at bounding box center [1085, 259] width 82 height 8
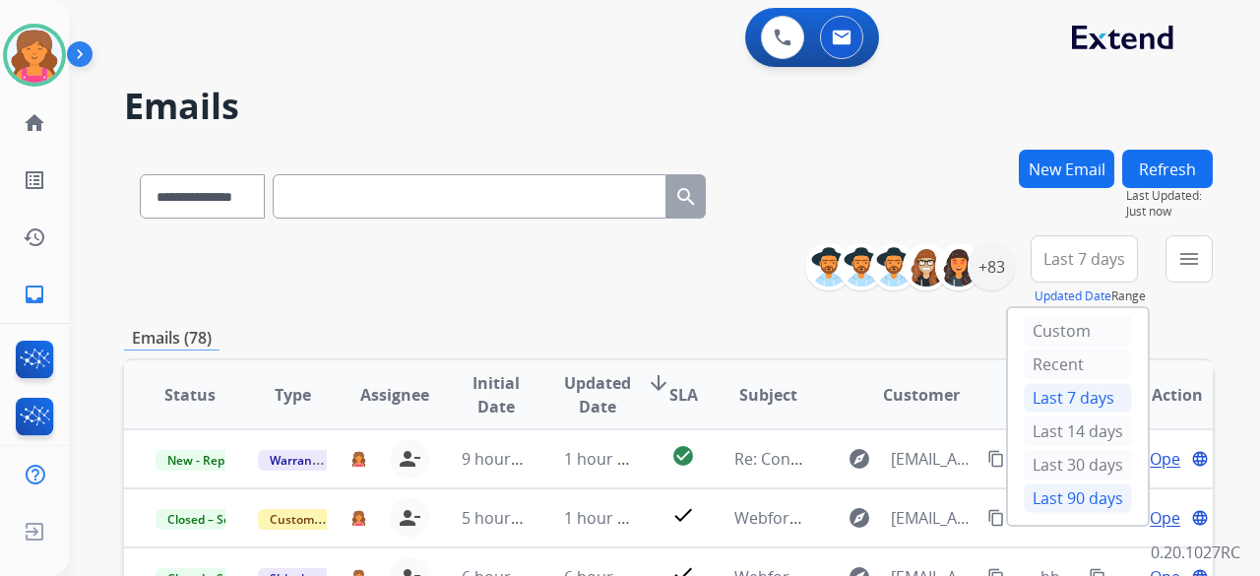
click at [1049, 493] on div "Last 90 days" at bounding box center [1078, 498] width 108 height 30
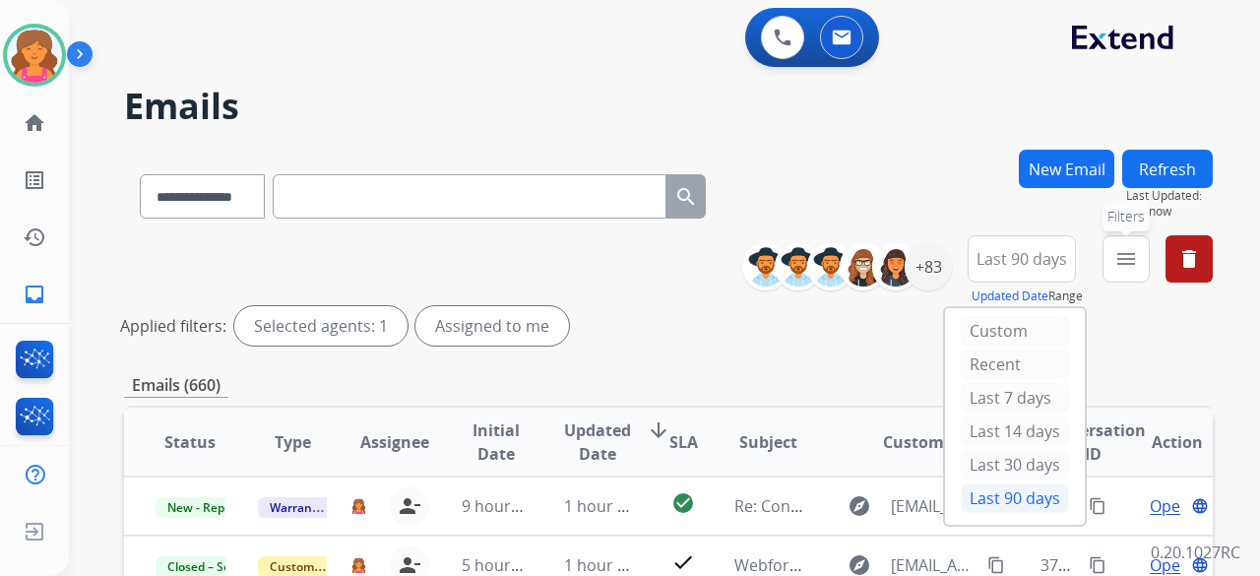
click at [1124, 261] on mat-icon "menu" at bounding box center [1126, 259] width 24 height 24
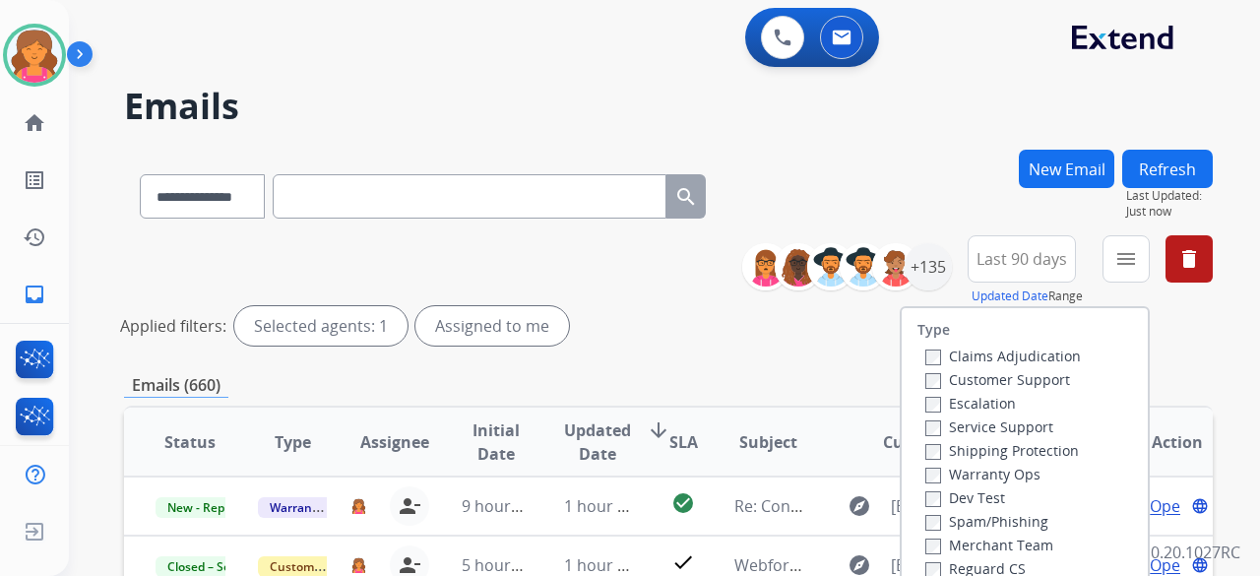
click at [992, 381] on label "Customer Support" at bounding box center [997, 379] width 145 height 19
click at [969, 450] on label "Shipping Protection" at bounding box center [1002, 450] width 154 height 19
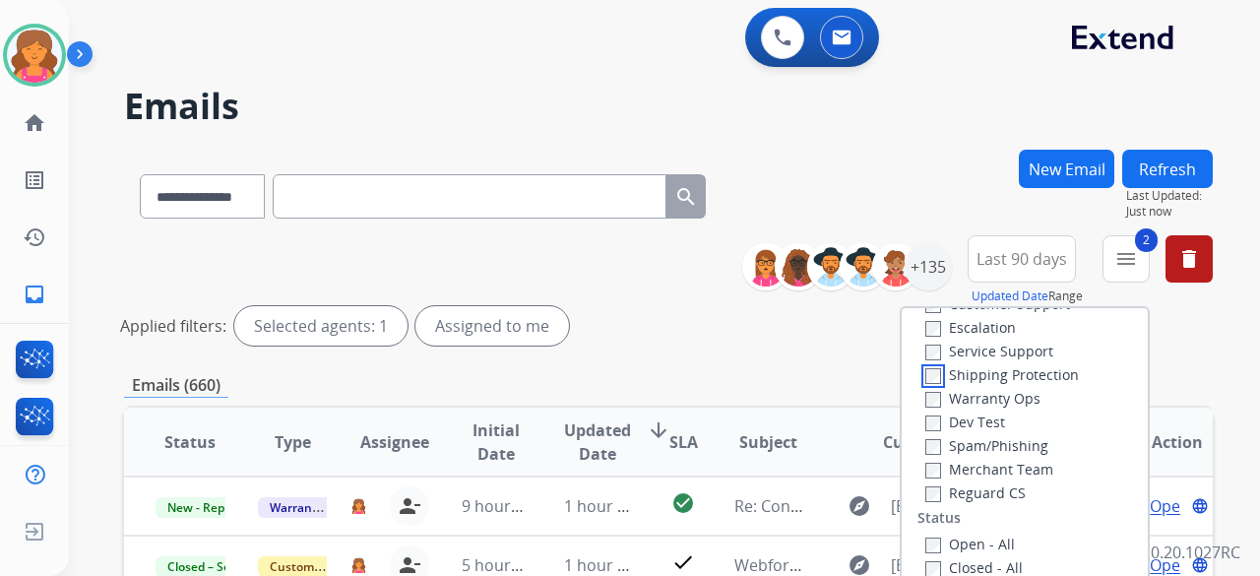
scroll to position [197, 0]
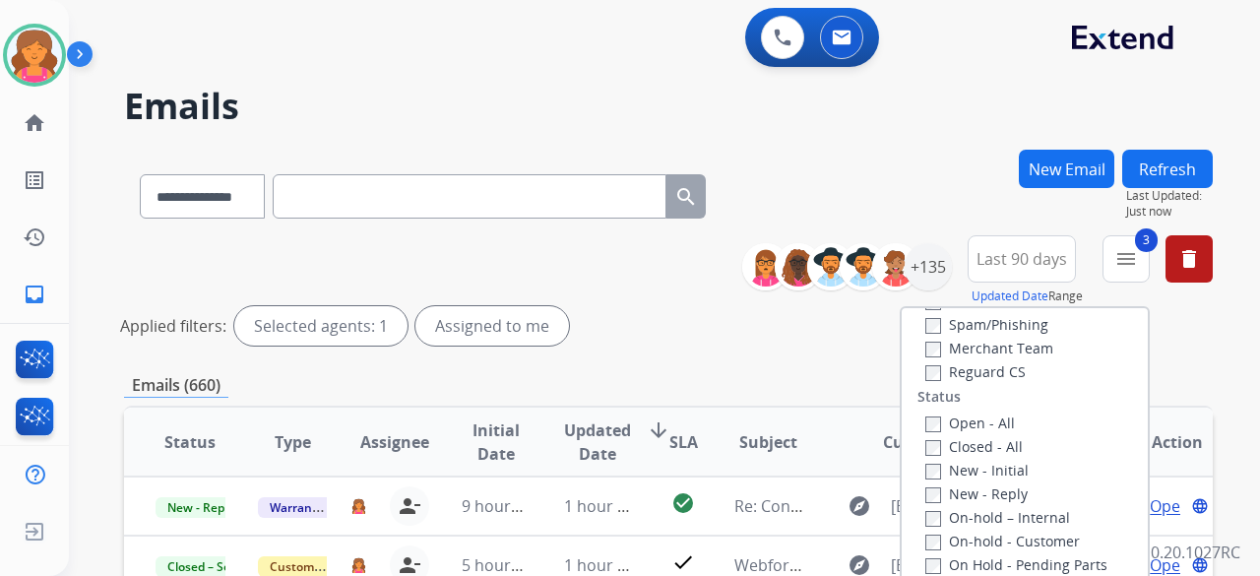
click at [928, 429] on label "Open - All" at bounding box center [970, 422] width 90 height 19
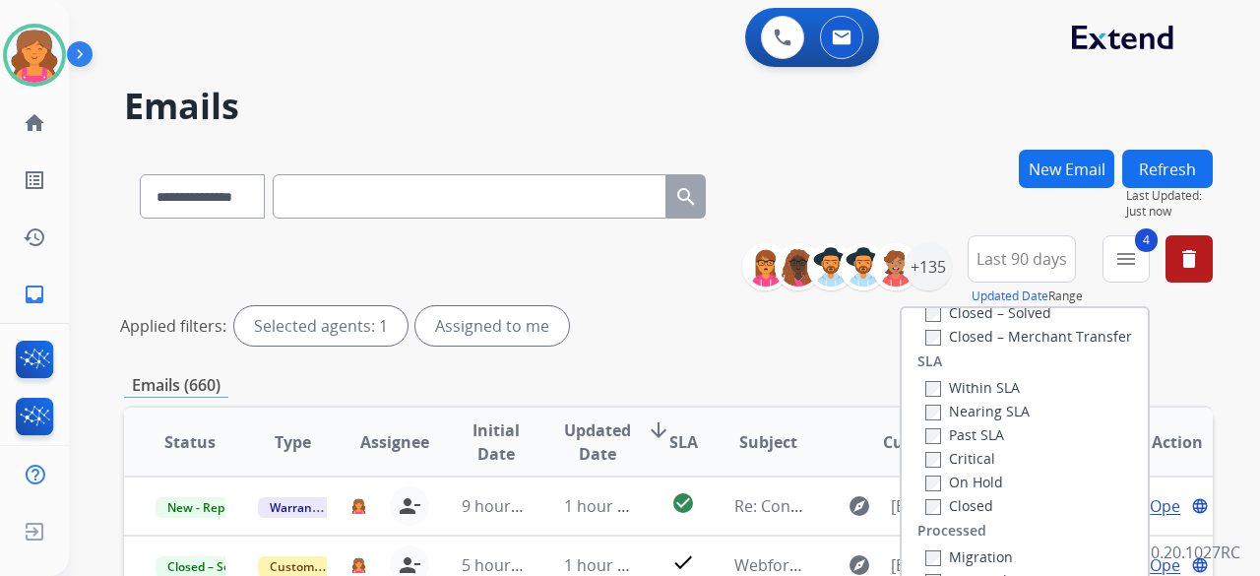
scroll to position [295, 0]
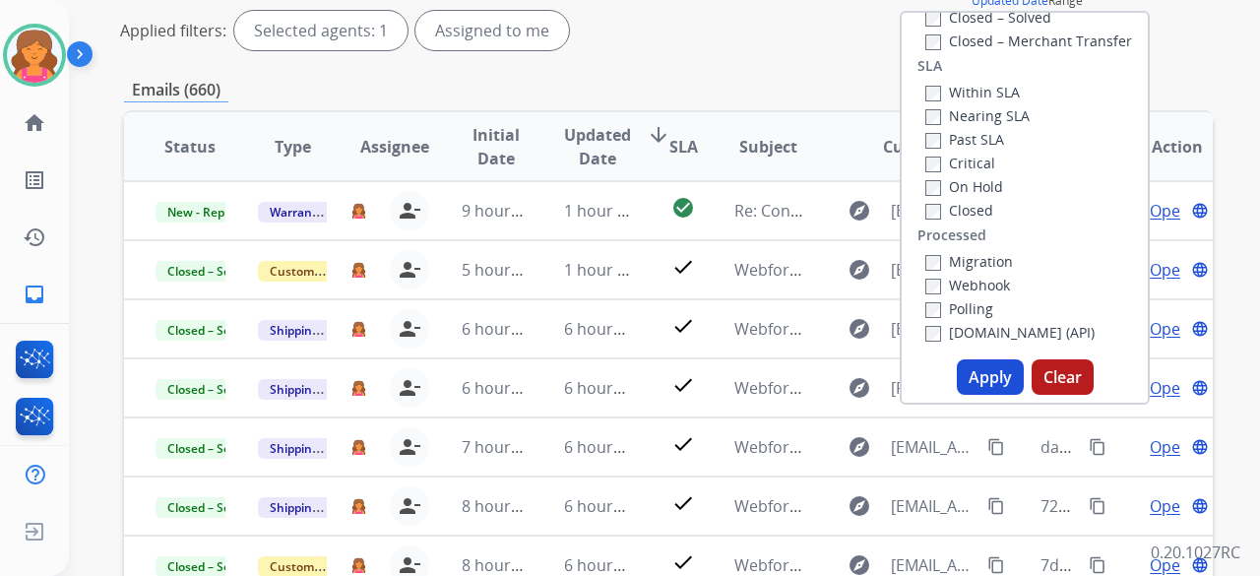
click at [975, 361] on button "Apply" at bounding box center [990, 376] width 67 height 35
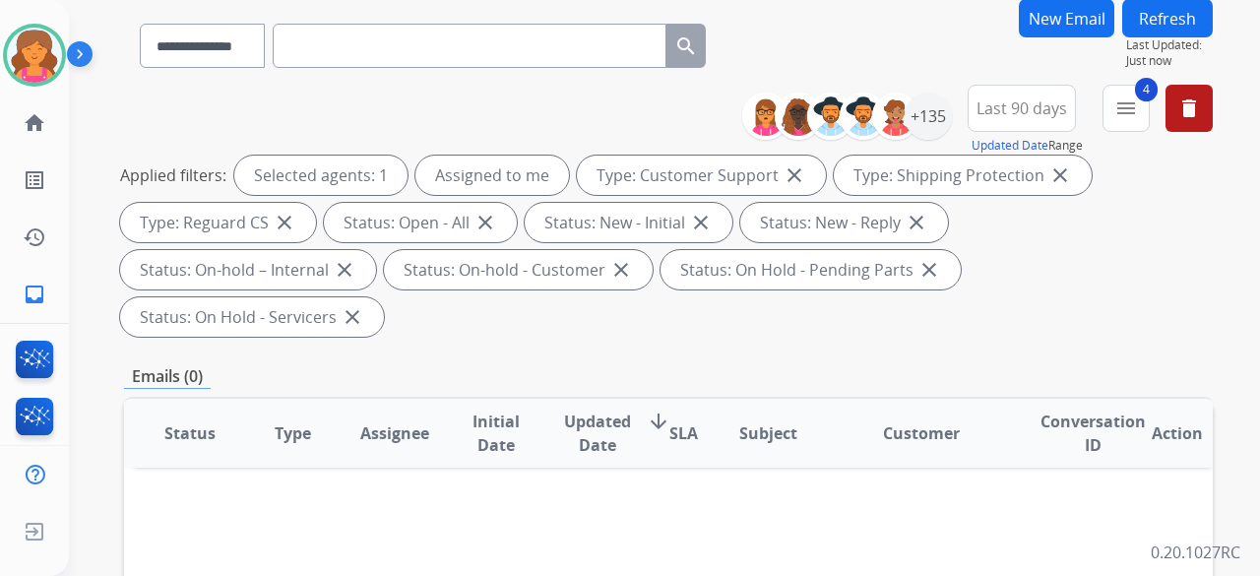
scroll to position [0, 0]
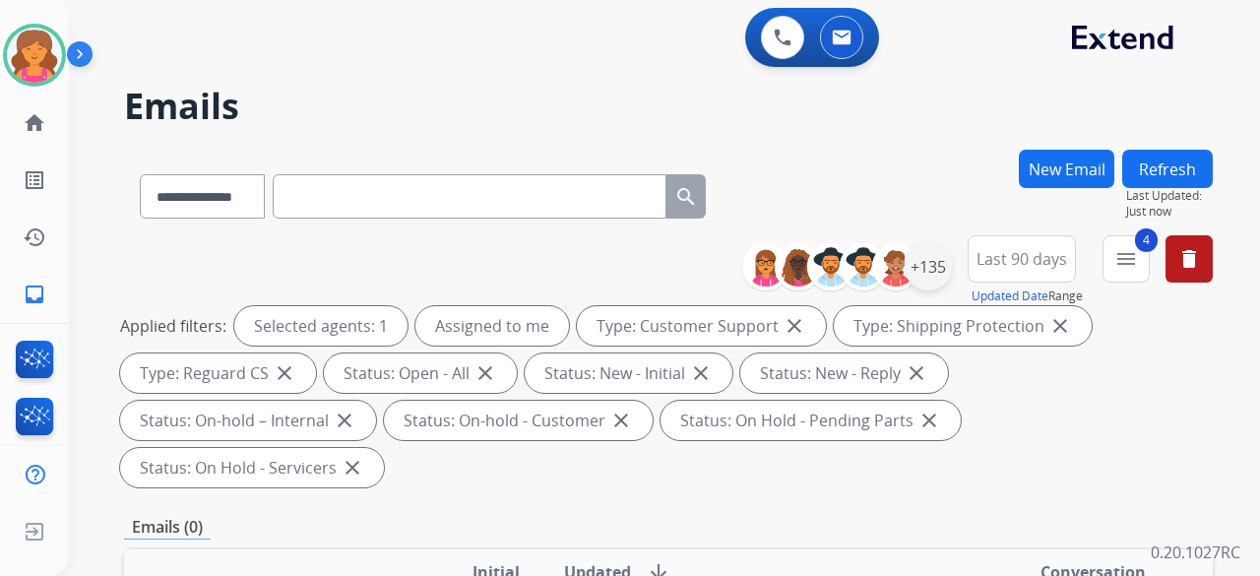
drag, startPoint x: 927, startPoint y: 235, endPoint x: 927, endPoint y: 259, distance: 23.6
click at [927, 242] on div "**********" at bounding box center [854, 266] width 195 height 63
click at [927, 259] on div "+135" at bounding box center [928, 266] width 47 height 47
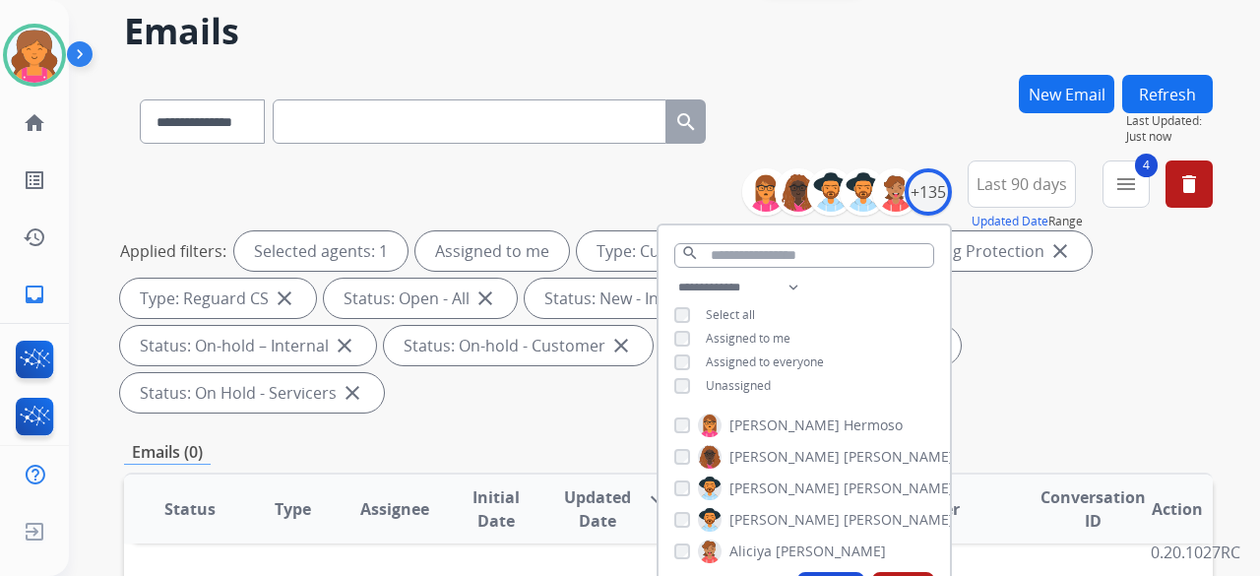
scroll to position [197, 0]
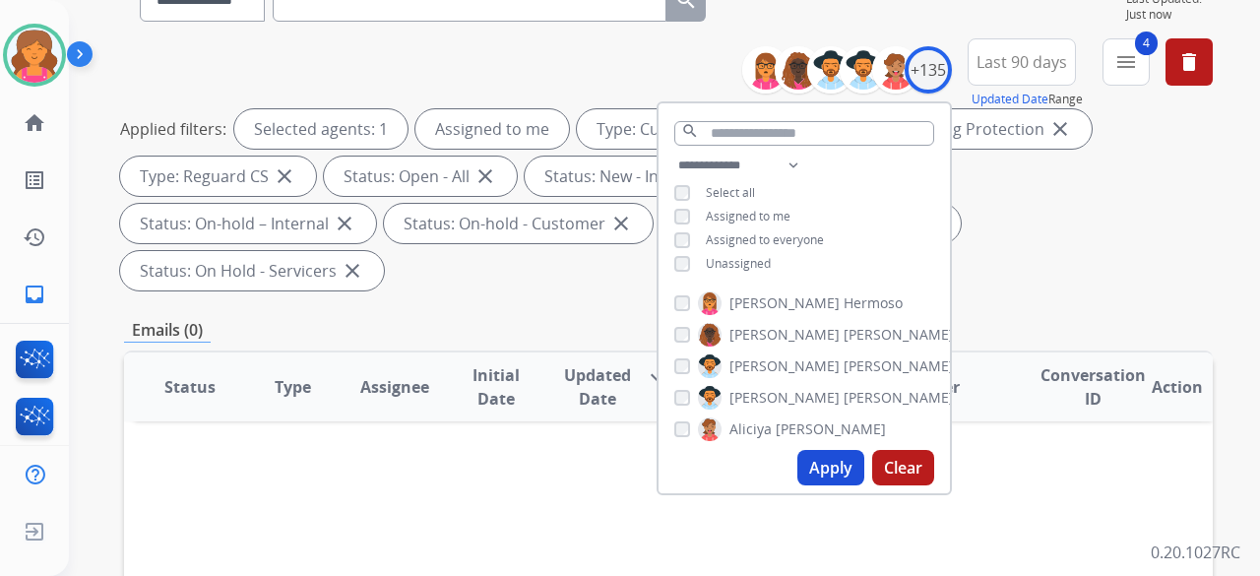
click at [846, 446] on div "Apply Clear" at bounding box center [804, 467] width 291 height 51
click at [844, 454] on button "Apply" at bounding box center [830, 467] width 67 height 35
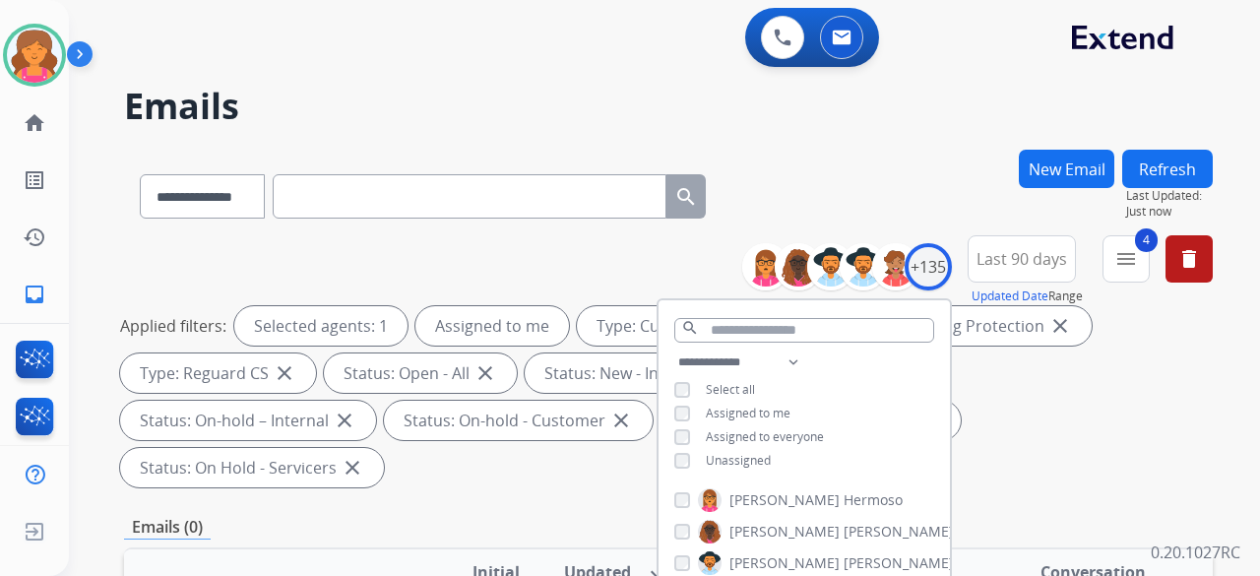
click at [533, 515] on div "Emails (0)" at bounding box center [668, 527] width 1089 height 25
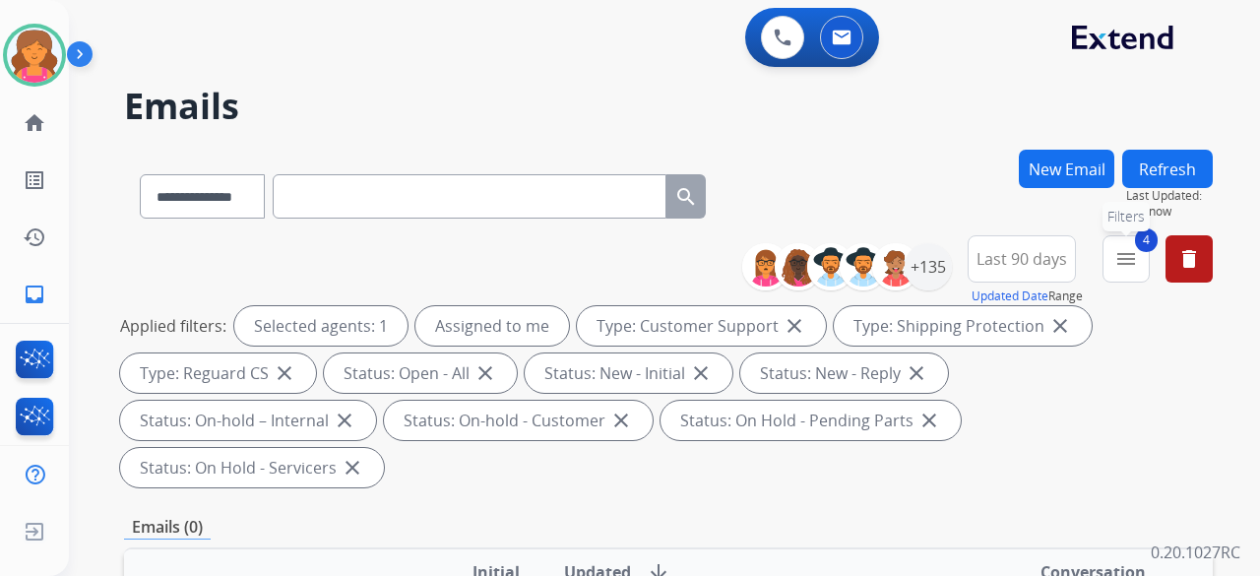
click at [1133, 257] on mat-icon "menu" at bounding box center [1126, 259] width 24 height 24
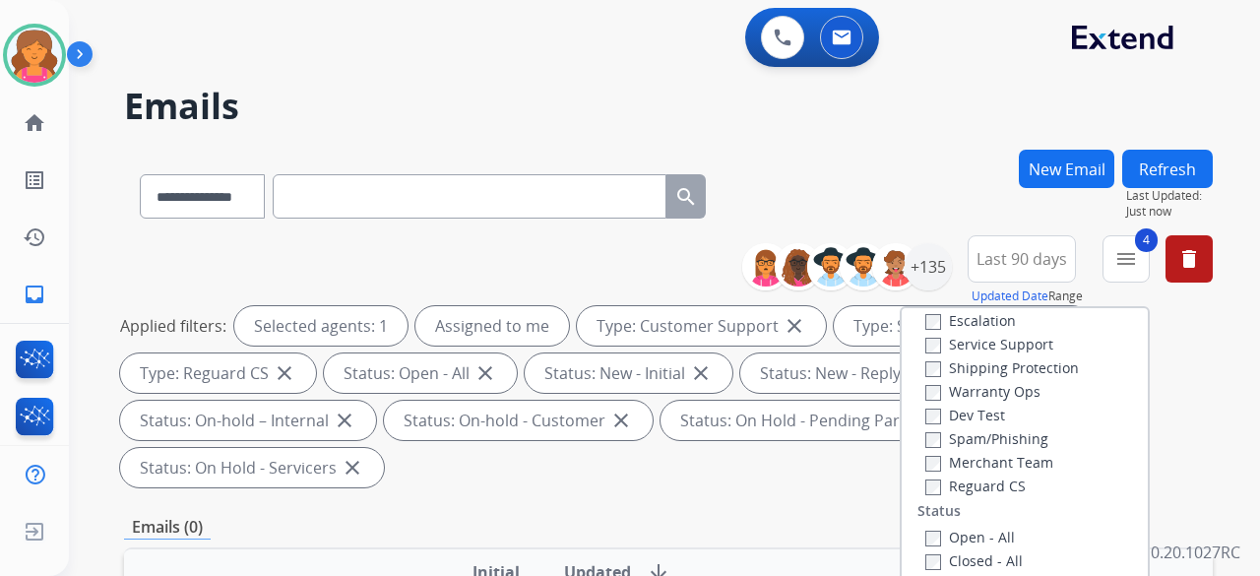
scroll to position [197, 0]
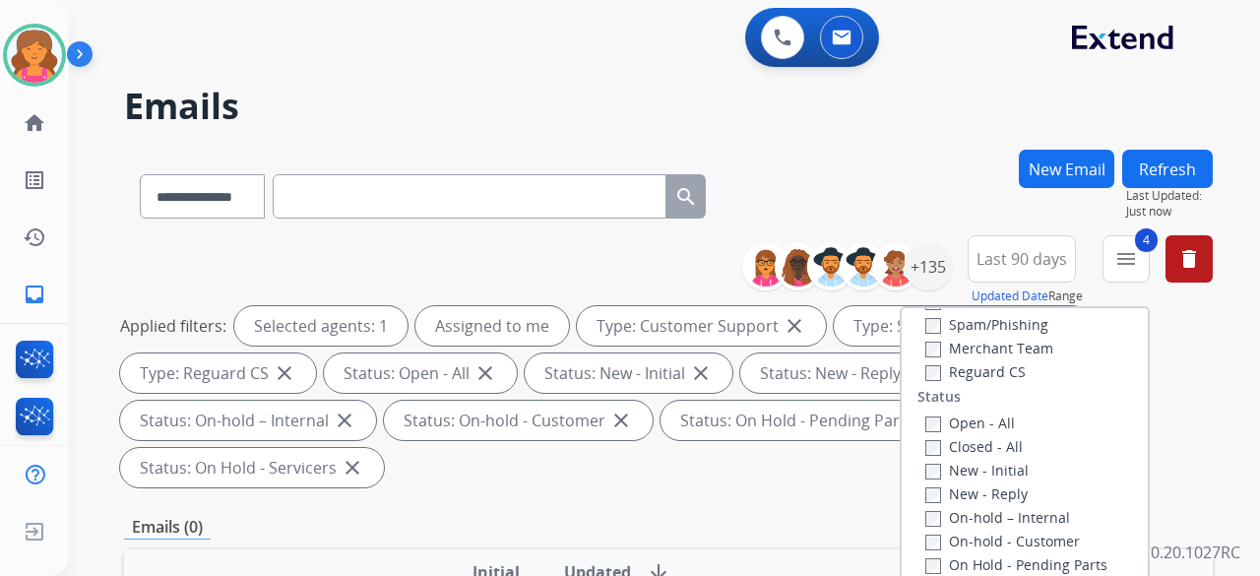
click at [779, 107] on h2 "Emails" at bounding box center [668, 106] width 1089 height 39
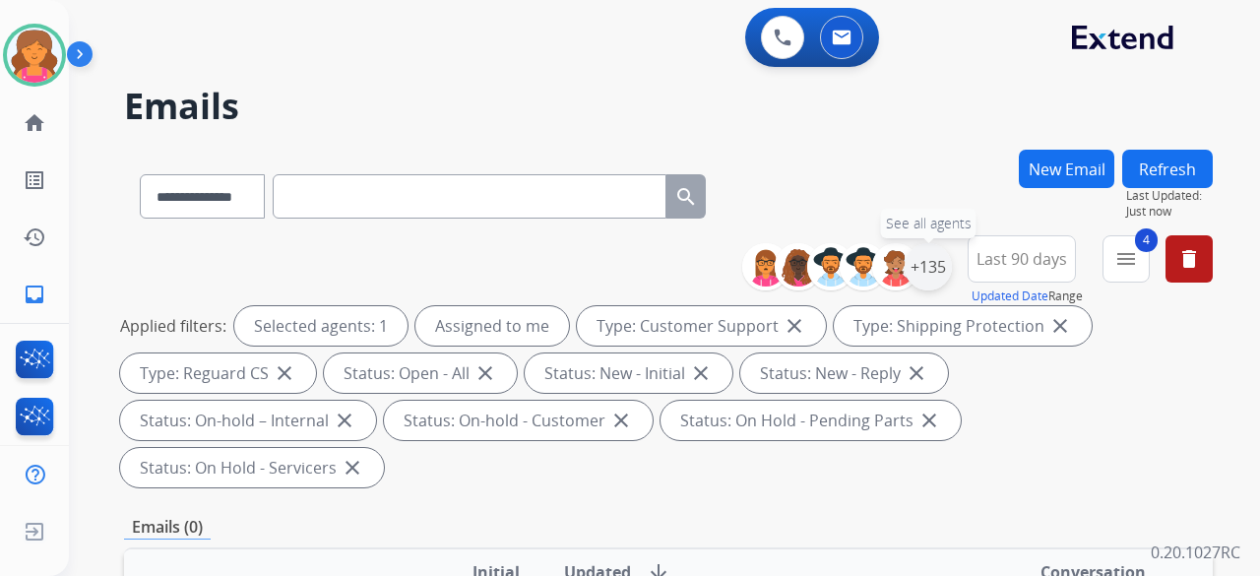
click at [934, 277] on div "+135" at bounding box center [928, 266] width 47 height 47
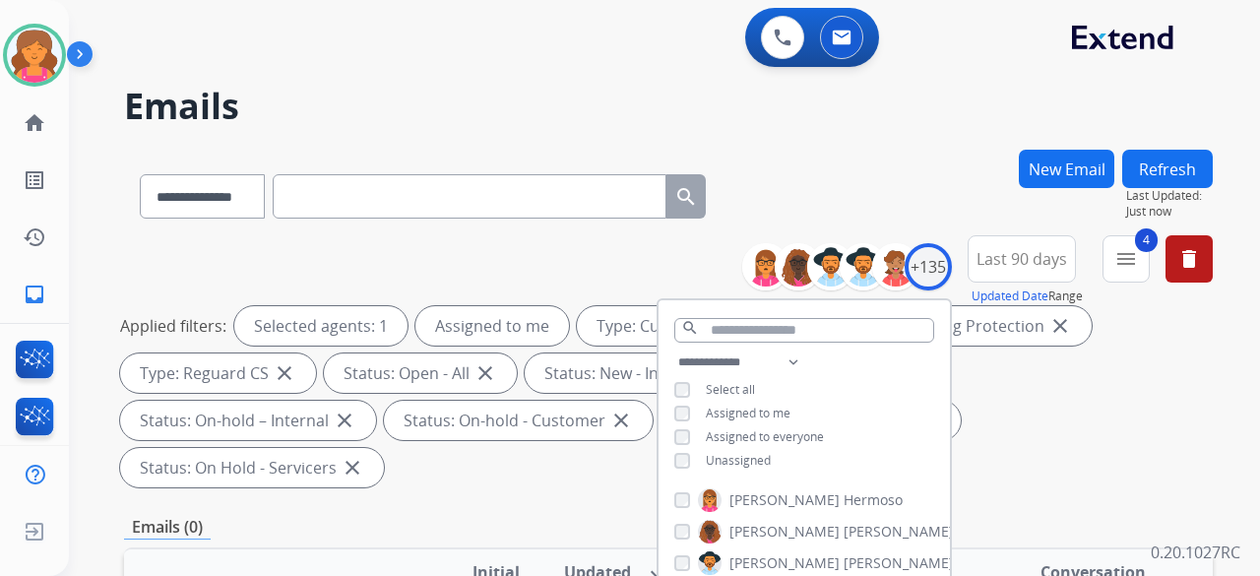
click at [685, 449] on div "**********" at bounding box center [804, 413] width 291 height 126
click at [681, 471] on div "**********" at bounding box center [804, 413] width 291 height 126
click at [679, 468] on div "**********" at bounding box center [804, 413] width 291 height 126
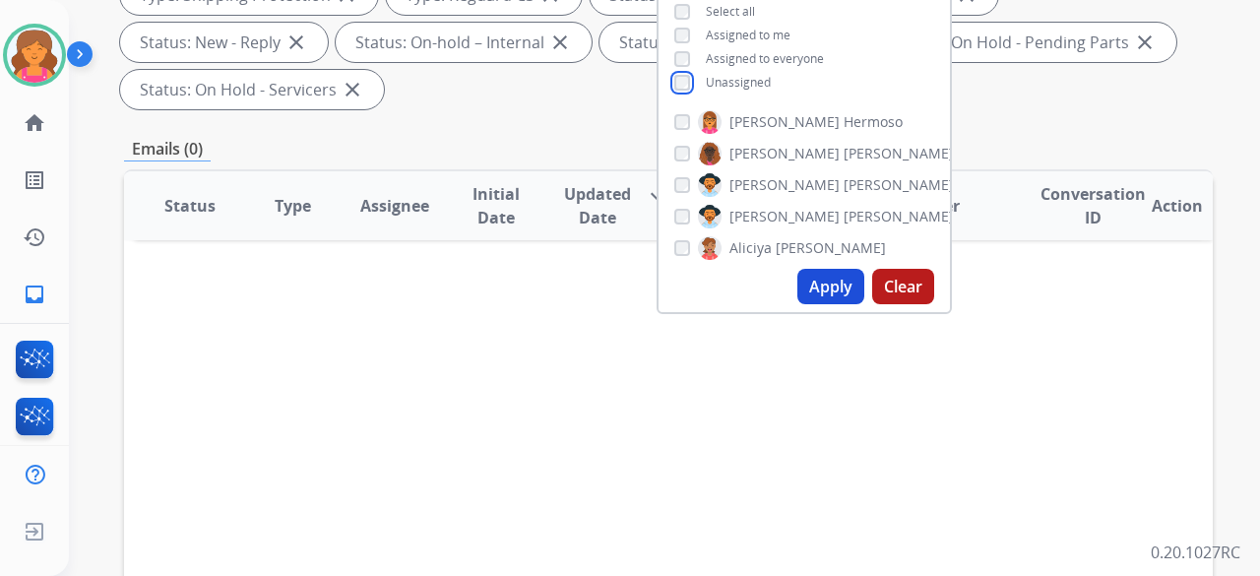
scroll to position [394, 0]
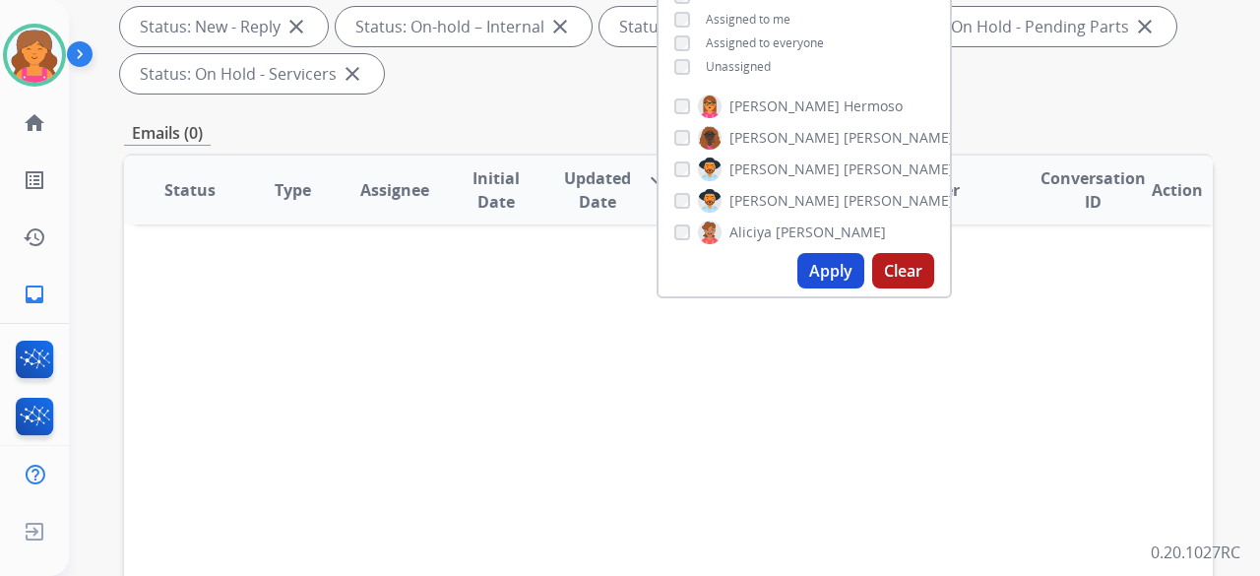
click at [799, 260] on button "Apply" at bounding box center [830, 270] width 67 height 35
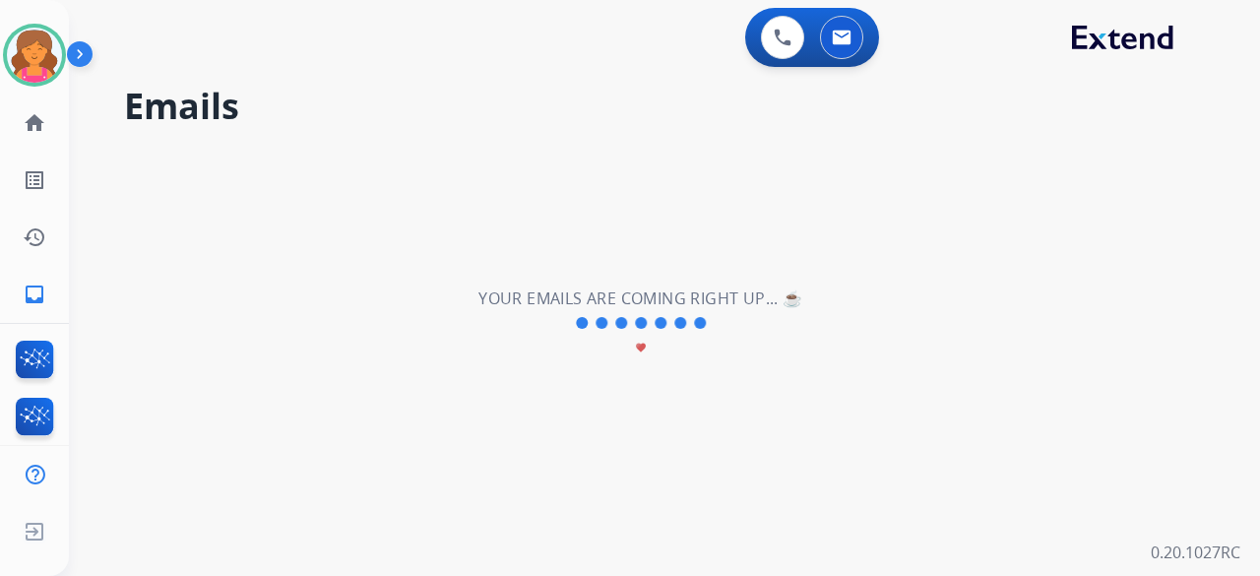
scroll to position [0, 0]
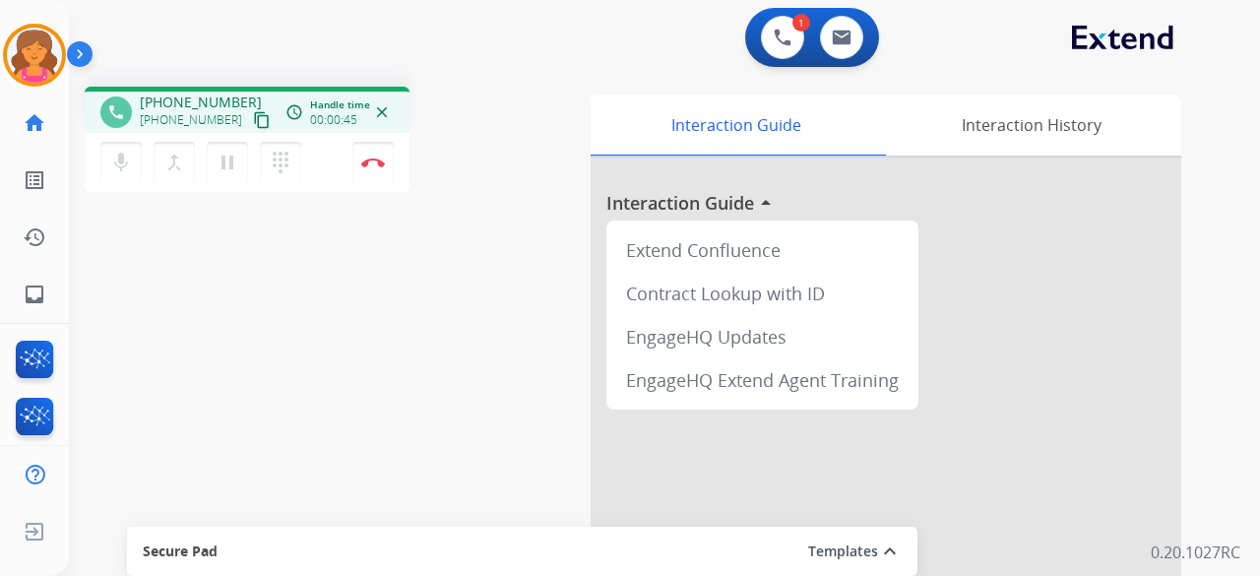
click at [253, 121] on mat-icon "content_copy" at bounding box center [262, 120] width 18 height 18
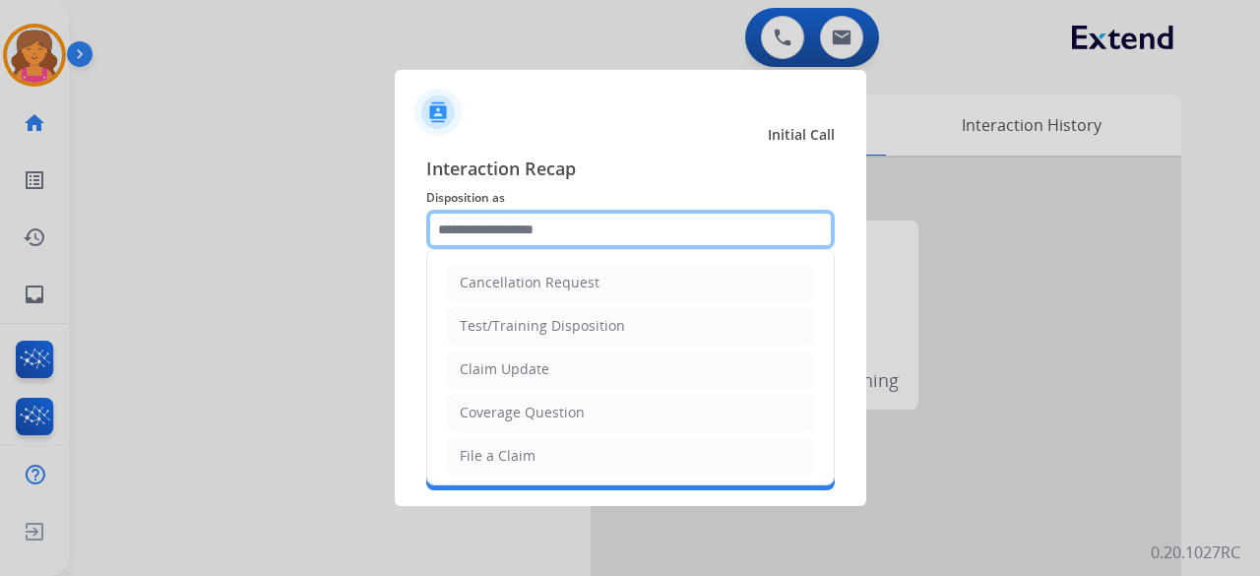
drag, startPoint x: 484, startPoint y: 222, endPoint x: 510, endPoint y: 259, distance: 45.3
click at [486, 222] on input "text" at bounding box center [630, 229] width 409 height 39
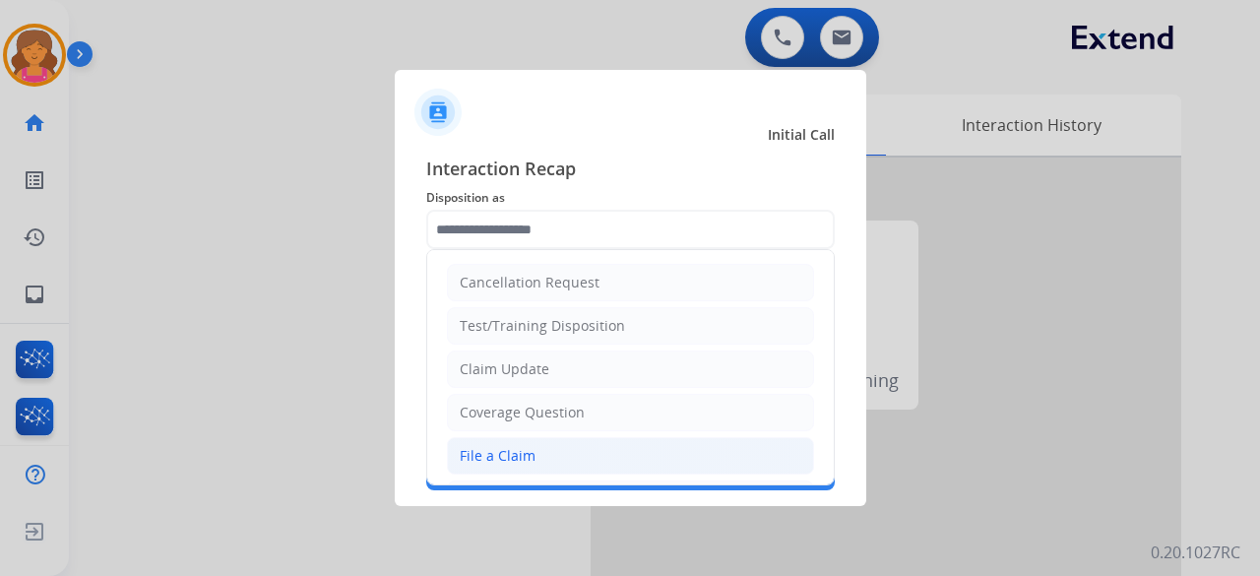
click at [569, 439] on li "File a Claim" at bounding box center [630, 455] width 367 height 37
type input "**********"
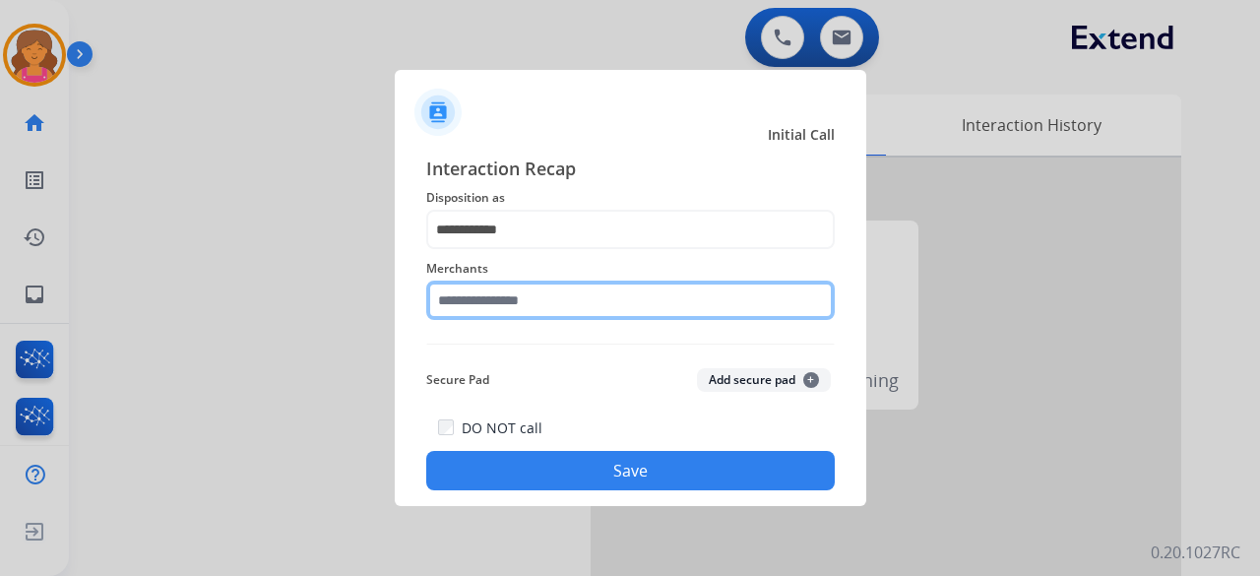
click at [508, 307] on input "text" at bounding box center [630, 300] width 409 height 39
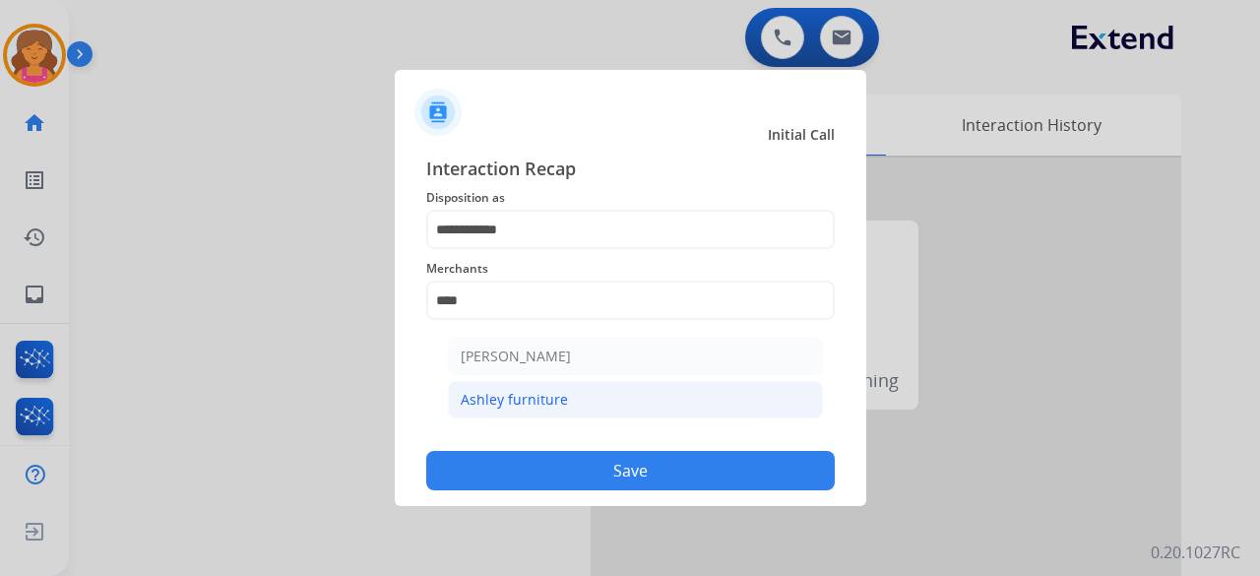
click at [605, 388] on li "Ashley furniture" at bounding box center [635, 399] width 375 height 37
type input "**********"
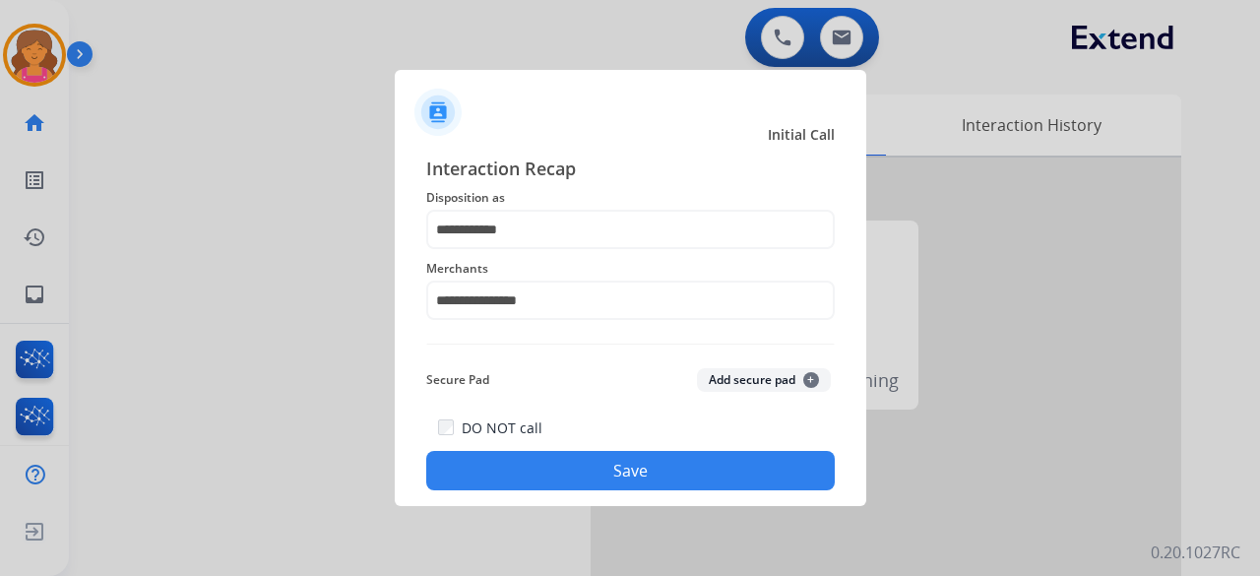
click at [553, 493] on div "**********" at bounding box center [631, 322] width 472 height 367
click at [555, 475] on button "Save" at bounding box center [630, 470] width 409 height 39
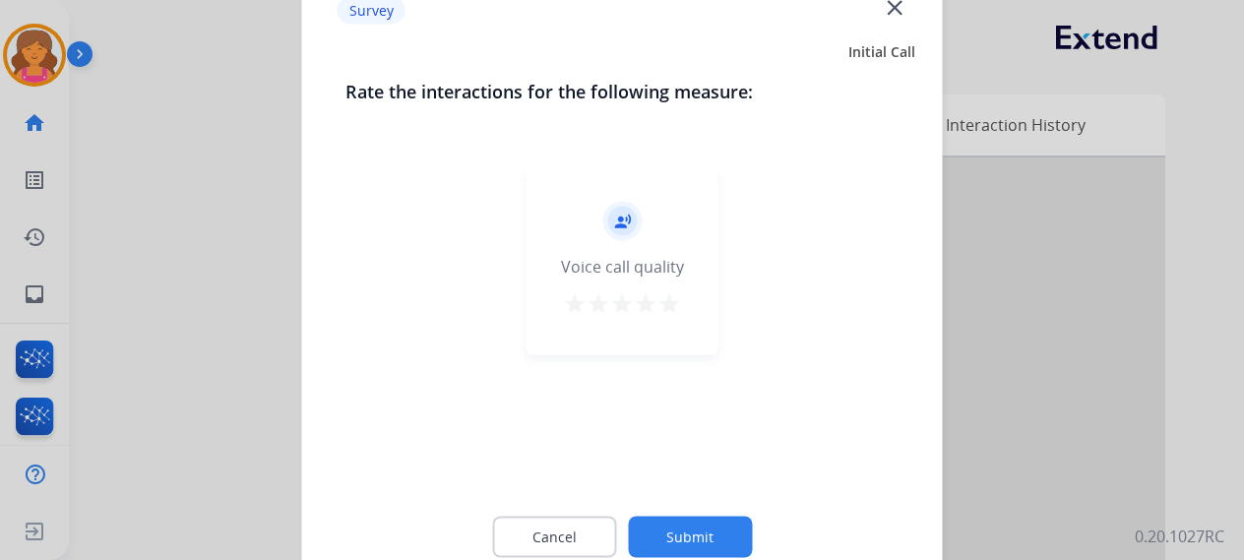
click at [683, 312] on div "record_voice_over Voice call quality star star star star star" at bounding box center [623, 260] width 192 height 187
click at [673, 316] on button "star" at bounding box center [670, 306] width 24 height 30
click at [698, 550] on button "Submit" at bounding box center [690, 536] width 124 height 41
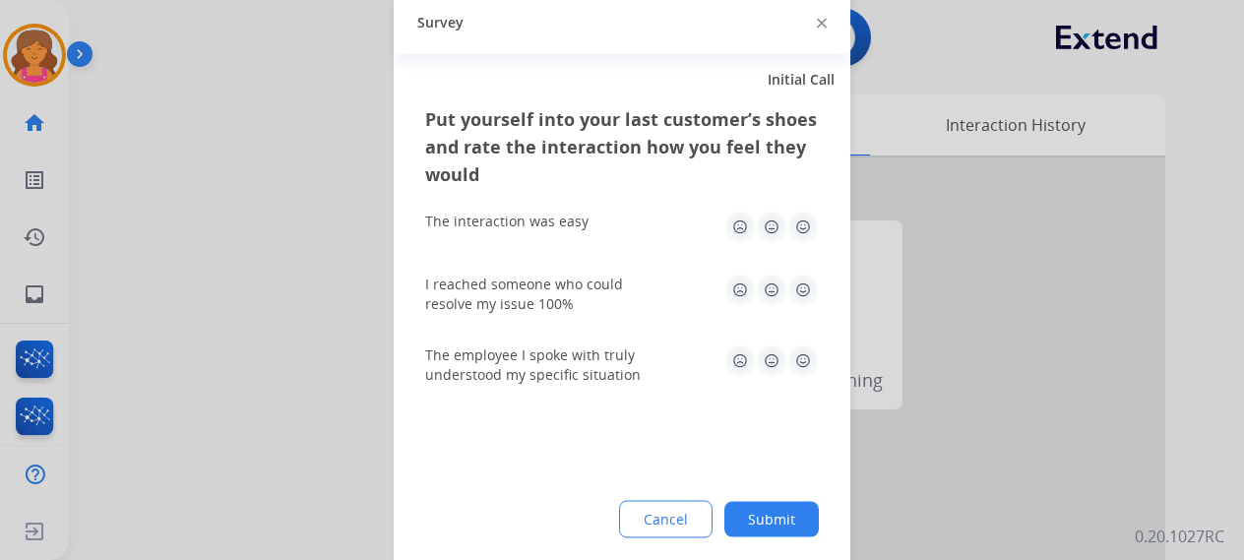
click at [803, 226] on img at bounding box center [804, 227] width 32 height 32
drag, startPoint x: 799, startPoint y: 286, endPoint x: 810, endPoint y: 345, distance: 59.1
click at [799, 288] on img at bounding box center [804, 290] width 32 height 32
click at [814, 367] on img at bounding box center [804, 361] width 32 height 32
click at [791, 503] on button "Submit" at bounding box center [772, 518] width 95 height 35
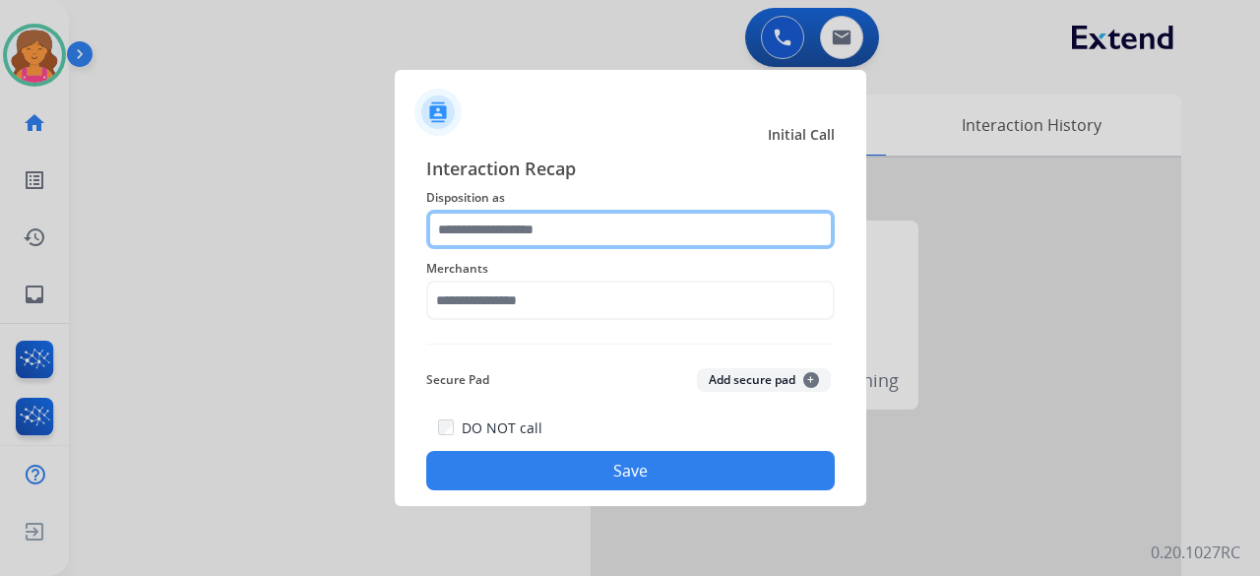
click at [453, 233] on input "text" at bounding box center [630, 229] width 409 height 39
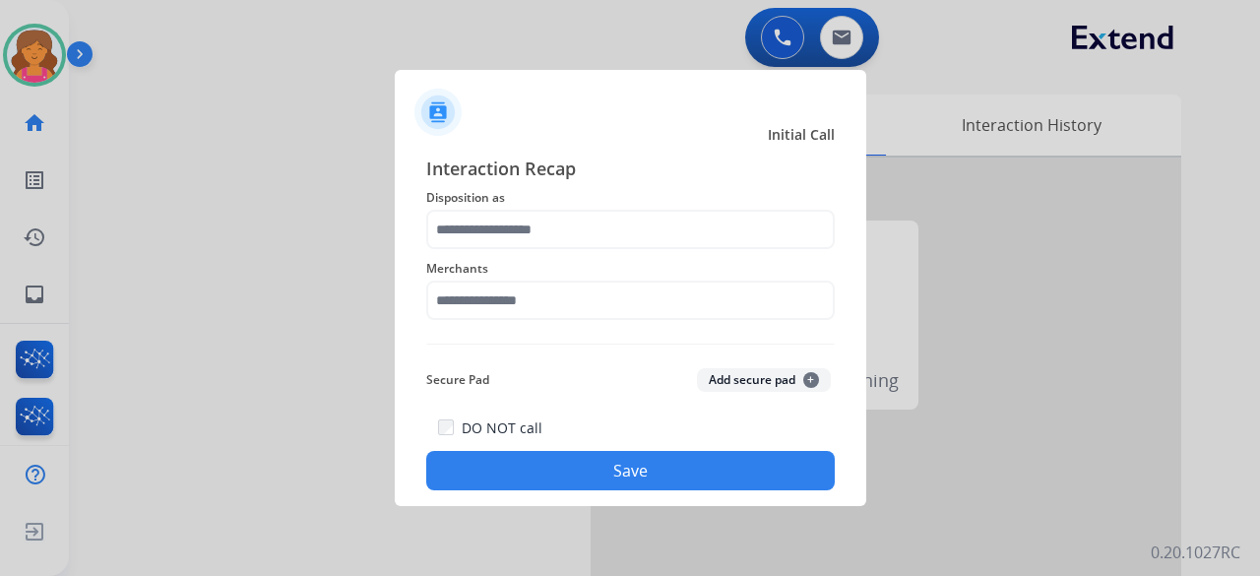
click at [604, 494] on div "Interaction Recap Disposition as Merchants Secure Pad Add secure pad + DO NOT c…" at bounding box center [631, 322] width 472 height 367
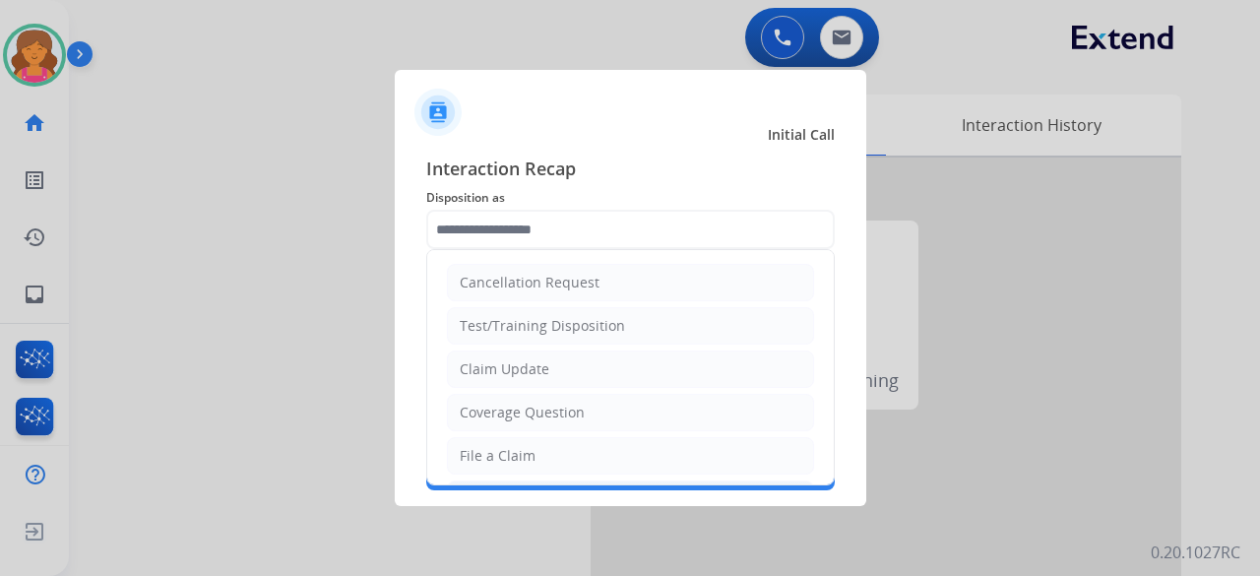
click at [596, 480] on li "MyExtend Support" at bounding box center [630, 498] width 367 height 37
type input "**********"
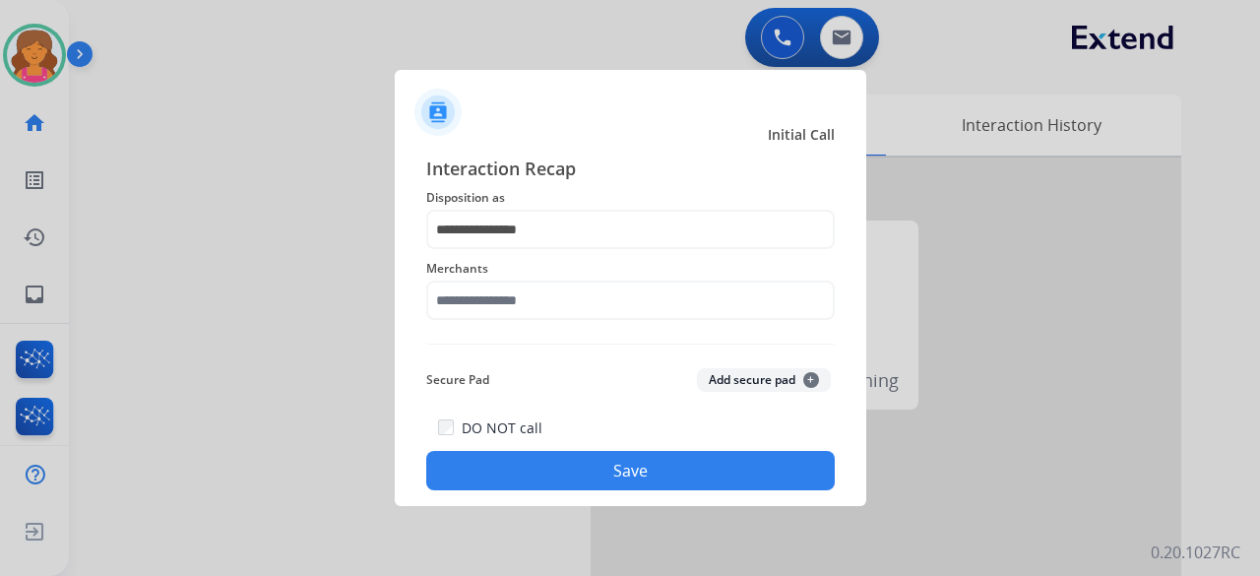
click at [41, 66] on div at bounding box center [630, 288] width 1260 height 576
click at [677, 42] on div at bounding box center [630, 288] width 1260 height 576
click at [683, 477] on button "Save" at bounding box center [630, 470] width 409 height 39
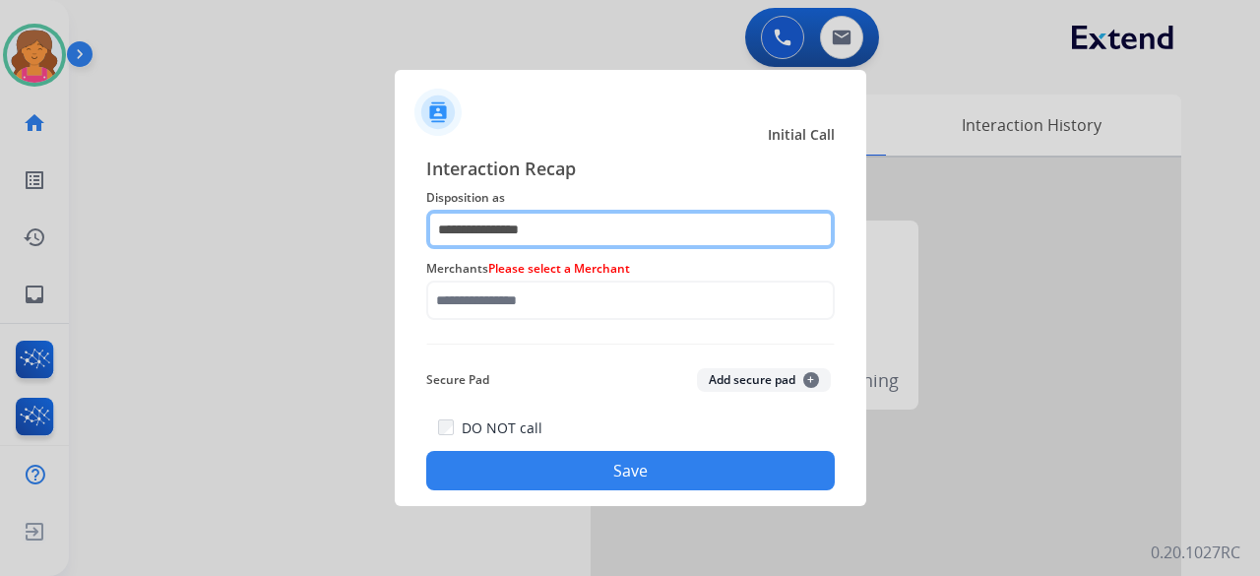
click at [489, 228] on input "**********" at bounding box center [630, 229] width 409 height 39
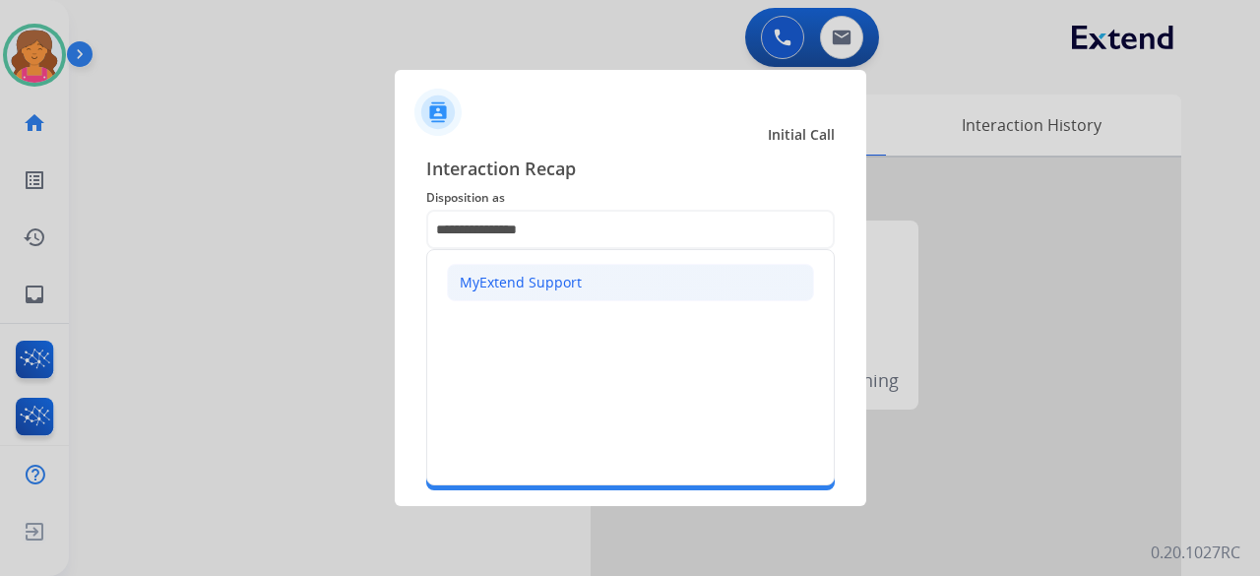
click at [500, 297] on li "MyExtend Support" at bounding box center [630, 282] width 367 height 37
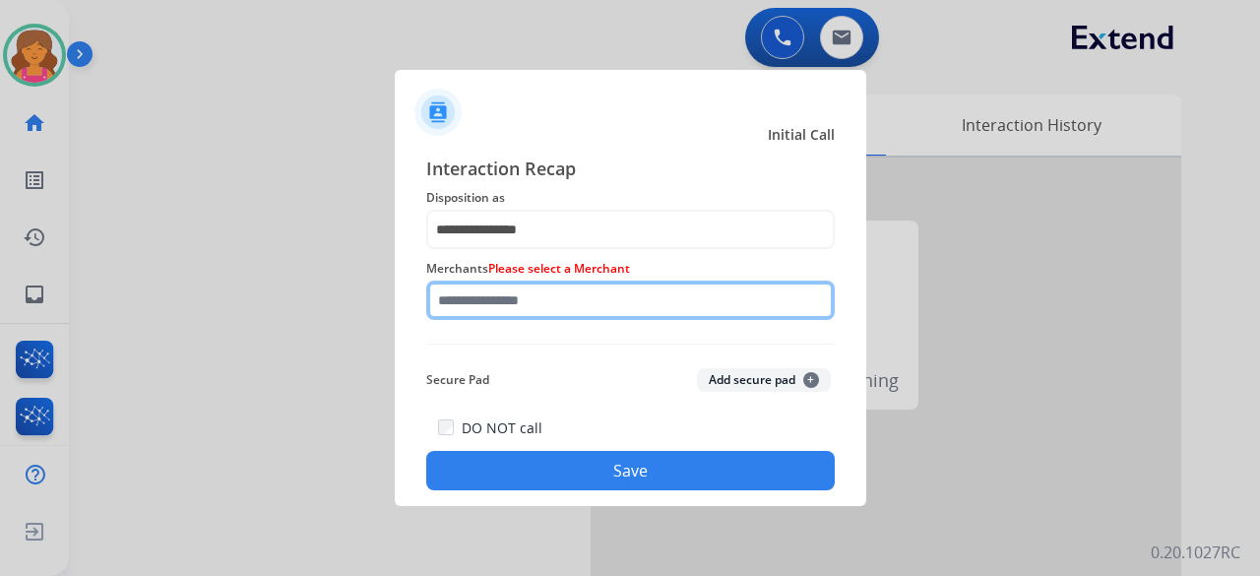
click at [494, 296] on input "text" at bounding box center [630, 300] width 409 height 39
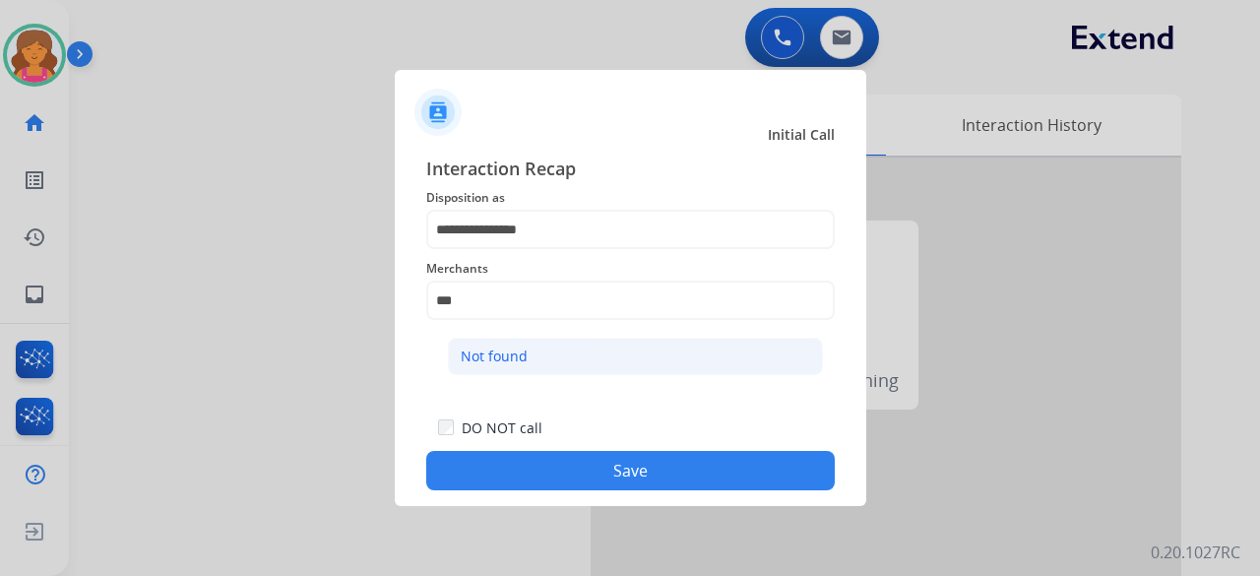
click at [501, 347] on div "Not found" at bounding box center [494, 357] width 67 height 20
type input "*********"
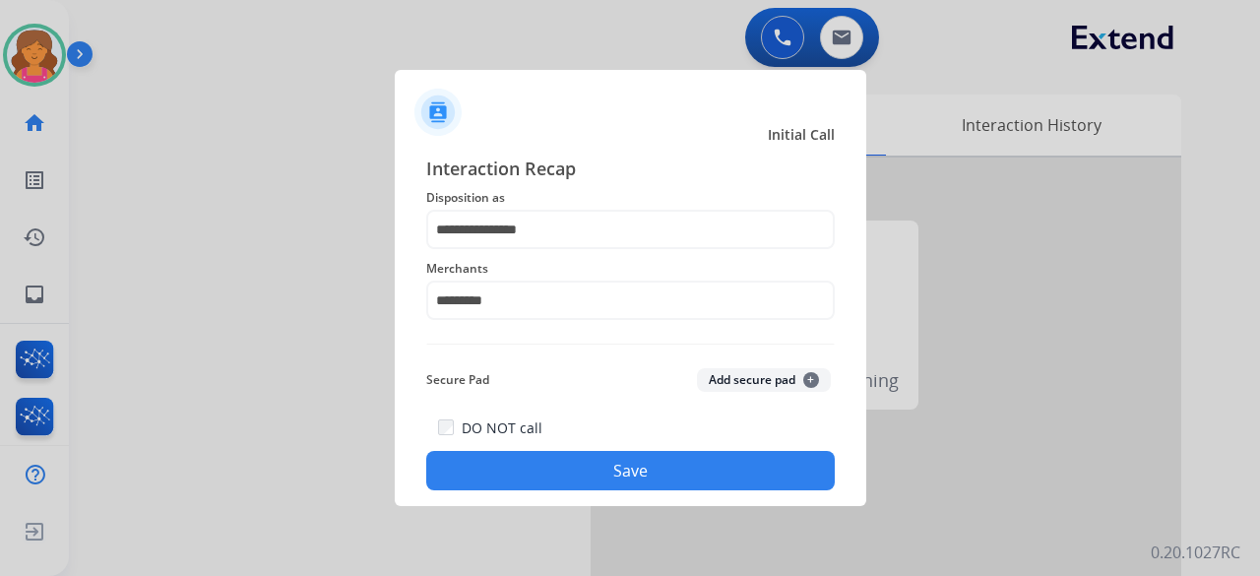
click at [527, 483] on button "Save" at bounding box center [630, 470] width 409 height 39
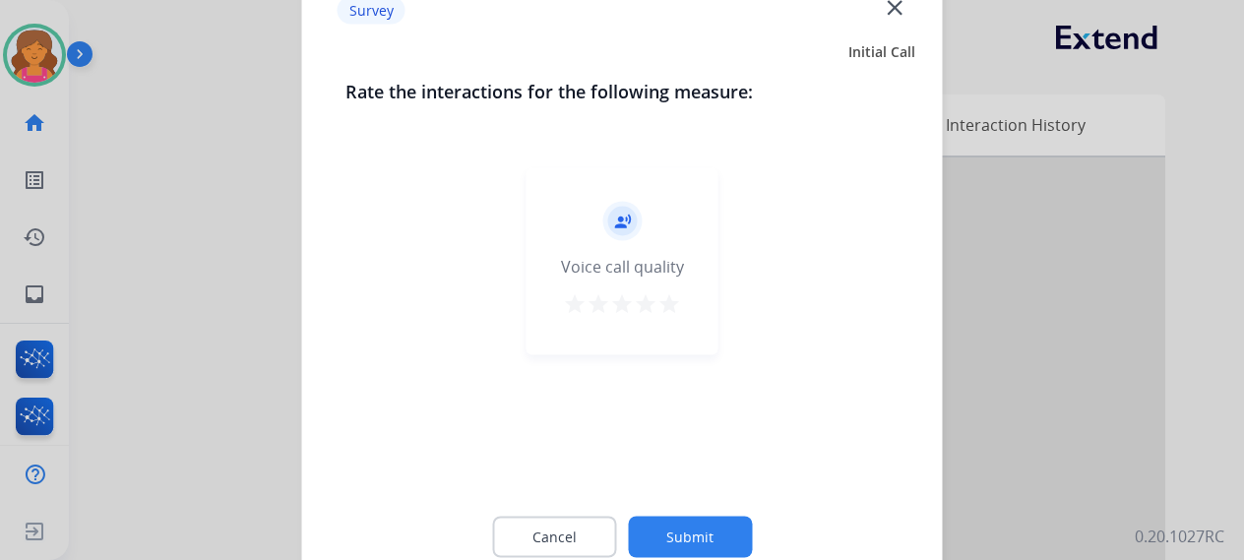
click at [675, 298] on mat-icon "star" at bounding box center [670, 303] width 24 height 24
click at [886, 13] on mat-icon "close" at bounding box center [895, 7] width 26 height 26
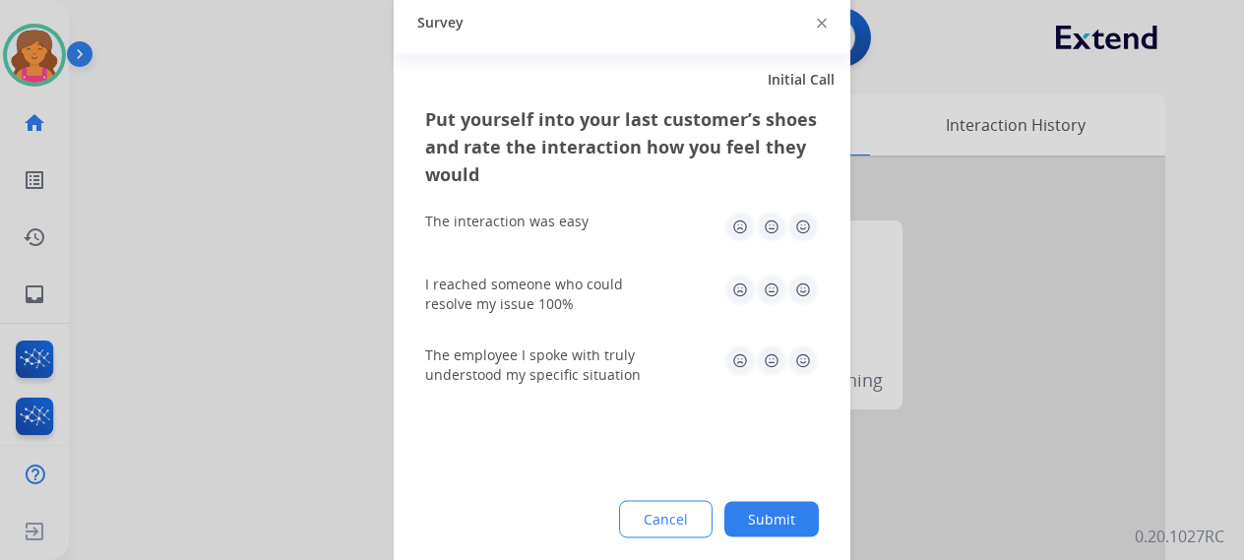
drag, startPoint x: 271, startPoint y: 107, endPoint x: 251, endPoint y: 94, distance: 24.0
click at [258, 96] on div at bounding box center [622, 280] width 1244 height 560
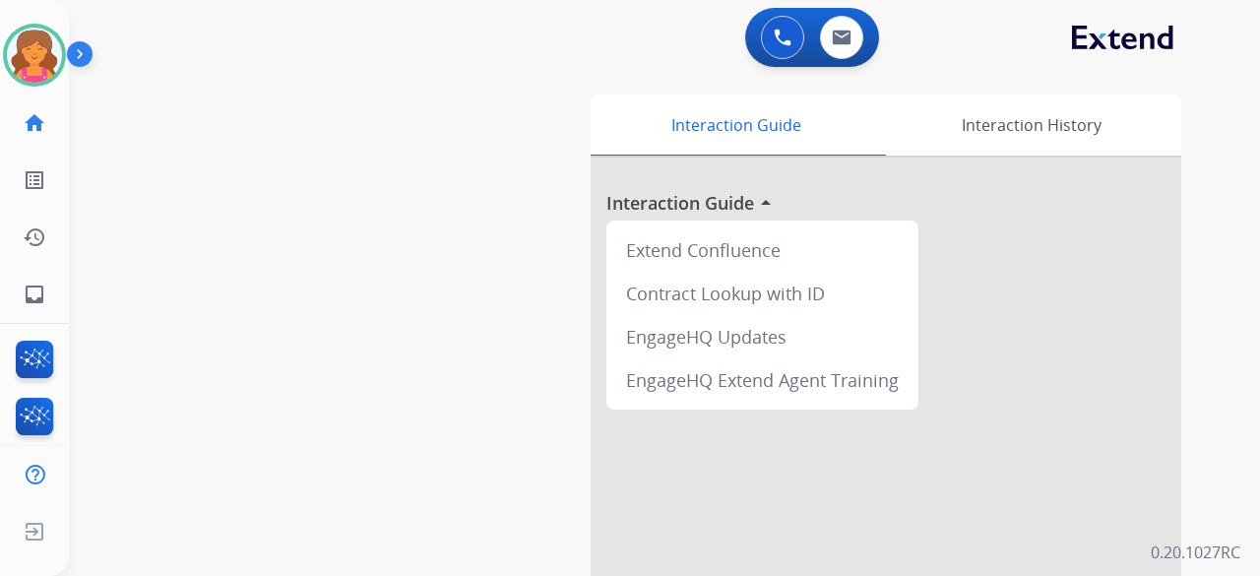
drag, startPoint x: 31, startPoint y: 49, endPoint x: 88, endPoint y: 67, distance: 59.8
click at [32, 49] on img at bounding box center [34, 55] width 55 height 55
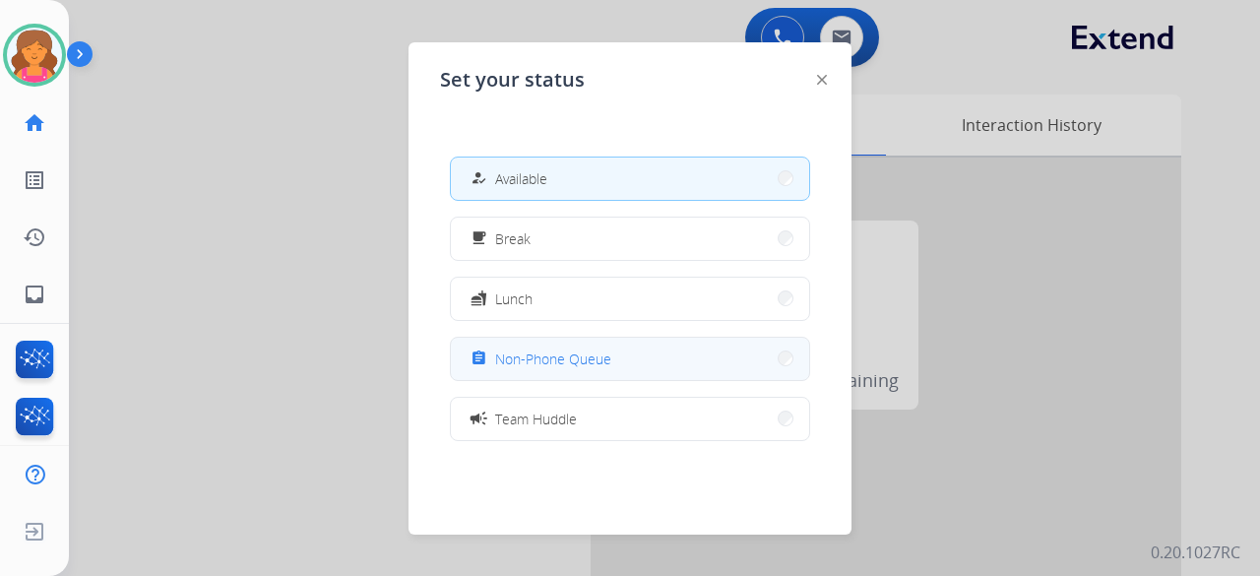
click at [555, 363] on span "Non-Phone Queue" at bounding box center [553, 359] width 116 height 21
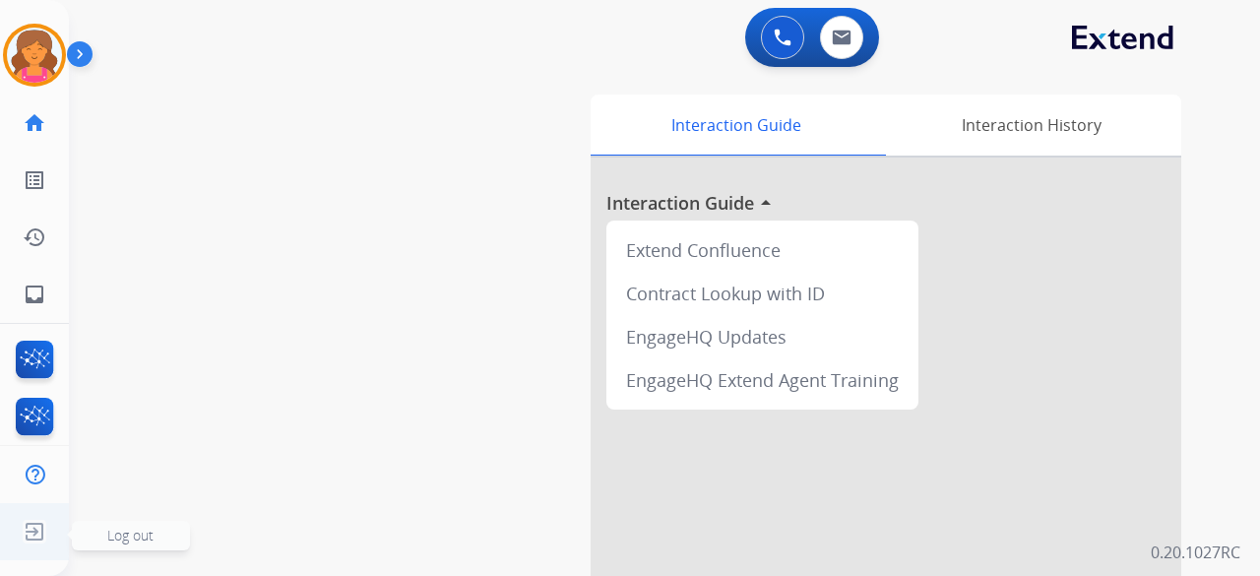
click at [39, 546] on img at bounding box center [34, 531] width 35 height 37
click at [27, 525] on img at bounding box center [34, 531] width 35 height 37
